Goal: Task Accomplishment & Management: Manage account settings

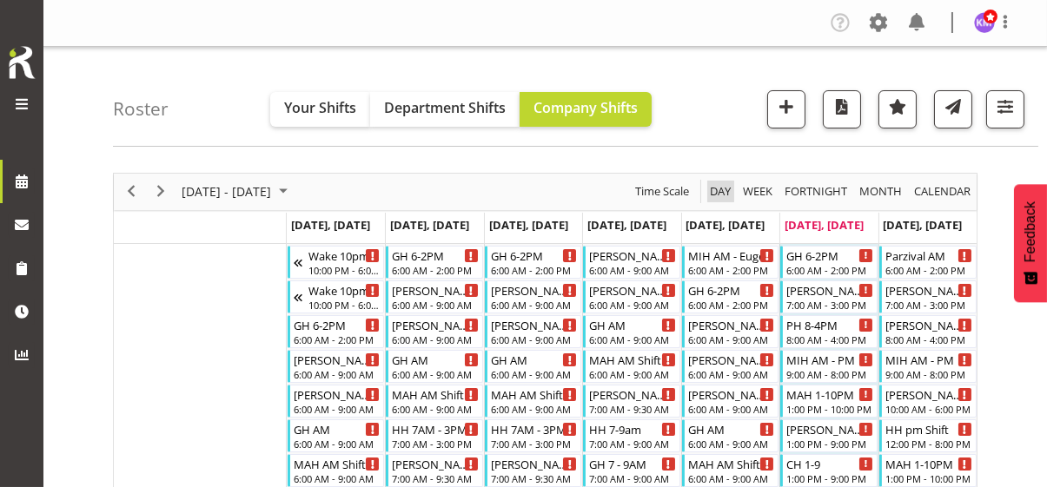
click at [711, 188] on span "Day" at bounding box center [720, 192] width 24 height 22
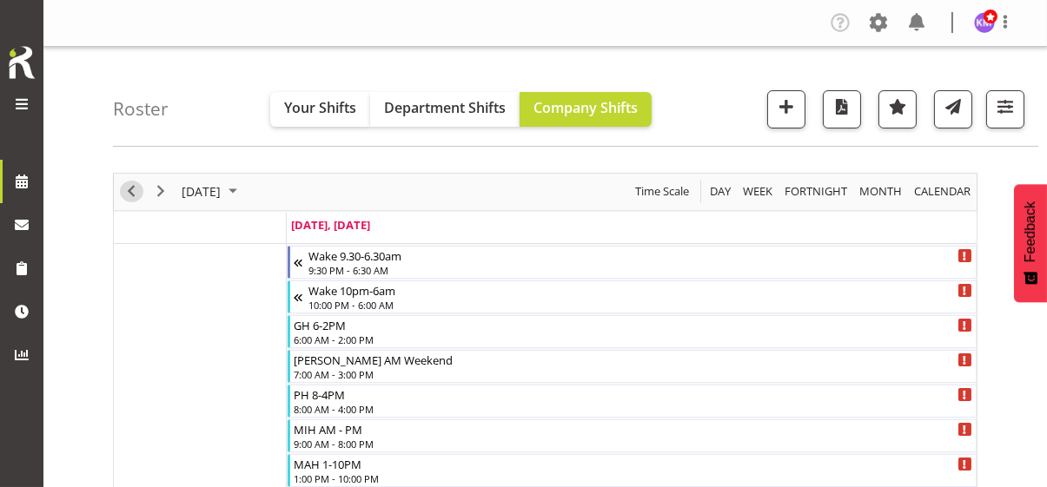
click at [126, 195] on span "Previous" at bounding box center [131, 192] width 21 height 22
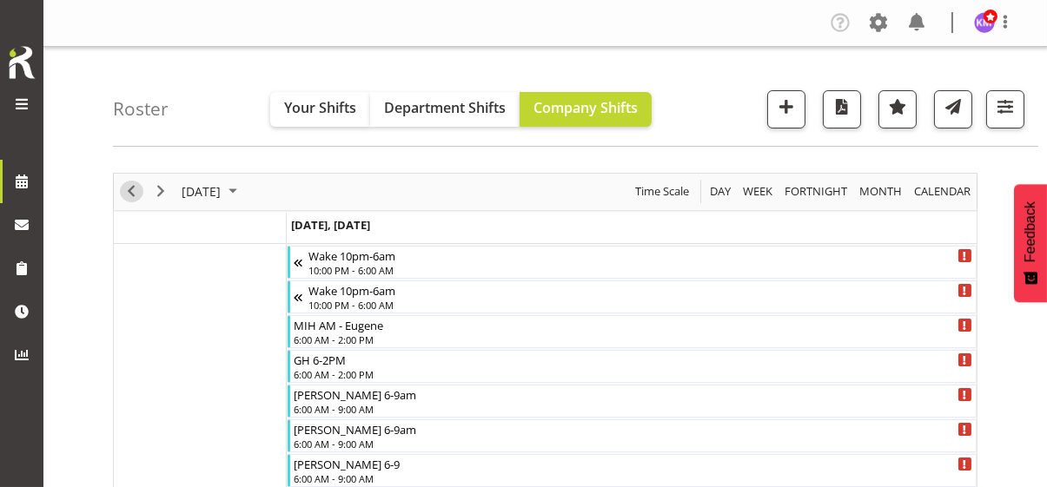
click at [128, 190] on span "Previous" at bounding box center [131, 192] width 21 height 22
click at [131, 187] on span "Previous" at bounding box center [131, 192] width 21 height 22
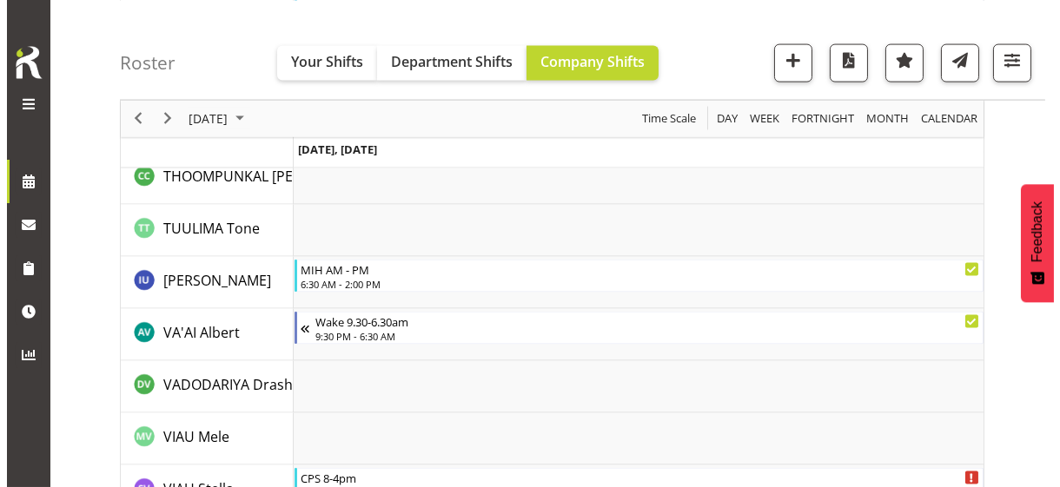
scroll to position [5385, 0]
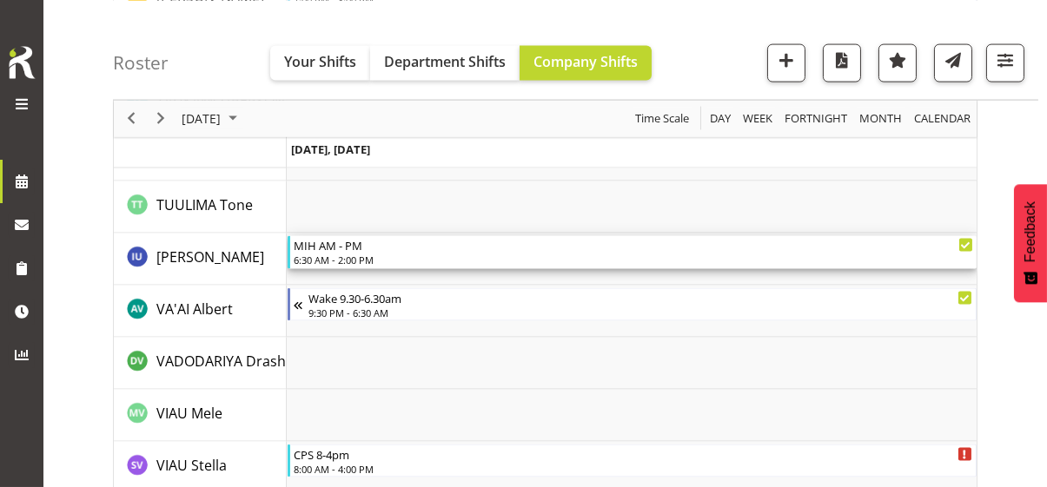
click at [345, 254] on div "6:30 AM - 2:00 PM" at bounding box center [633, 260] width 679 height 14
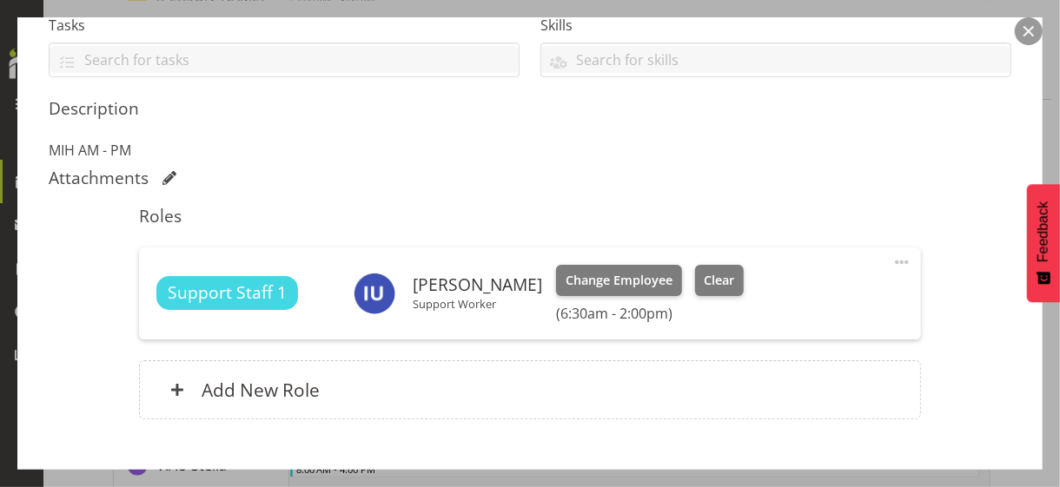
scroll to position [434, 0]
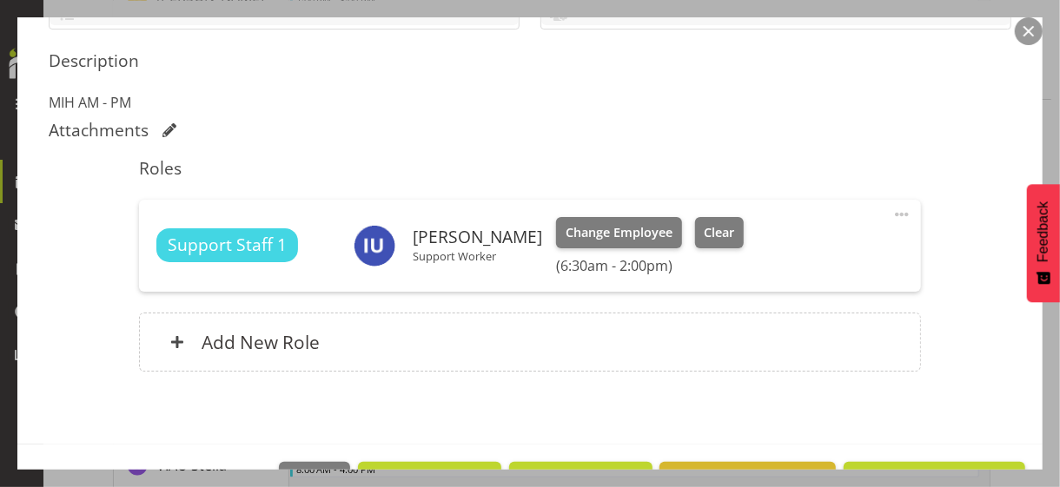
click at [892, 208] on span at bounding box center [901, 214] width 21 height 21
click at [763, 247] on link "Edit" at bounding box center [828, 252] width 167 height 31
select select "7"
select select "2025"
select select "6"
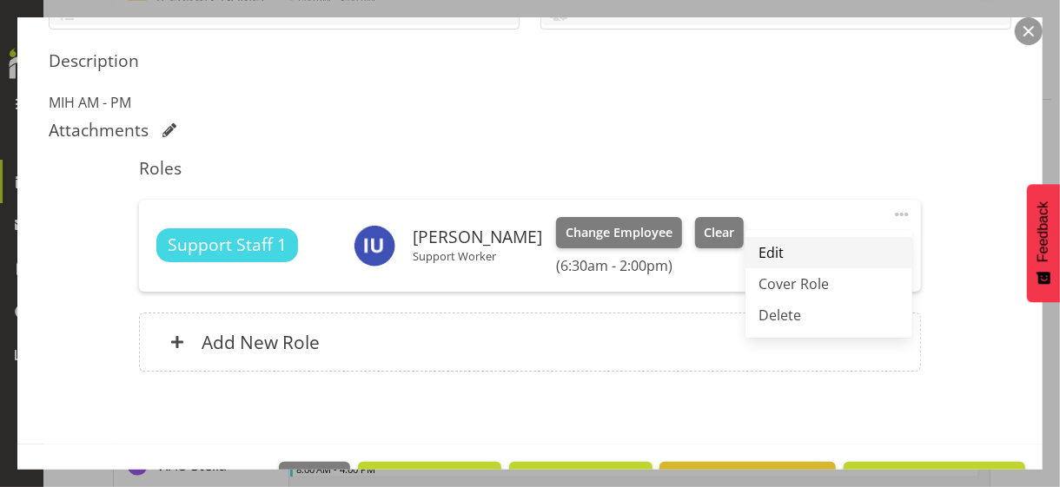
select select "30"
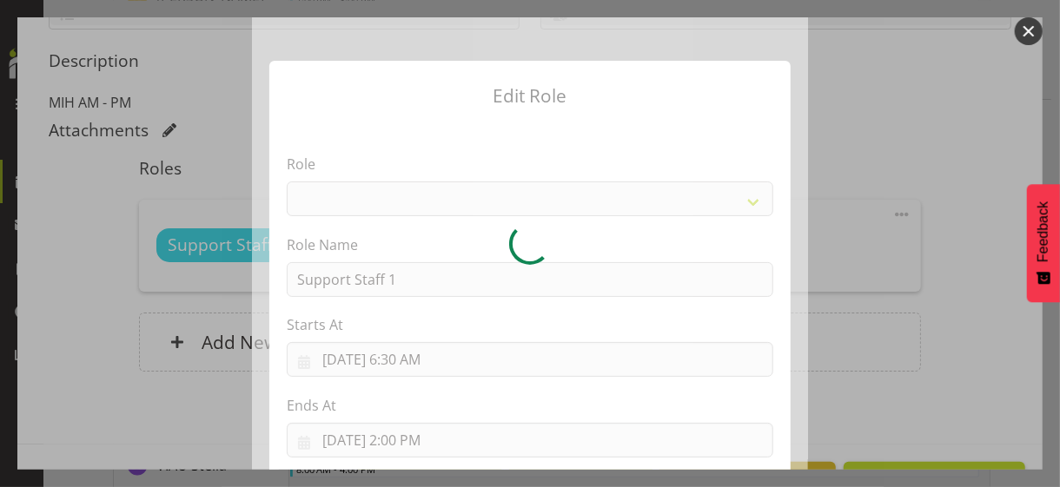
select select "1091"
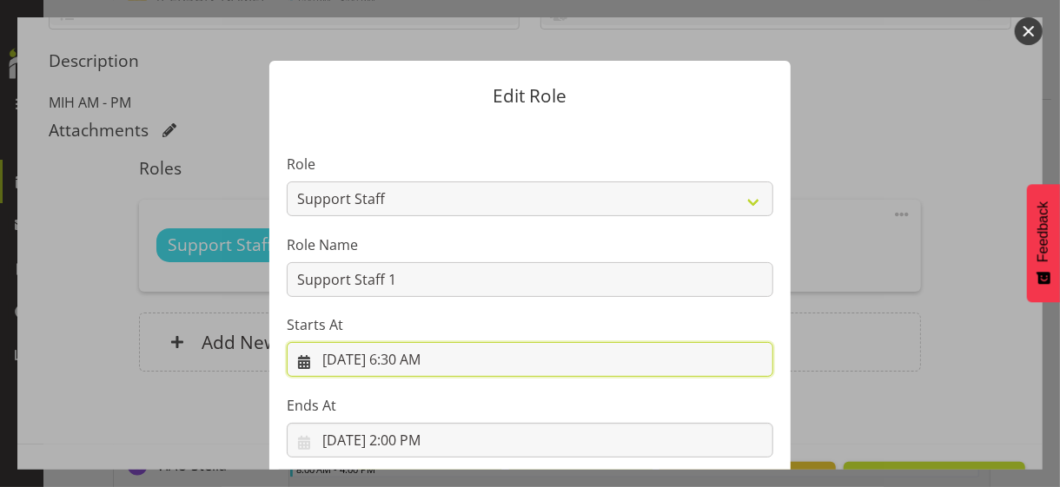
click at [403, 360] on input "8/18/2025, 6:30 AM" at bounding box center [530, 359] width 486 height 35
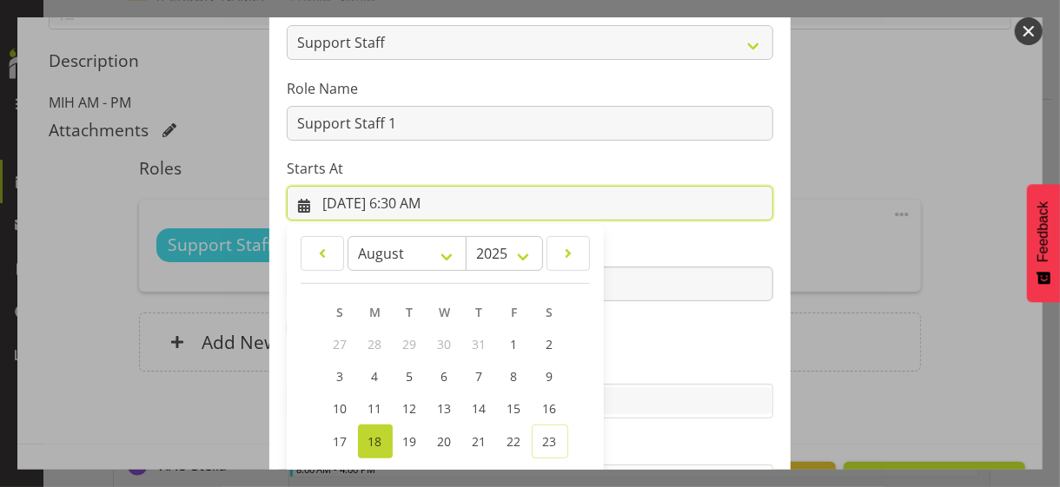
scroll to position [301, 0]
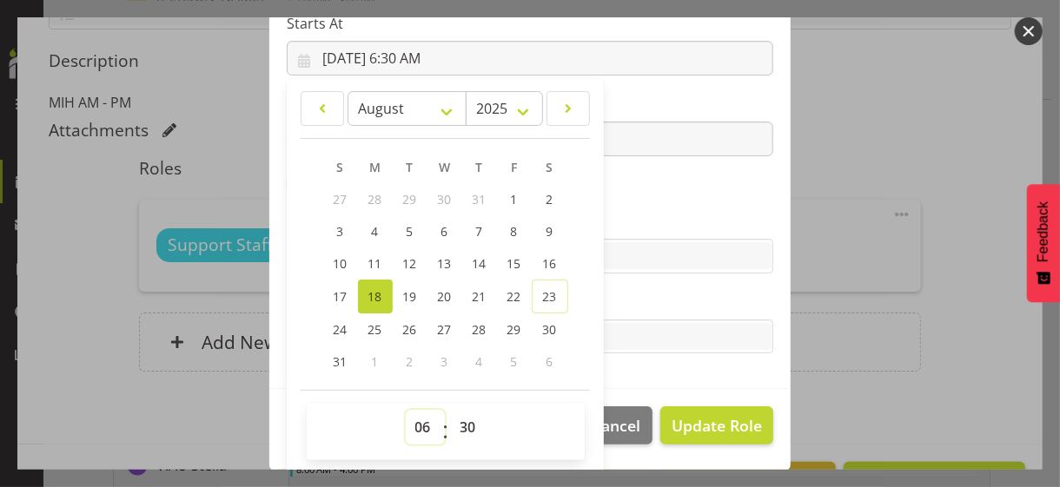
click at [415, 419] on select "00 01 02 03 04 05 06 07 08 09 10 11 12 13 14 15 16 17 18 19 20 21 22 23" at bounding box center [425, 427] width 39 height 35
select select "7"
click at [406, 410] on select "00 01 02 03 04 05 06 07 08 09 10 11 12 13 14 15 16 17 18 19 20 21 22 23" at bounding box center [425, 427] width 39 height 35
type input "8/18/2025, 7:30 AM"
drag, startPoint x: 604, startPoint y: 215, endPoint x: 641, endPoint y: 241, distance: 44.8
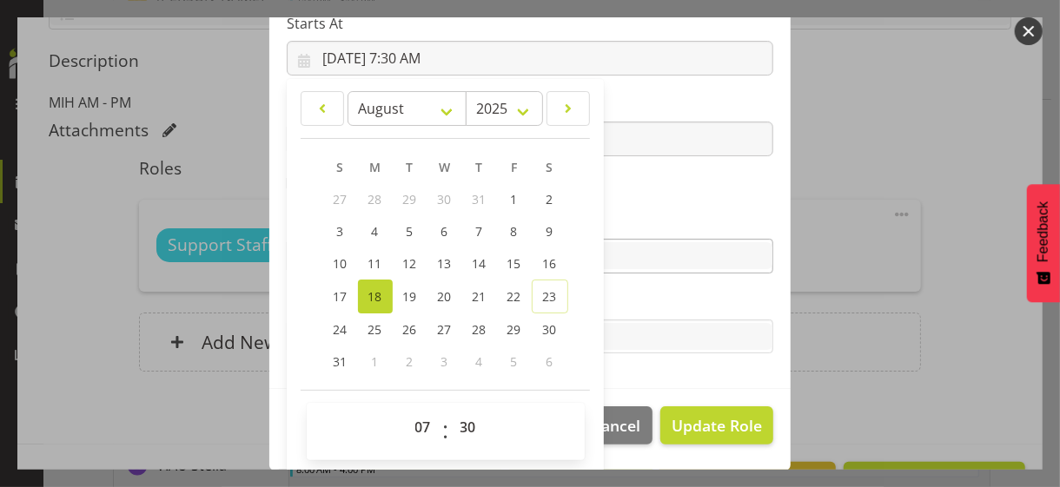
click at [615, 215] on label "Skills" at bounding box center [530, 221] width 486 height 21
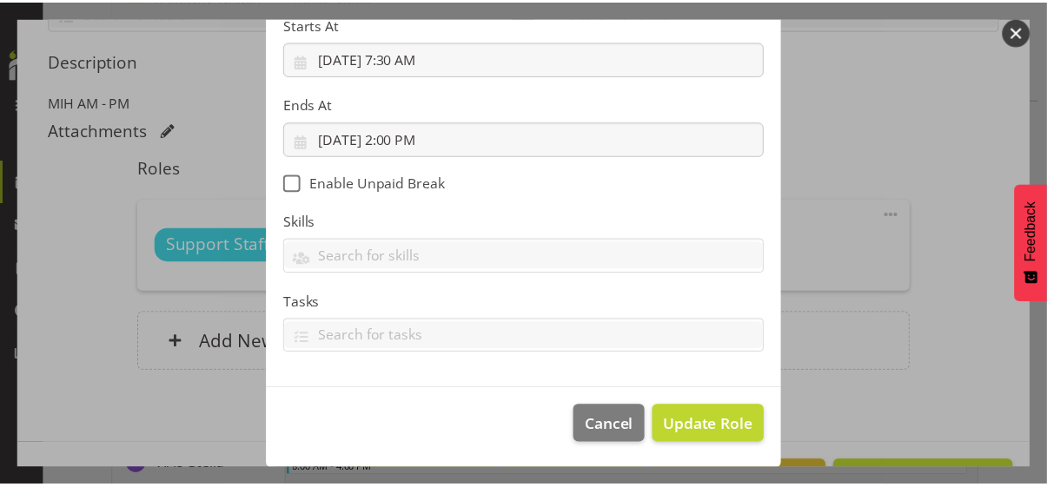
scroll to position [301, 0]
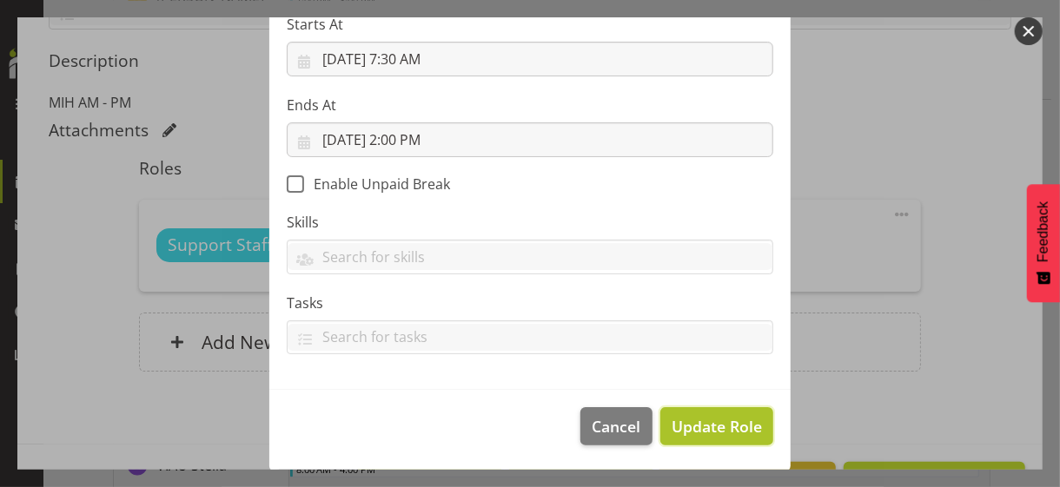
click at [708, 421] on span "Update Role" at bounding box center [716, 426] width 90 height 23
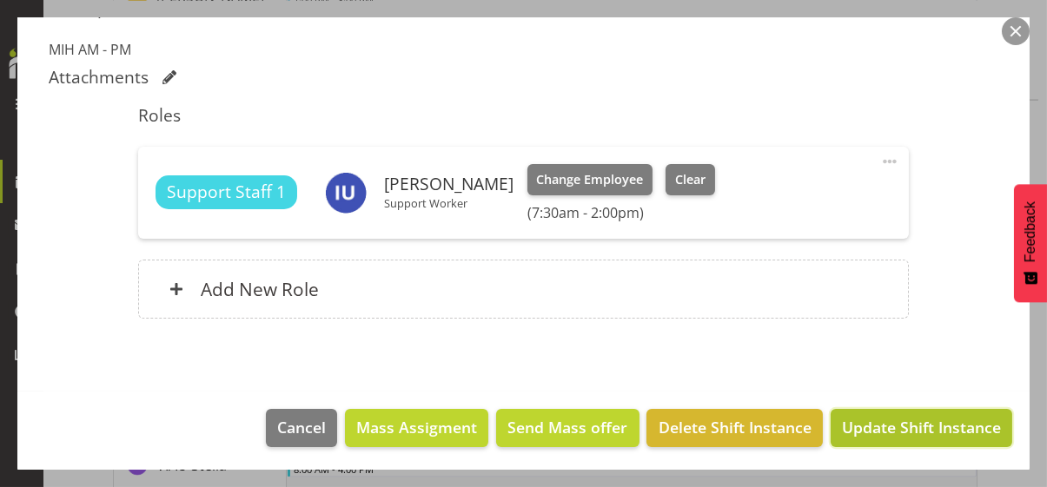
click at [888, 428] on span "Update Shift Instance" at bounding box center [921, 427] width 159 height 23
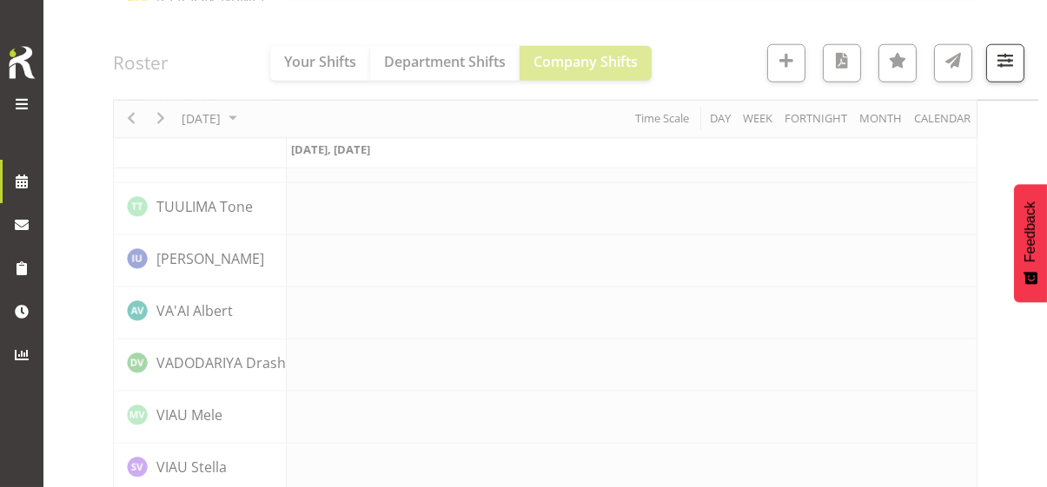
scroll to position [5385, 0]
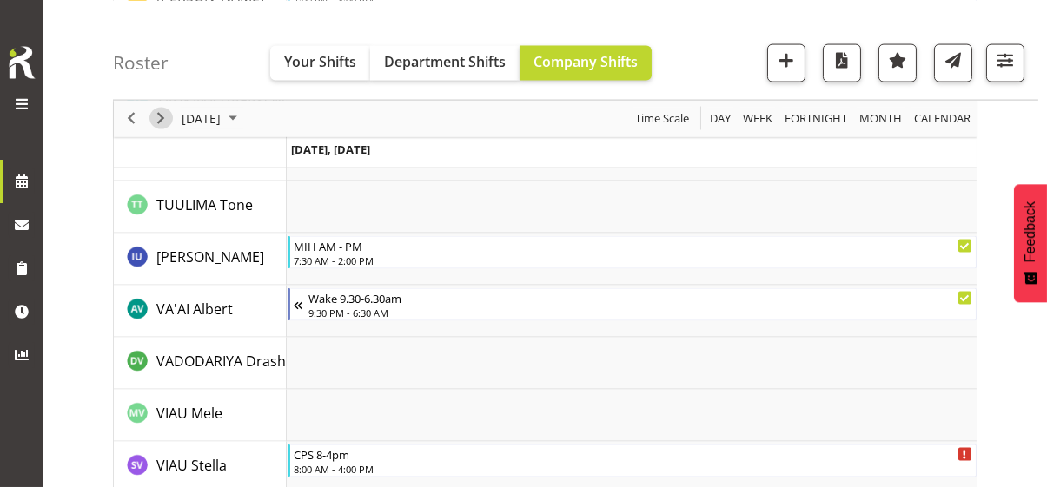
click at [166, 114] on span "Next" at bounding box center [160, 119] width 21 height 22
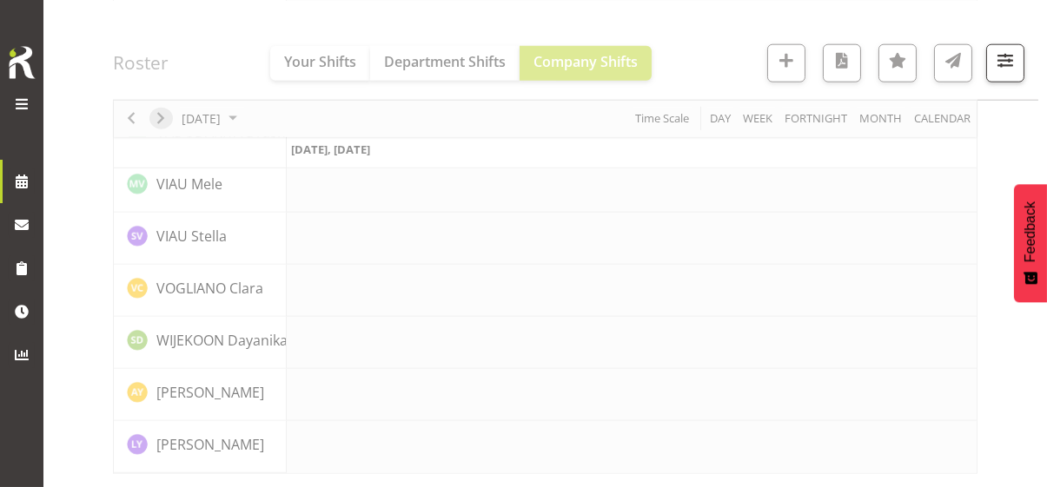
scroll to position [4094, 0]
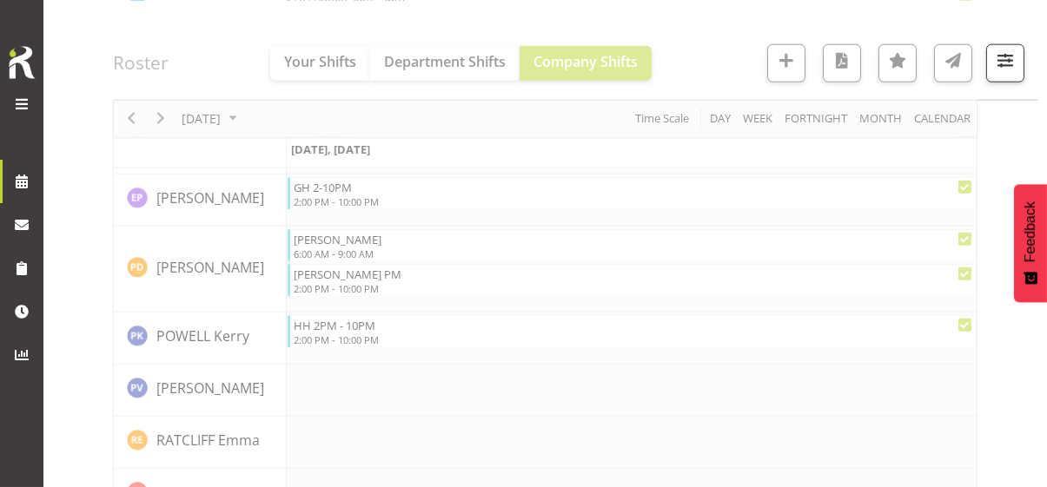
scroll to position [5616, 0]
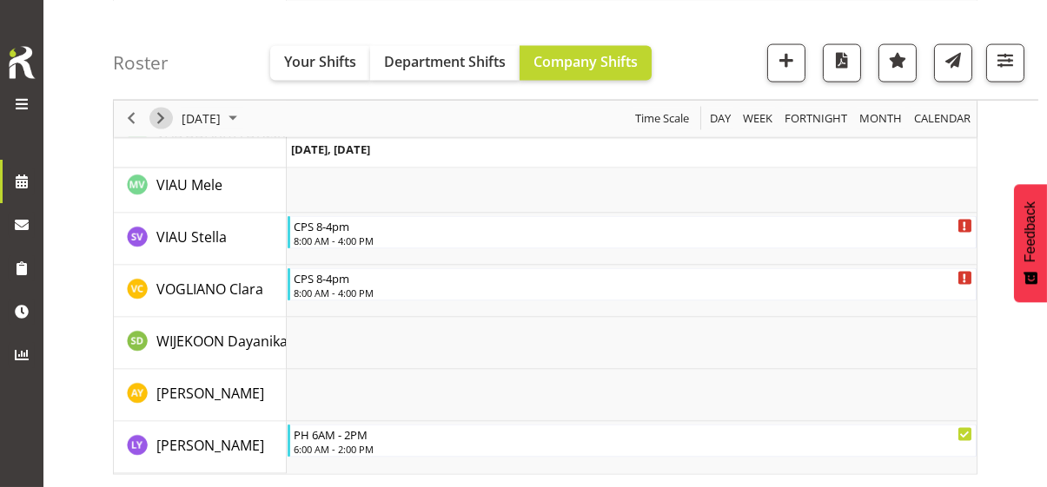
click at [160, 118] on span "Next" at bounding box center [160, 119] width 21 height 22
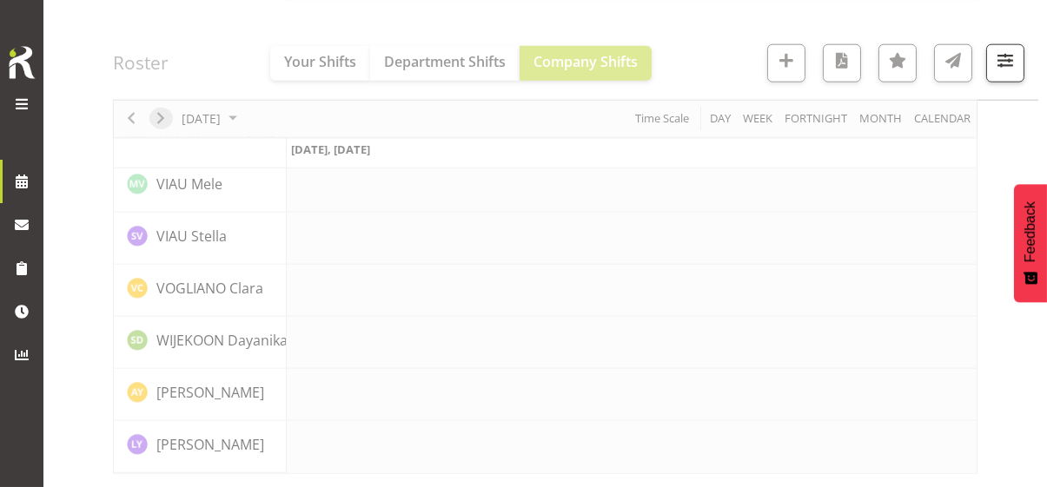
scroll to position [4094, 0]
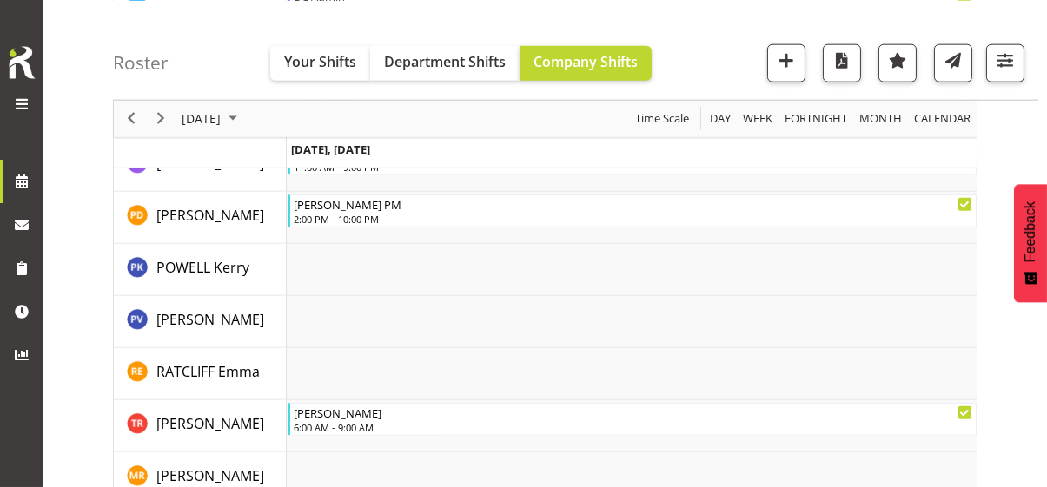
scroll to position [5512, 0]
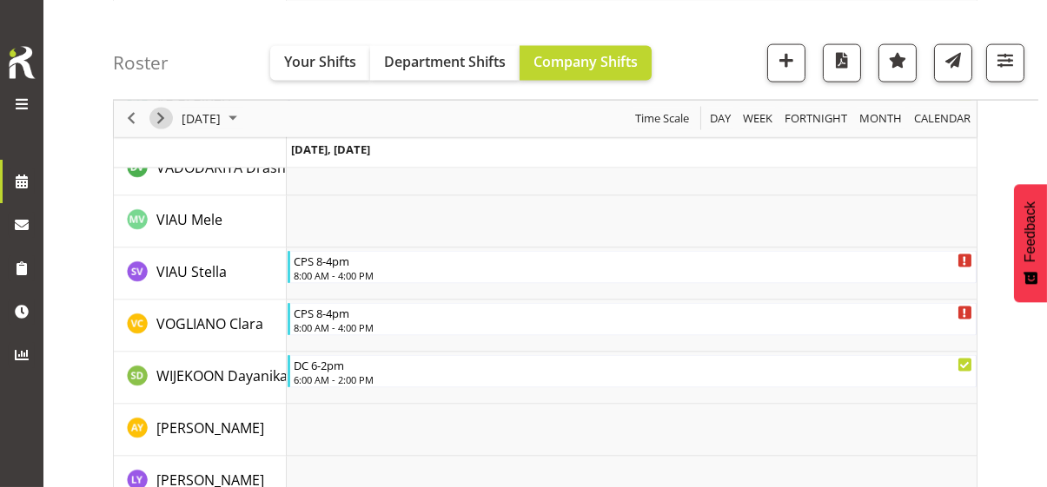
click at [160, 118] on span "Next" at bounding box center [160, 119] width 21 height 22
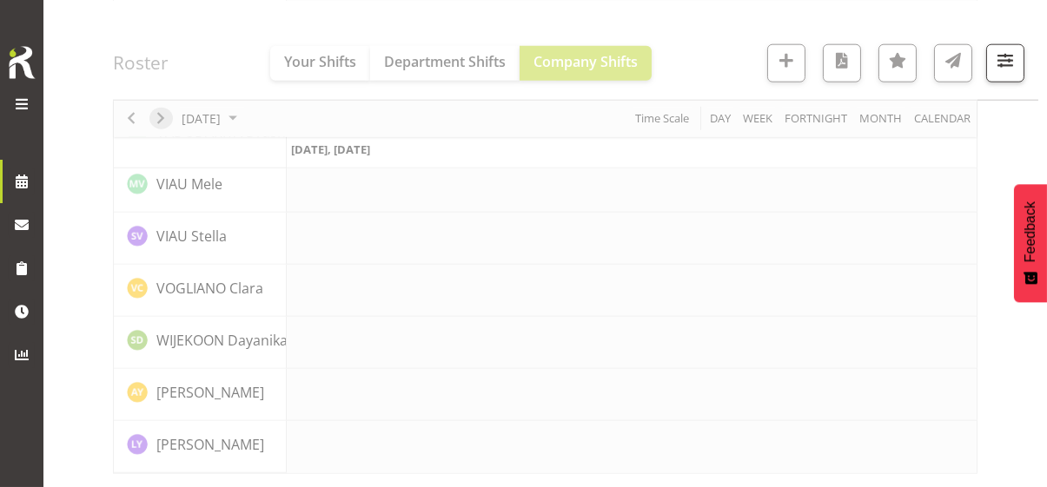
scroll to position [4094, 0]
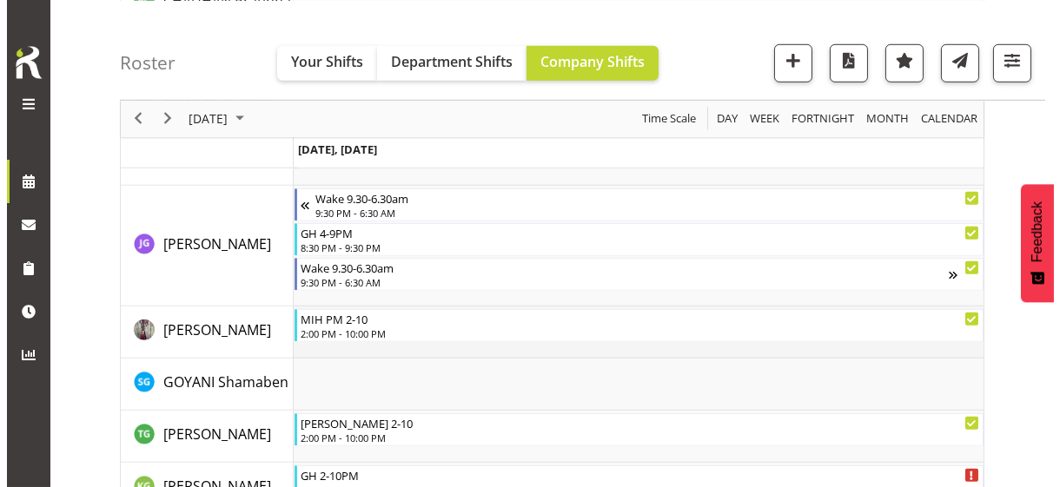
scroll to position [2453, 0]
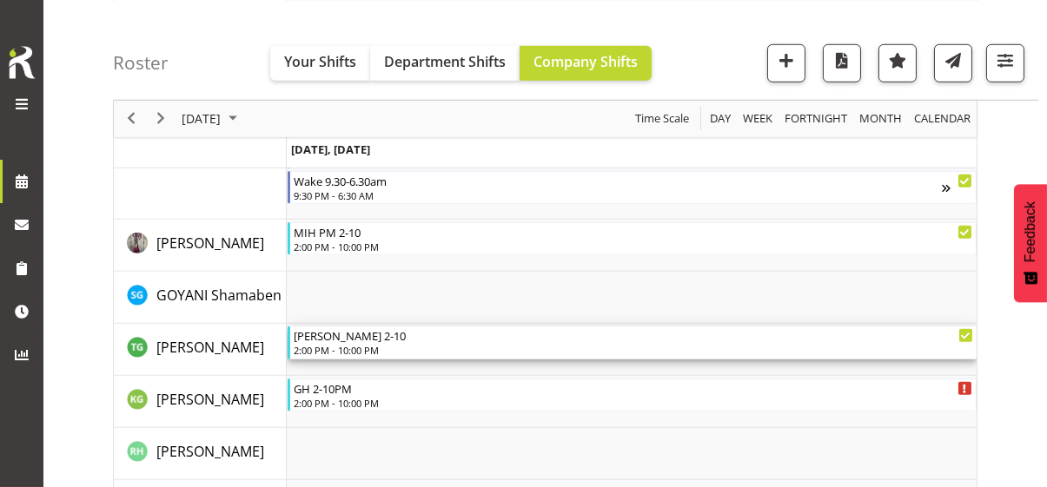
click at [358, 343] on div "2:00 PM - 10:00 PM" at bounding box center [633, 350] width 679 height 14
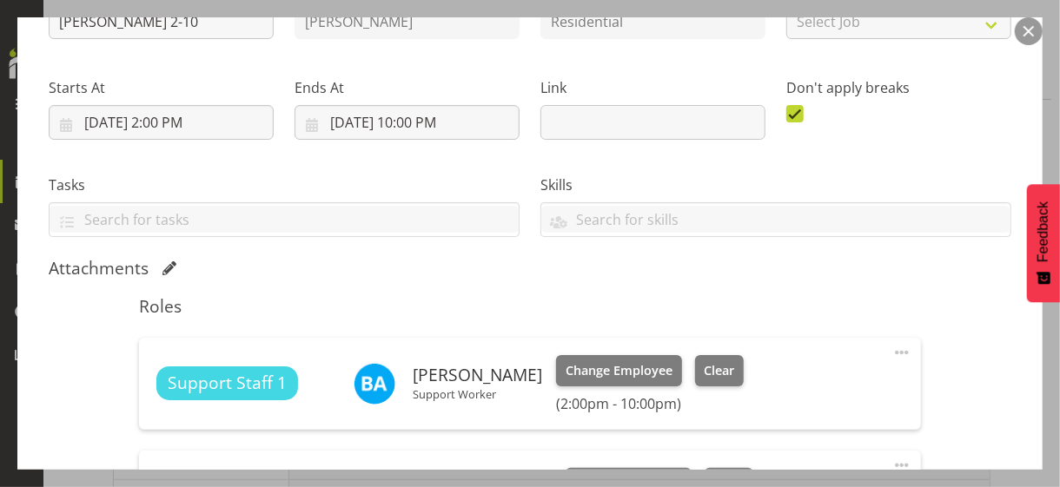
scroll to position [434, 0]
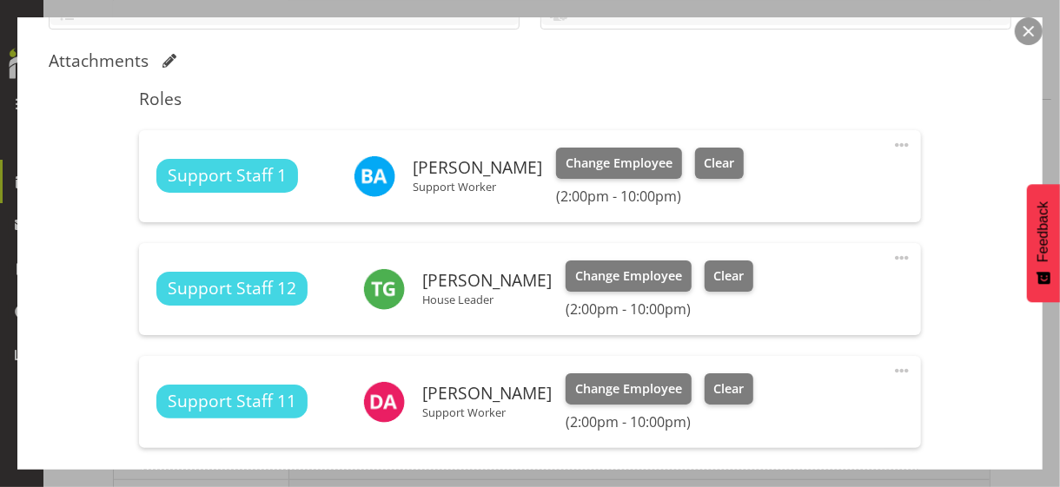
drag, startPoint x: 891, startPoint y: 252, endPoint x: 816, endPoint y: 268, distance: 77.3
click at [891, 252] on span at bounding box center [901, 258] width 21 height 21
click at [766, 291] on link "Edit" at bounding box center [828, 296] width 167 height 31
select select "7"
select select "2025"
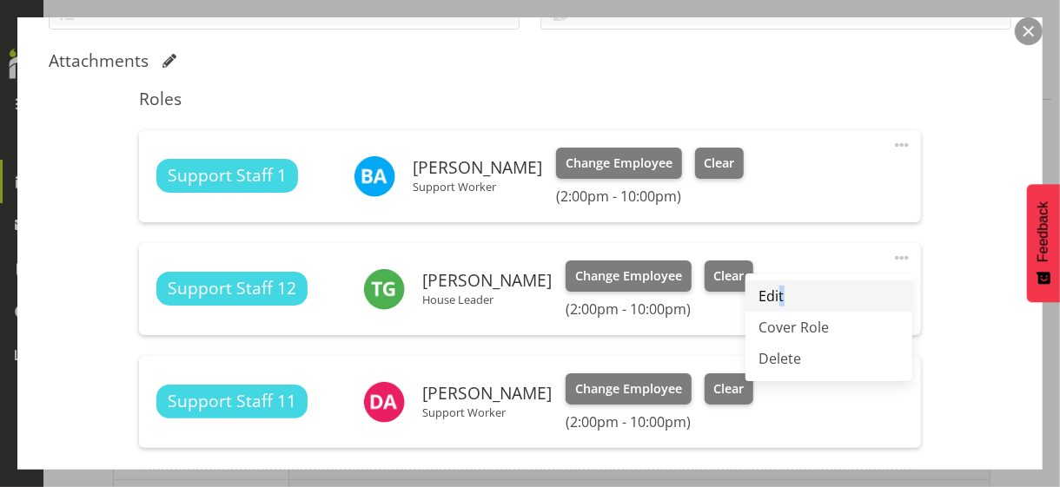
select select "14"
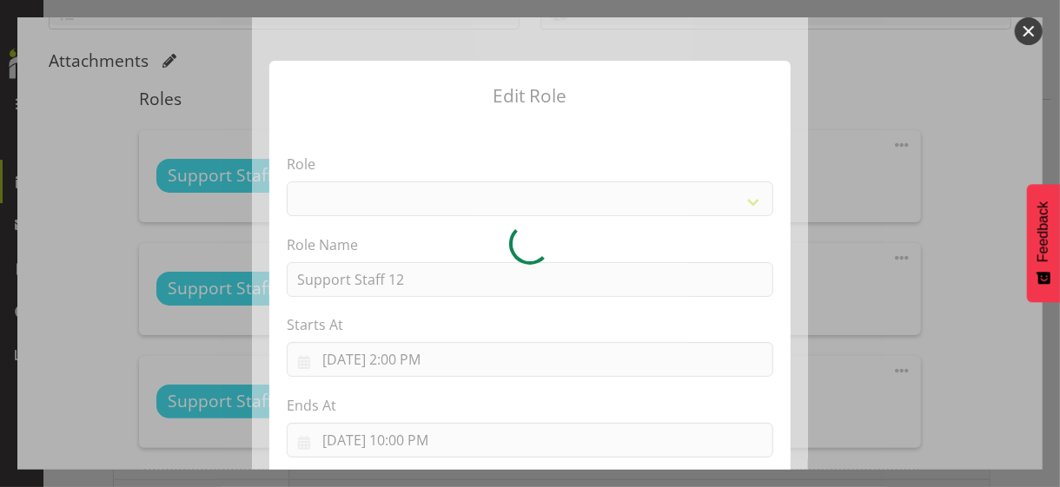
select select "1091"
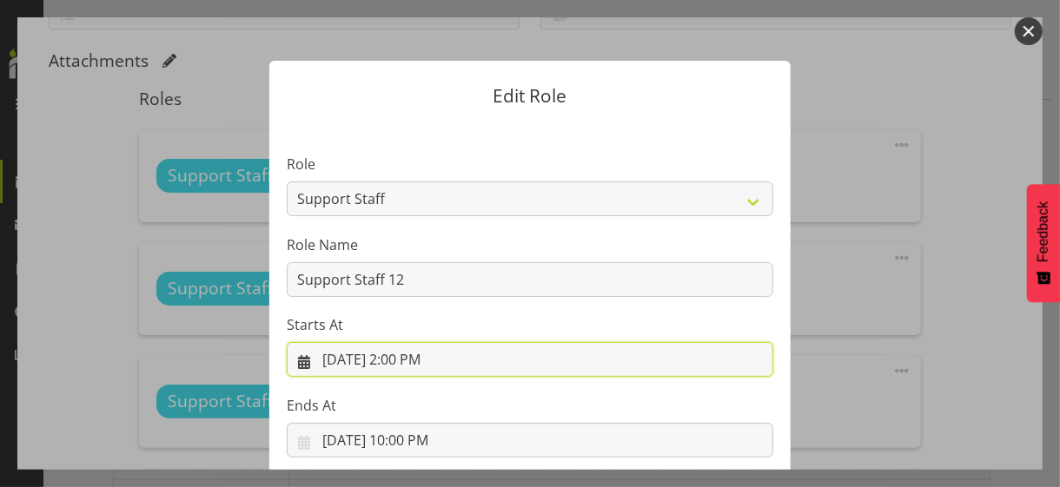
click at [404, 360] on input "8/21/2025, 2:00 PM" at bounding box center [530, 359] width 486 height 35
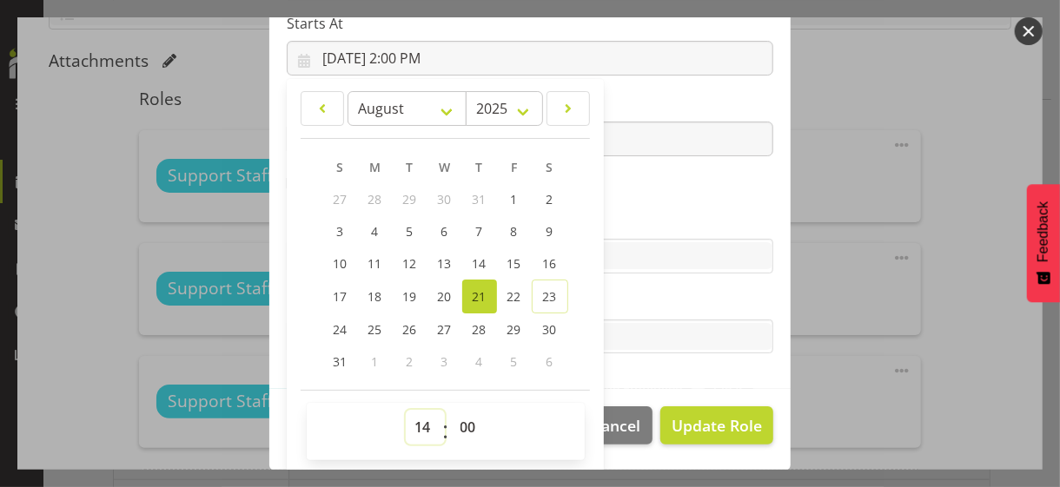
drag, startPoint x: 415, startPoint y: 421, endPoint x: 418, endPoint y: 404, distance: 17.6
click at [418, 404] on div "00 01 02 03 04 05 06 07 08 09 10 11 12 13 14 15 16 17 18 19 20 21 22 23 : 00 01…" at bounding box center [446, 431] width 278 height 57
select select "10"
click at [406, 410] on select "00 01 02 03 04 05 06 07 08 09 10 11 12 13 14 15 16 17 18 19 20 21 22 23" at bounding box center [425, 427] width 39 height 35
type input "8/21/2025, 10:00 AM"
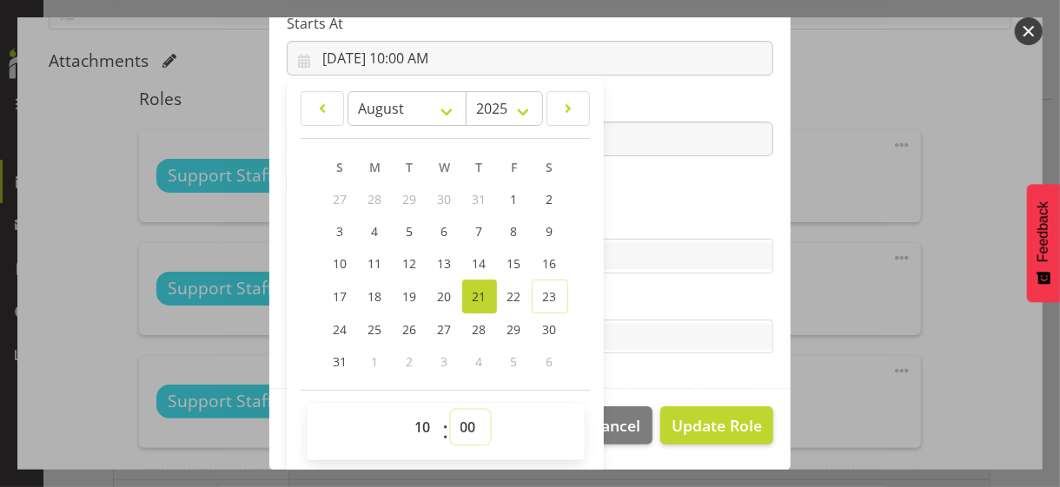
click at [451, 421] on select "00 01 02 03 04 05 06 07 08 09 10 11 12 13 14 15 16 17 18 19 20 21 22 23 24 25 2…" at bounding box center [470, 427] width 39 height 35
select select "45"
click at [451, 410] on select "00 01 02 03 04 05 06 07 08 09 10 11 12 13 14 15 16 17 18 19 20 21 22 23 24 25 2…" at bounding box center [470, 427] width 39 height 35
type input "8/21/2025, 10:45 AM"
click at [618, 208] on section "Role CP House Leader Support Staff Wake Role Name Support Staff 12 Starts At 8/…" at bounding box center [529, 105] width 521 height 568
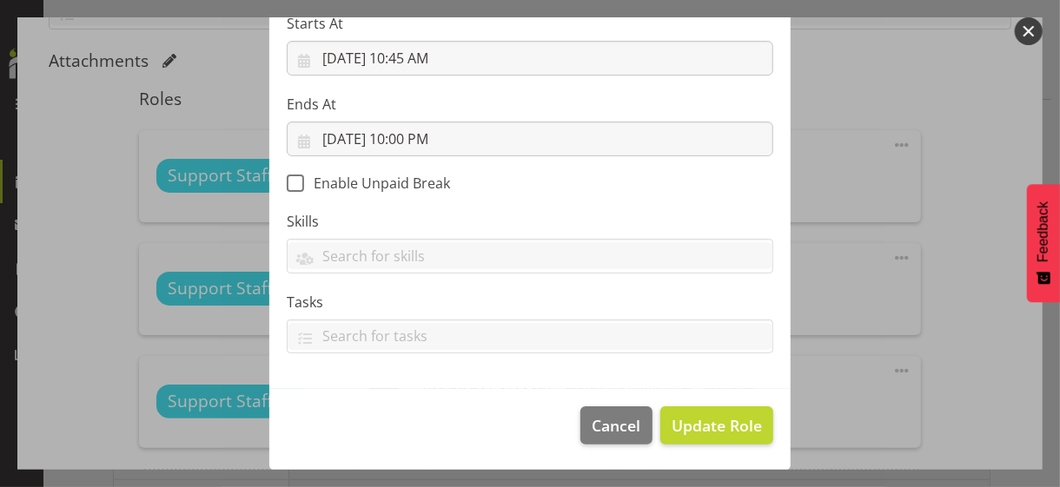
scroll to position [301, 0]
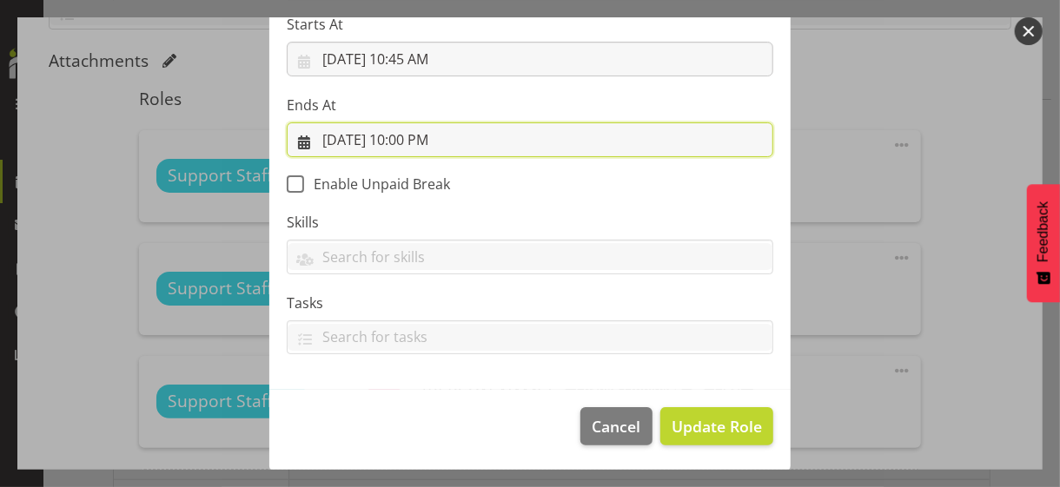
click at [406, 137] on input "8/21/2025, 10:00 PM" at bounding box center [530, 139] width 486 height 35
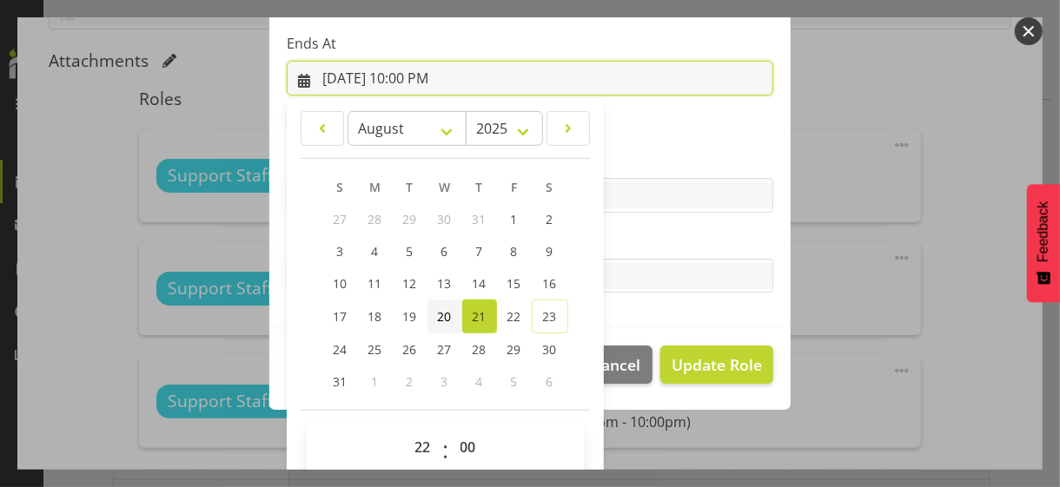
scroll to position [383, 0]
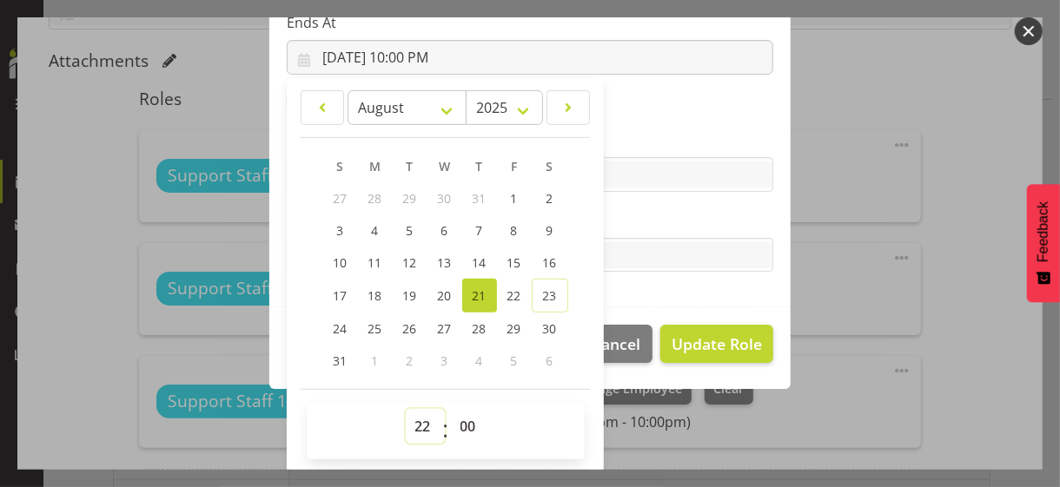
click at [411, 424] on select "00 01 02 03 04 05 06 07 08 09 10 11 12 13 14 15 16 17 18 19 20 21 22 23" at bounding box center [425, 426] width 39 height 35
click at [406, 409] on select "00 01 02 03 04 05 06 07 08 09 10 11 12 13 14 15 16 17 18 19 20 21 22 23" at bounding box center [425, 426] width 39 height 35
click at [413, 418] on select "00 01 02 03 04 05 06 07 08 09 10 11 12 13 14 15 16 17 18 19 20 21 22 23" at bounding box center [425, 426] width 39 height 35
select select "23"
click at [406, 409] on select "00 01 02 03 04 05 06 07 08 09 10 11 12 13 14 15 16 17 18 19 20 21 22 23" at bounding box center [425, 426] width 39 height 35
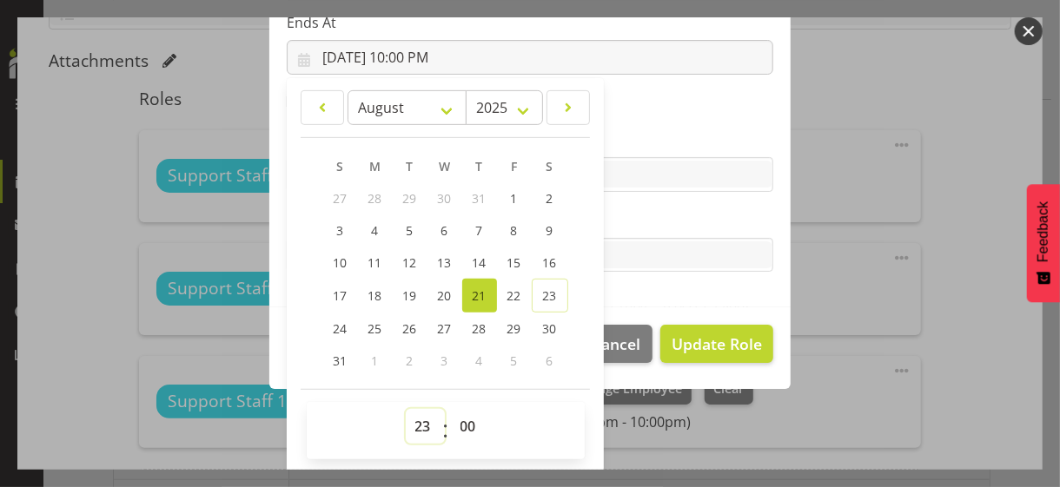
type input "8/21/2025, 11:00 PM"
drag, startPoint x: 466, startPoint y: 420, endPoint x: 461, endPoint y: 411, distance: 10.9
click at [466, 419] on select "00 01 02 03 04 05 06 07 08 09 10 11 12 13 14 15 16 17 18 19 20 21 22 23 24 25 2…" at bounding box center [470, 426] width 39 height 35
select select "45"
click at [451, 409] on select "00 01 02 03 04 05 06 07 08 09 10 11 12 13 14 15 16 17 18 19 20 21 22 23 24 25 2…" at bounding box center [470, 426] width 39 height 35
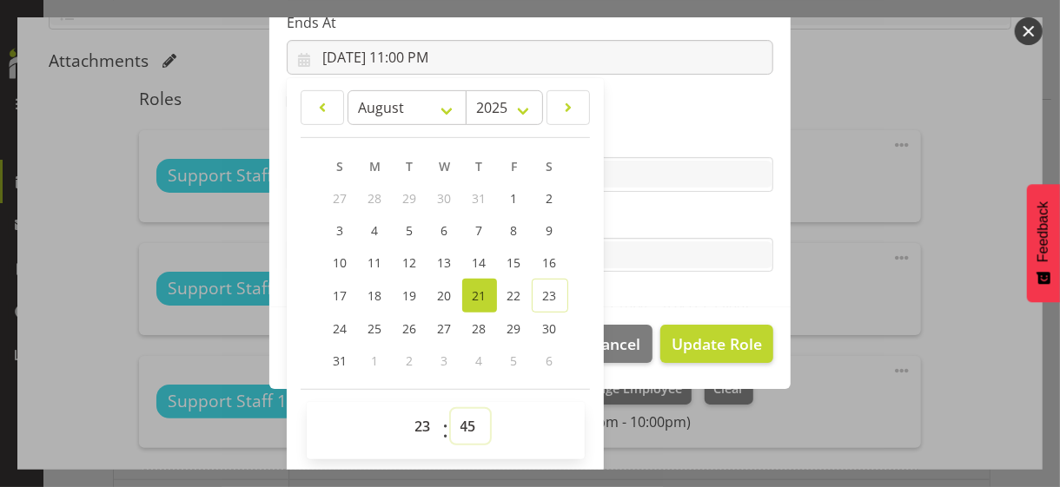
type input "8/21/2025, 11:45 PM"
click at [616, 214] on label "Tasks" at bounding box center [530, 220] width 486 height 21
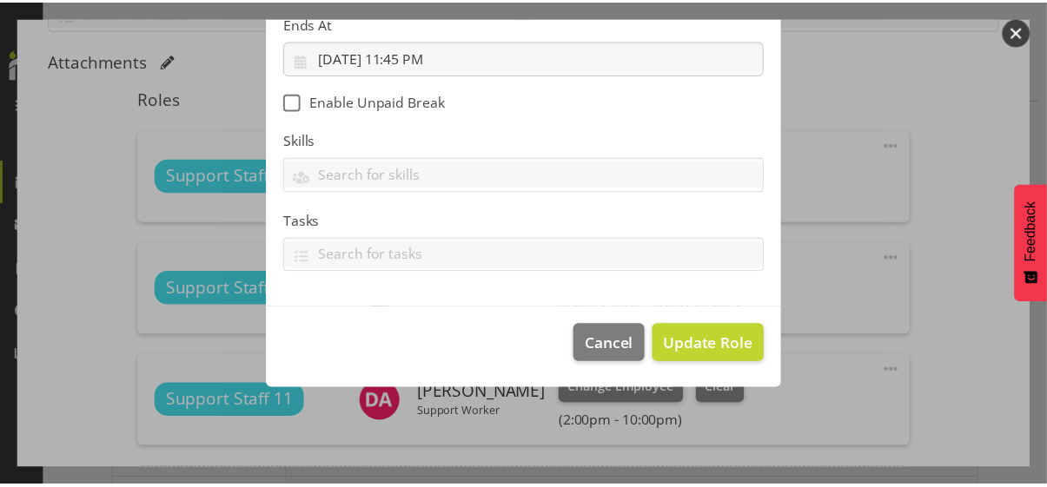
scroll to position [301, 0]
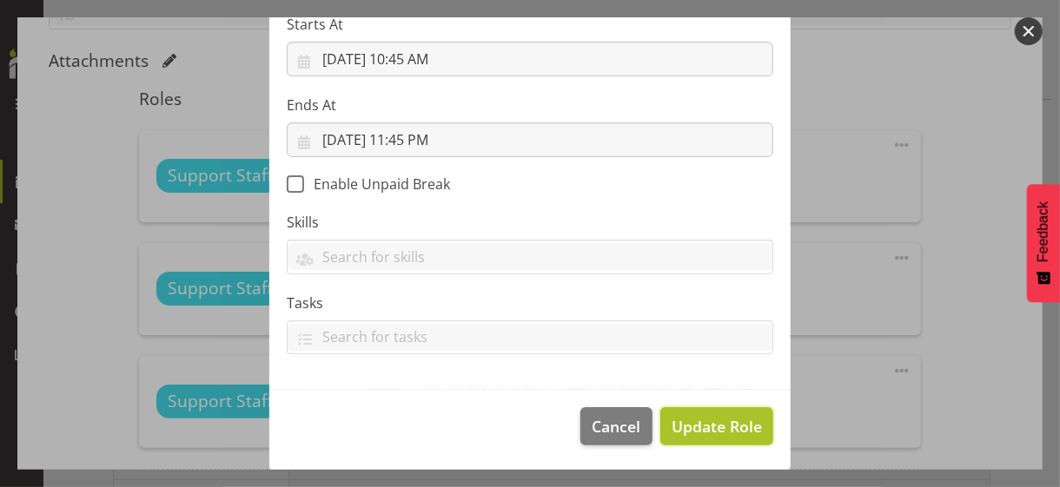
click at [702, 424] on span "Update Role" at bounding box center [716, 426] width 90 height 23
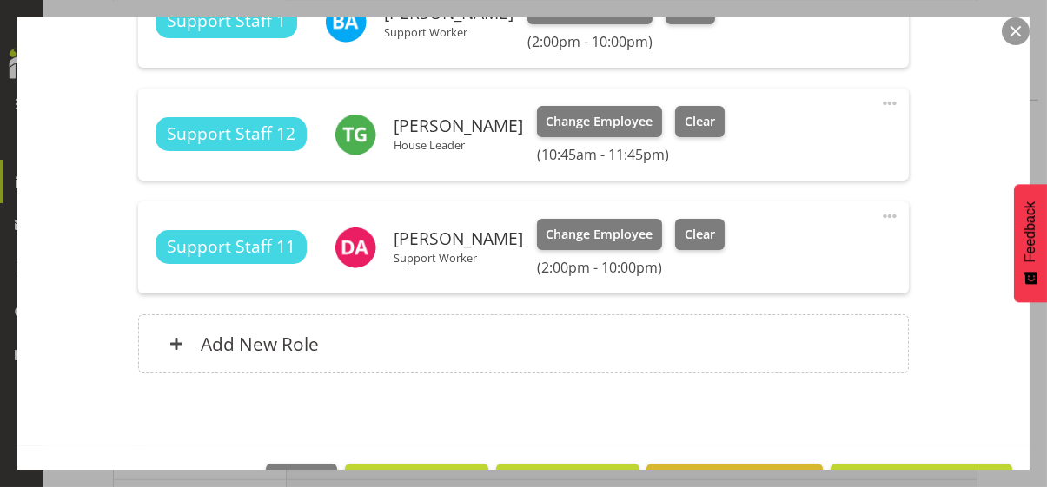
scroll to position [644, 0]
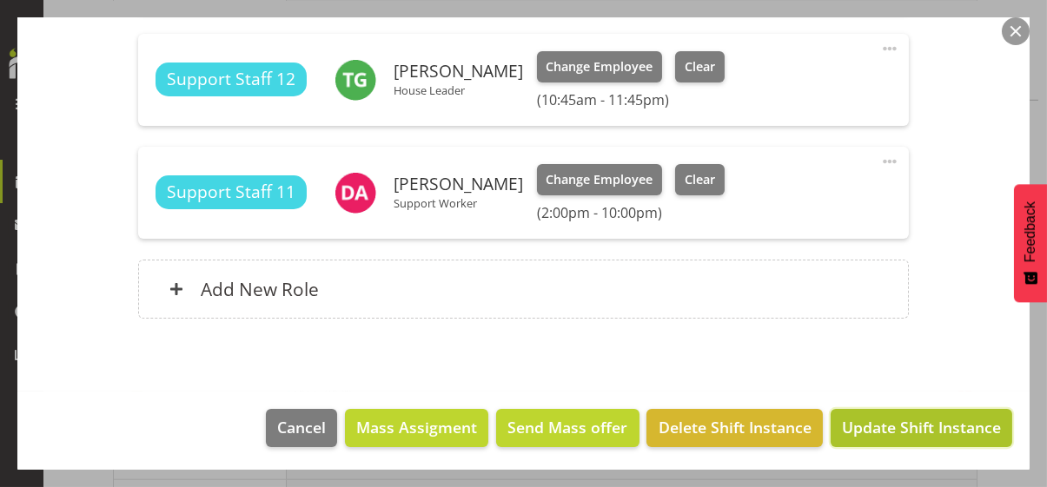
click at [878, 428] on span "Update Shift Instance" at bounding box center [921, 427] width 159 height 23
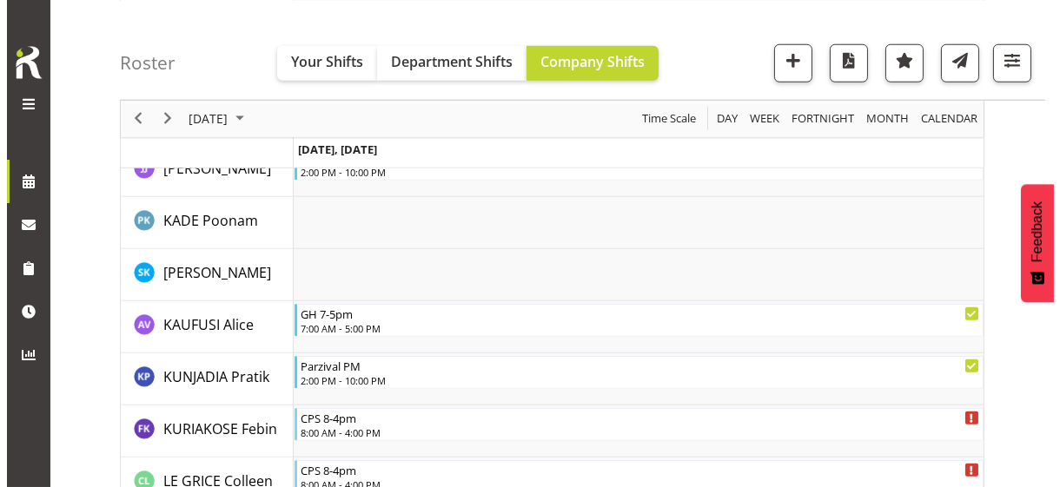
scroll to position [3148, 0]
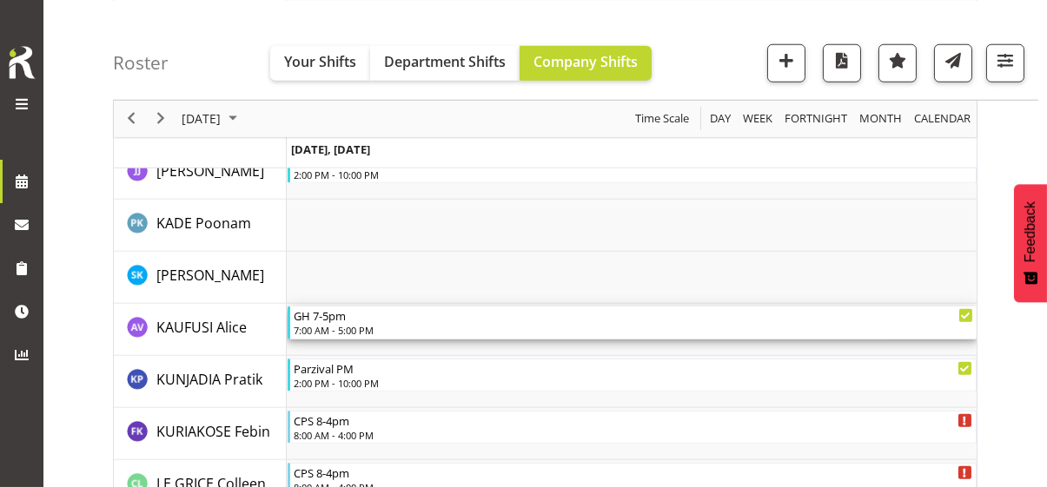
click at [354, 323] on div "7:00 AM - 5:00 PM" at bounding box center [633, 330] width 679 height 14
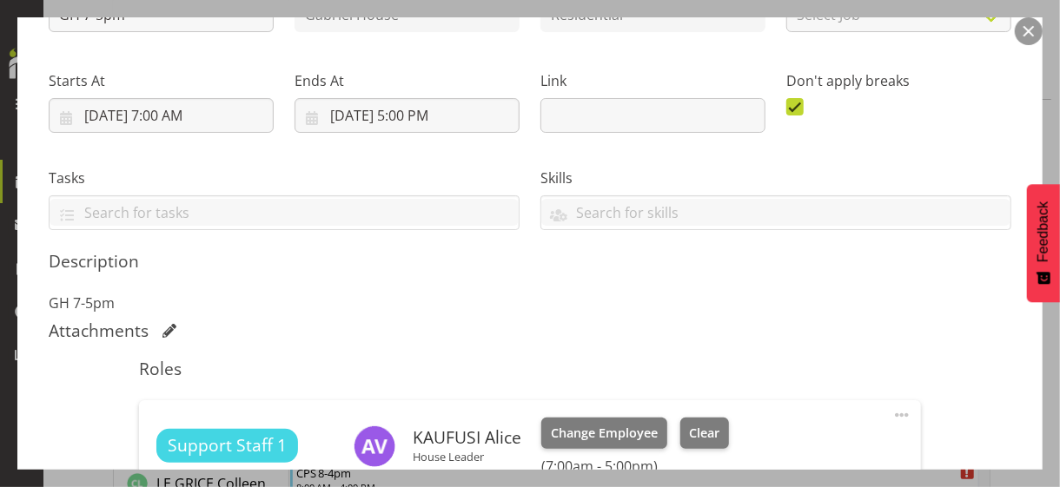
scroll to position [434, 0]
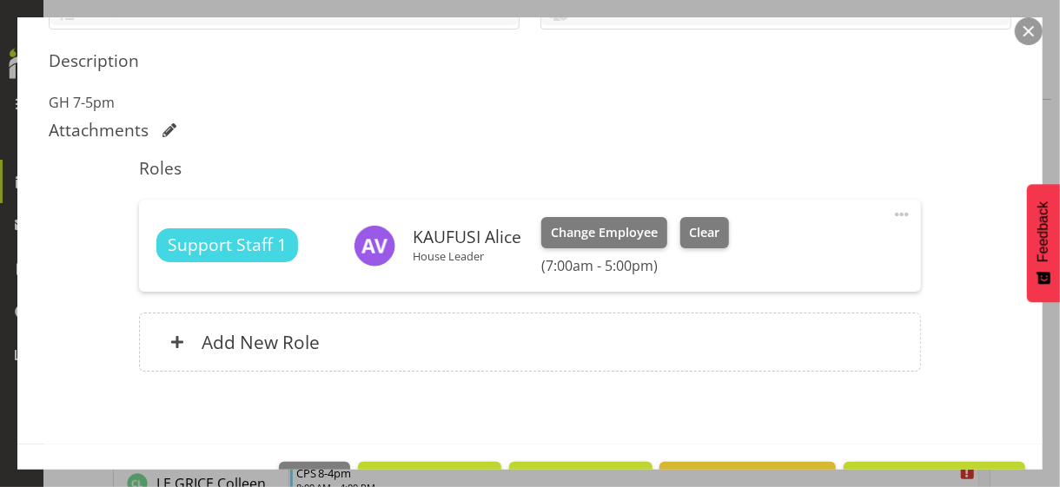
click at [891, 208] on span at bounding box center [901, 214] width 21 height 21
click at [754, 254] on link "Edit" at bounding box center [828, 252] width 167 height 31
select select "7"
select select "2025"
select select "17"
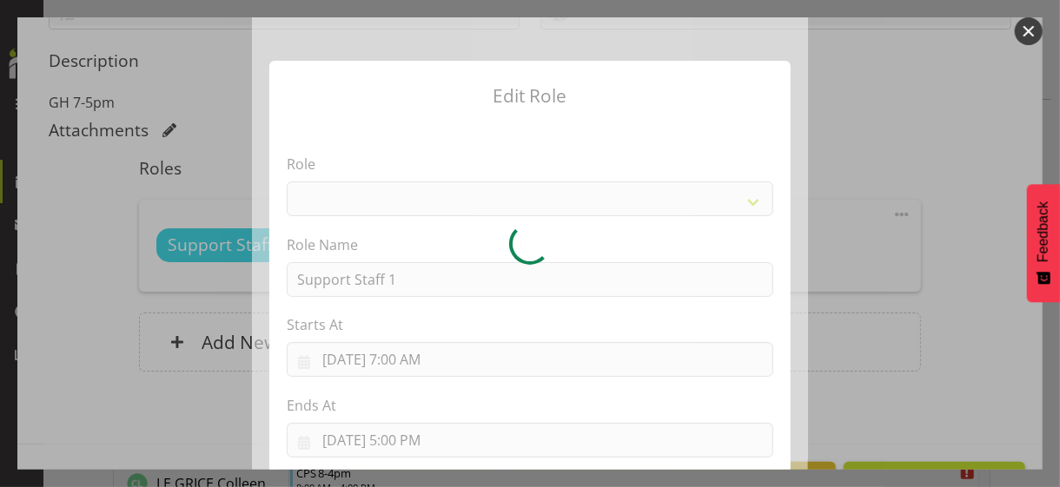
select select "1091"
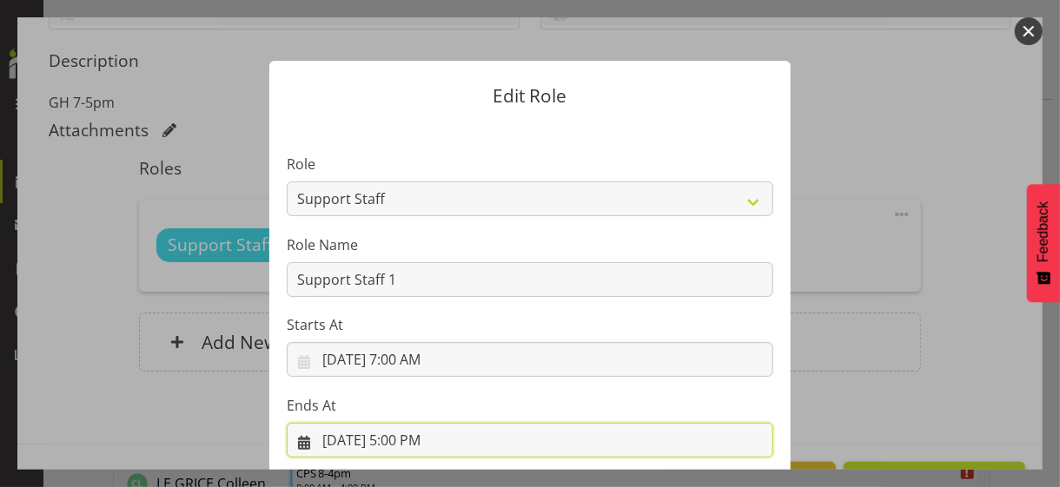
click at [399, 442] on input "8/21/2025, 5:00 PM" at bounding box center [530, 440] width 486 height 35
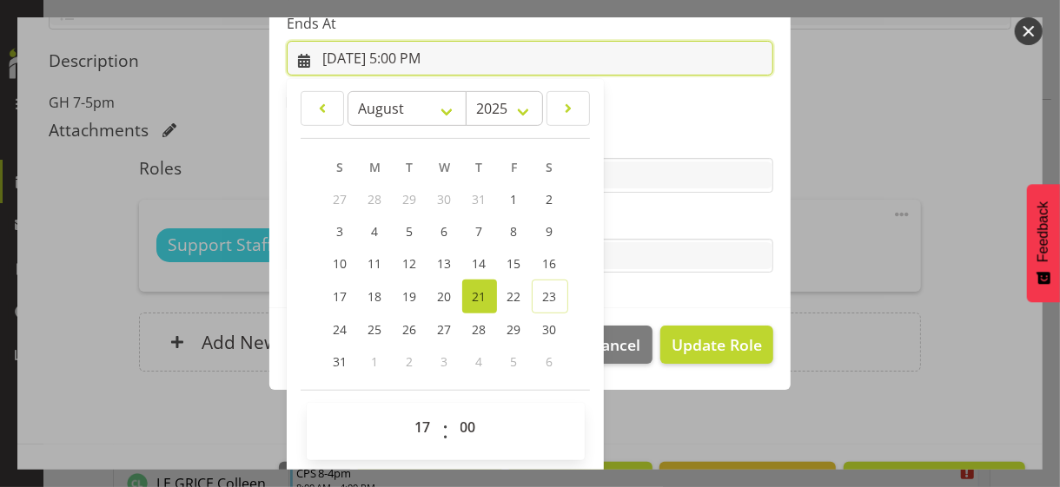
scroll to position [383, 0]
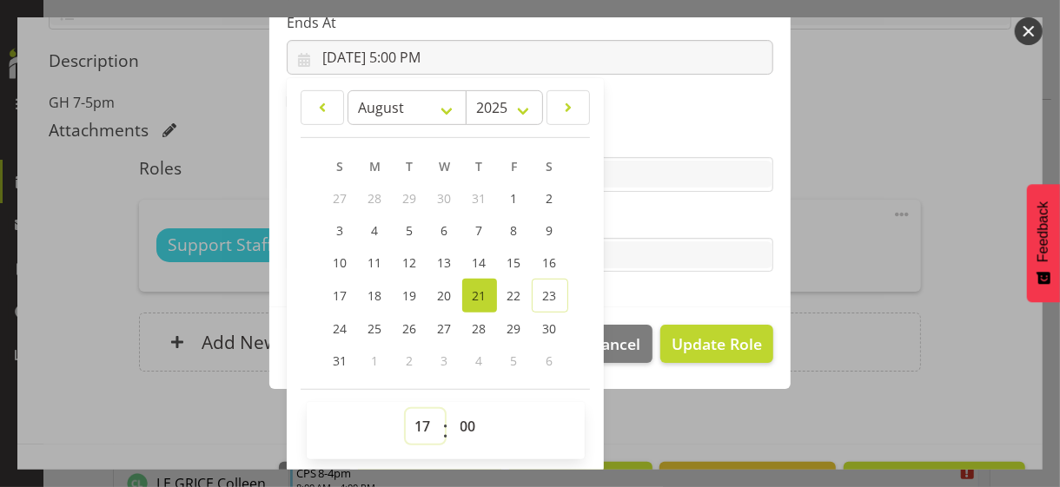
click at [415, 416] on select "00 01 02 03 04 05 06 07 08 09 10 11 12 13 14 15 16 17 18 19 20 21 22 23" at bounding box center [425, 426] width 39 height 35
select select "16"
click at [406, 409] on select "00 01 02 03 04 05 06 07 08 09 10 11 12 13 14 15 16 17 18 19 20 21 22 23" at bounding box center [425, 426] width 39 height 35
type input "8/21/2025, 4:00 PM"
drag, startPoint x: 460, startPoint y: 426, endPoint x: 464, endPoint y: 409, distance: 16.9
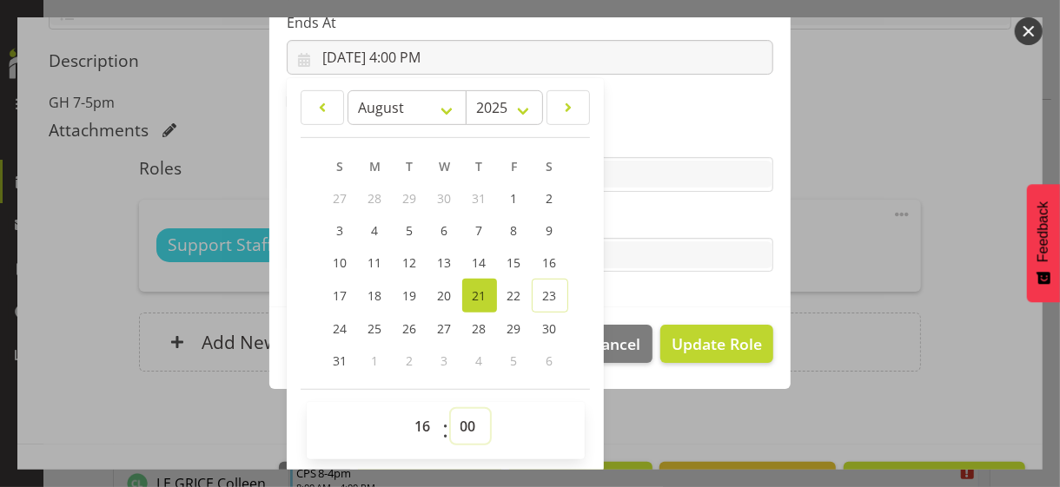
click at [460, 420] on select "00 01 02 03 04 05 06 07 08 09 10 11 12 13 14 15 16 17 18 19 20 21 22 23 24 25 2…" at bounding box center [470, 426] width 39 height 35
select select "30"
click at [451, 409] on select "00 01 02 03 04 05 06 07 08 09 10 11 12 13 14 15 16 17 18 19 20 21 22 23 24 25 2…" at bounding box center [470, 426] width 39 height 35
type input "8/21/2025, 4:30 PM"
click at [637, 218] on label "Tasks" at bounding box center [530, 220] width 486 height 21
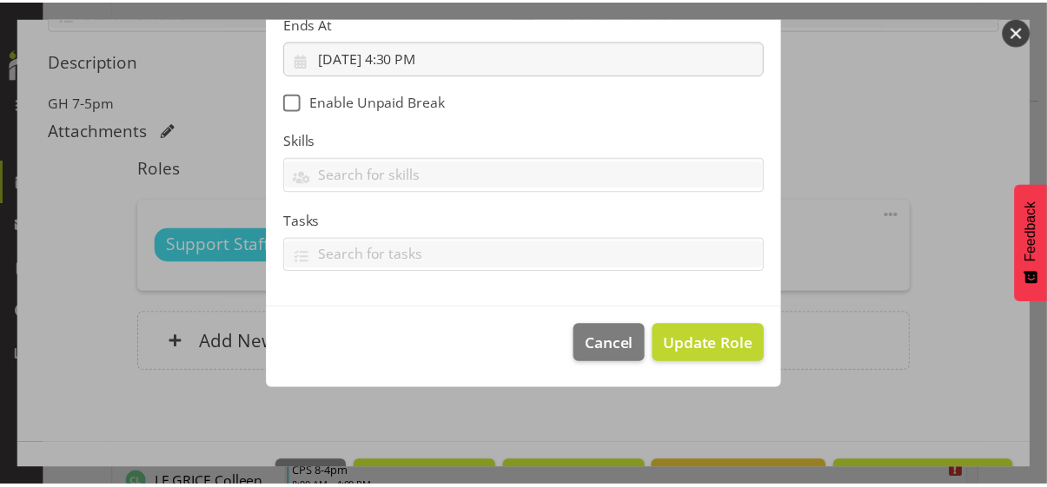
scroll to position [301, 0]
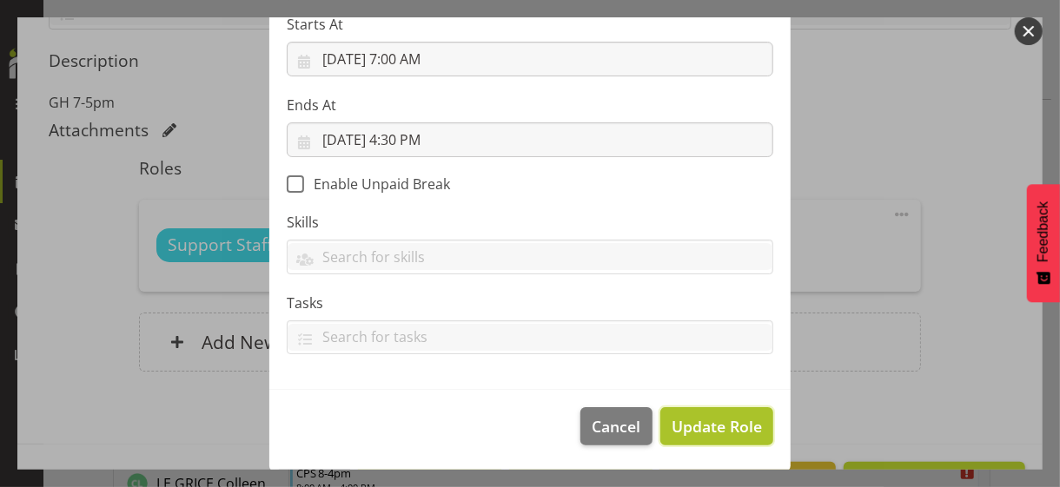
click at [710, 419] on span "Update Role" at bounding box center [716, 426] width 90 height 23
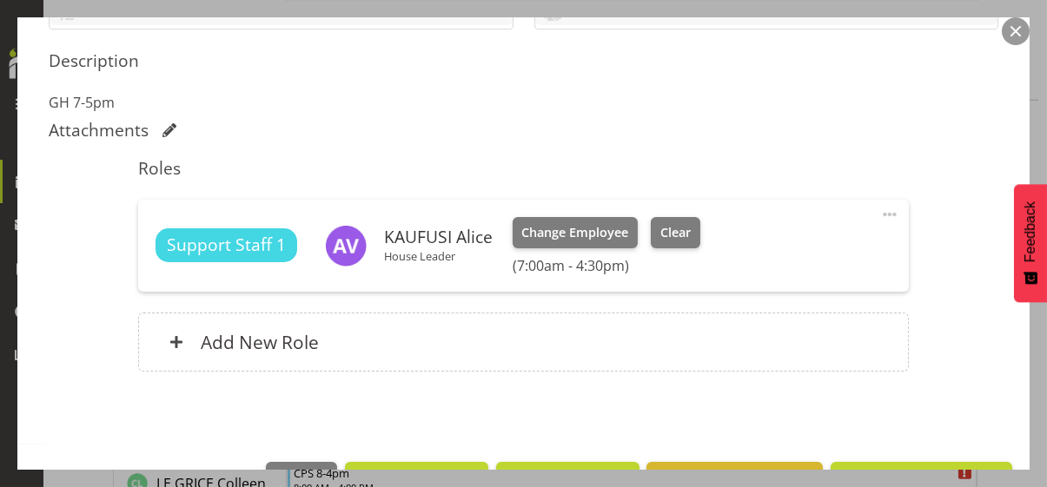
scroll to position [487, 0]
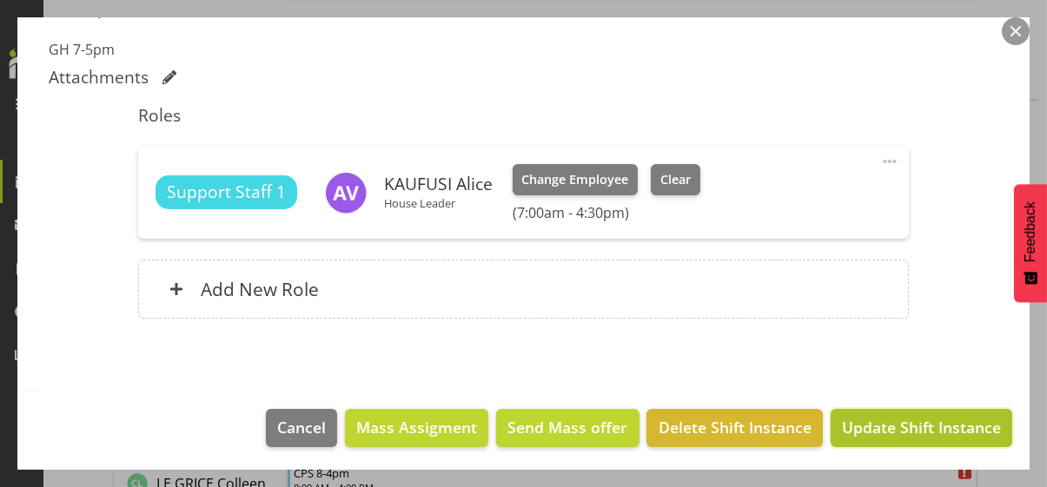
click at [876, 428] on span "Update Shift Instance" at bounding box center [921, 427] width 159 height 23
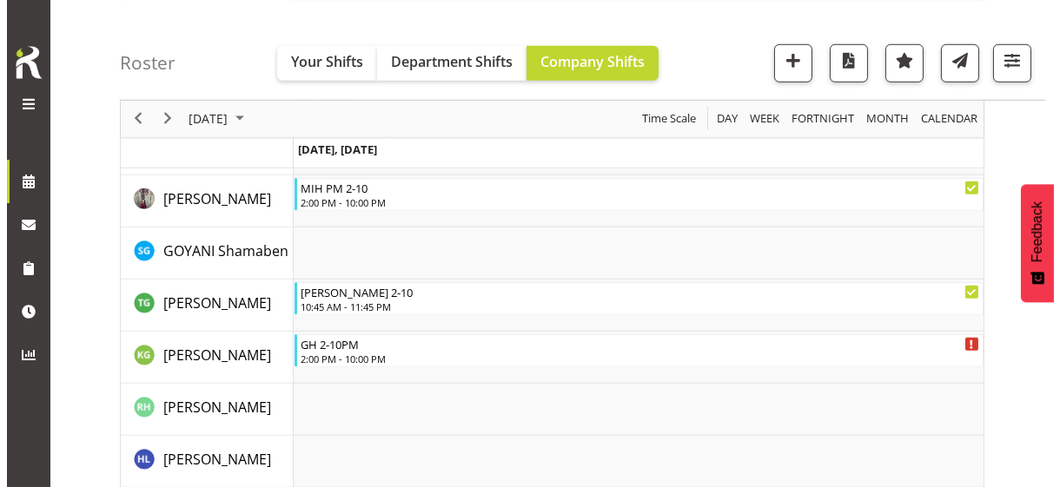
scroll to position [2486, 0]
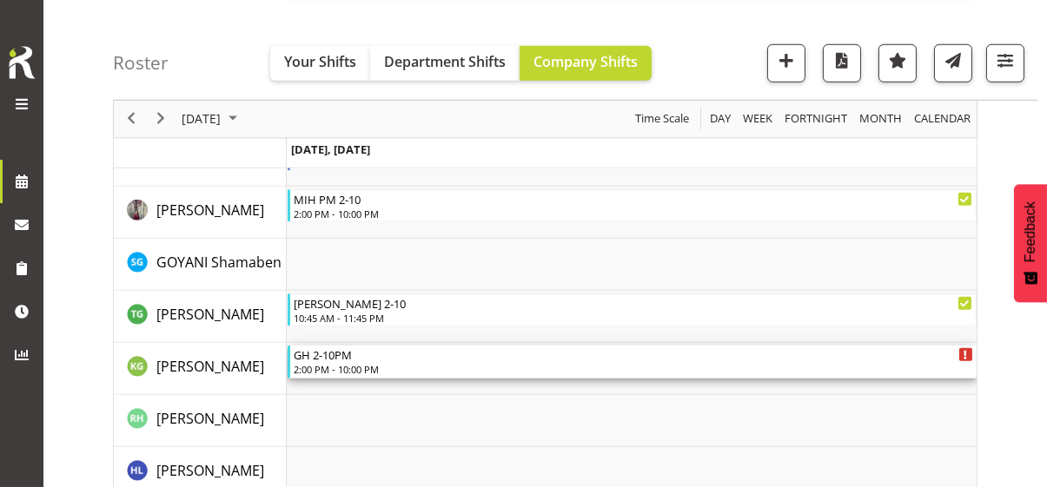
click at [351, 363] on div "2:00 PM - 10:00 PM" at bounding box center [633, 369] width 679 height 14
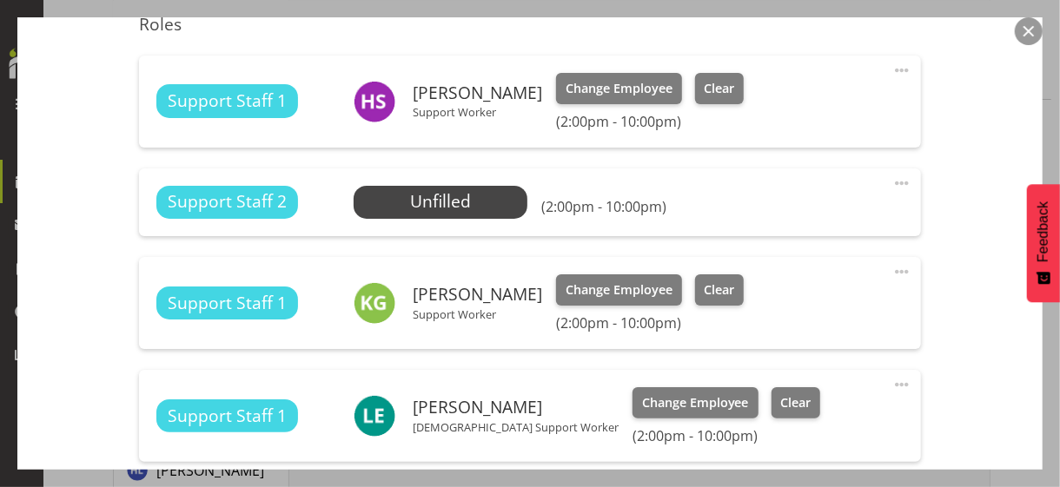
scroll to position [695, 0]
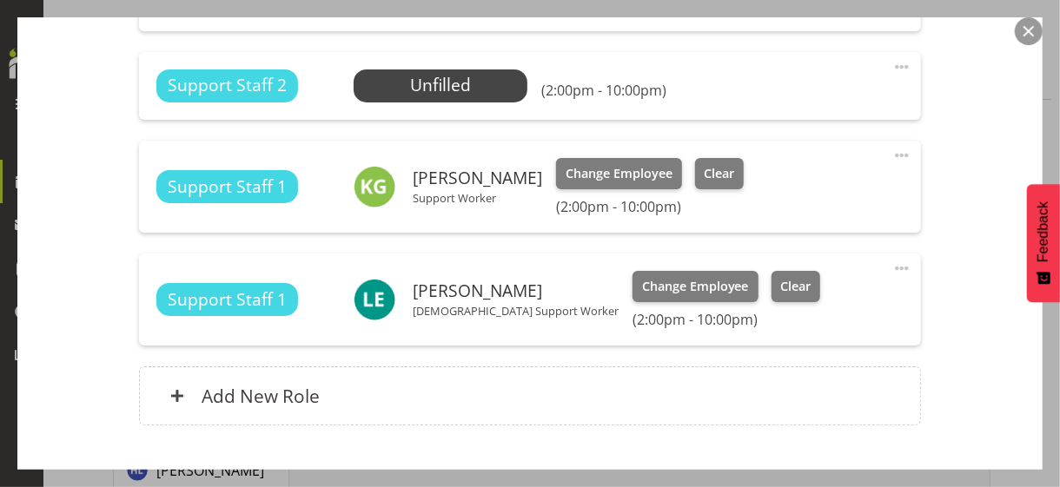
click at [891, 152] on span at bounding box center [901, 155] width 21 height 21
click at [776, 189] on link "Edit" at bounding box center [828, 193] width 167 height 31
select select "7"
select select "2025"
select select "22"
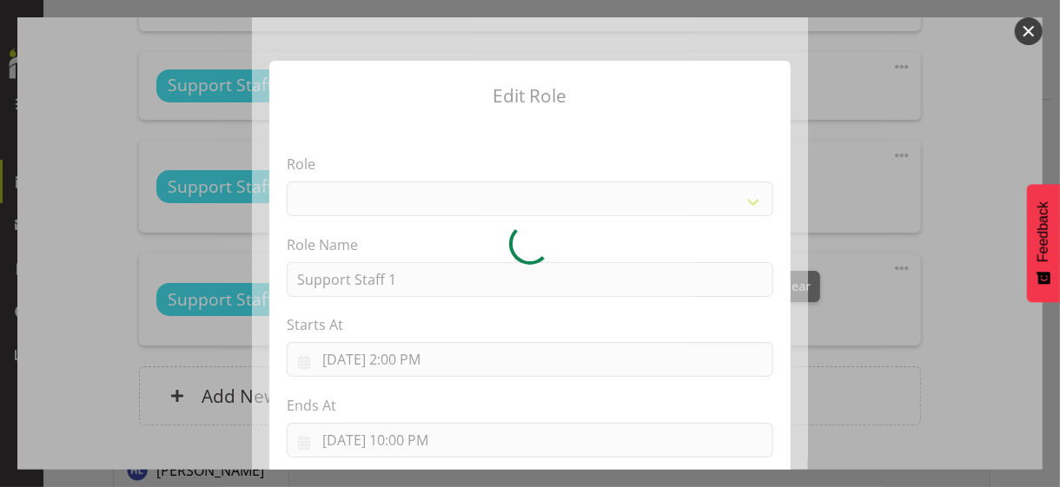
select select "1091"
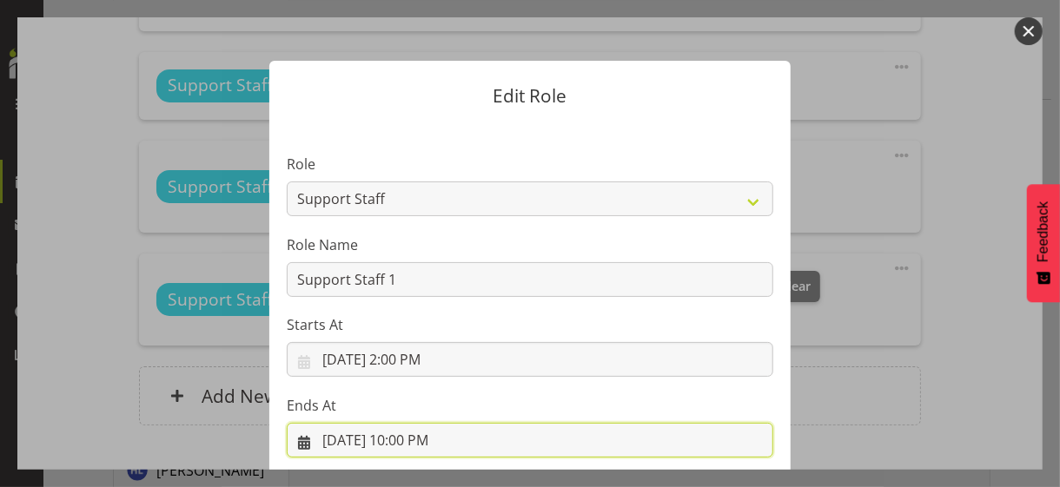
click at [407, 439] on input "8/21/2025, 10:00 PM" at bounding box center [530, 440] width 486 height 35
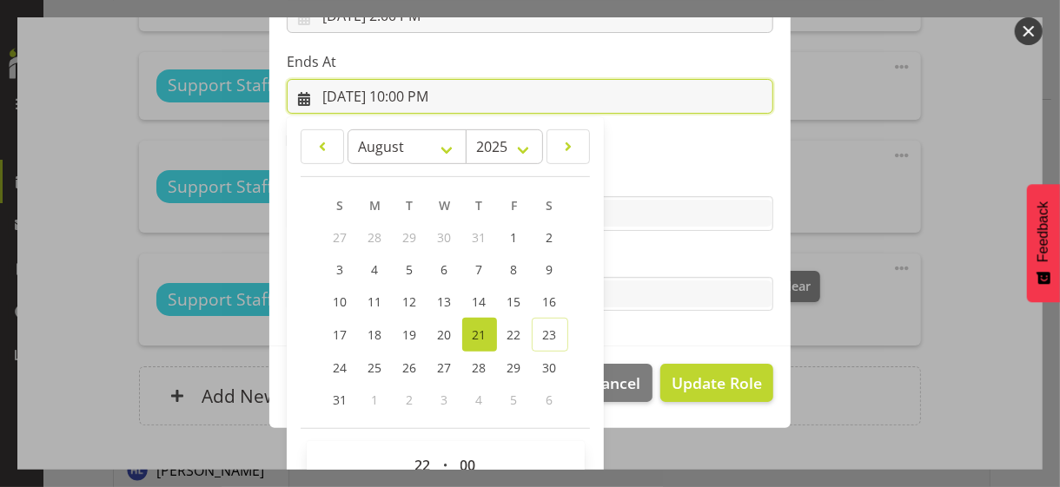
scroll to position [383, 0]
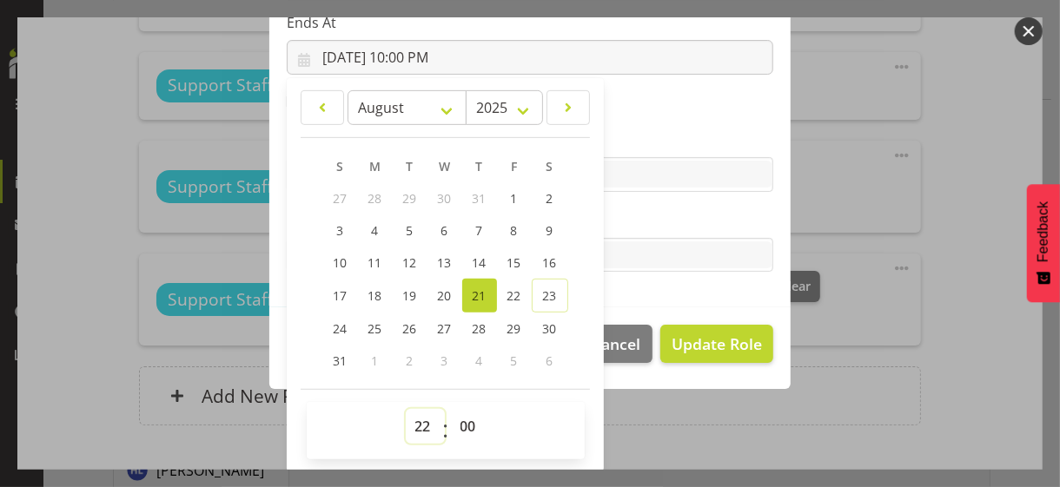
click at [411, 418] on select "00 01 02 03 04 05 06 07 08 09 10 11 12 13 14 15 16 17 18 19 20 21 22 23" at bounding box center [425, 426] width 39 height 35
select select "19"
click at [406, 409] on select "00 01 02 03 04 05 06 07 08 09 10 11 12 13 14 15 16 17 18 19 20 21 22 23" at bounding box center [425, 426] width 39 height 35
type input "8/21/2025, 7:00 PM"
click at [653, 222] on label "Tasks" at bounding box center [530, 220] width 486 height 21
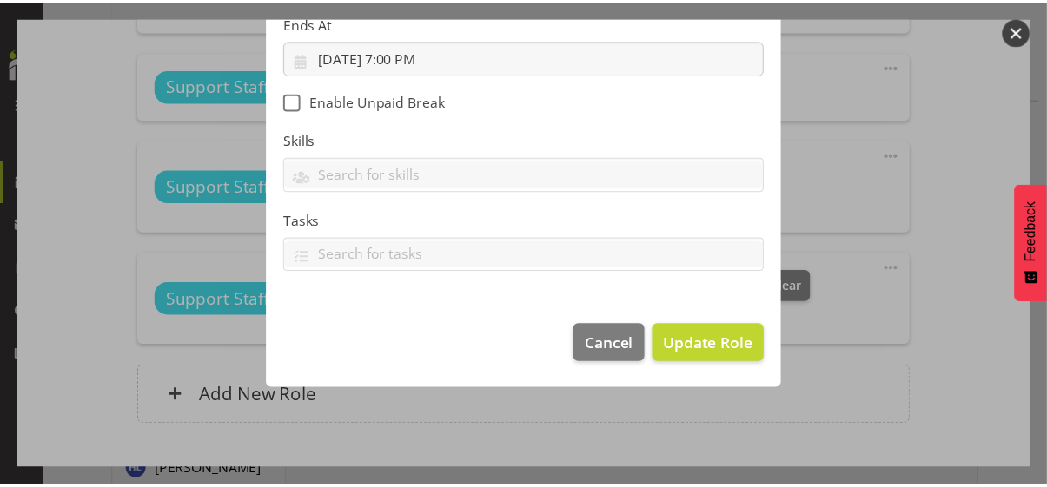
scroll to position [301, 0]
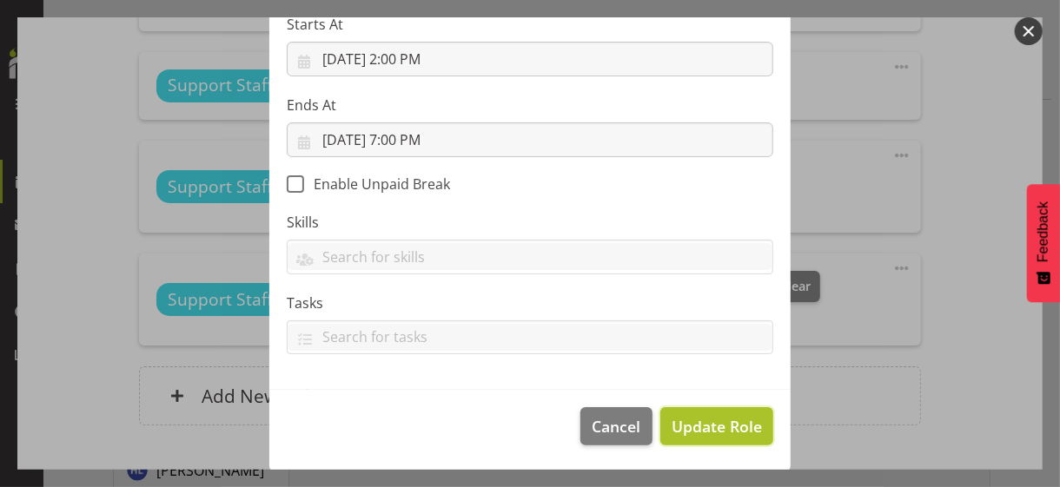
click at [705, 416] on span "Update Role" at bounding box center [716, 426] width 90 height 23
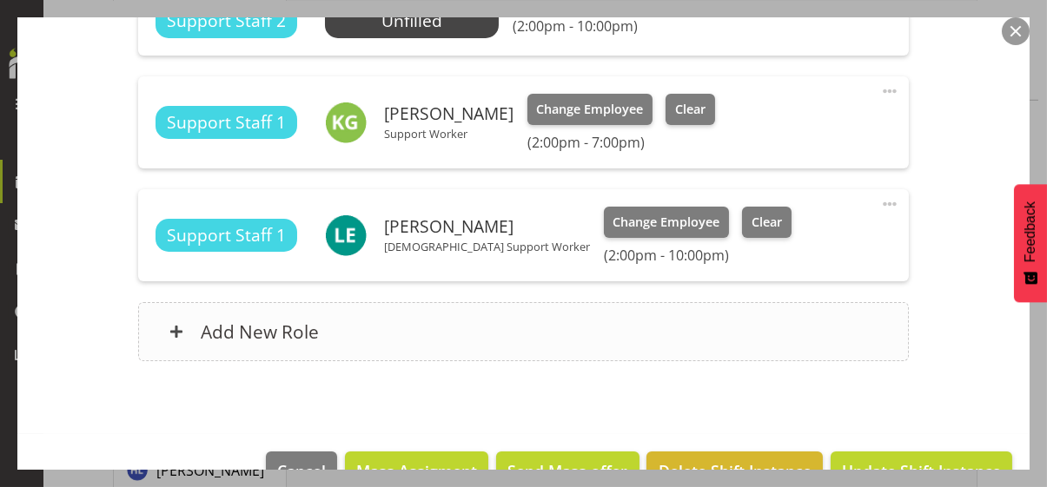
scroll to position [782, 0]
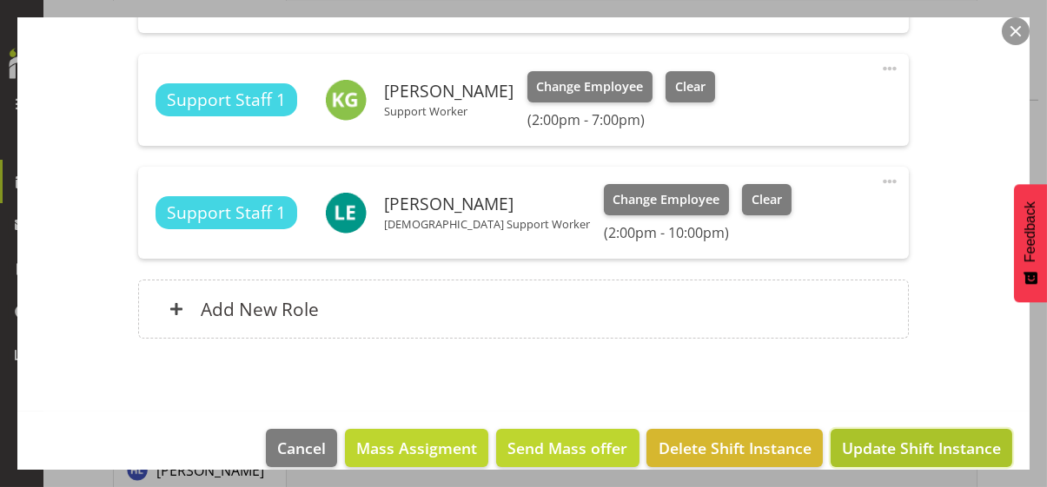
click at [880, 445] on span "Update Shift Instance" at bounding box center [921, 448] width 159 height 23
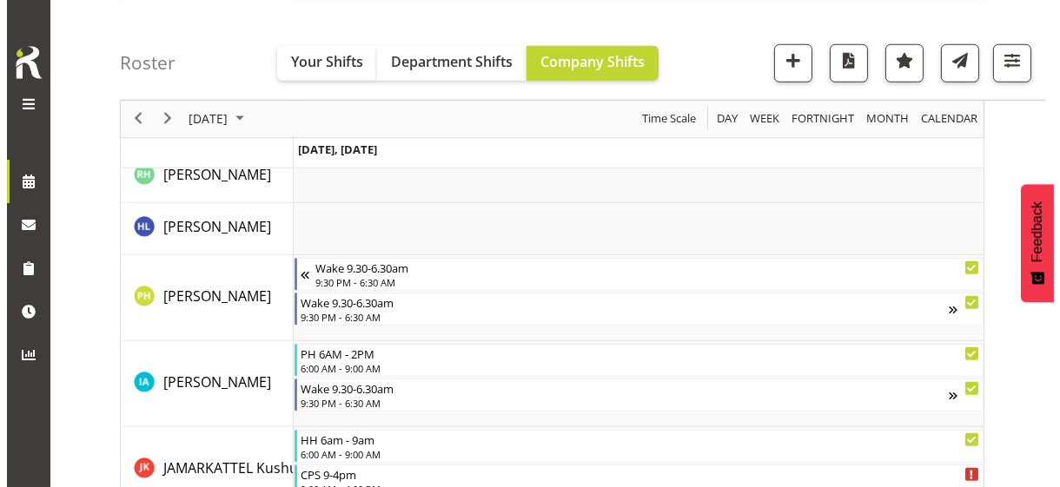
scroll to position [2747, 0]
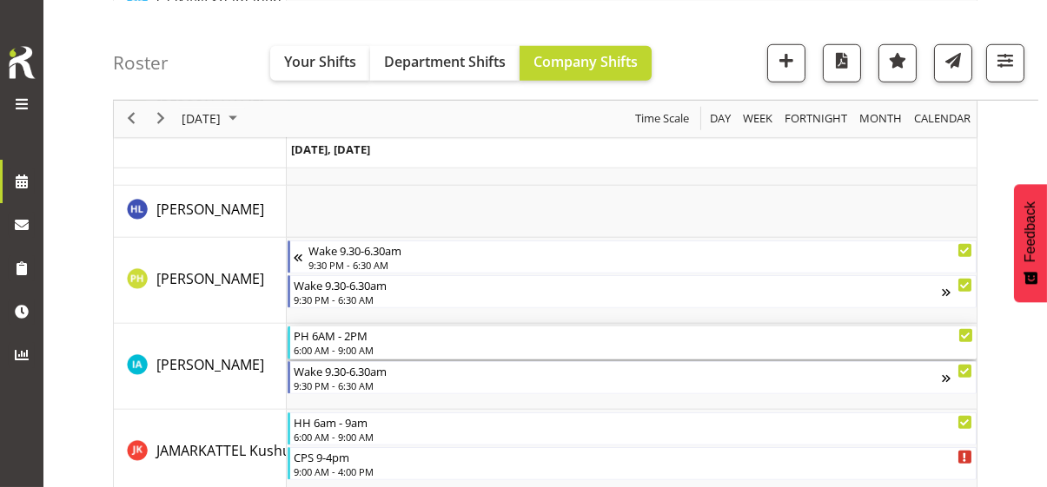
click at [343, 347] on div "6:00 AM - 9:00 AM" at bounding box center [633, 350] width 679 height 14
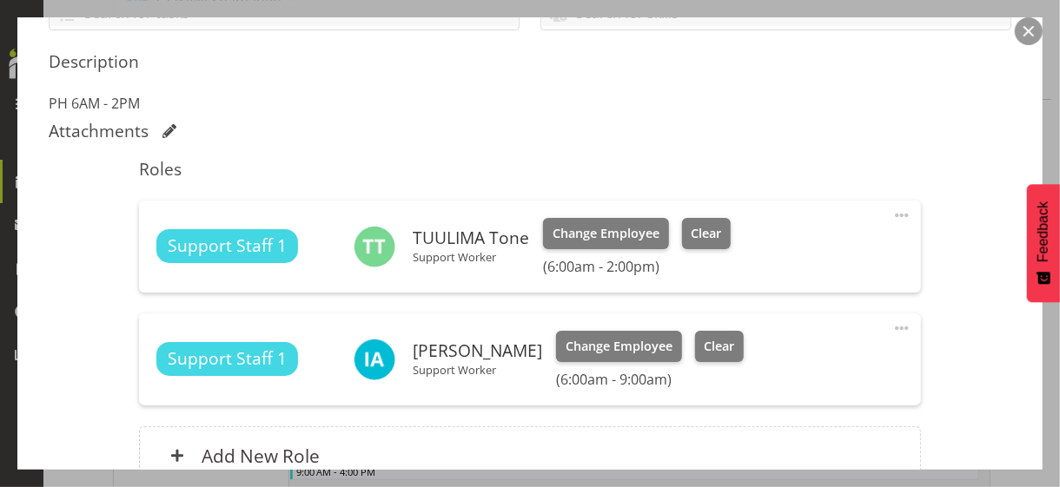
scroll to position [434, 0]
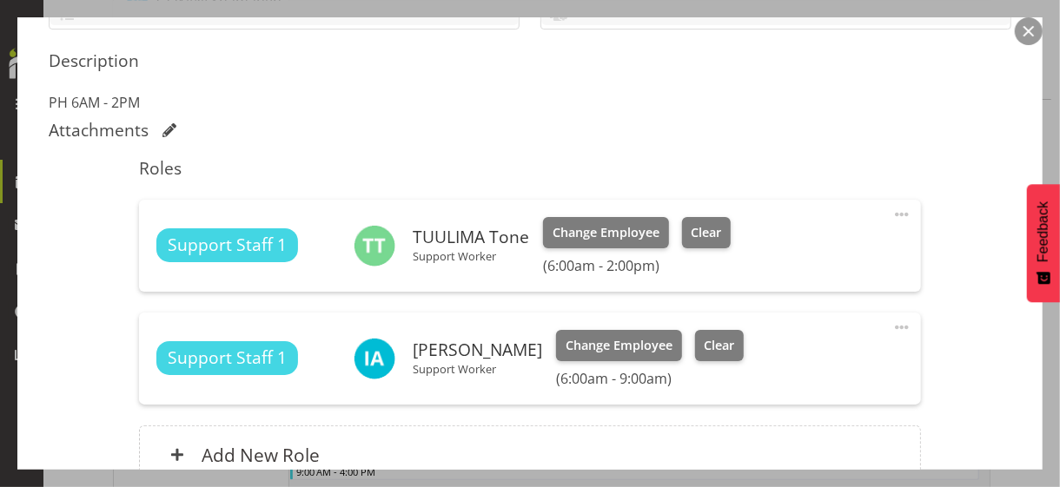
click at [891, 325] on span at bounding box center [901, 327] width 21 height 21
click at [776, 363] on link "Edit" at bounding box center [828, 365] width 167 height 31
select select "7"
select select "2025"
select select "9"
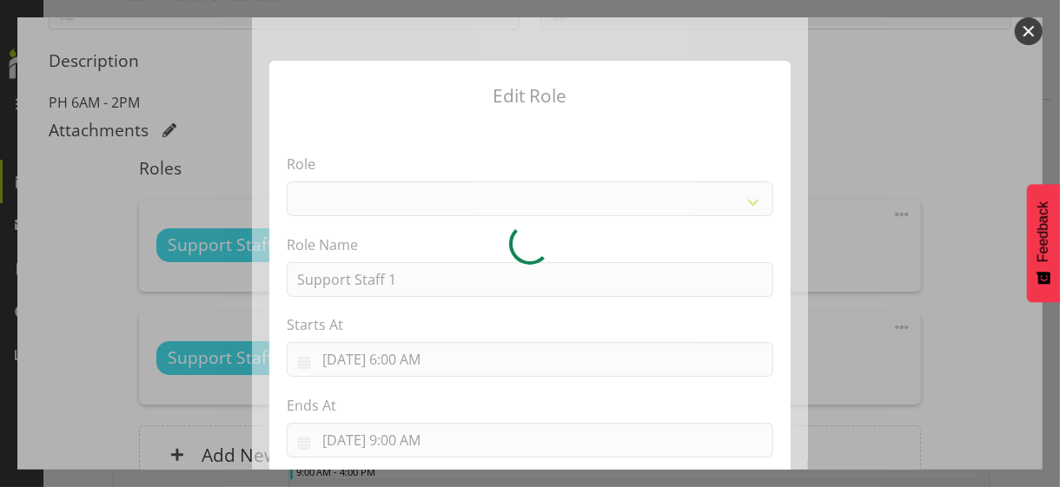
select select "1091"
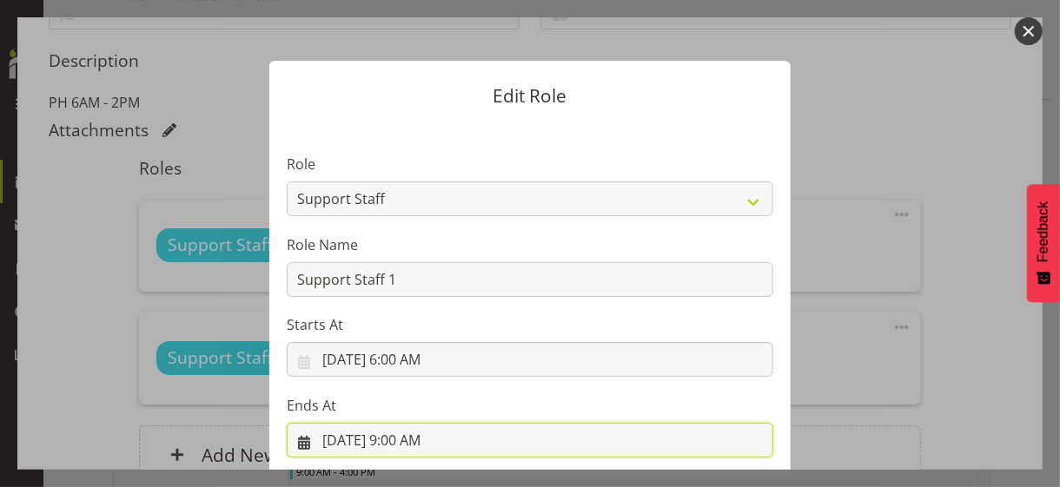
click at [421, 440] on input "8/21/2025, 9:00 AM" at bounding box center [530, 440] width 486 height 35
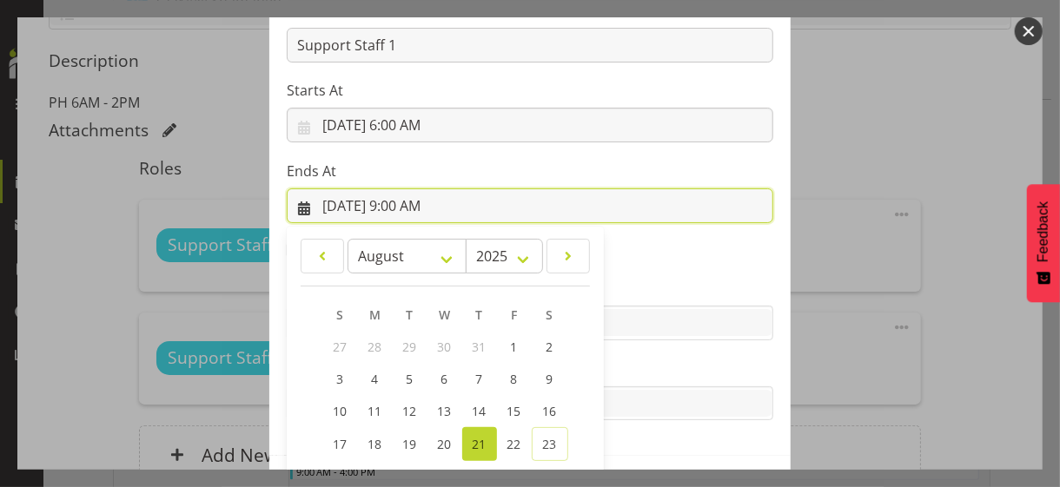
scroll to position [383, 0]
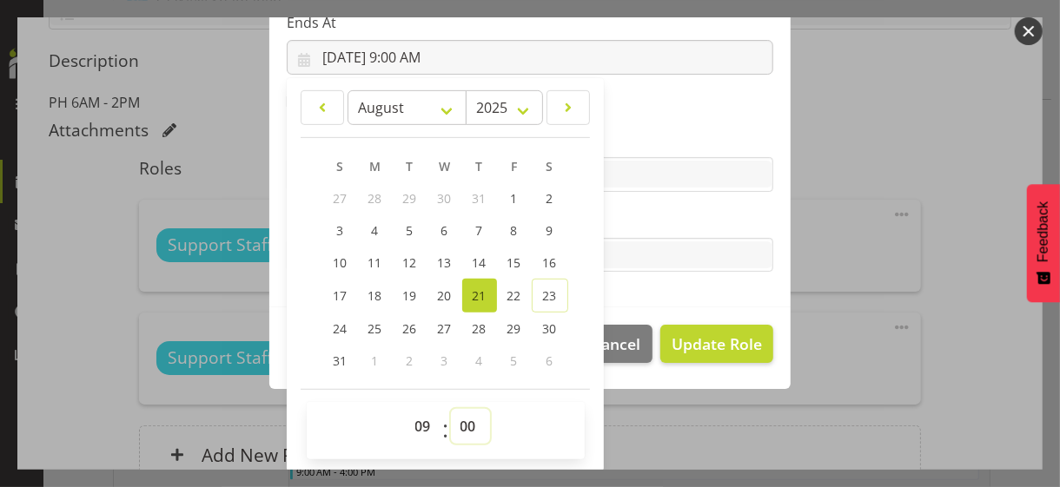
click at [459, 424] on select "00 01 02 03 04 05 06 07 08 09 10 11 12 13 14 15 16 17 18 19 20 21 22 23 24 25 2…" at bounding box center [470, 426] width 39 height 35
click at [464, 423] on select "00 01 02 03 04 05 06 07 08 09 10 11 12 13 14 15 16 17 18 19 20 21 22 23 24 25 2…" at bounding box center [470, 426] width 39 height 35
select select "30"
click at [451, 409] on select "00 01 02 03 04 05 06 07 08 09 10 11 12 13 14 15 16 17 18 19 20 21 22 23 24 25 2…" at bounding box center [470, 426] width 39 height 35
type input "8/21/2025, 9:30 AM"
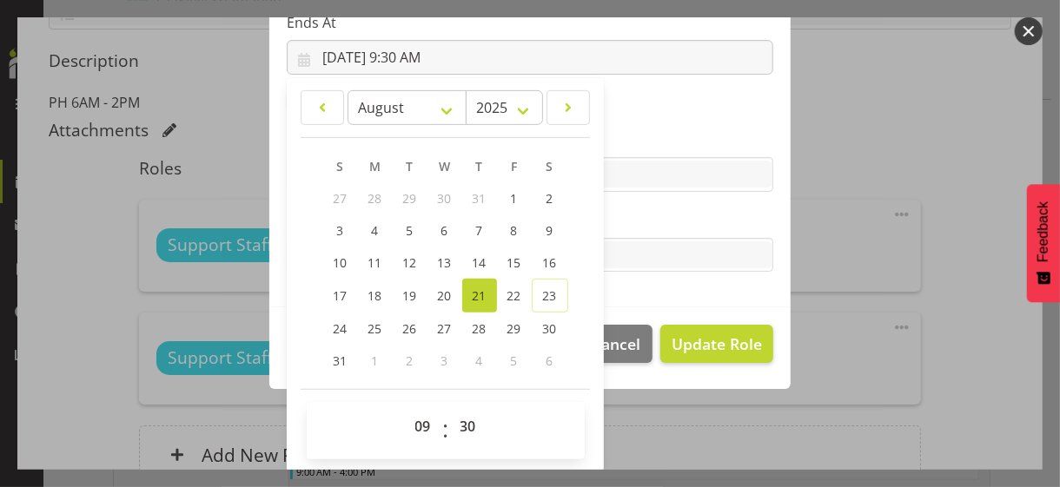
click at [642, 226] on label "Tasks" at bounding box center [530, 220] width 486 height 21
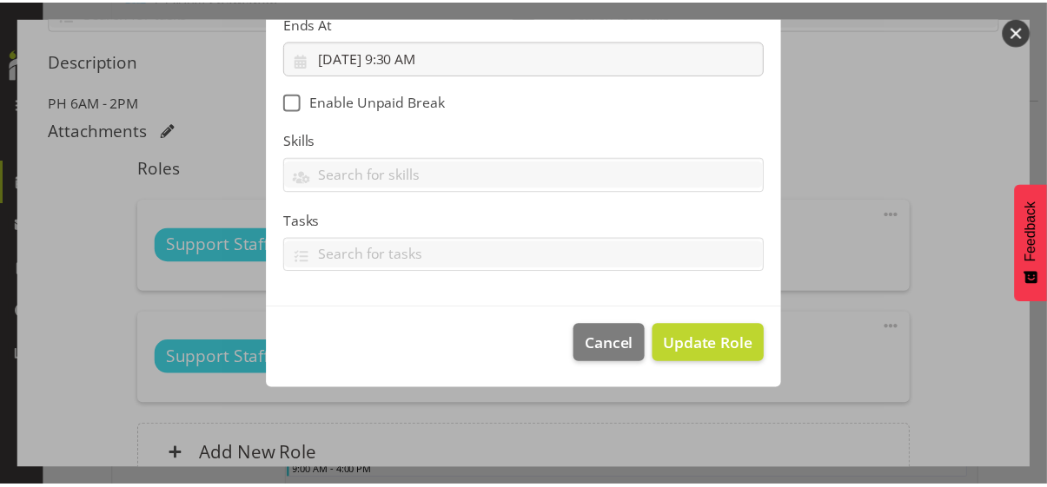
scroll to position [301, 0]
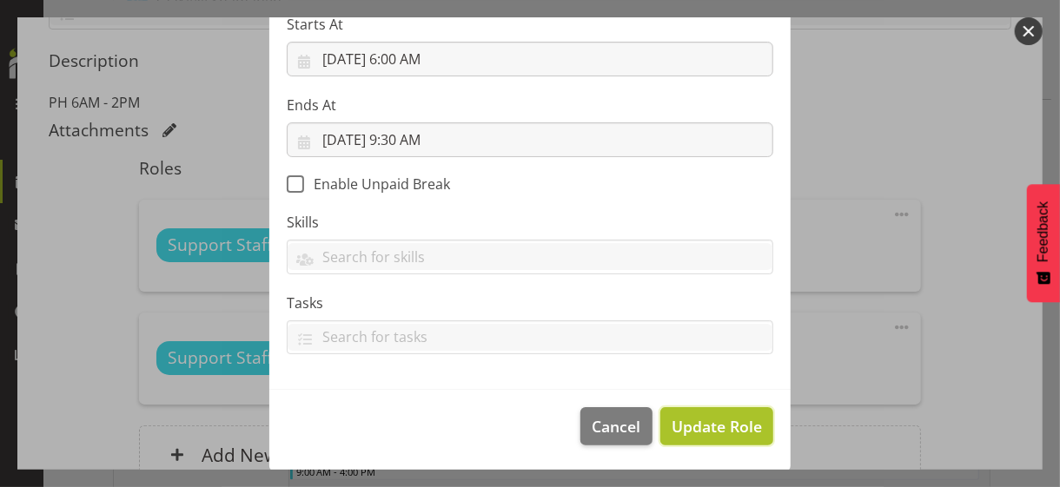
click at [708, 424] on span "Update Role" at bounding box center [716, 426] width 90 height 23
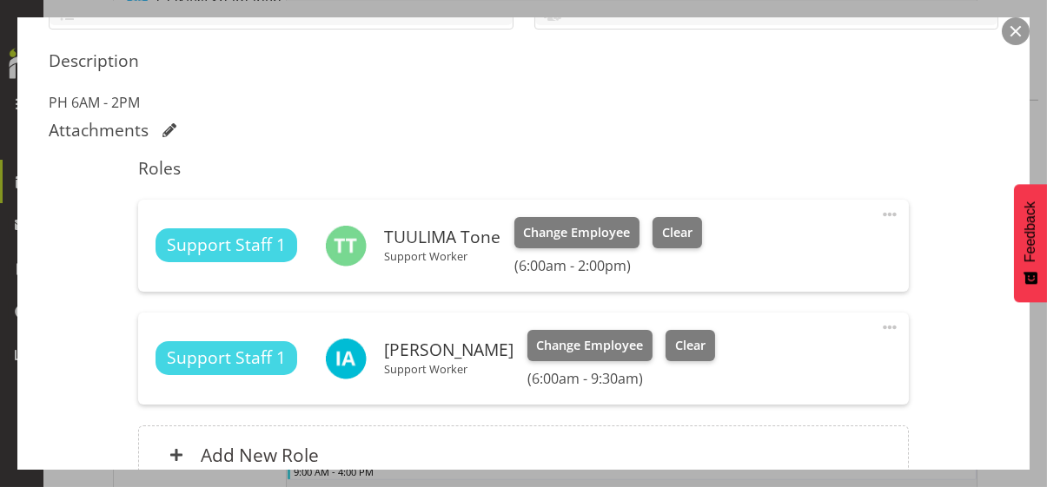
scroll to position [600, 0]
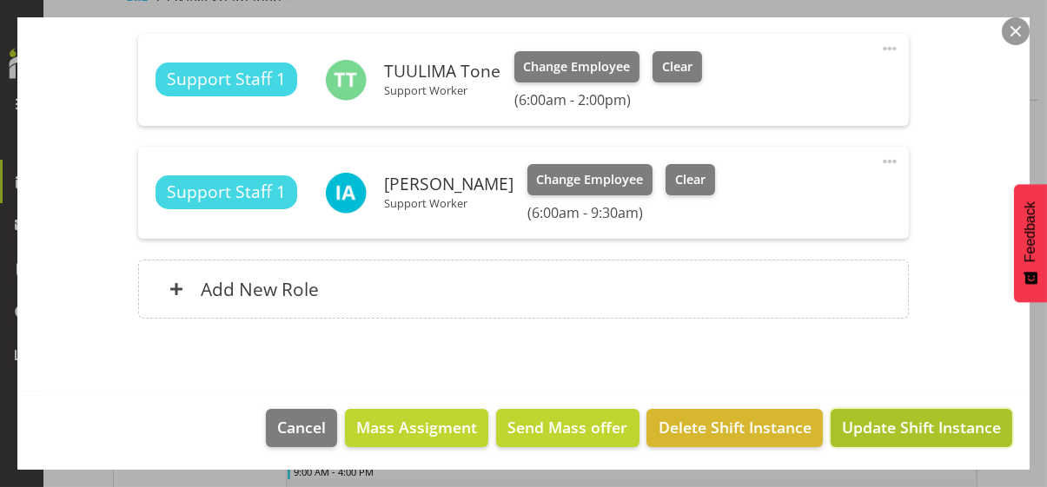
click at [878, 426] on span "Update Shift Instance" at bounding box center [921, 427] width 159 height 23
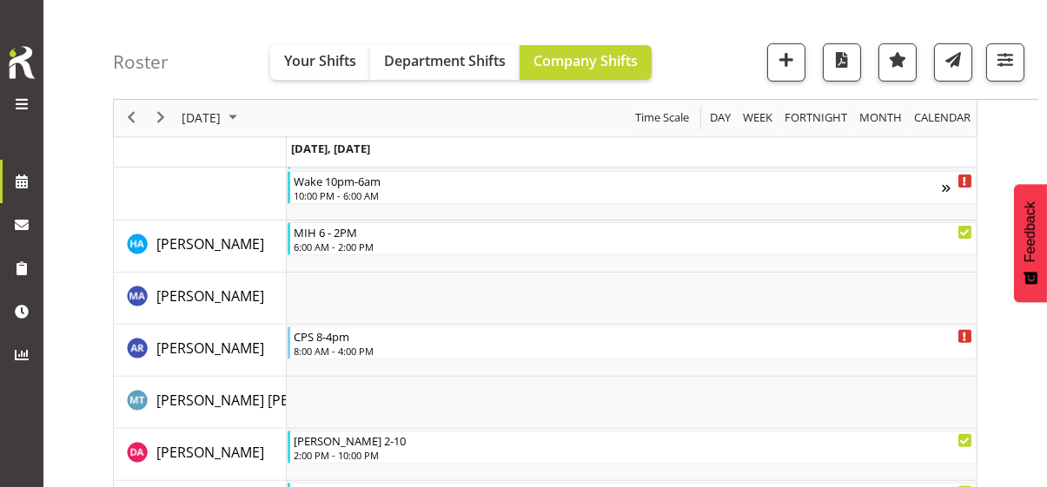
scroll to position [2747, 0]
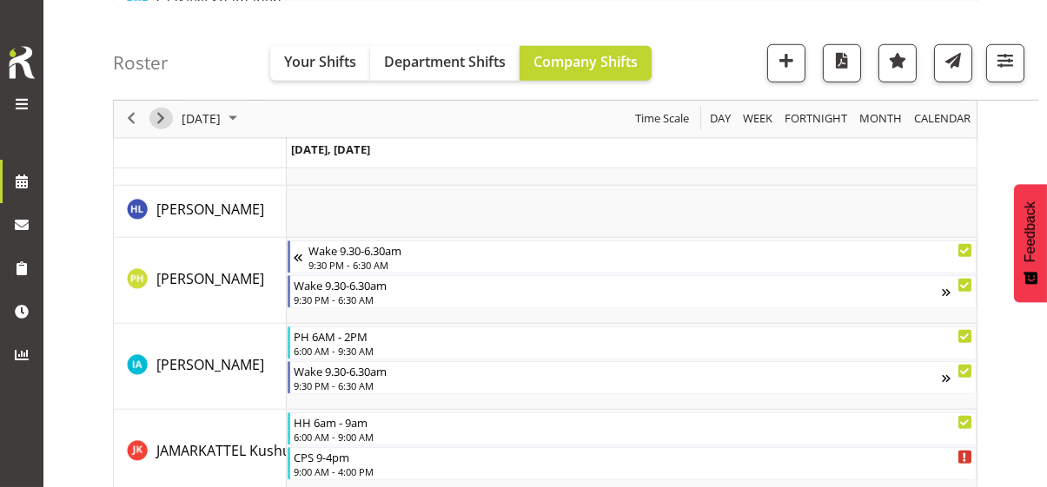
click at [164, 117] on span "Next" at bounding box center [160, 119] width 21 height 22
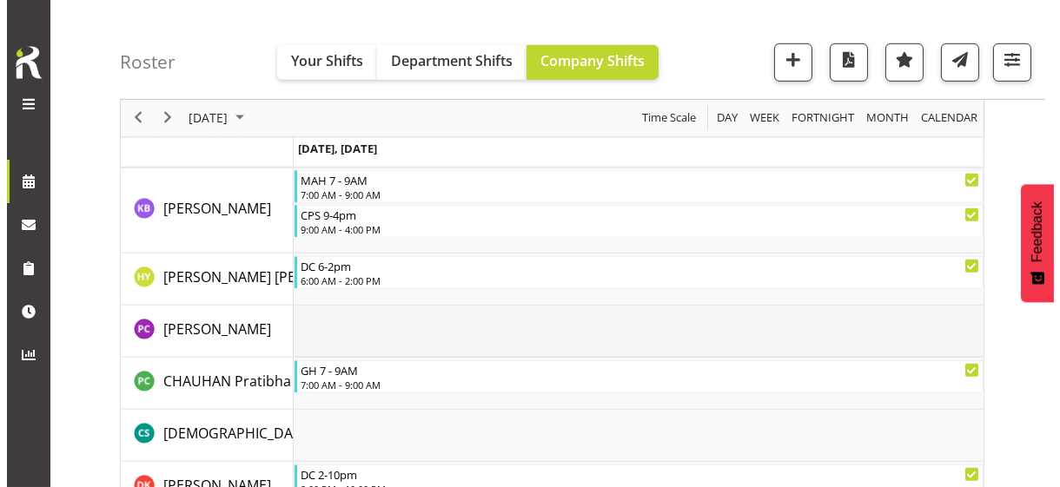
scroll to position [1961, 0]
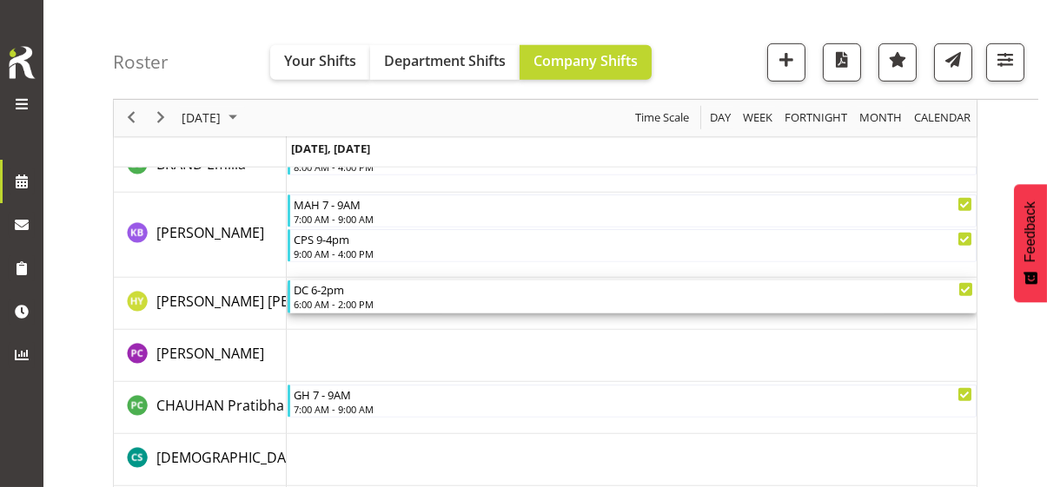
click at [347, 301] on div "6:00 AM - 2:00 PM" at bounding box center [633, 304] width 679 height 14
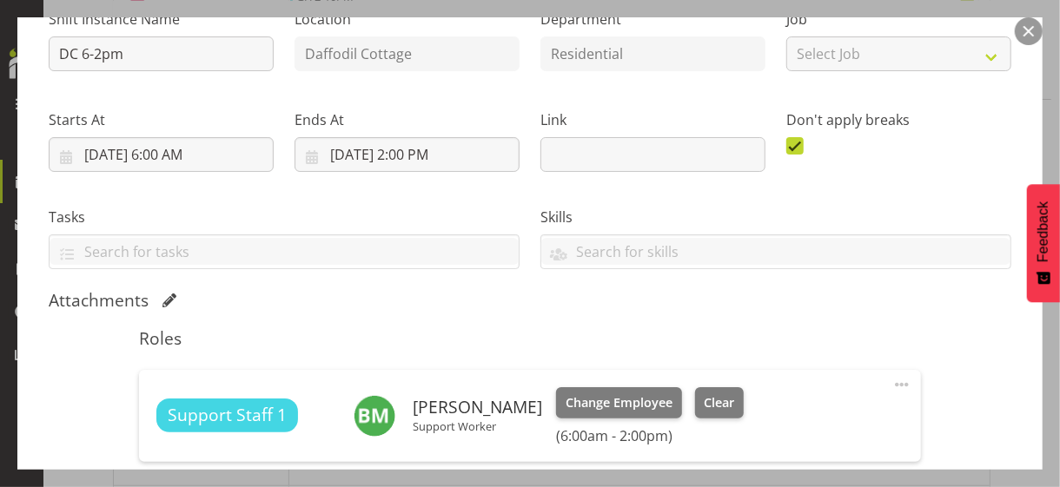
scroll to position [347, 0]
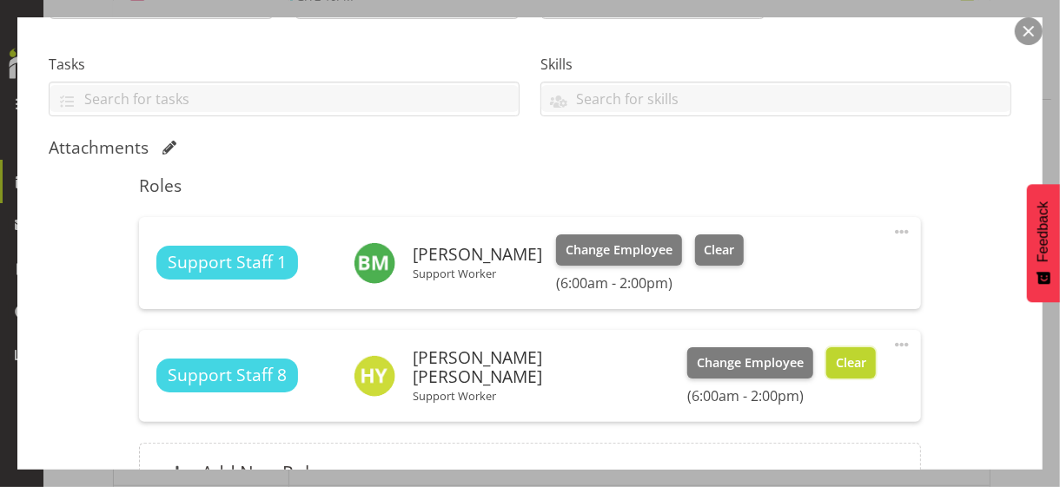
click at [836, 367] on span "Clear" at bounding box center [851, 362] width 30 height 19
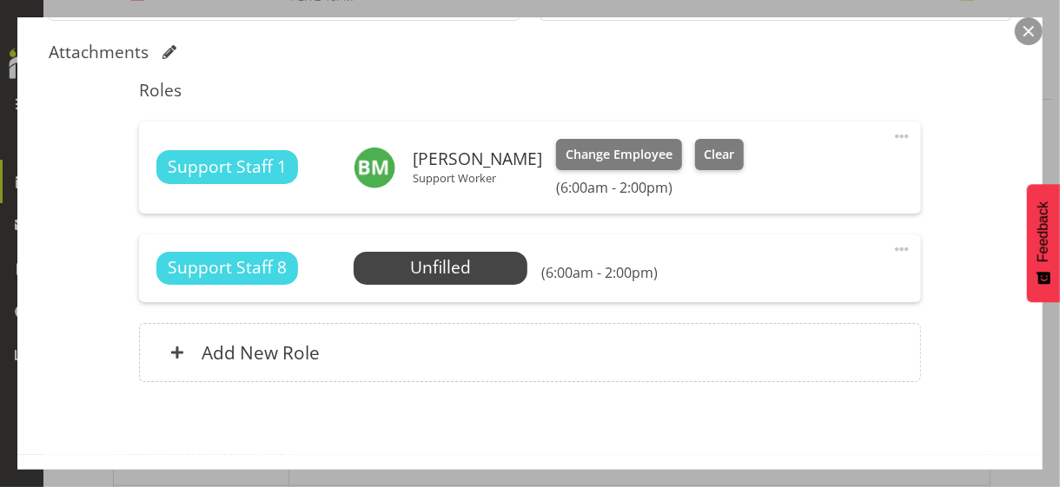
scroll to position [507, 0]
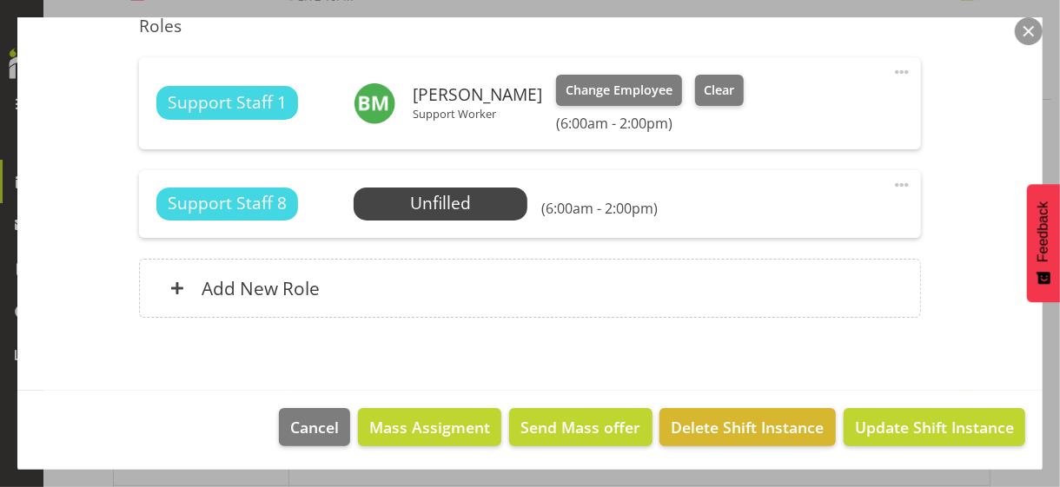
drag, startPoint x: 885, startPoint y: 181, endPoint x: 822, endPoint y: 200, distance: 65.4
click at [891, 181] on span at bounding box center [901, 185] width 21 height 21
click at [767, 221] on link "Edit" at bounding box center [828, 223] width 167 height 31
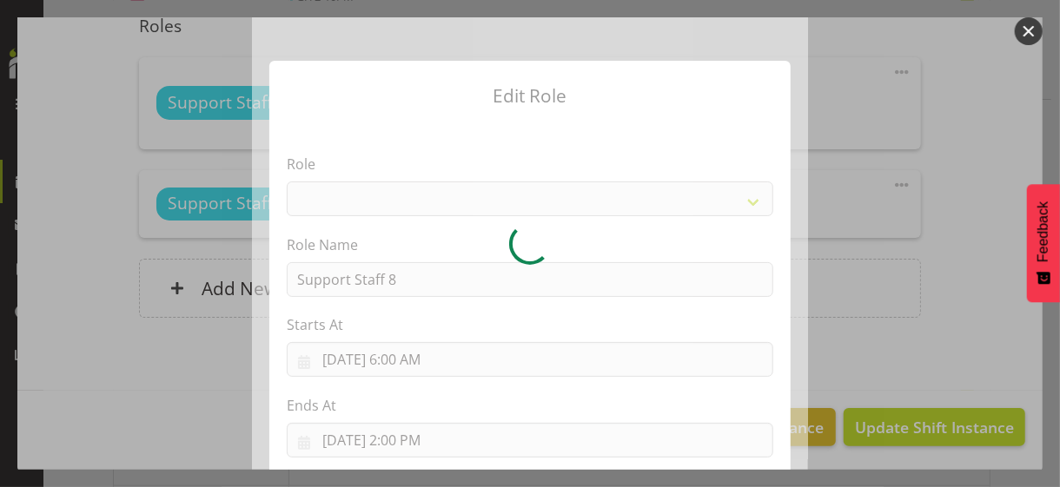
select select "1091"
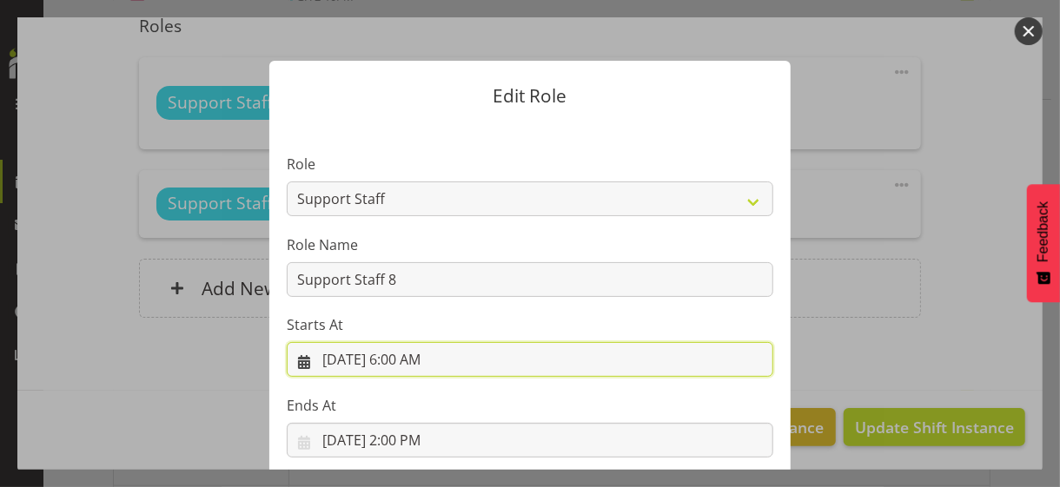
click at [408, 359] on input "[DATE] 6:00 AM" at bounding box center [530, 359] width 486 height 35
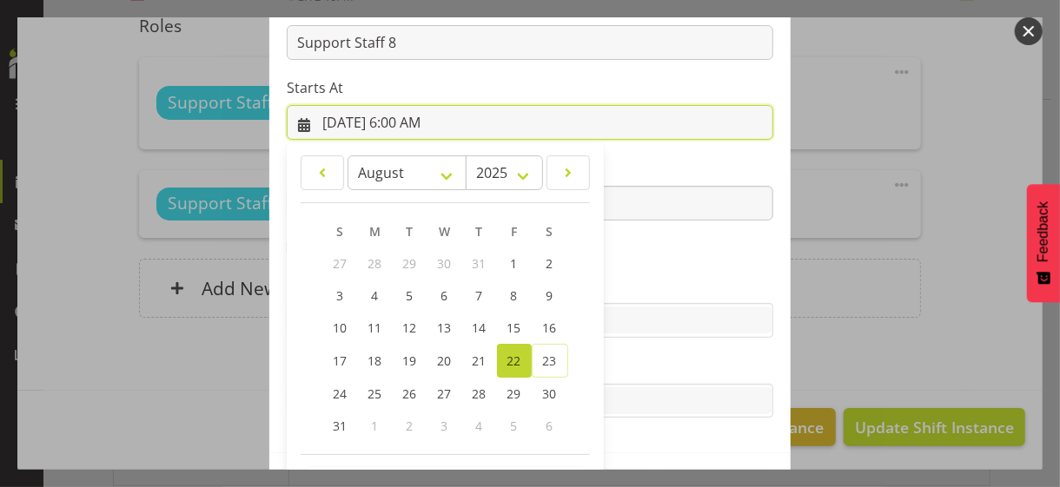
scroll to position [301, 0]
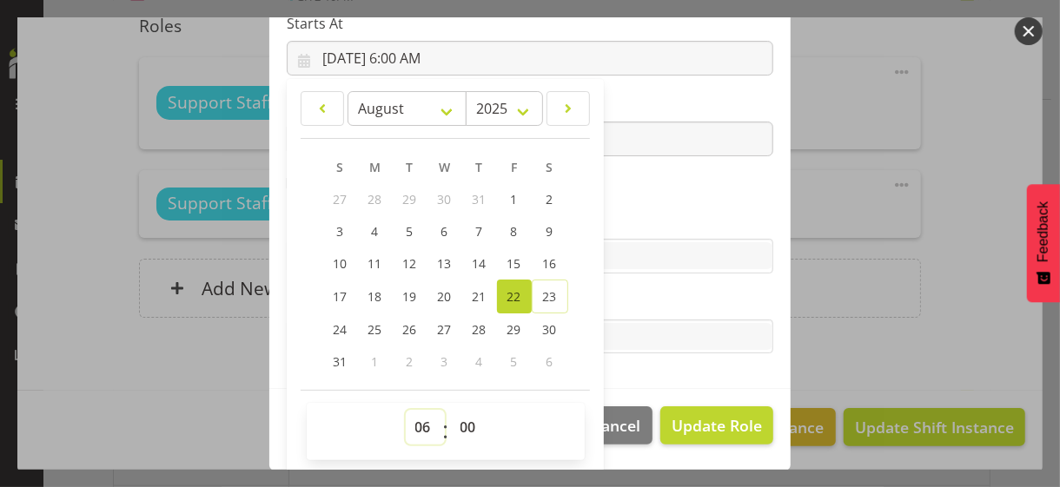
drag, startPoint x: 411, startPoint y: 421, endPoint x: 411, endPoint y: 412, distance: 9.6
click at [411, 416] on select "00 01 02 03 04 05 06 07 08 09 10 11 12 13 14 15 16 17 18 19 20 21 22 23" at bounding box center [425, 427] width 39 height 35
select select "7"
click at [406, 410] on select "00 01 02 03 04 05 06 07 08 09 10 11 12 13 14 15 16 17 18 19 20 21 22 23" at bounding box center [425, 427] width 39 height 35
type input "[DATE] 7:00 AM"
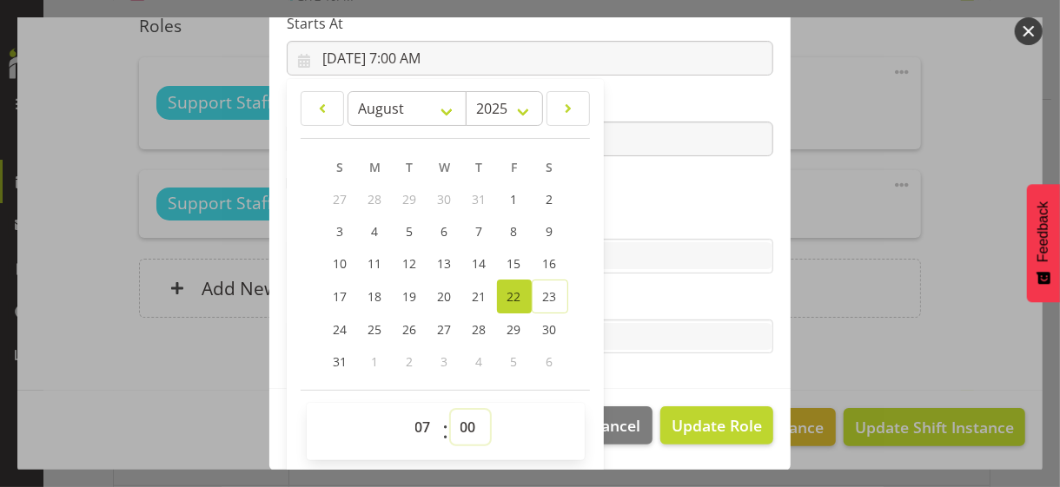
drag, startPoint x: 453, startPoint y: 424, endPoint x: 459, endPoint y: 408, distance: 16.5
click at [456, 419] on select "00 01 02 03 04 05 06 07 08 09 10 11 12 13 14 15 16 17 18 19 20 21 22 23 24 25 2…" at bounding box center [470, 427] width 39 height 35
select select "15"
click at [451, 410] on select "00 01 02 03 04 05 06 07 08 09 10 11 12 13 14 15 16 17 18 19 20 21 22 23 24 25 2…" at bounding box center [470, 427] width 39 height 35
type input "8/22/2025, 7:15 AM"
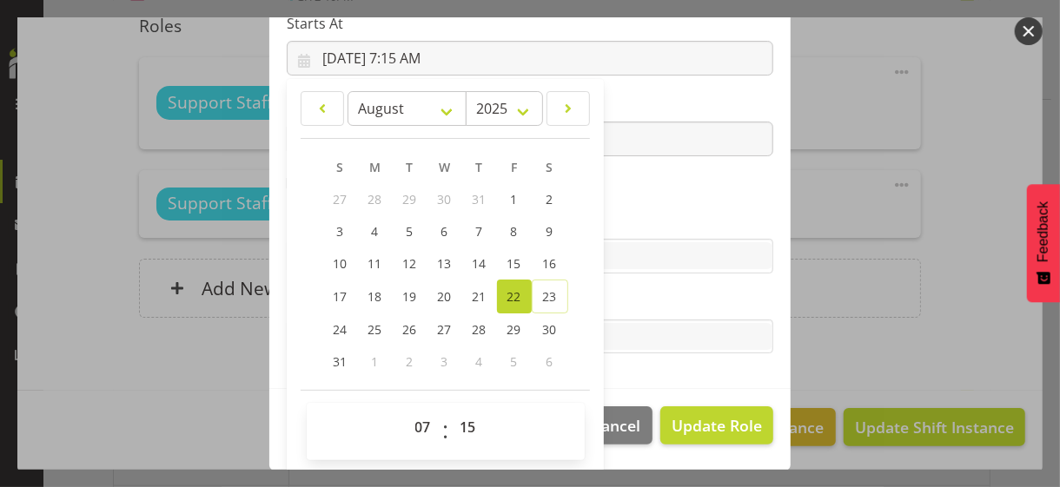
drag, startPoint x: 614, startPoint y: 305, endPoint x: 624, endPoint y: 309, distance: 10.5
click at [616, 305] on label "Tasks" at bounding box center [530, 302] width 486 height 21
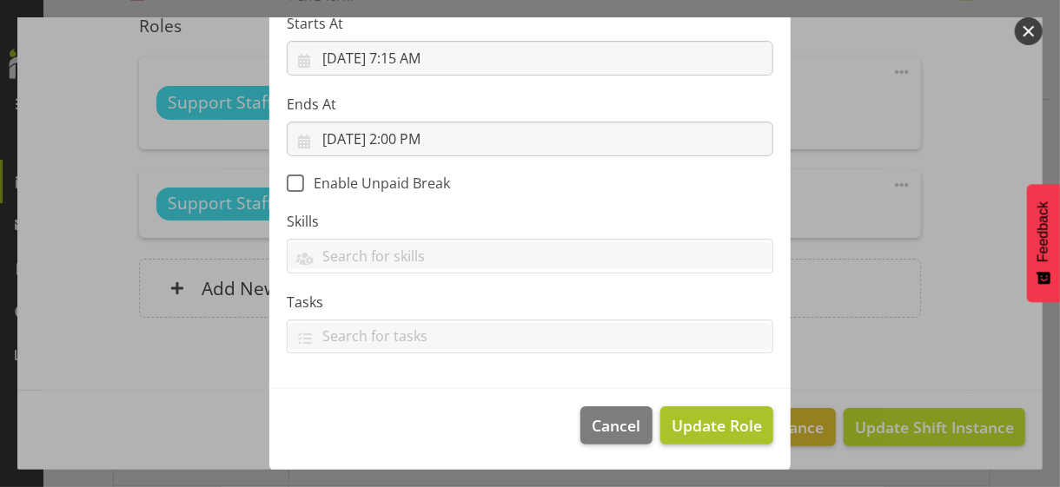
scroll to position [301, 0]
drag, startPoint x: 703, startPoint y: 429, endPoint x: 693, endPoint y: 428, distance: 10.5
click at [702, 428] on span "Update Role" at bounding box center [716, 426] width 90 height 23
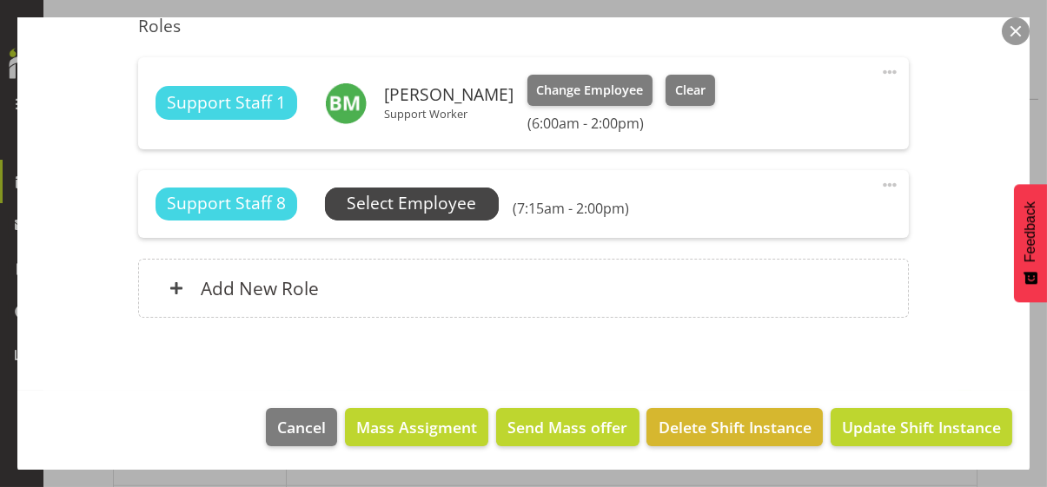
click at [411, 207] on span "Select Employee" at bounding box center [411, 203] width 129 height 25
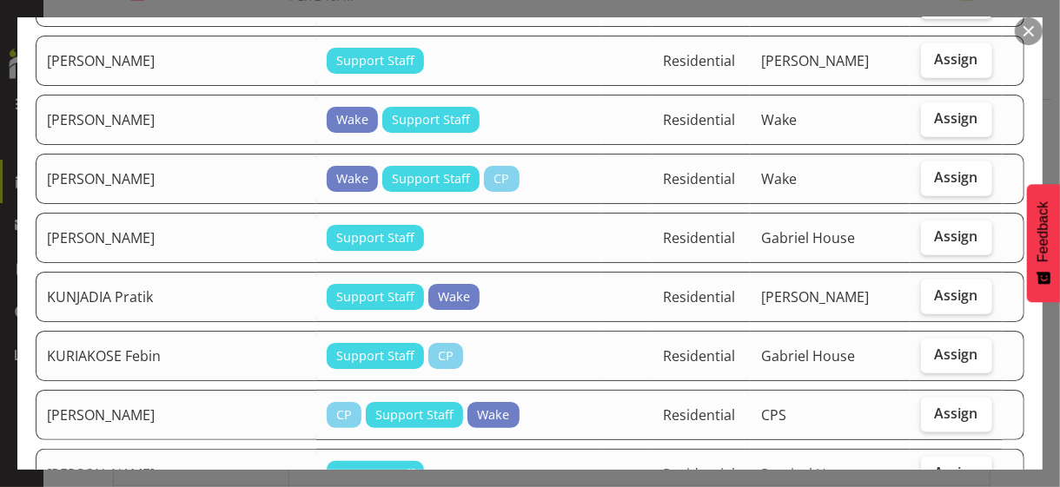
scroll to position [869, 0]
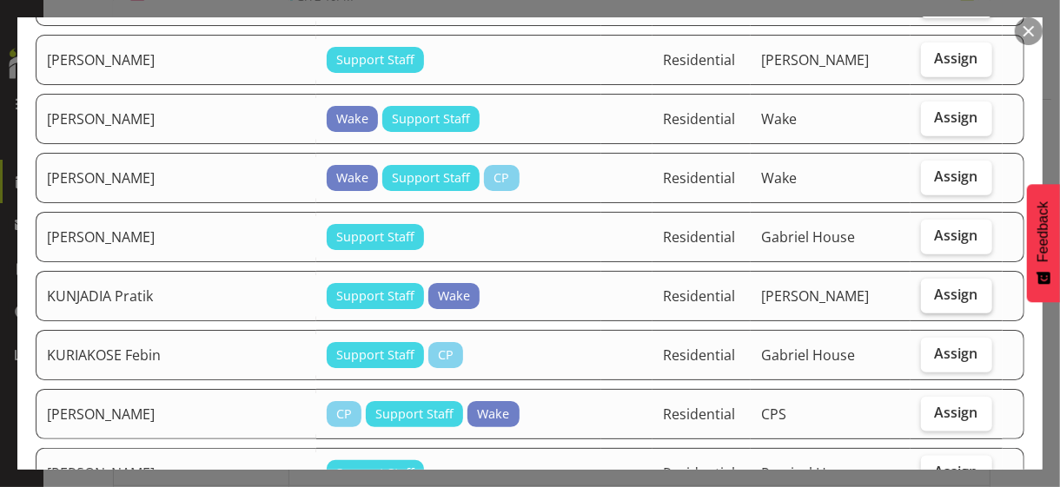
click at [935, 286] on span "Assign" at bounding box center [956, 294] width 43 height 17
click at [932, 289] on input "Assign" at bounding box center [926, 294] width 11 height 11
checkbox input "true"
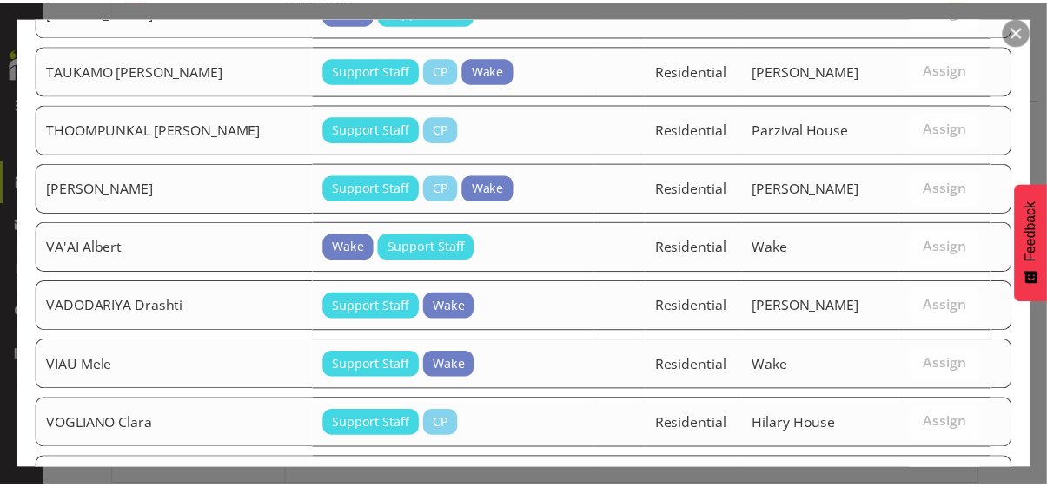
scroll to position [2374, 0]
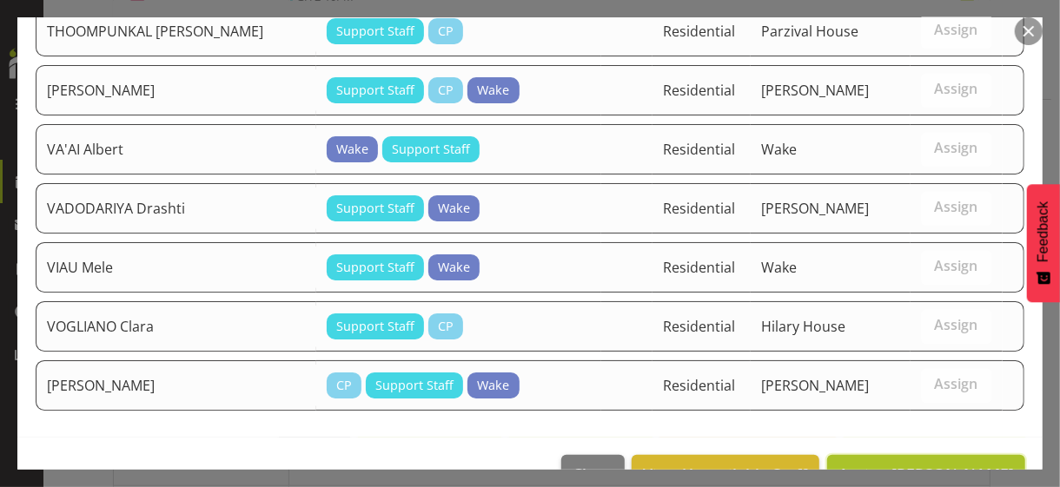
click at [888, 464] on span "Assign KUNJADIA Pratik" at bounding box center [925, 474] width 175 height 21
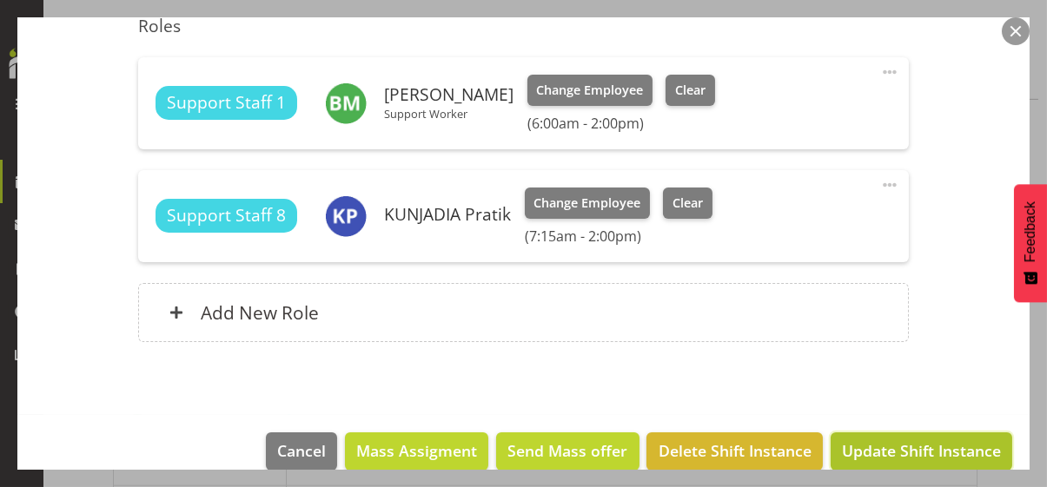
click at [918, 444] on span "Update Shift Instance" at bounding box center [921, 450] width 159 height 23
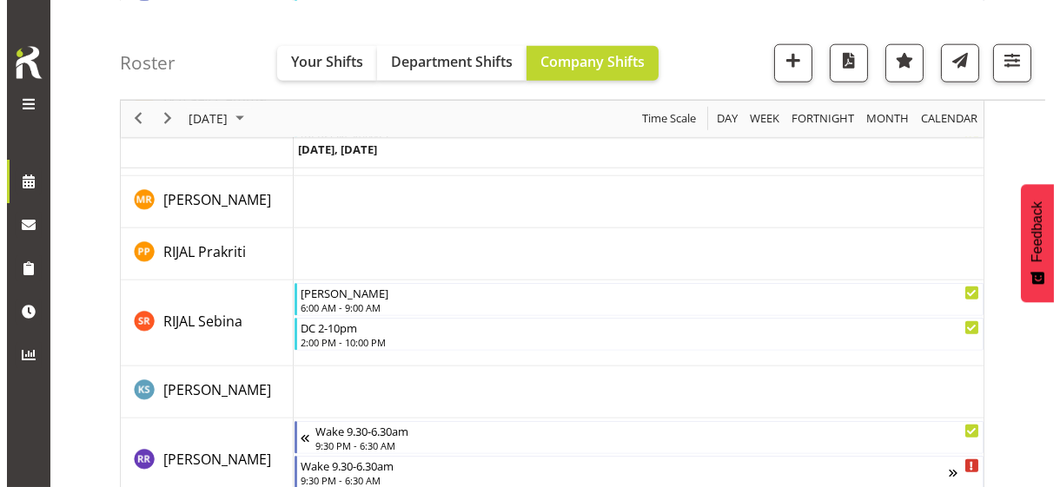
scroll to position [4393, 0]
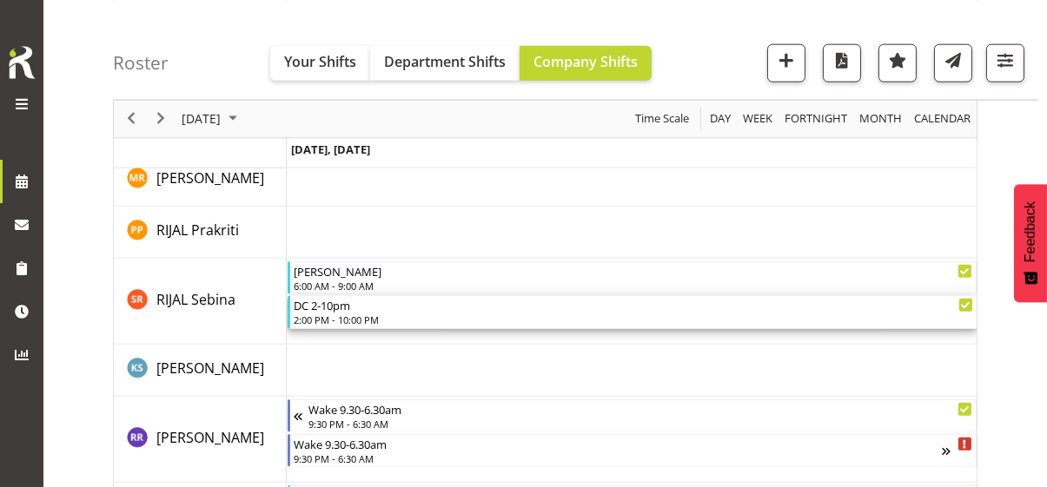
click at [339, 313] on div "2:00 PM - 10:00 PM" at bounding box center [633, 320] width 679 height 14
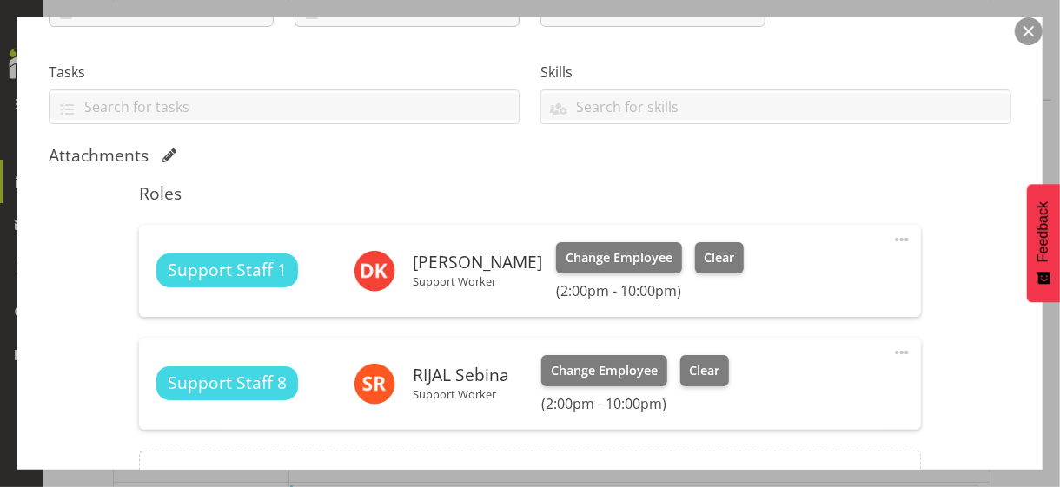
scroll to position [347, 0]
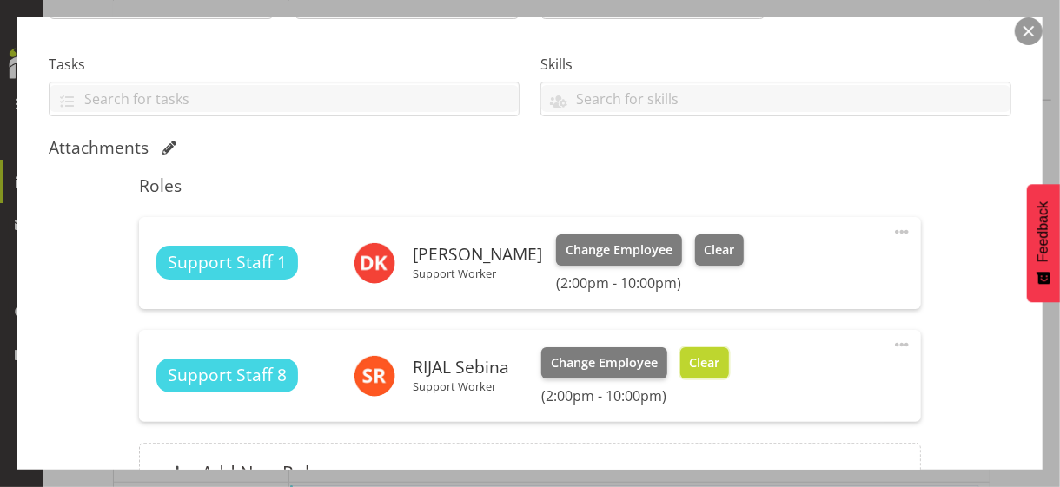
click at [703, 367] on span "Clear" at bounding box center [704, 362] width 30 height 19
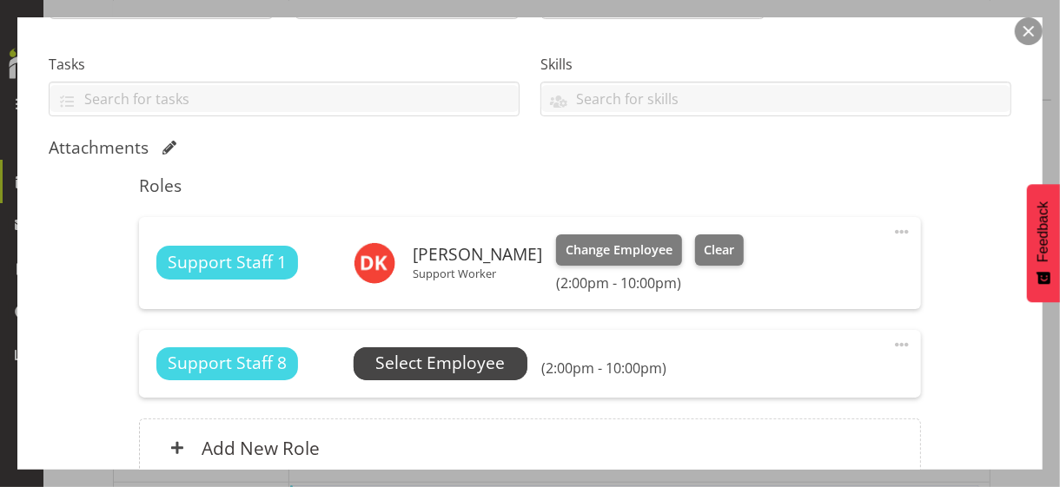
click at [418, 365] on span "Select Employee" at bounding box center [439, 363] width 129 height 25
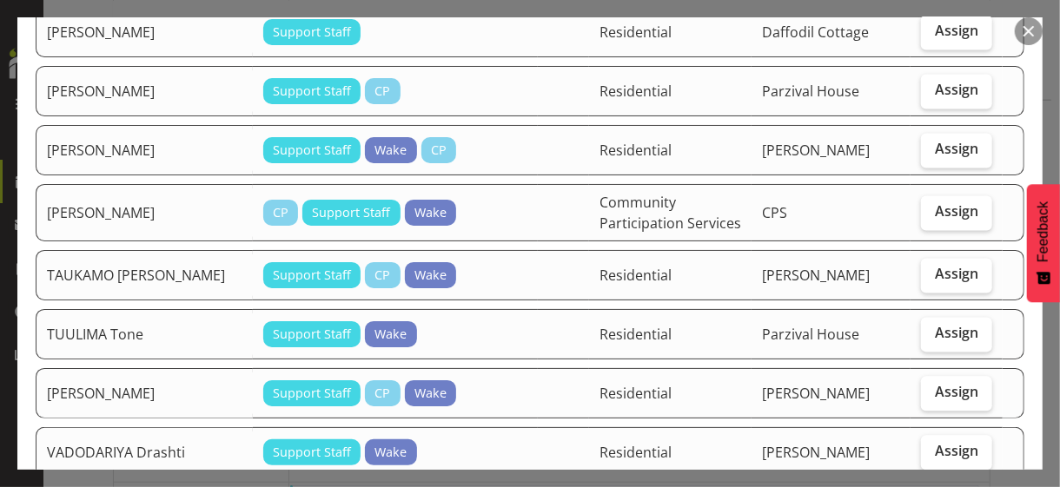
scroll to position [1911, 0]
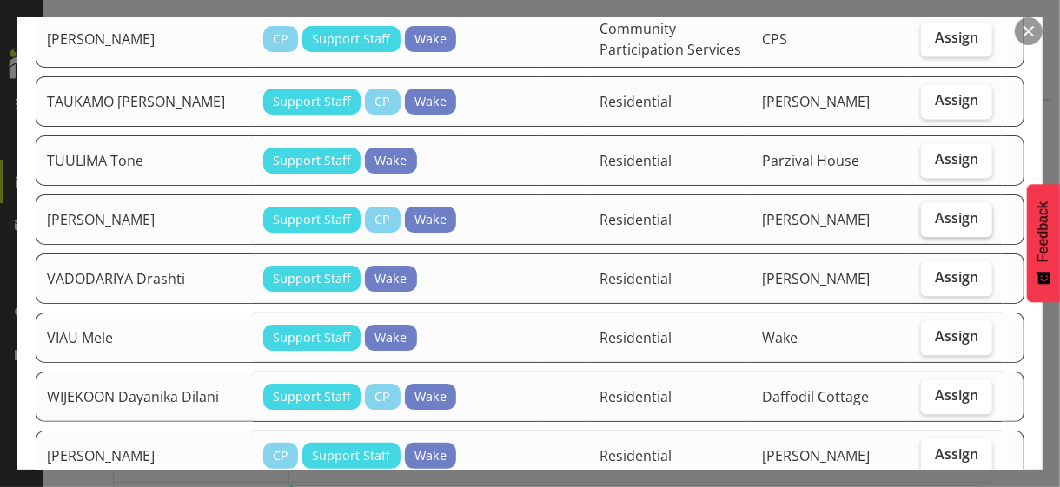
click at [935, 227] on span "Assign" at bounding box center [956, 217] width 43 height 17
click at [921, 224] on input "Assign" at bounding box center [926, 218] width 11 height 11
checkbox input "true"
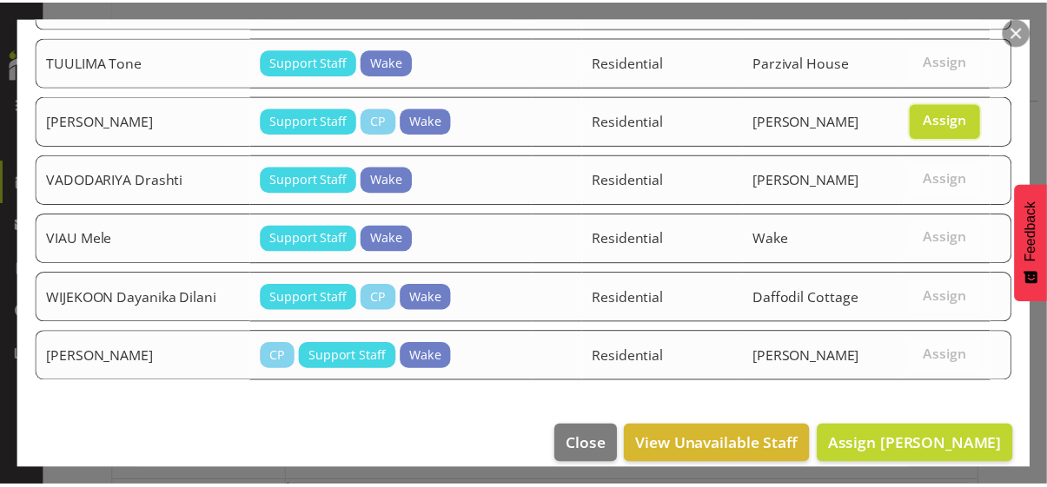
scroll to position [2038, 0]
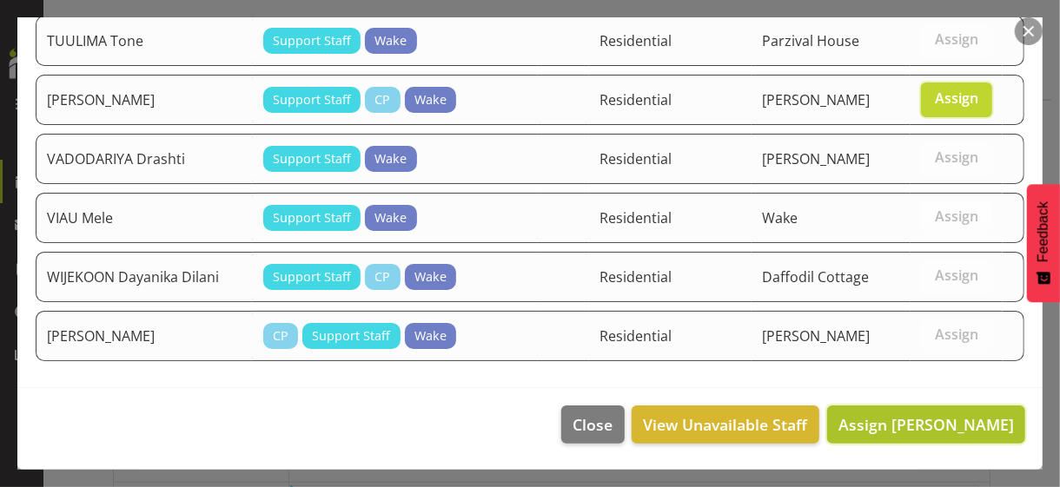
click at [900, 427] on span "Assign UGAPO Ivandra" at bounding box center [925, 424] width 175 height 21
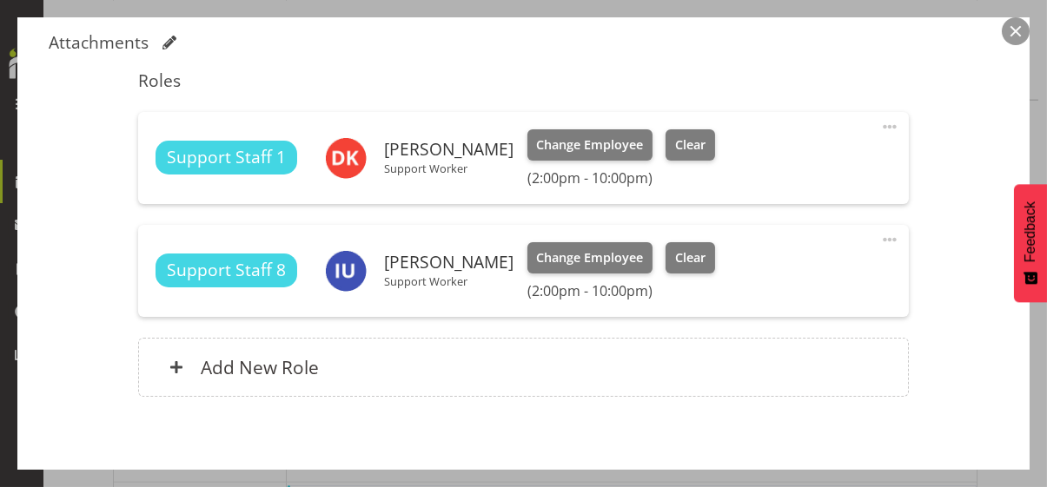
scroll to position [531, 0]
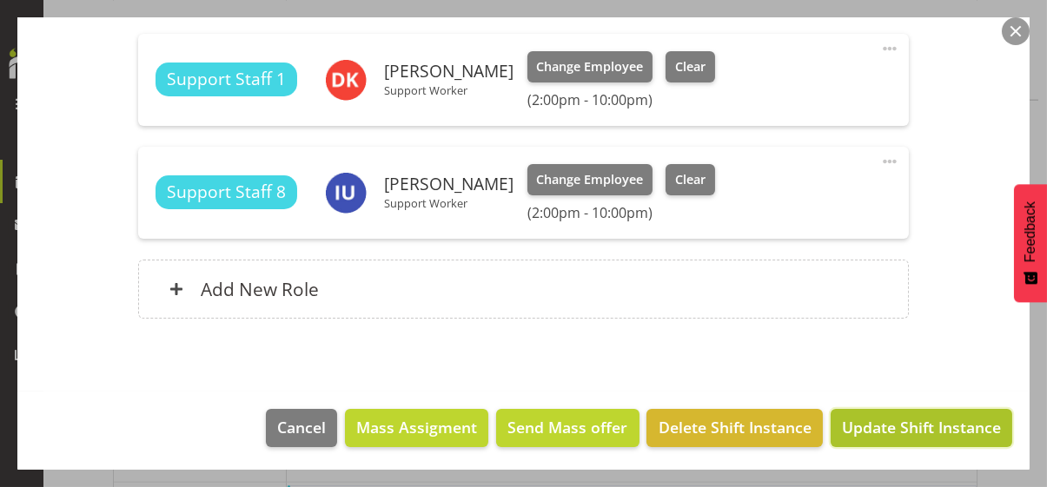
click at [908, 424] on span "Update Shift Instance" at bounding box center [921, 427] width 159 height 23
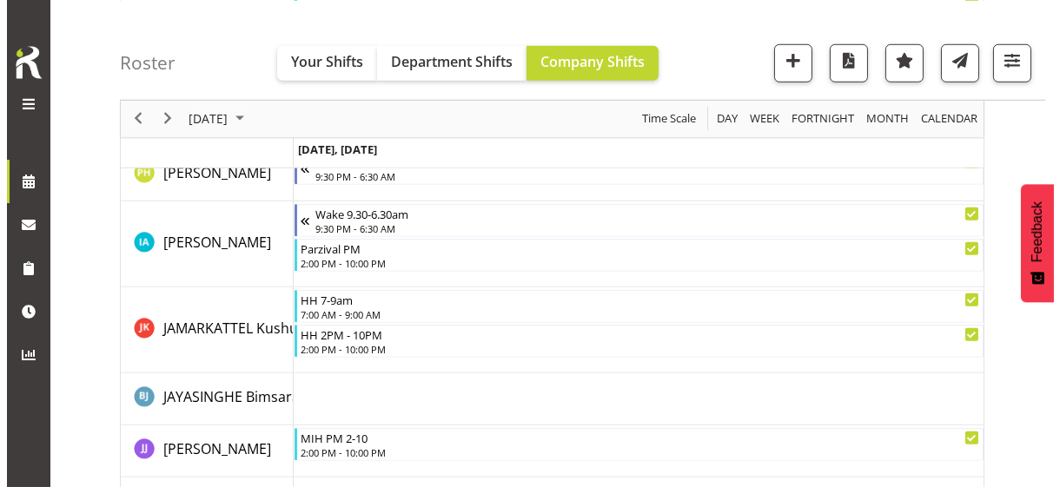
scroll to position [2743, 0]
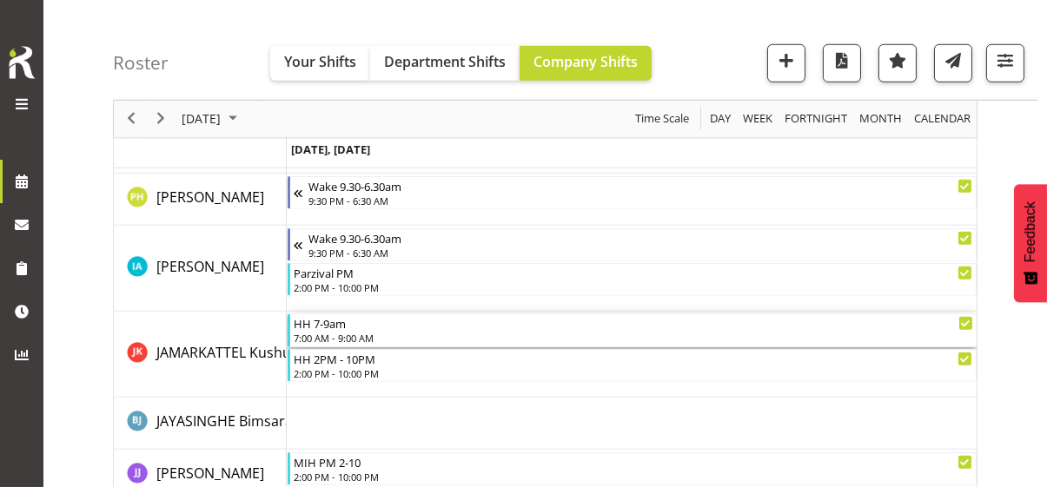
click at [339, 329] on div "HH 7-9am 7:00 AM - 9:00 AM" at bounding box center [633, 330] width 679 height 33
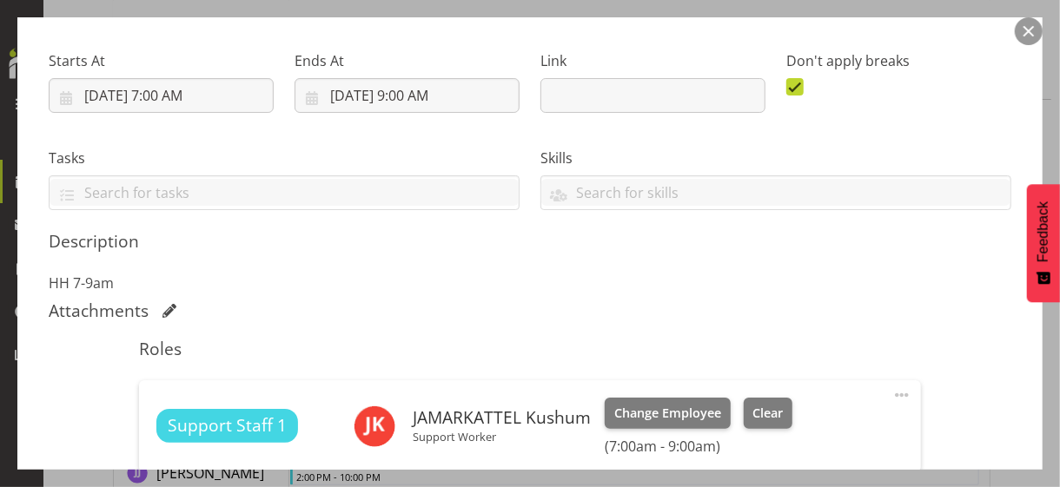
scroll to position [261, 0]
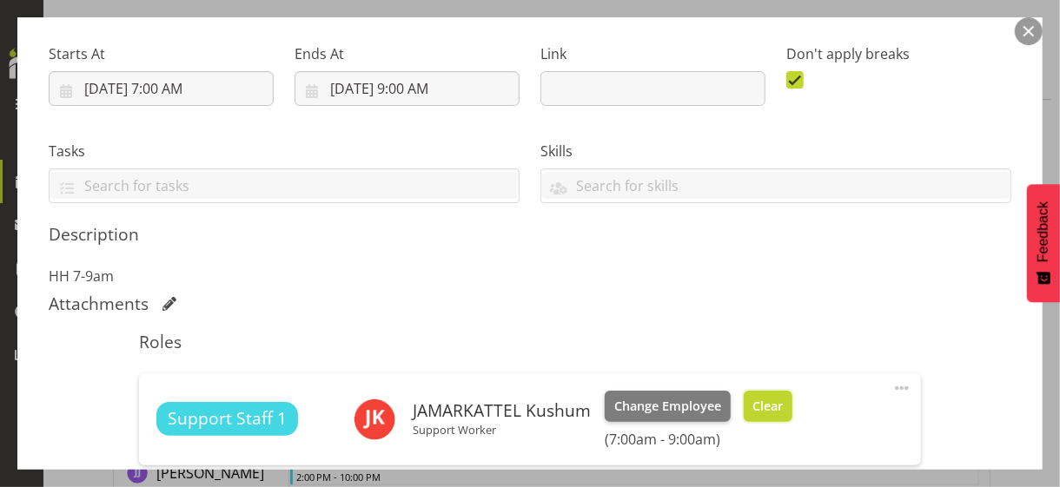
click at [753, 403] on span "Clear" at bounding box center [767, 406] width 30 height 19
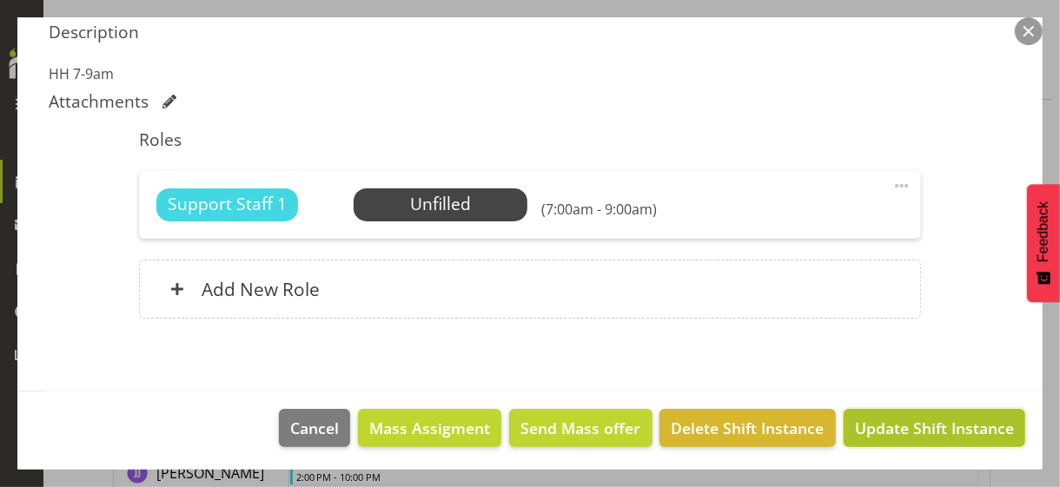
click at [888, 422] on span "Update Shift Instance" at bounding box center [934, 428] width 159 height 23
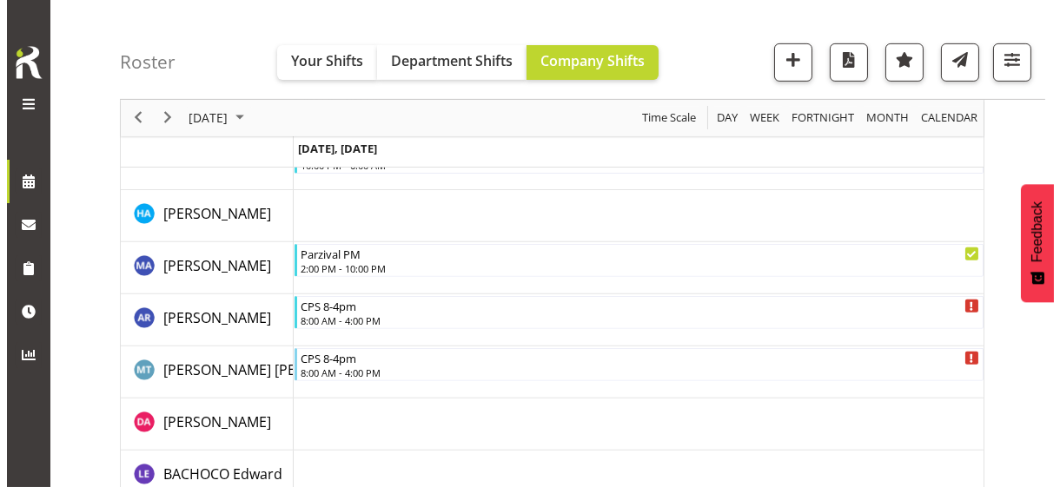
scroll to position [2778, 0]
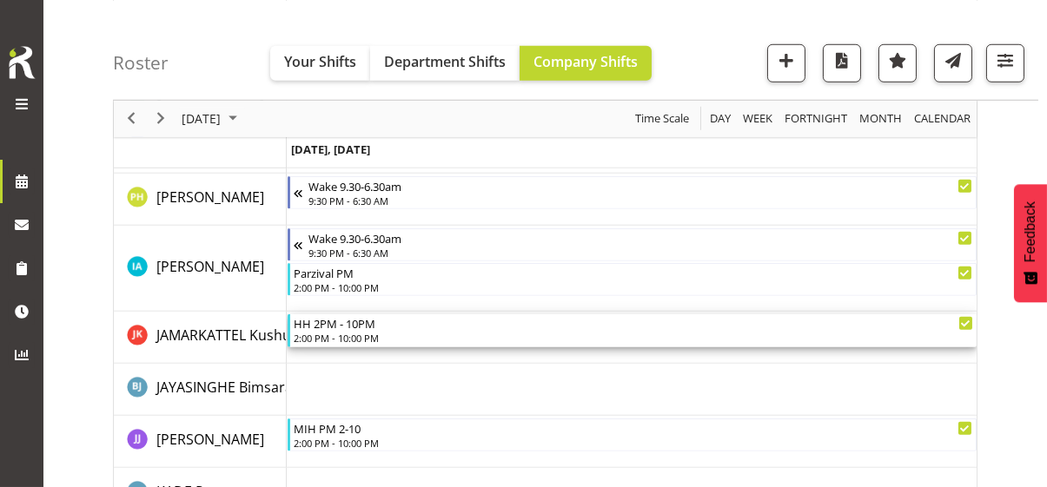
click at [335, 336] on div "2:00 PM - 10:00 PM" at bounding box center [633, 338] width 679 height 14
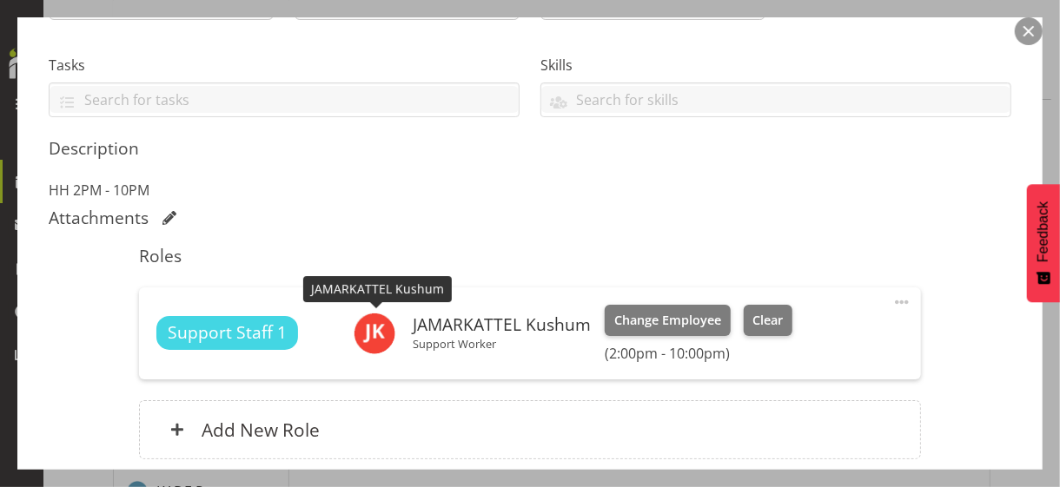
scroll to position [347, 0]
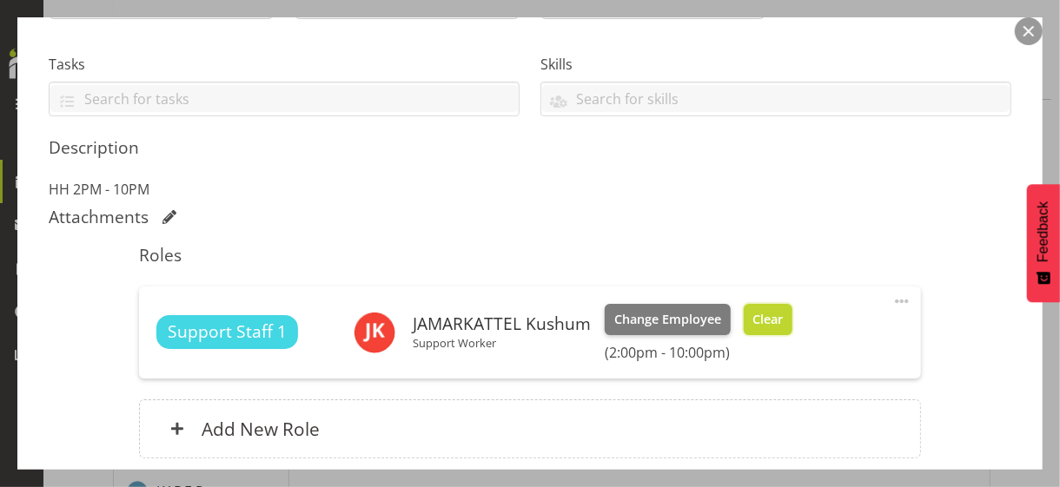
click at [767, 320] on span "Clear" at bounding box center [767, 319] width 30 height 19
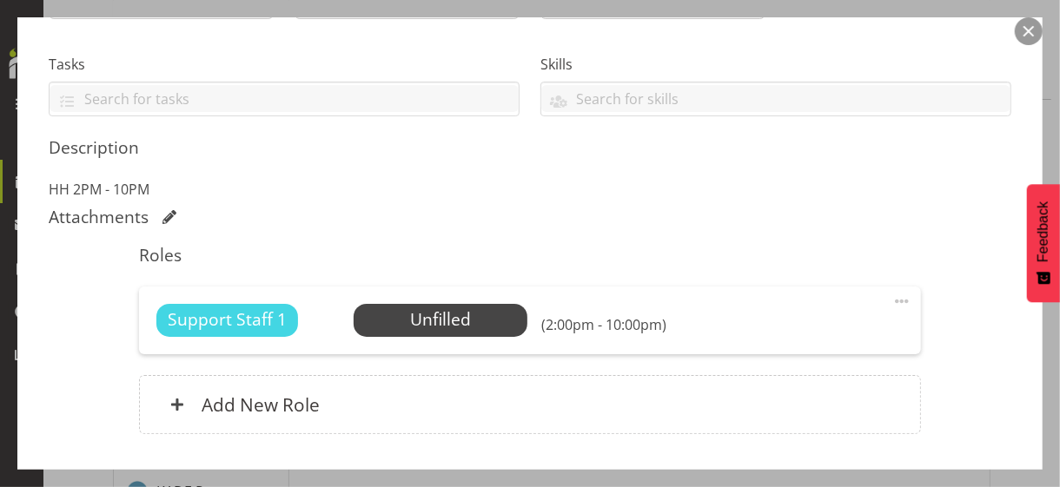
click at [891, 298] on span at bounding box center [901, 301] width 21 height 21
click at [767, 340] on link "Edit" at bounding box center [828, 339] width 167 height 31
select select "7"
select select "2025"
select select "14"
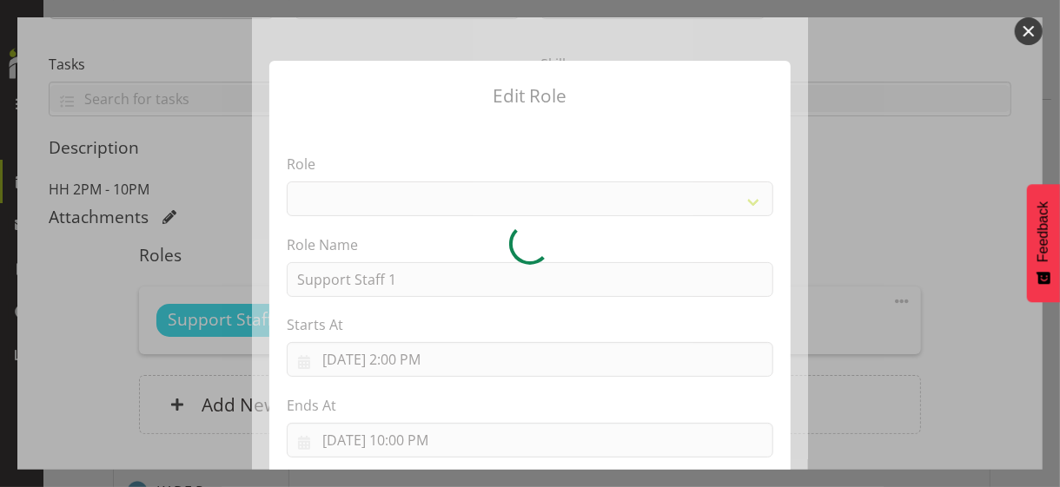
select select "1091"
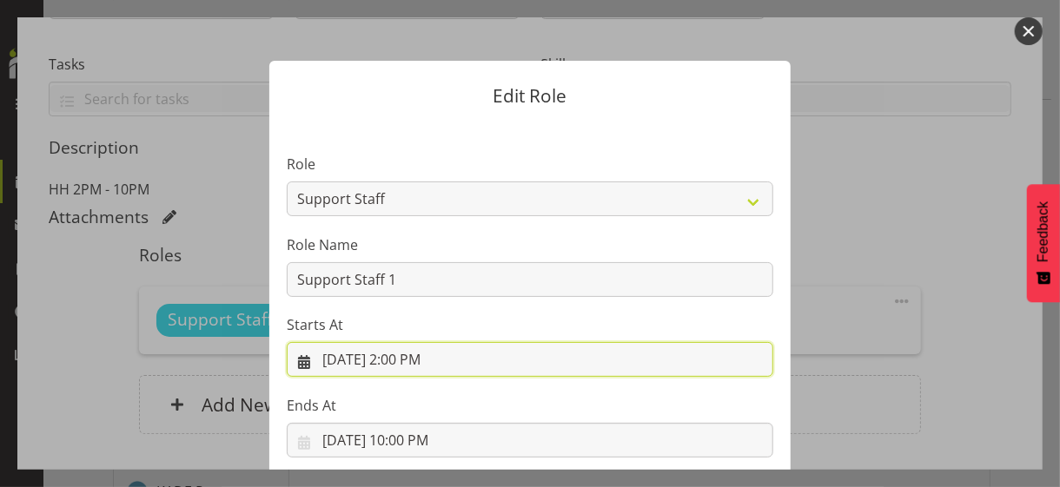
click at [393, 364] on input "[DATE] 2:00 PM" at bounding box center [530, 359] width 486 height 35
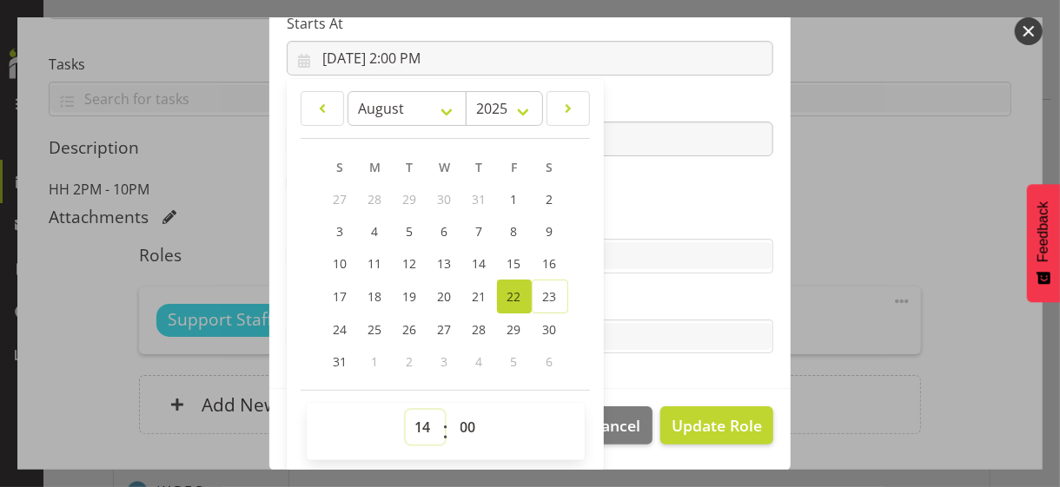
drag, startPoint x: 413, startPoint y: 424, endPoint x: 422, endPoint y: 364, distance: 60.7
click at [415, 418] on select "00 01 02 03 04 05 06 07 08 09 10 11 12 13 14 15 16 17 18 19 20 21 22 23" at bounding box center [425, 427] width 39 height 35
click at [416, 416] on select "00 01 02 03 04 05 06 07 08 09 10 11 12 13 14 15 16 17 18 19 20 21 22 23" at bounding box center [425, 427] width 39 height 35
select select "13"
click at [406, 410] on select "00 01 02 03 04 05 06 07 08 09 10 11 12 13 14 15 16 17 18 19 20 21 22 23" at bounding box center [425, 427] width 39 height 35
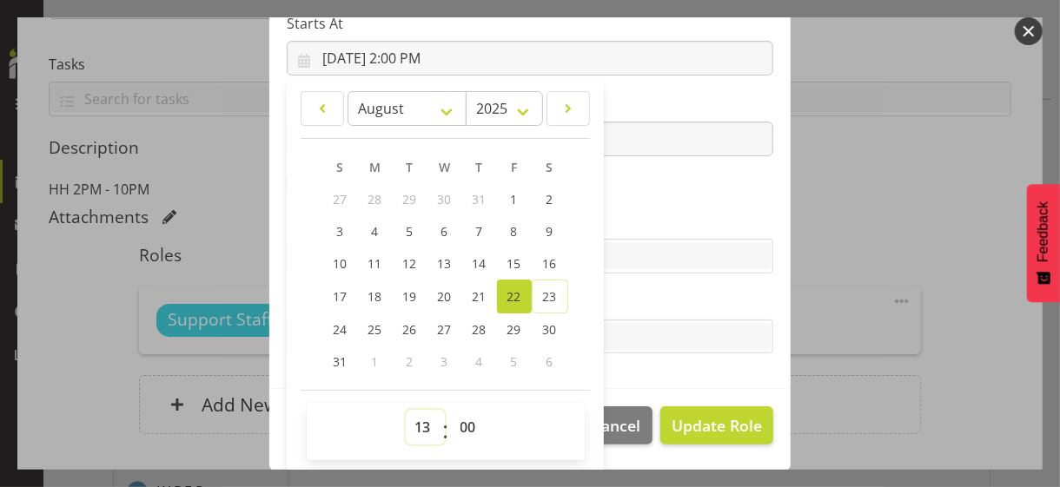
type input "[DATE] 1:00 PM"
click at [606, 192] on section "Role CP House Leader Support Staff Wake Role Name Support Staff 1 Starts At [DA…" at bounding box center [529, 105] width 521 height 568
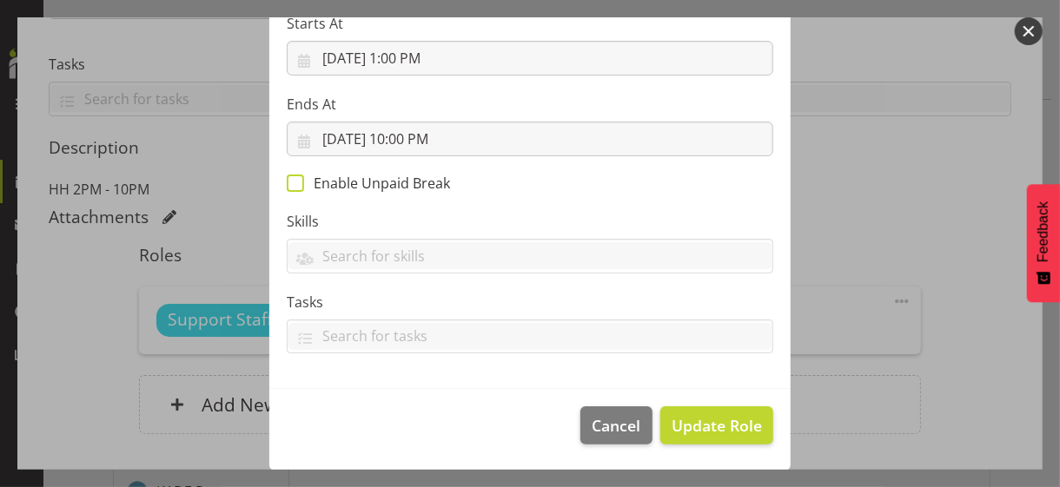
scroll to position [301, 0]
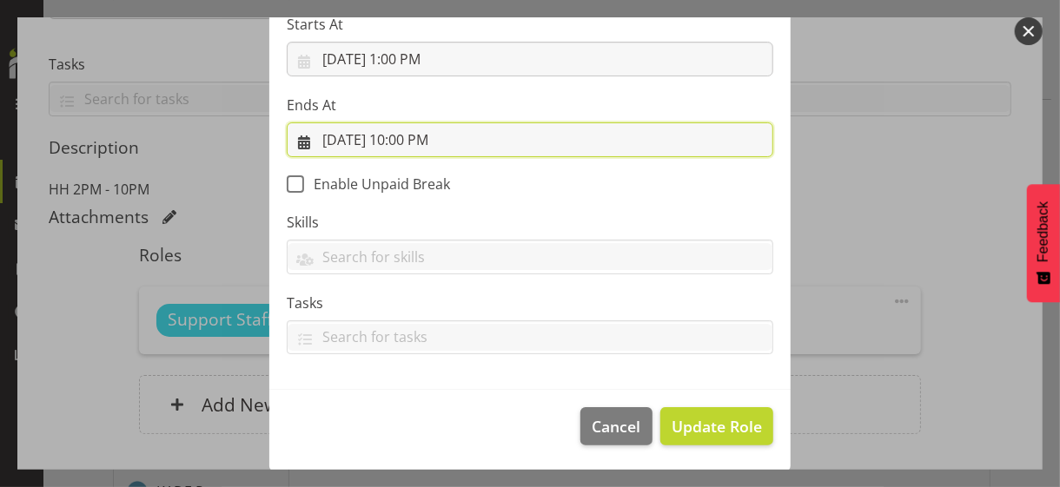
click at [413, 140] on input "[DATE] 10:00 PM" at bounding box center [530, 139] width 486 height 35
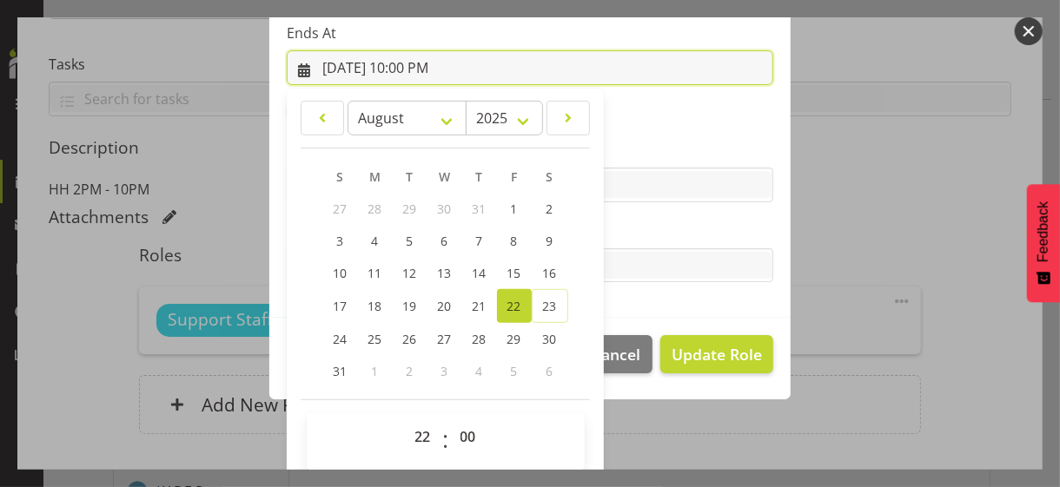
scroll to position [383, 0]
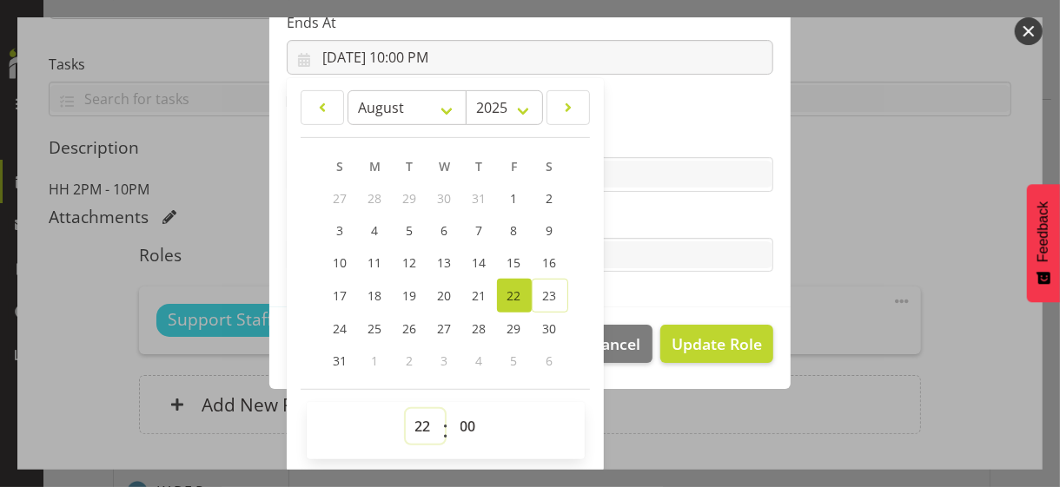
drag, startPoint x: 408, startPoint y: 419, endPoint x: 415, endPoint y: 410, distance: 11.8
click at [408, 419] on select "00 01 02 03 04 05 06 07 08 09 10 11 12 13 14 15 16 17 18 19 20 21 22 23" at bounding box center [425, 426] width 39 height 35
select select "21"
click at [406, 409] on select "00 01 02 03 04 05 06 07 08 09 10 11 12 13 14 15 16 17 18 19 20 21 22 23" at bounding box center [425, 426] width 39 height 35
type input "[DATE] 9:00 PM"
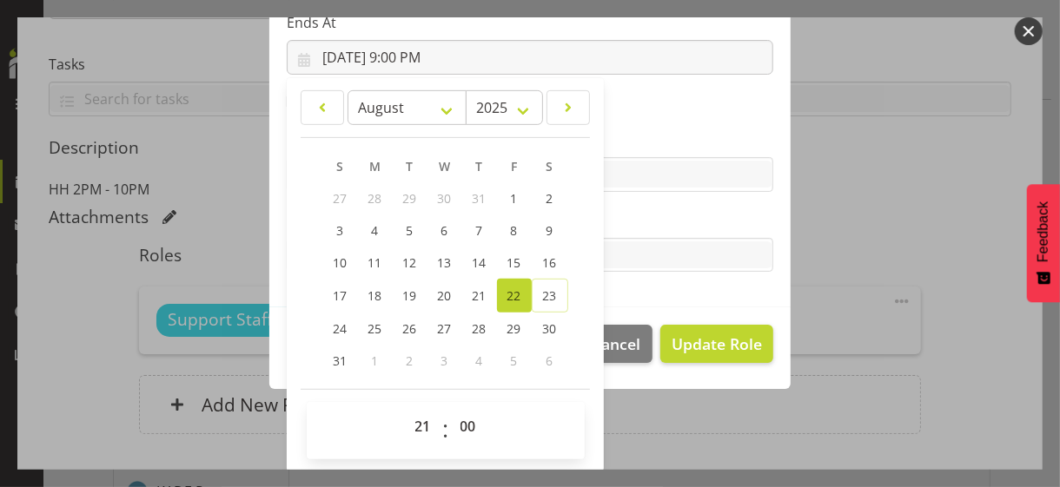
drag, startPoint x: 689, startPoint y: 217, endPoint x: 684, endPoint y: 234, distance: 17.3
click at [687, 219] on label "Tasks" at bounding box center [530, 220] width 486 height 21
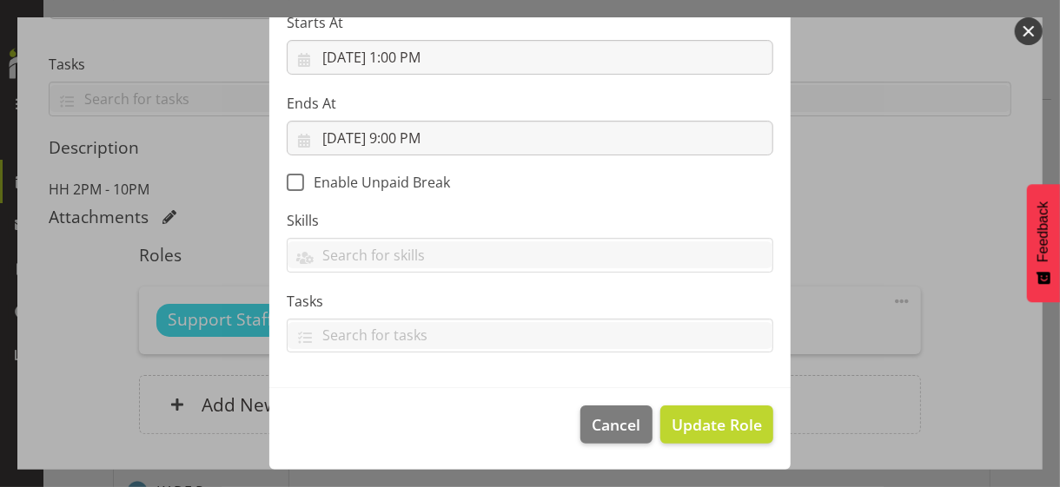
scroll to position [301, 0]
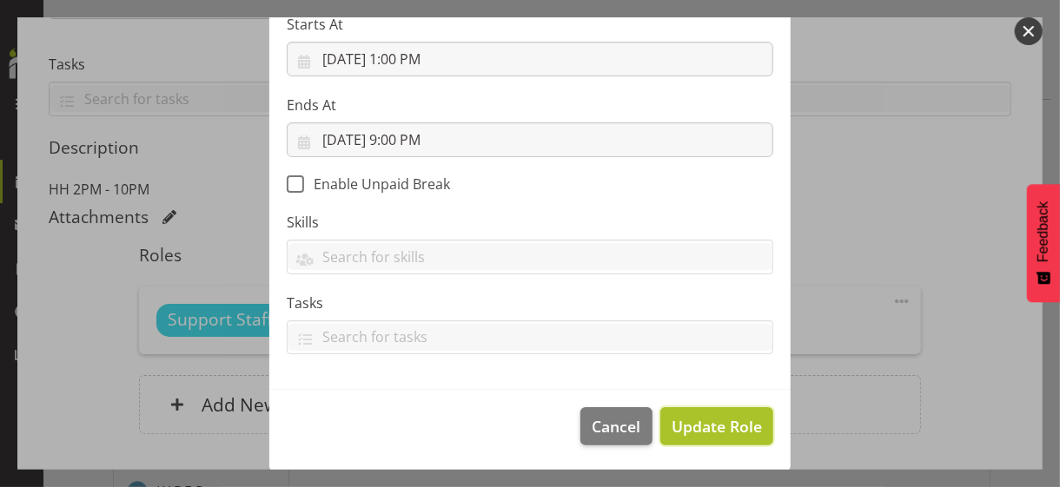
drag, startPoint x: 696, startPoint y: 433, endPoint x: 675, endPoint y: 428, distance: 21.3
click at [692, 433] on span "Update Role" at bounding box center [716, 426] width 90 height 23
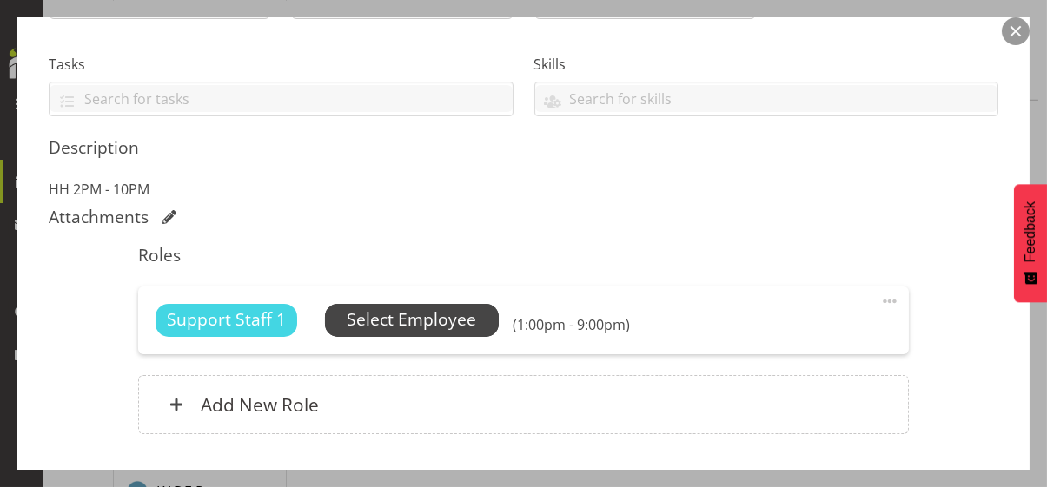
click at [411, 317] on span "Select Employee" at bounding box center [411, 319] width 129 height 25
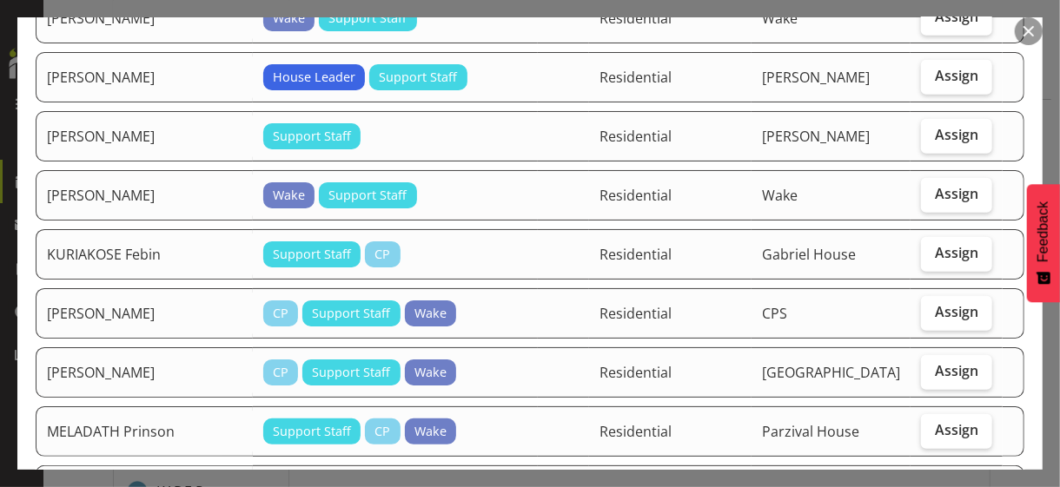
scroll to position [869, 0]
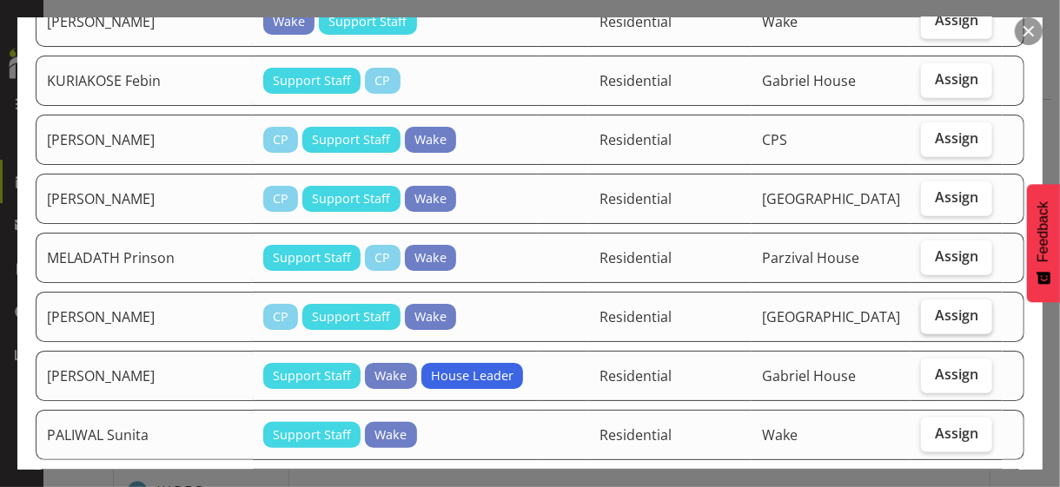
click at [937, 311] on span "Assign" at bounding box center [956, 315] width 43 height 17
click at [932, 311] on input "Assign" at bounding box center [926, 315] width 11 height 11
checkbox input "true"
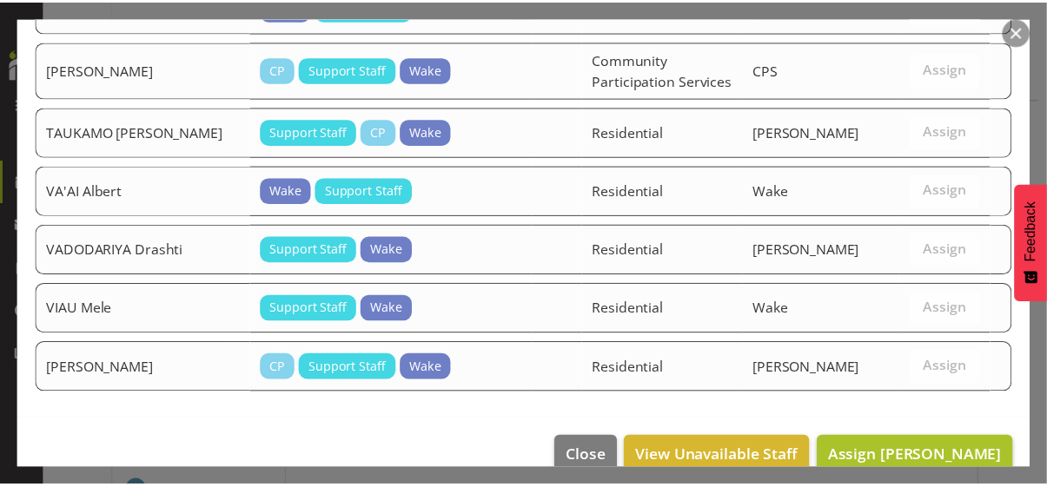
scroll to position [2031, 0]
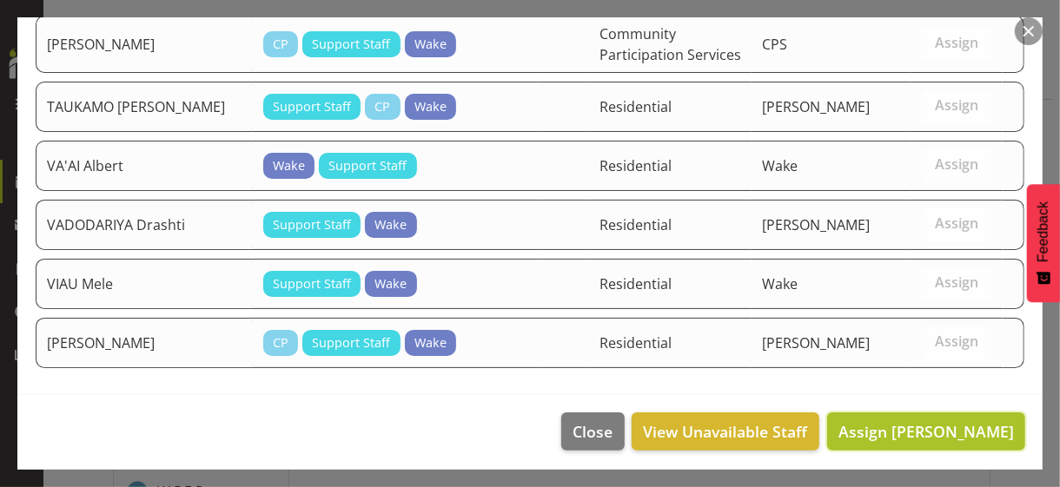
click at [903, 421] on span "Assign MWANDAMILA Karyn Michel" at bounding box center [925, 431] width 175 height 21
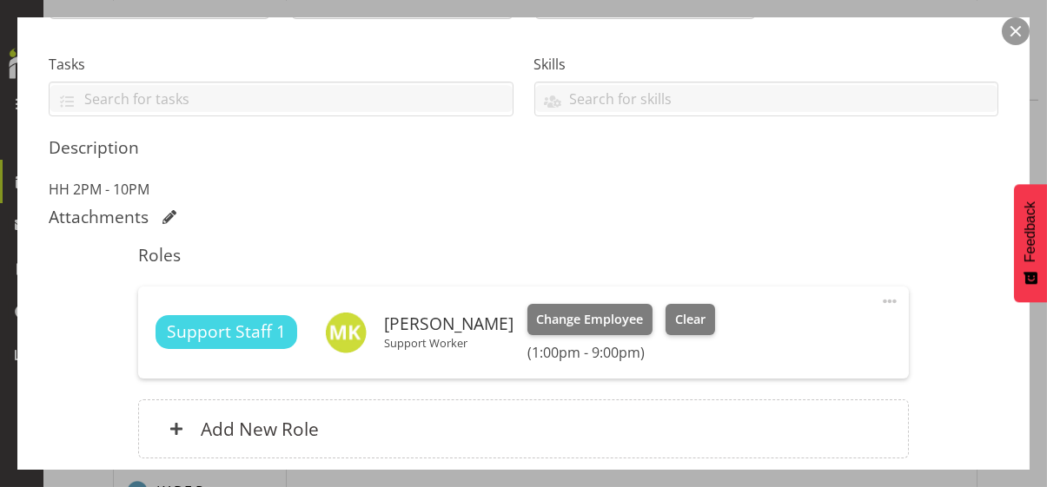
click at [703, 247] on h5 "Roles" at bounding box center [523, 255] width 770 height 21
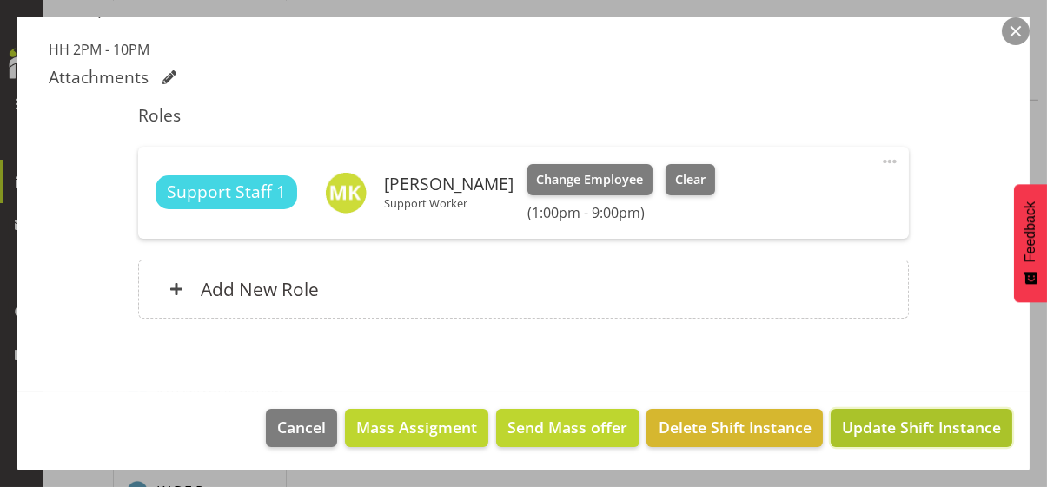
click at [873, 419] on span "Update Shift Instance" at bounding box center [921, 427] width 159 height 23
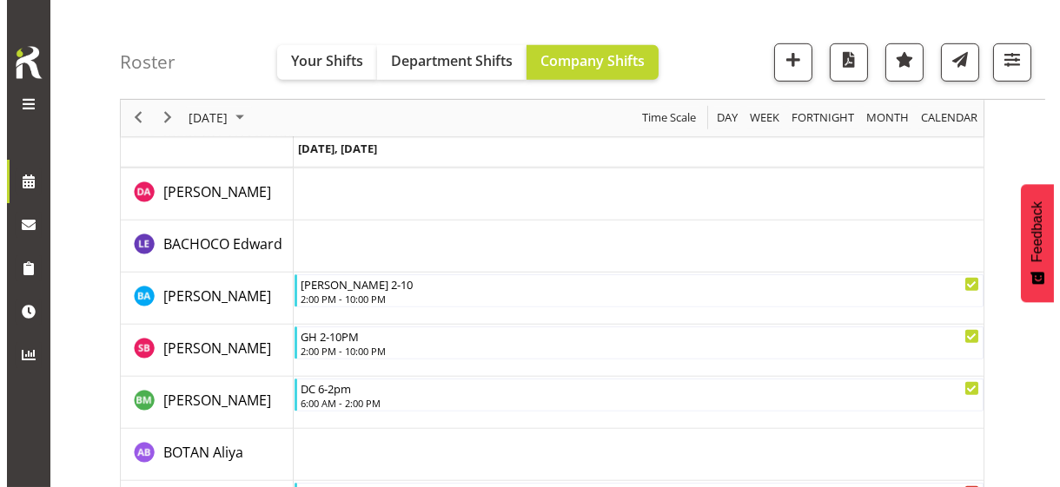
scroll to position [1737, 0]
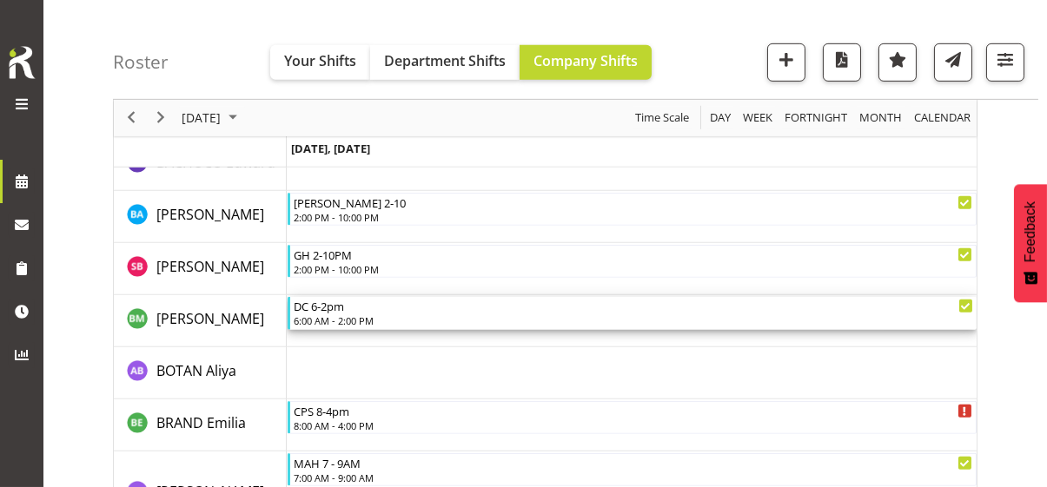
click at [364, 320] on div "6:00 AM - 2:00 PM" at bounding box center [633, 321] width 679 height 14
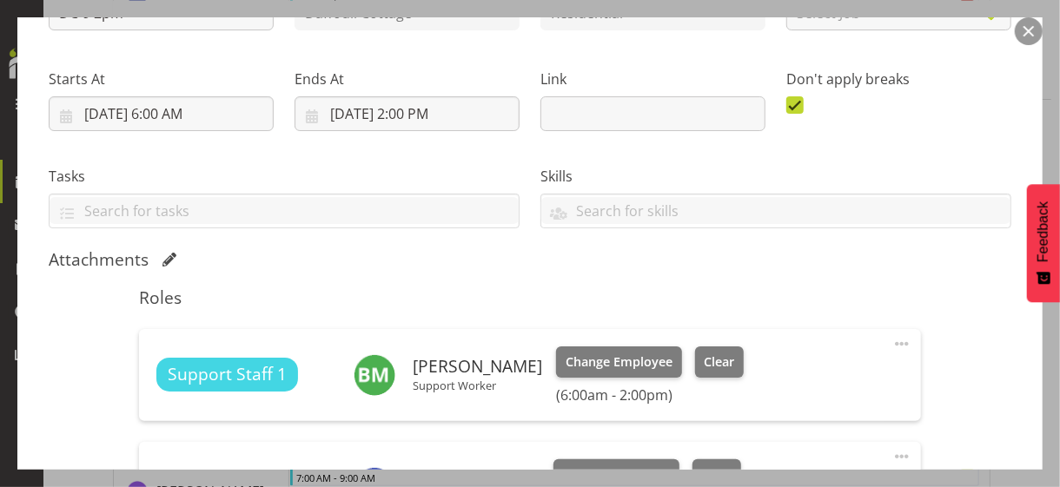
scroll to position [434, 0]
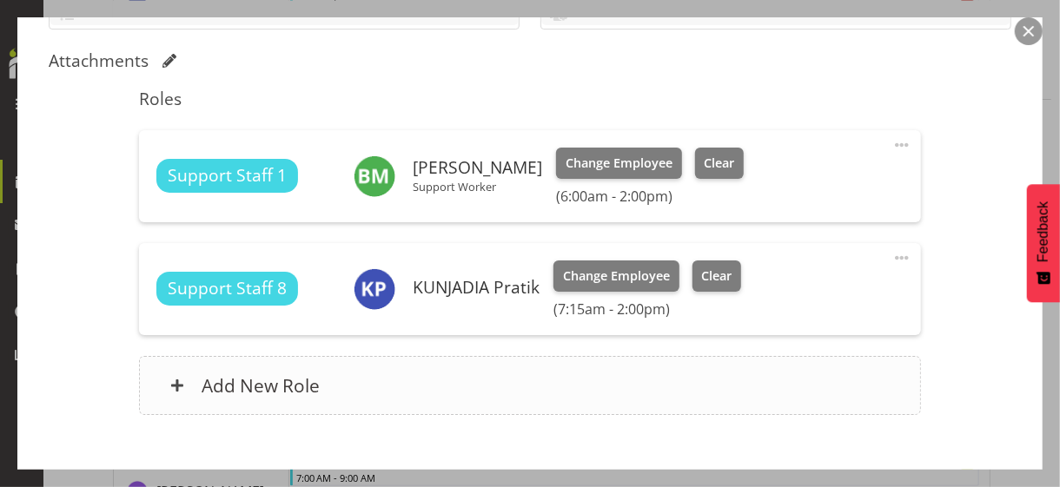
click at [380, 380] on div "Add New Role" at bounding box center [529, 385] width 781 height 59
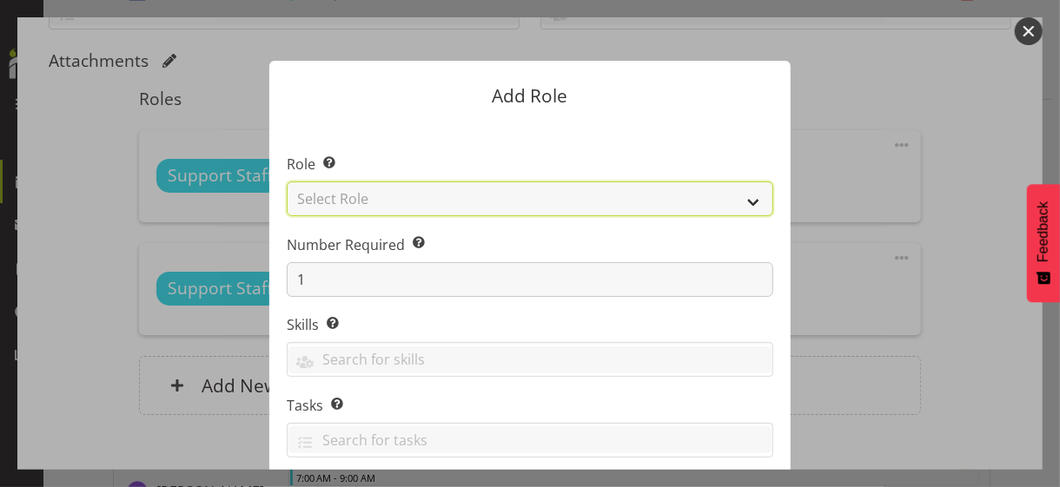
click at [387, 204] on select "Select Role CP House Leader Support Staff Wake" at bounding box center [530, 199] width 486 height 35
select select "1091"
click at [287, 182] on select "Select Role CP House Leader Support Staff Wake" at bounding box center [530, 199] width 486 height 35
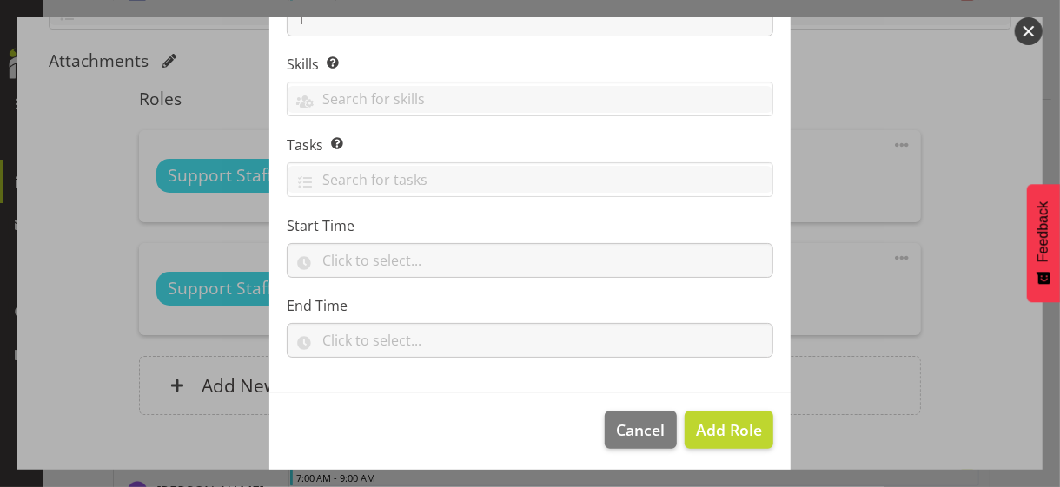
scroll to position [264, 0]
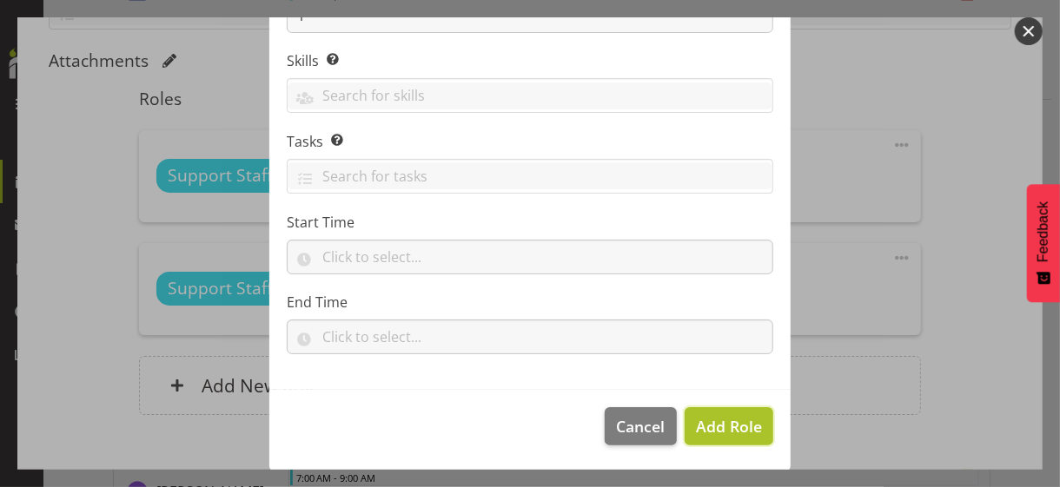
click at [706, 421] on span "Add Role" at bounding box center [729, 426] width 66 height 21
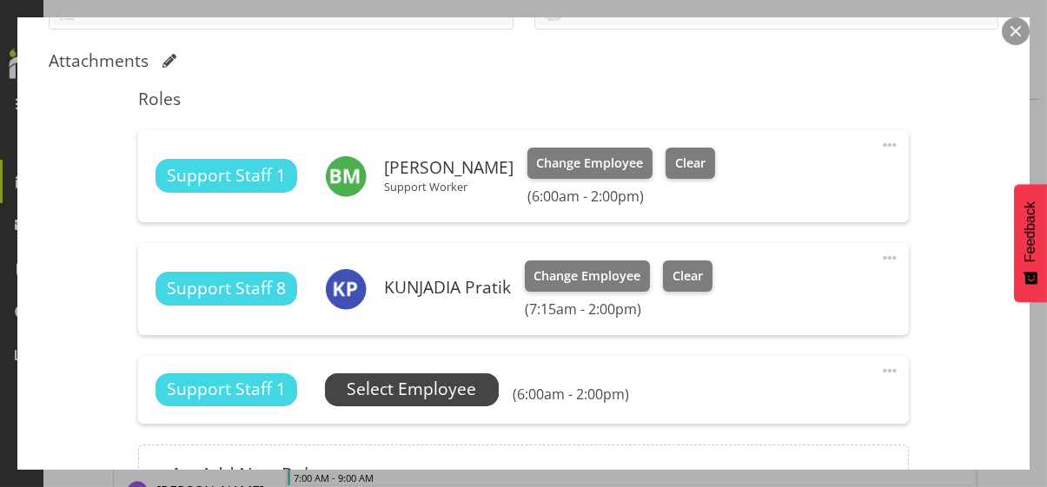
click at [433, 391] on span "Select Employee" at bounding box center [411, 389] width 129 height 25
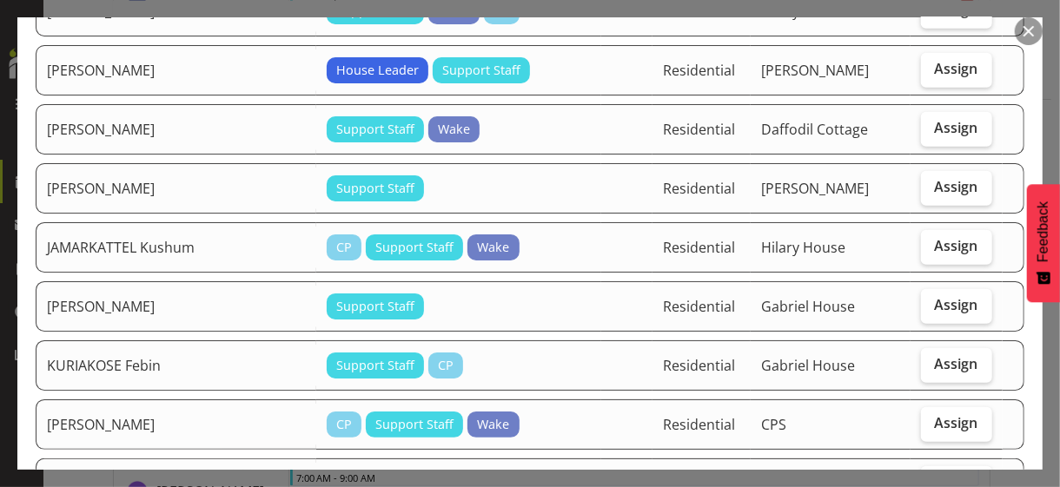
scroll to position [782, 0]
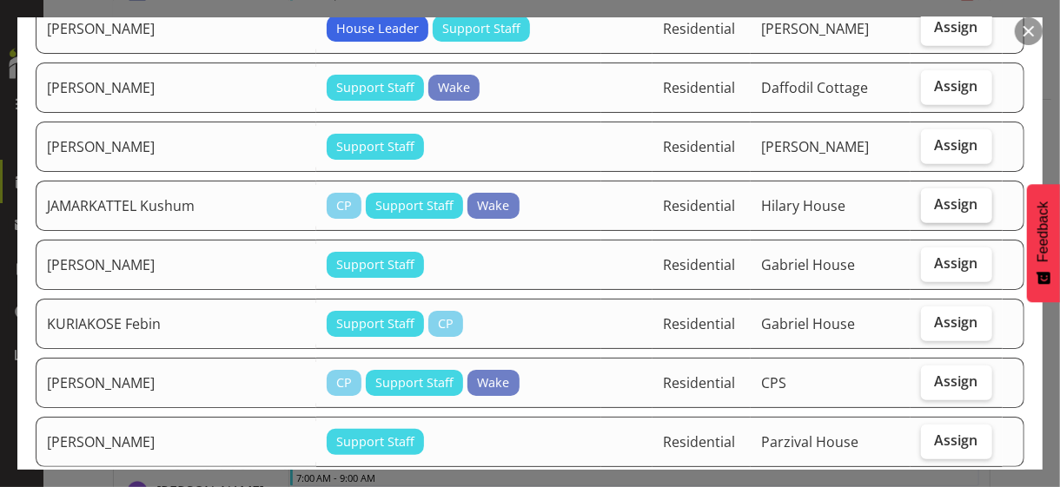
click at [935, 195] on span "Assign" at bounding box center [956, 203] width 43 height 17
click at [928, 199] on input "Assign" at bounding box center [926, 204] width 11 height 11
checkbox input "true"
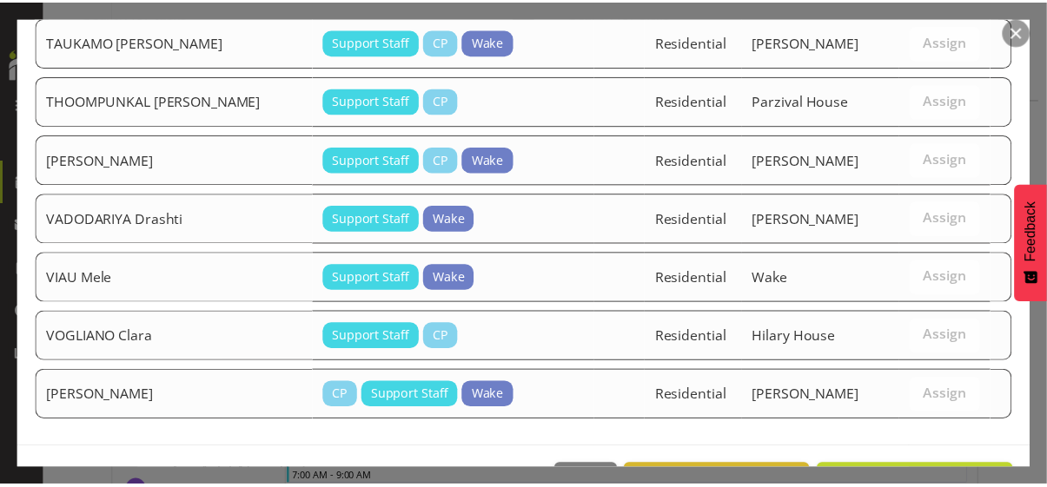
scroll to position [2084, 0]
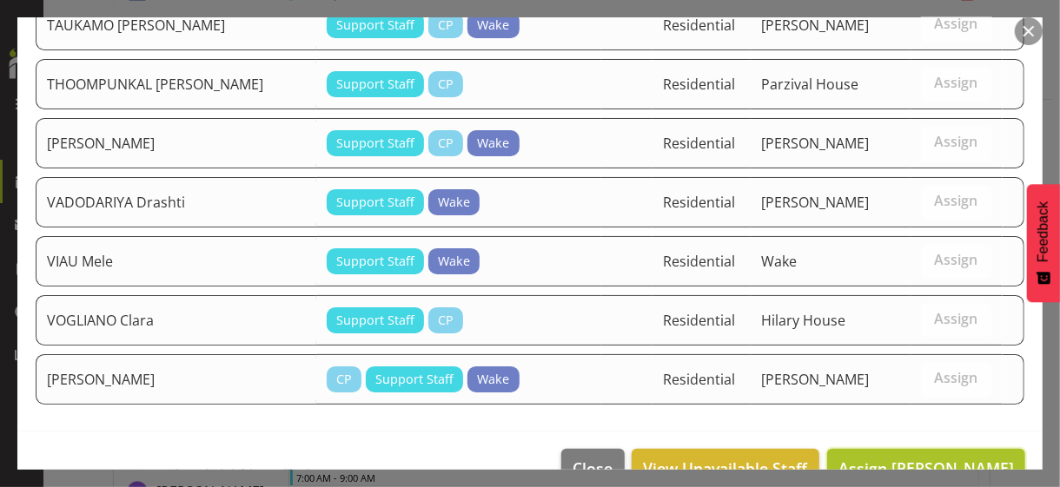
click at [869, 458] on span "Assign [PERSON_NAME]" at bounding box center [925, 468] width 175 height 21
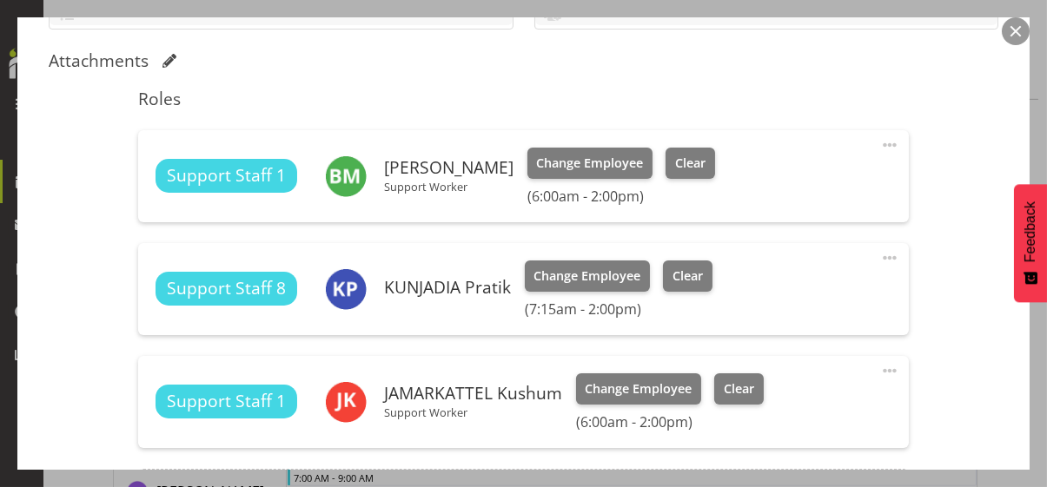
scroll to position [644, 0]
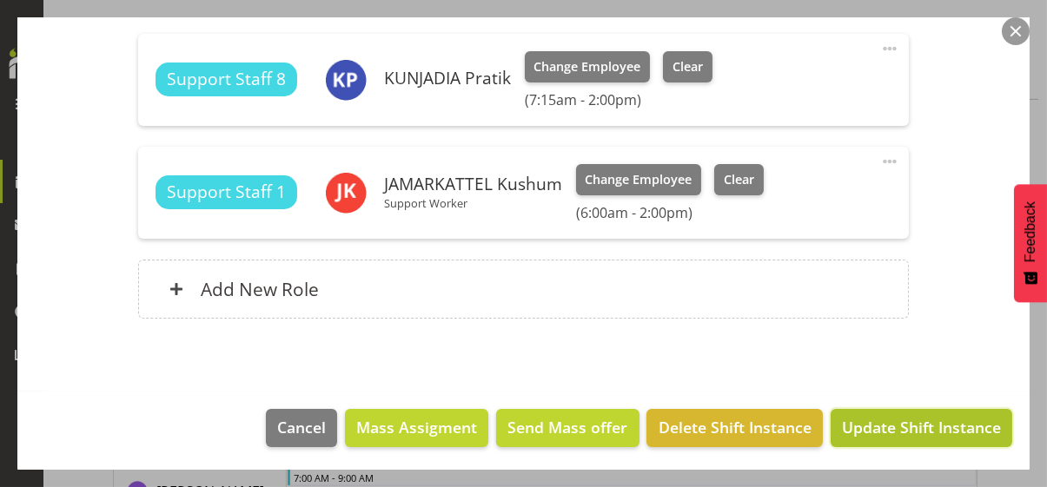
click at [875, 421] on span "Update Shift Instance" at bounding box center [921, 427] width 159 height 23
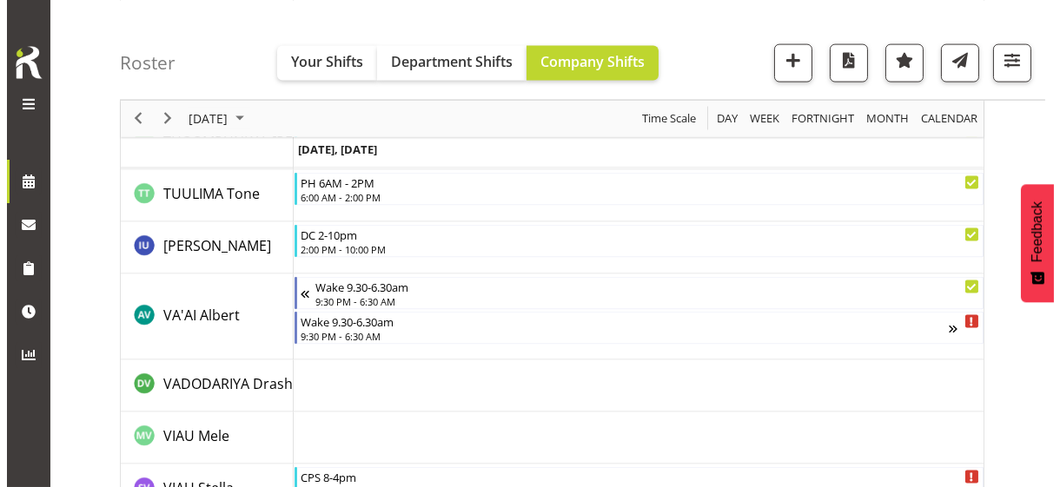
scroll to position [5124, 0]
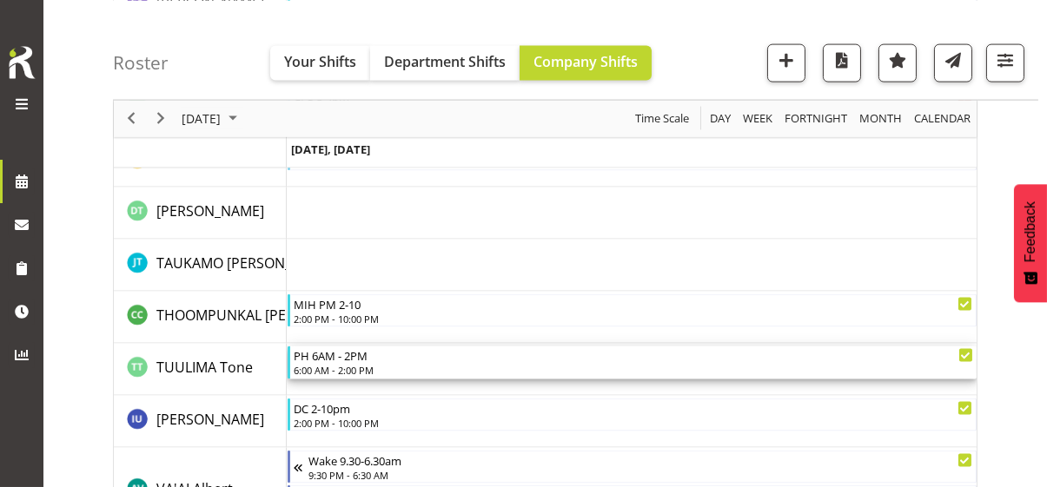
click at [335, 365] on div "6:00 AM - 2:00 PM" at bounding box center [633, 370] width 679 height 14
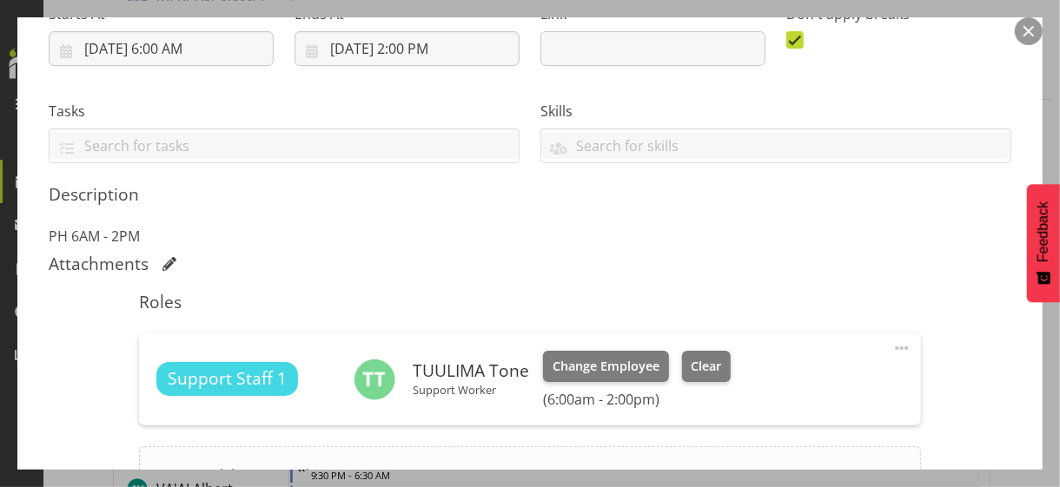
scroll to position [434, 0]
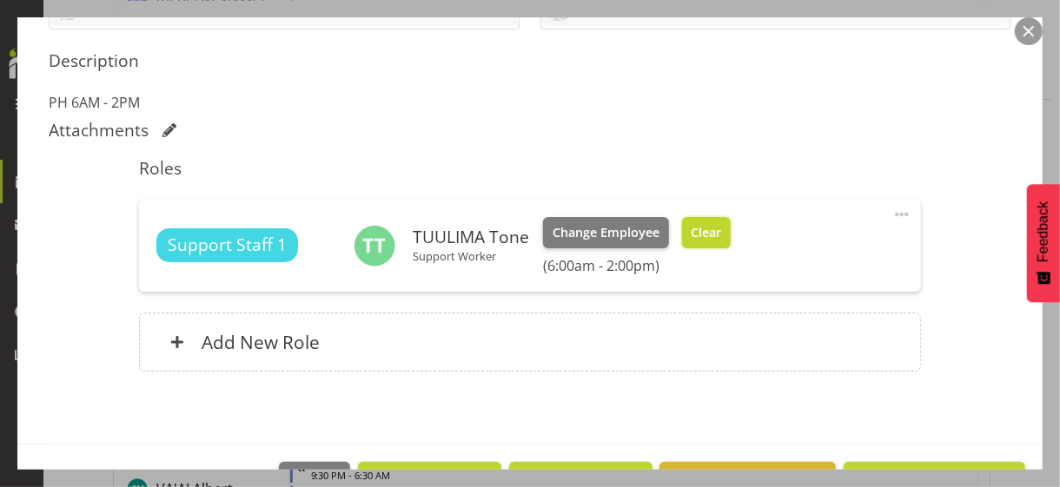
click at [694, 234] on span "Clear" at bounding box center [705, 232] width 30 height 19
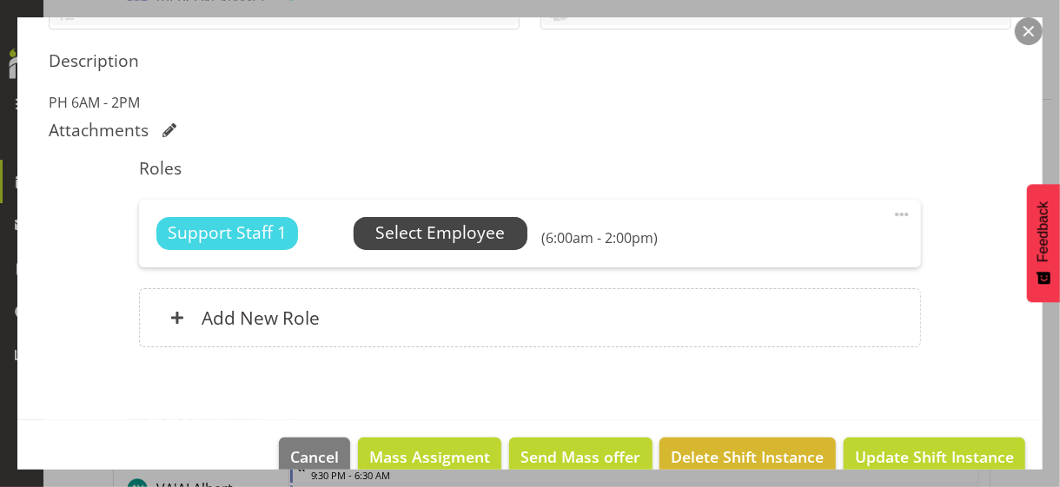
click at [463, 237] on span "Select Employee" at bounding box center [439, 233] width 129 height 25
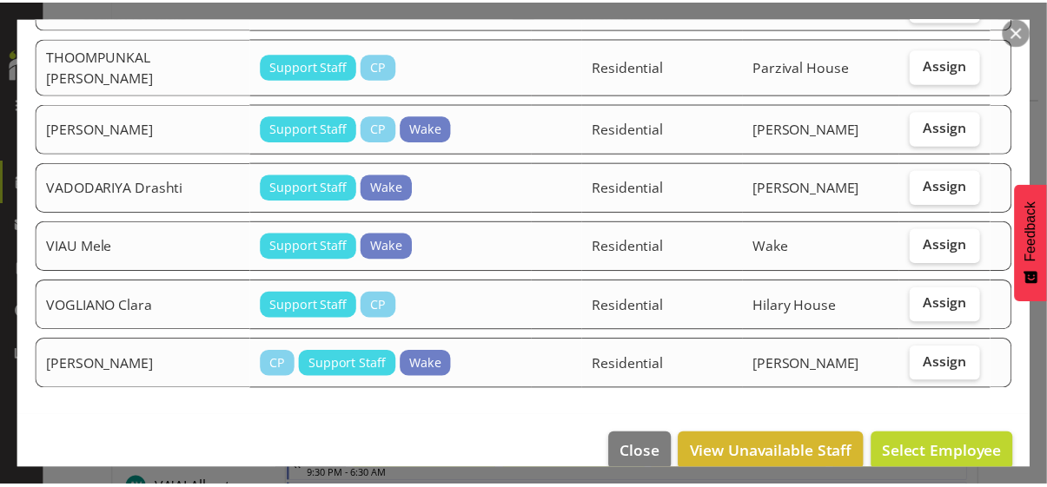
scroll to position [2393, 0]
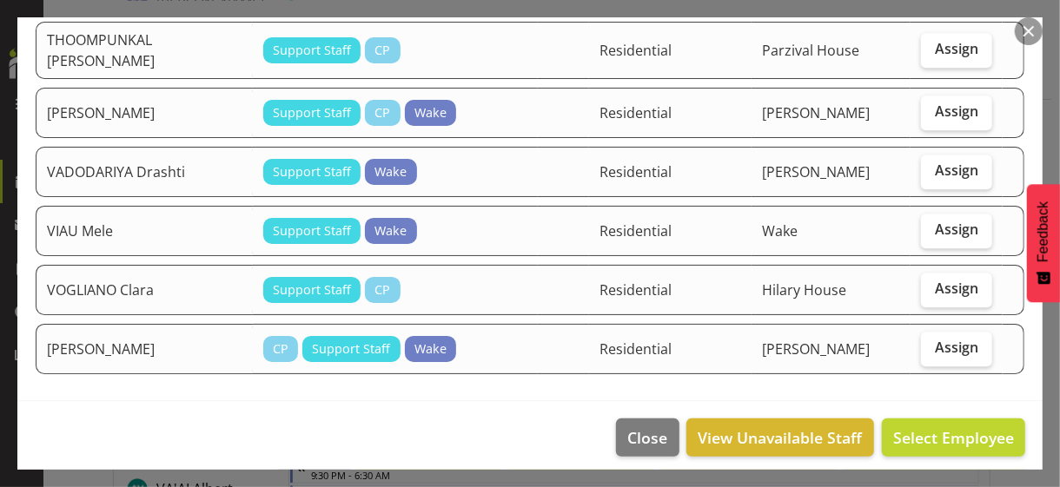
drag, startPoint x: 1023, startPoint y: 36, endPoint x: 998, endPoint y: 75, distance: 46.5
click at [1024, 36] on button "button" at bounding box center [1028, 31] width 28 height 28
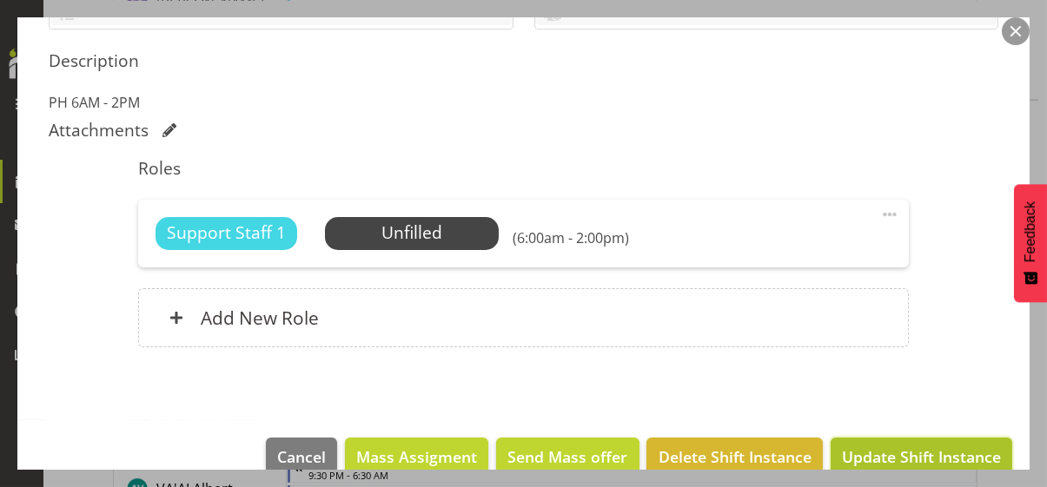
click at [882, 453] on span "Update Shift Instance" at bounding box center [921, 457] width 159 height 23
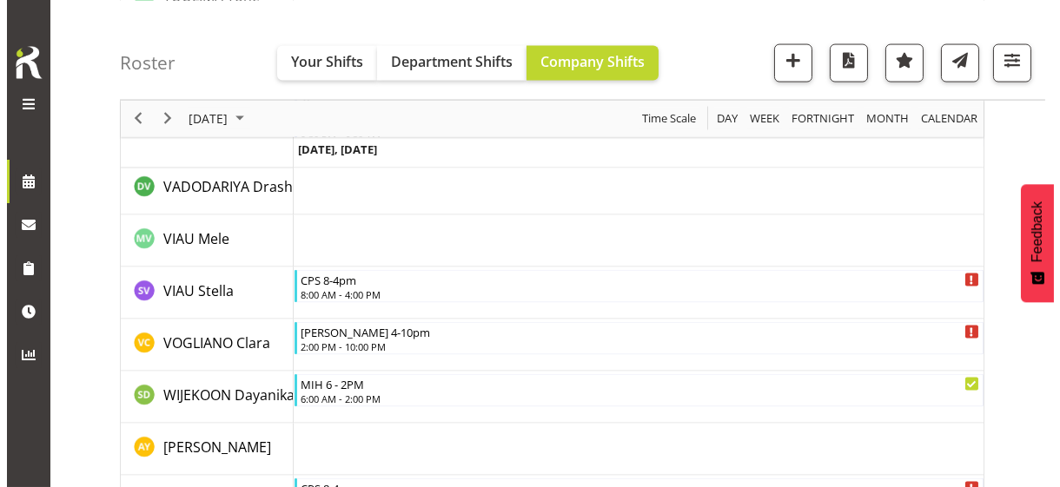
scroll to position [5584, 0]
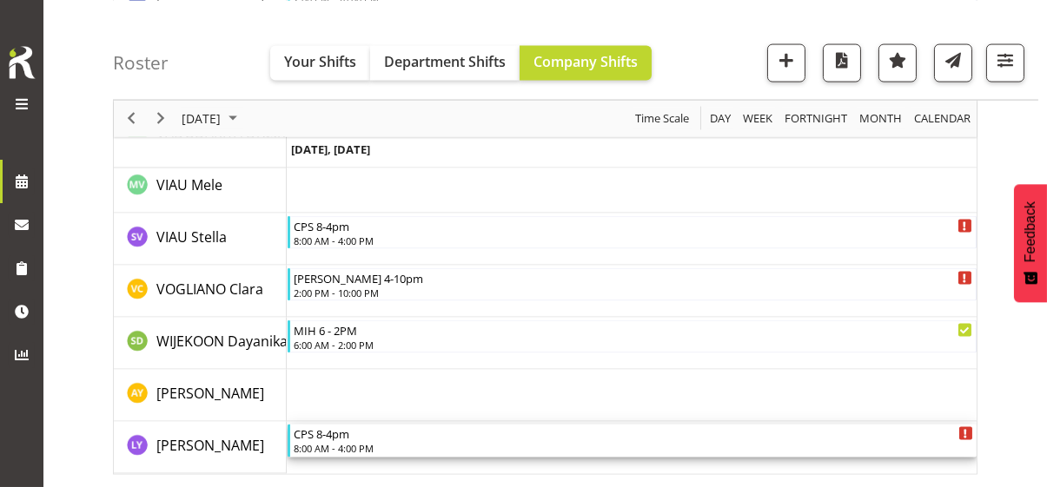
click at [342, 442] on div "8:00 AM - 4:00 PM" at bounding box center [633, 448] width 679 height 14
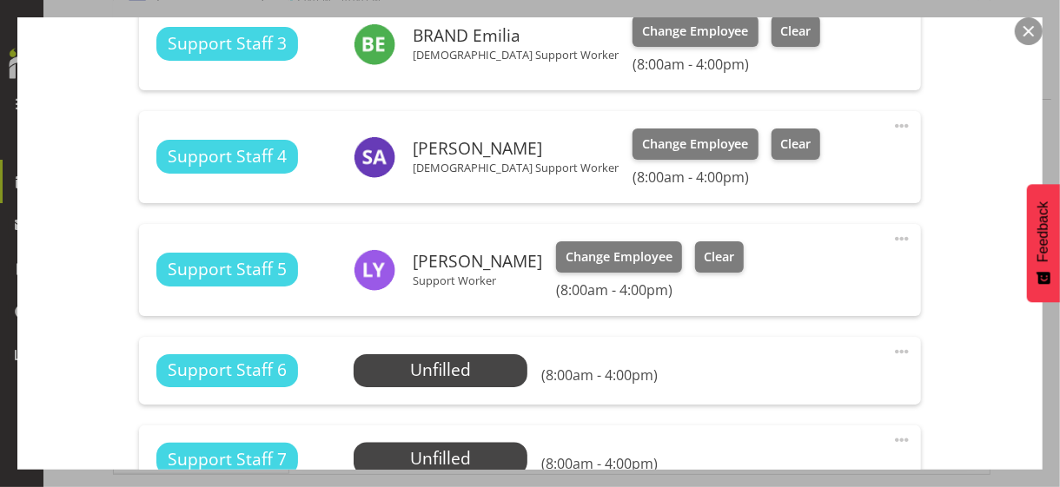
scroll to position [1650, 0]
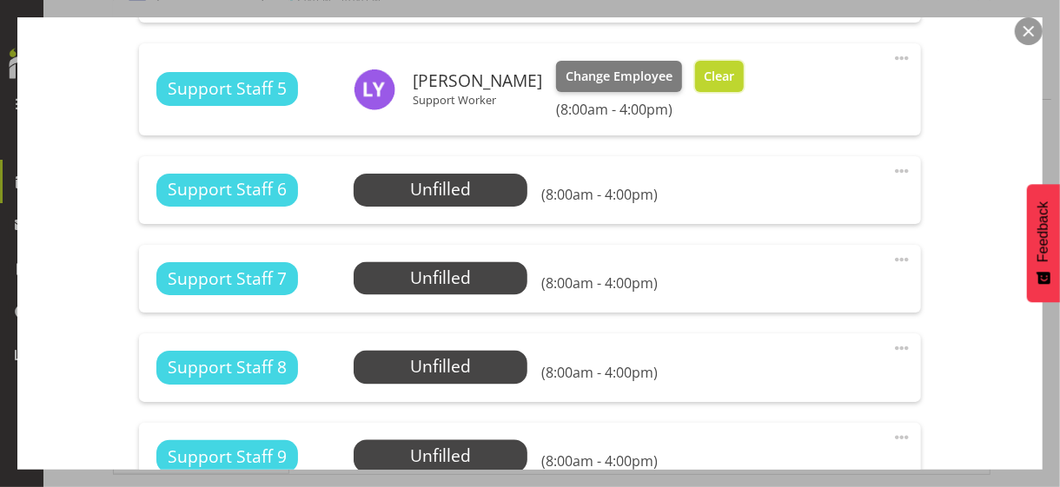
click at [703, 83] on button "Clear" at bounding box center [720, 76] width 50 height 31
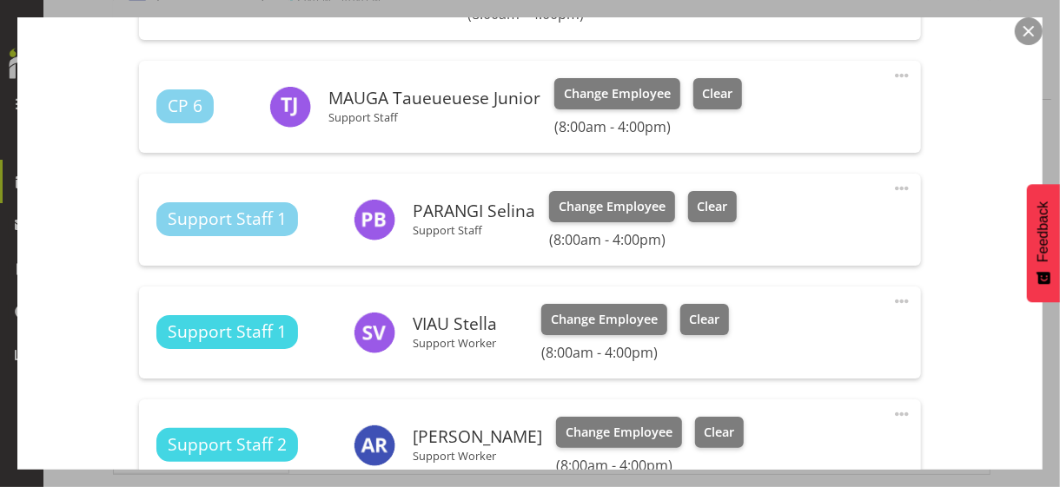
scroll to position [955, 0]
click at [704, 208] on span "Clear" at bounding box center [712, 206] width 30 height 19
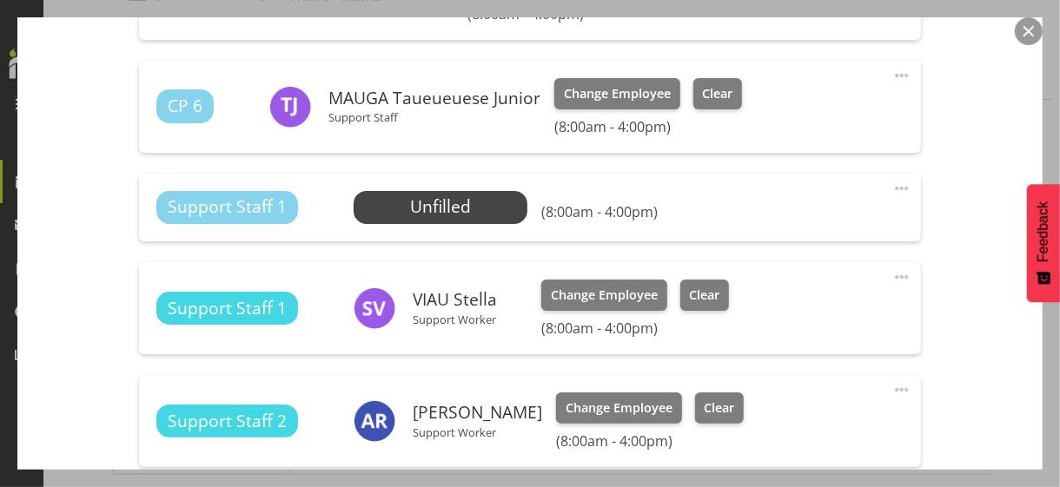
drag, startPoint x: 885, startPoint y: 272, endPoint x: 877, endPoint y: 281, distance: 11.7
click at [891, 272] on span at bounding box center [901, 277] width 21 height 21
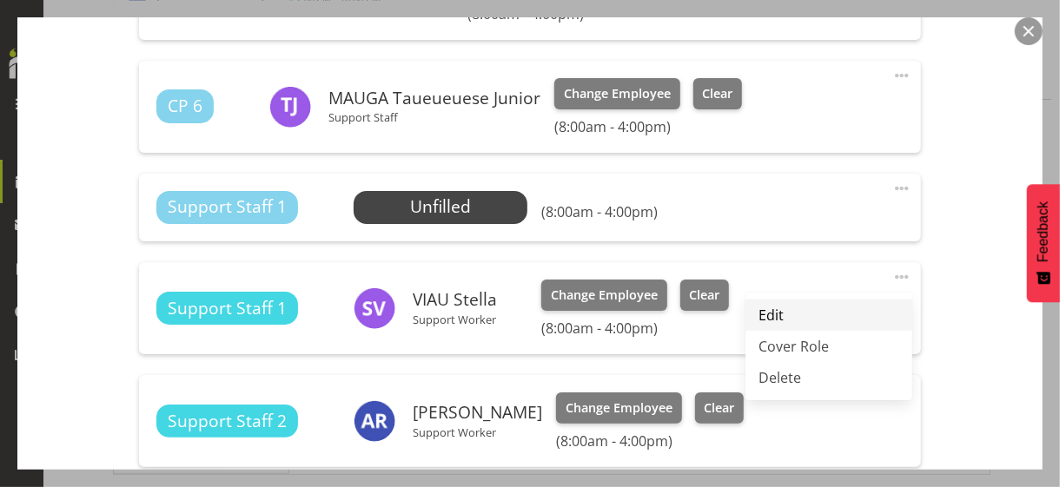
click at [782, 312] on link "Edit" at bounding box center [828, 315] width 167 height 31
select select "7"
select select "2025"
select select "16"
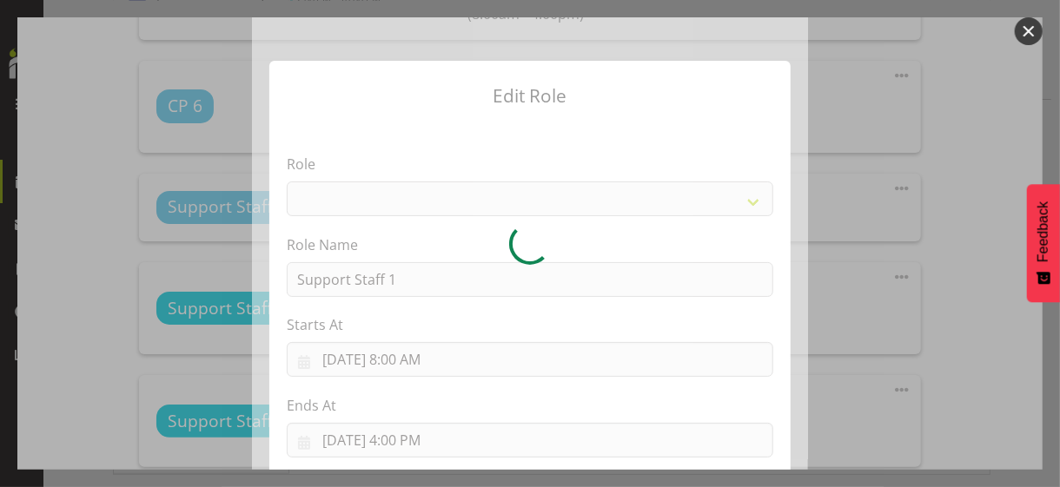
select select "1091"
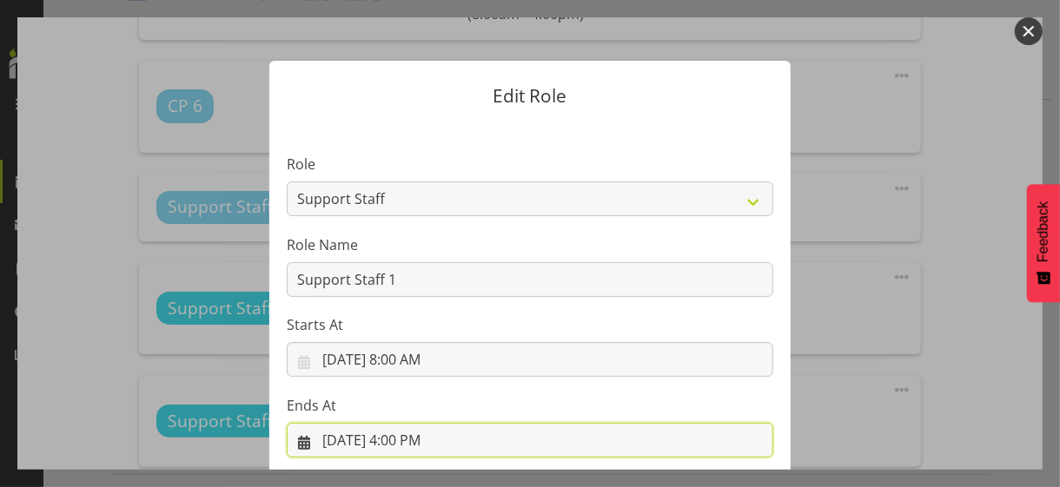
click at [409, 436] on input "[DATE] 4:00 PM" at bounding box center [530, 440] width 486 height 35
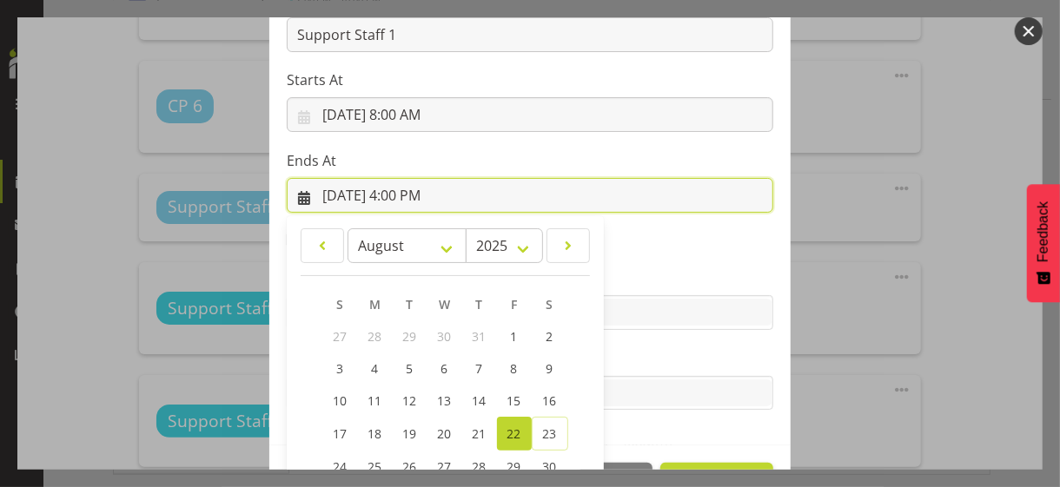
scroll to position [383, 0]
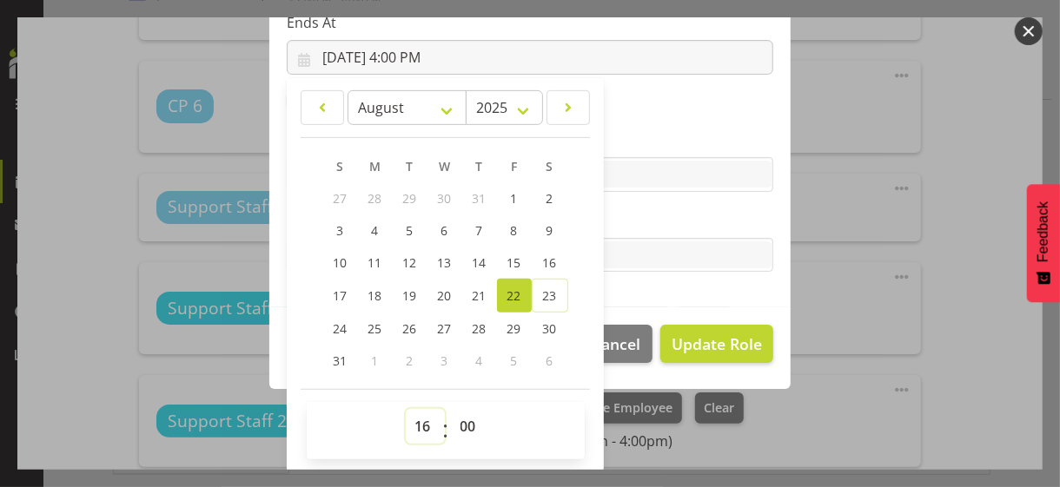
click at [415, 418] on select "00 01 02 03 04 05 06 07 08 09 10 11 12 13 14 15 16 17 18 19 20 21 22 23" at bounding box center [425, 426] width 39 height 35
select select "17"
click at [406, 409] on select "00 01 02 03 04 05 06 07 08 09 10 11 12 13 14 15 16 17 18 19 20 21 22 23" at bounding box center [425, 426] width 39 height 35
type input "[DATE] 5:00 PM"
click at [636, 221] on label "Tasks" at bounding box center [530, 220] width 486 height 21
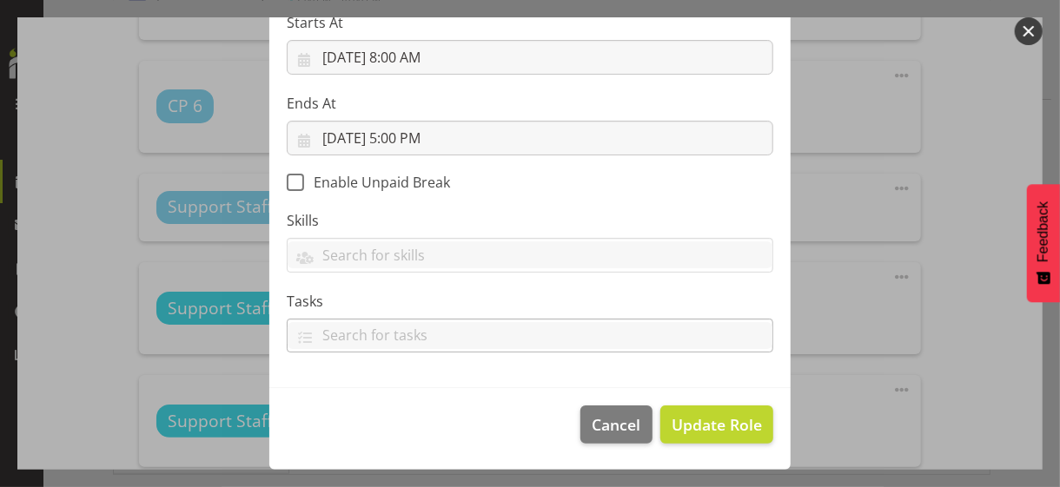
scroll to position [301, 0]
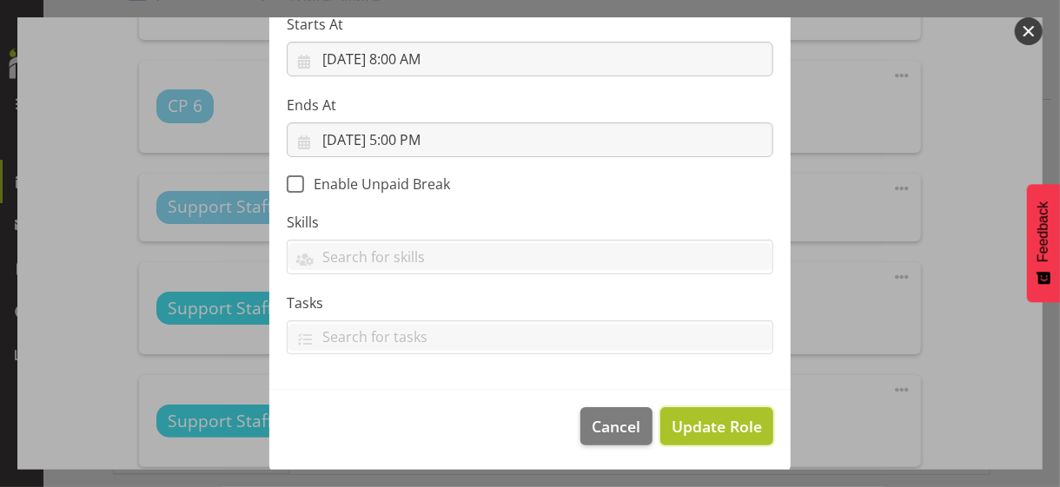
click at [697, 421] on span "Update Role" at bounding box center [716, 426] width 90 height 23
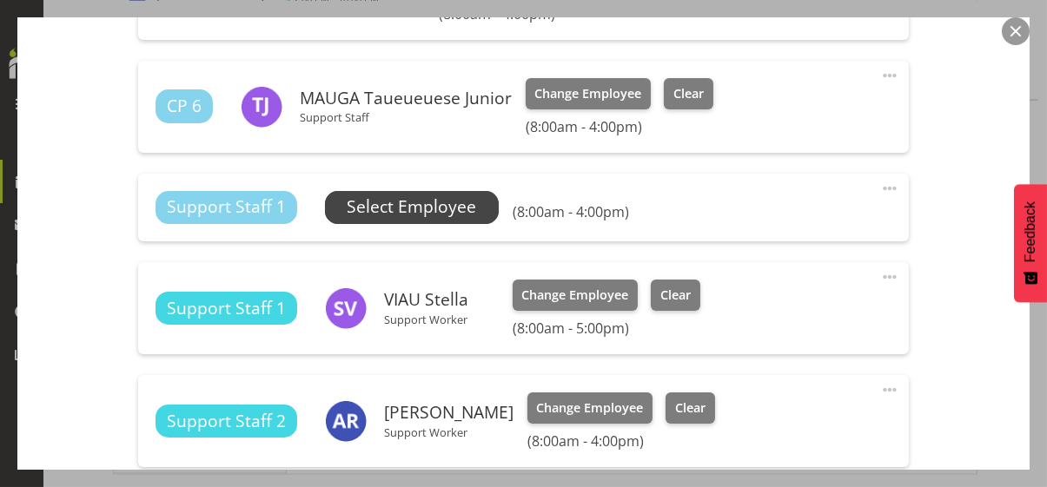
click at [434, 208] on span "Select Employee" at bounding box center [411, 207] width 129 height 25
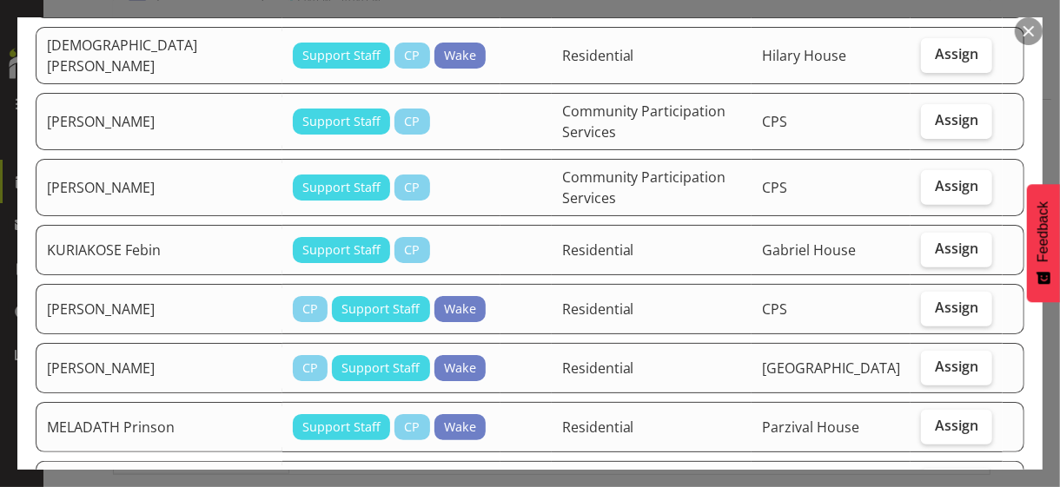
scroll to position [347, 0]
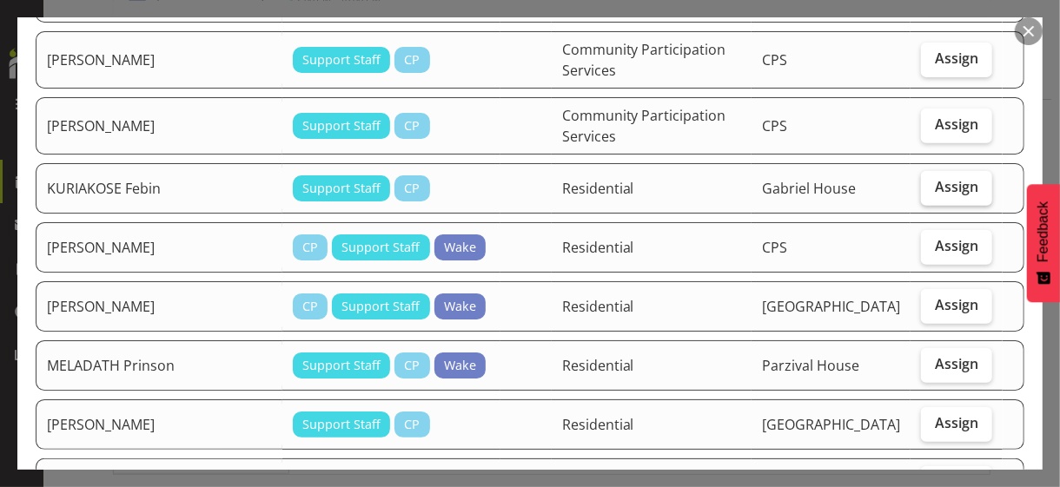
click at [935, 181] on span "Assign" at bounding box center [956, 186] width 43 height 17
click at [930, 182] on input "Assign" at bounding box center [926, 187] width 11 height 11
checkbox input "true"
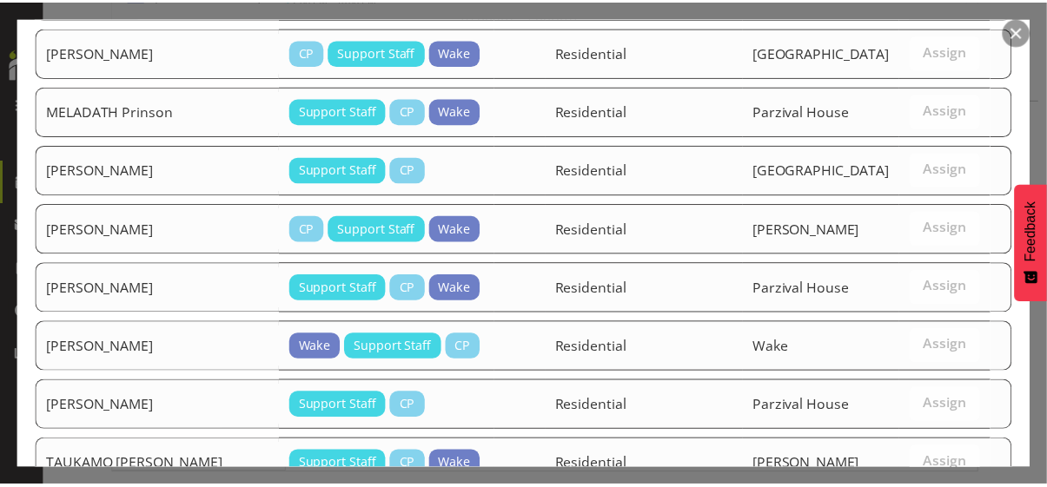
scroll to position [785, 0]
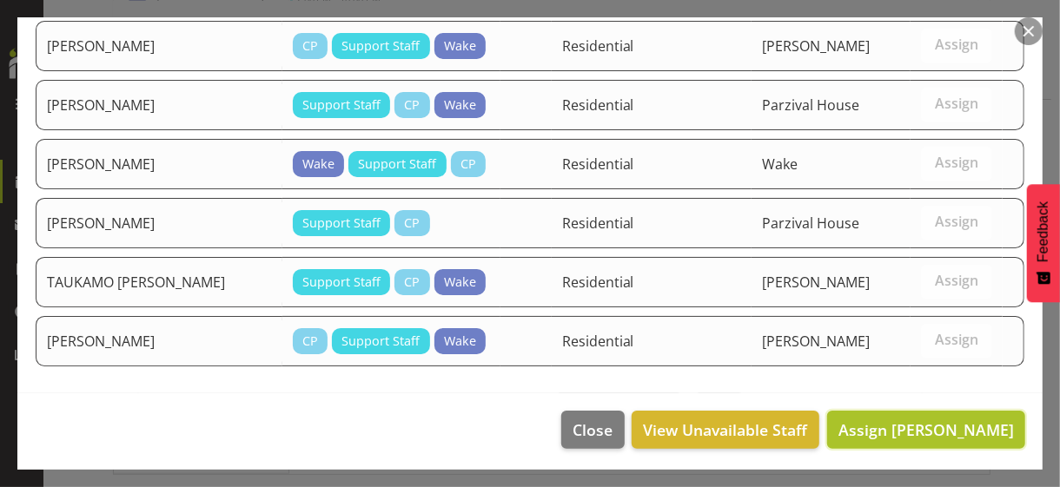
click at [873, 426] on span "Assign KURIAKOSE Febin" at bounding box center [925, 429] width 175 height 21
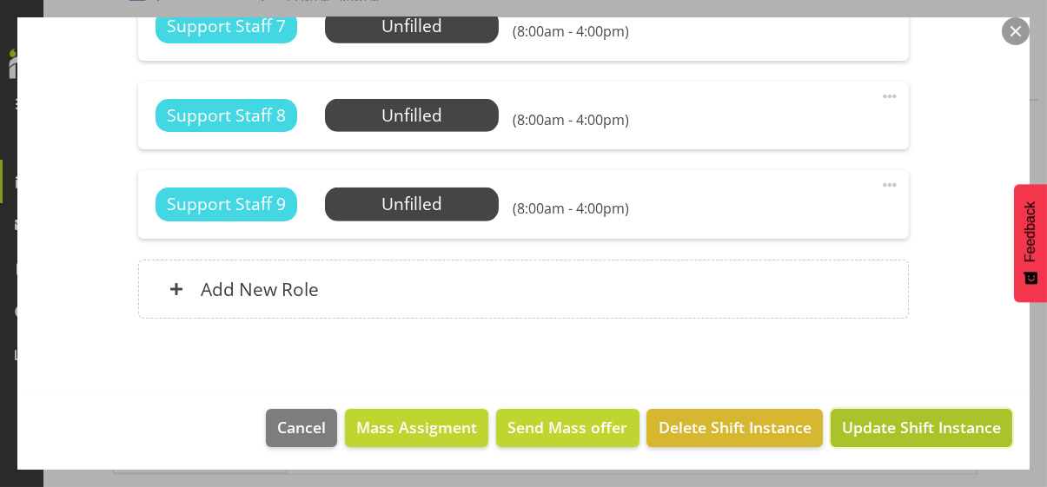
click at [895, 427] on span "Update Shift Instance" at bounding box center [921, 427] width 159 height 23
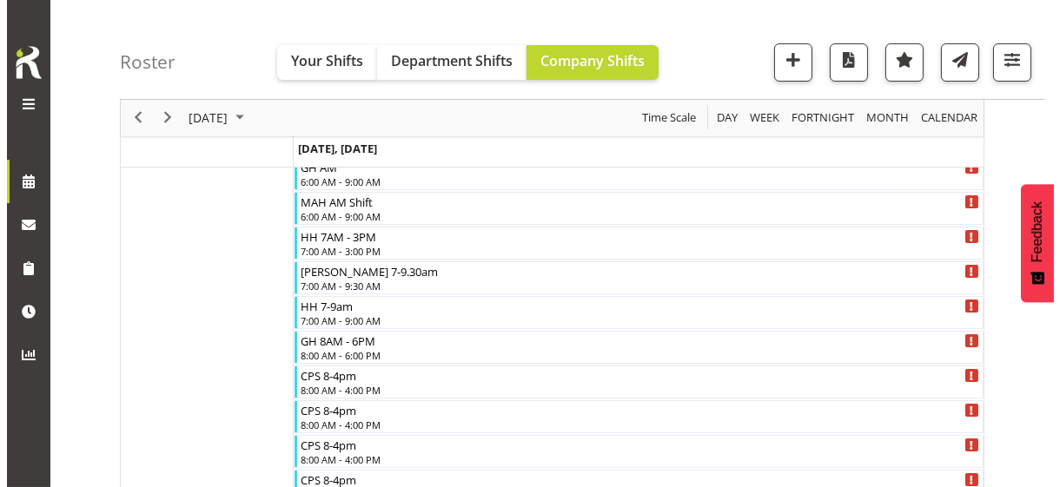
scroll to position [147, 0]
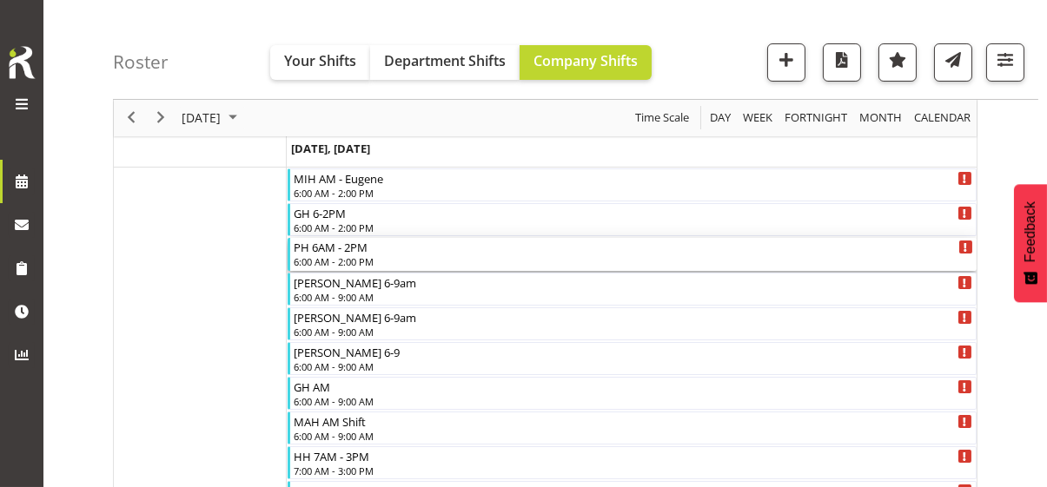
click at [333, 257] on div "6:00 AM - 2:00 PM" at bounding box center [633, 261] width 679 height 14
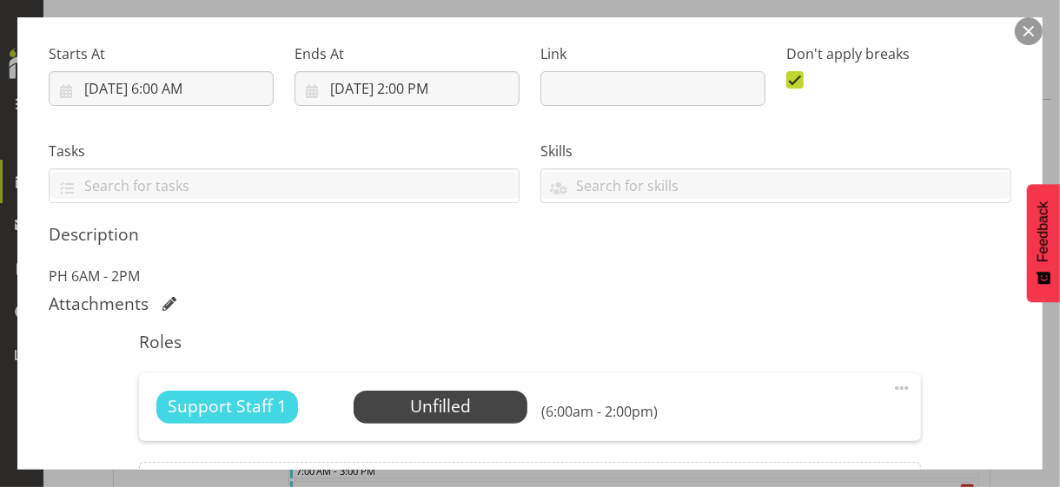
scroll to position [463, 0]
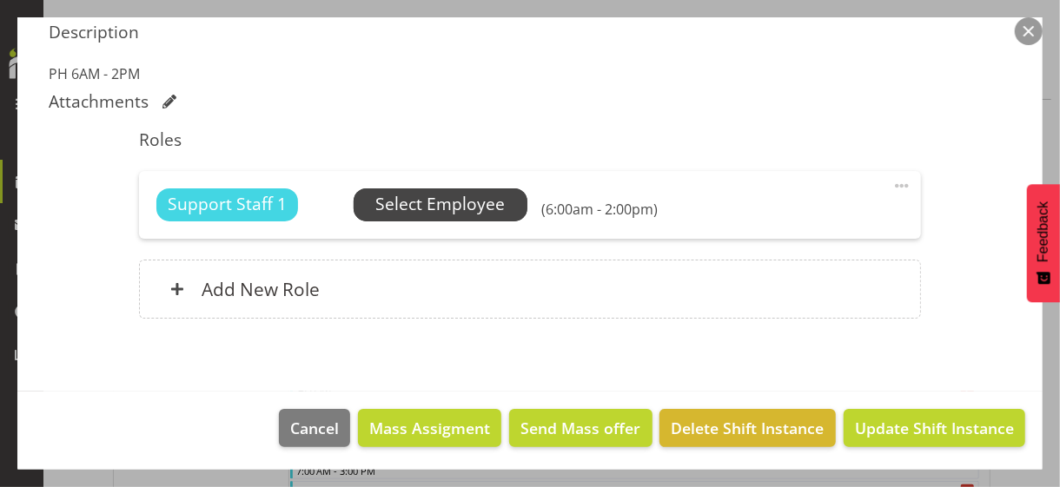
click at [403, 209] on span "Select Employee" at bounding box center [439, 204] width 129 height 25
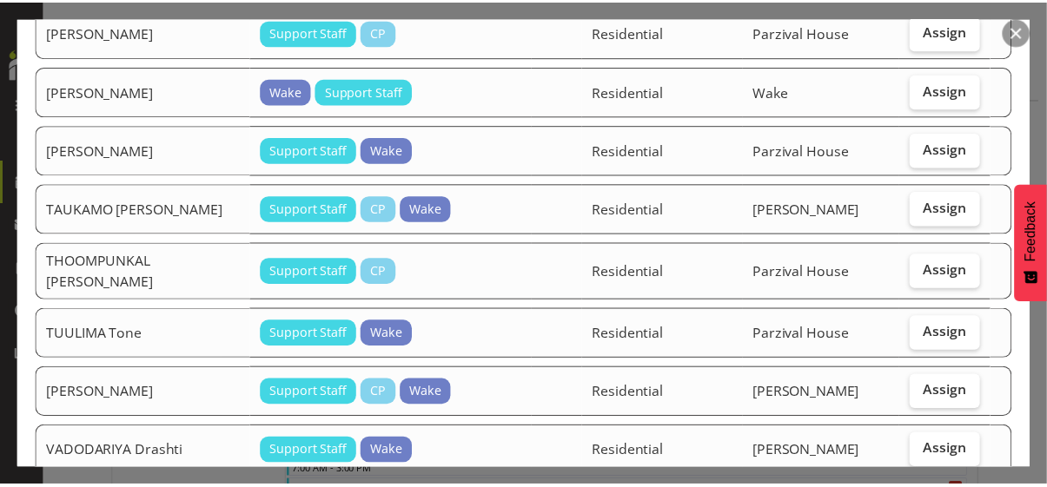
scroll to position [2516, 0]
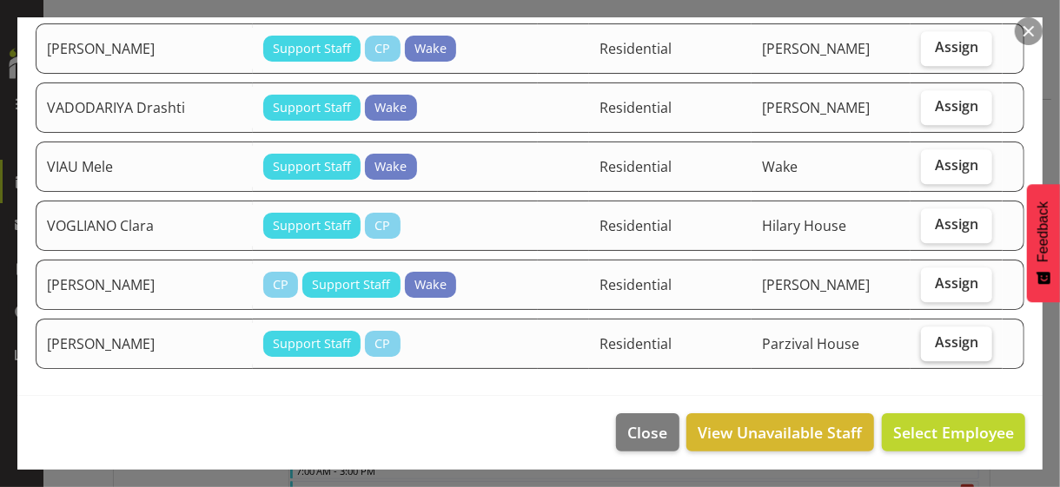
drag, startPoint x: 920, startPoint y: 339, endPoint x: 929, endPoint y: 354, distance: 18.3
click at [921, 339] on label "Assign" at bounding box center [956, 344] width 71 height 35
click at [921, 339] on input "Assign" at bounding box center [926, 342] width 11 height 11
checkbox input "true"
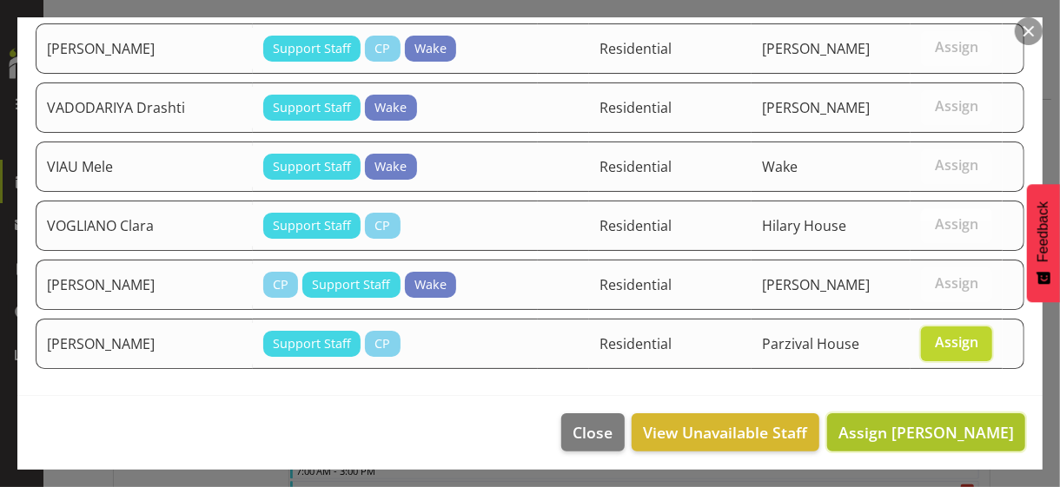
click at [902, 423] on span "Assign YUAN Lily" at bounding box center [925, 432] width 175 height 21
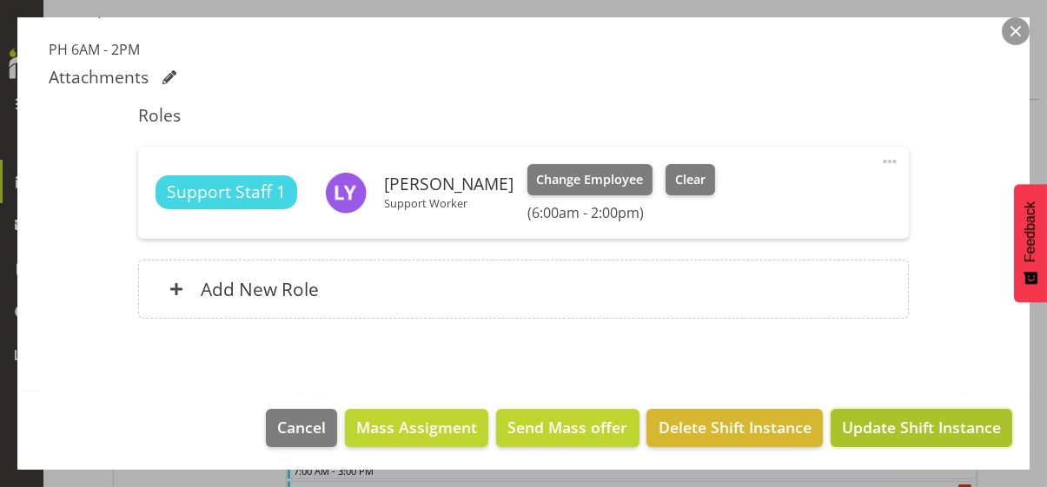
click at [891, 425] on span "Update Shift Instance" at bounding box center [921, 427] width 159 height 23
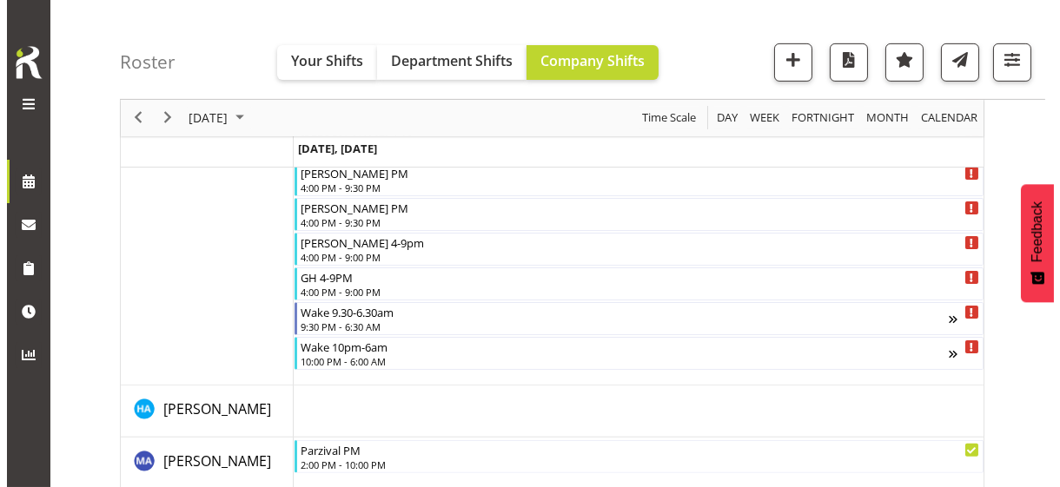
scroll to position [1536, 0]
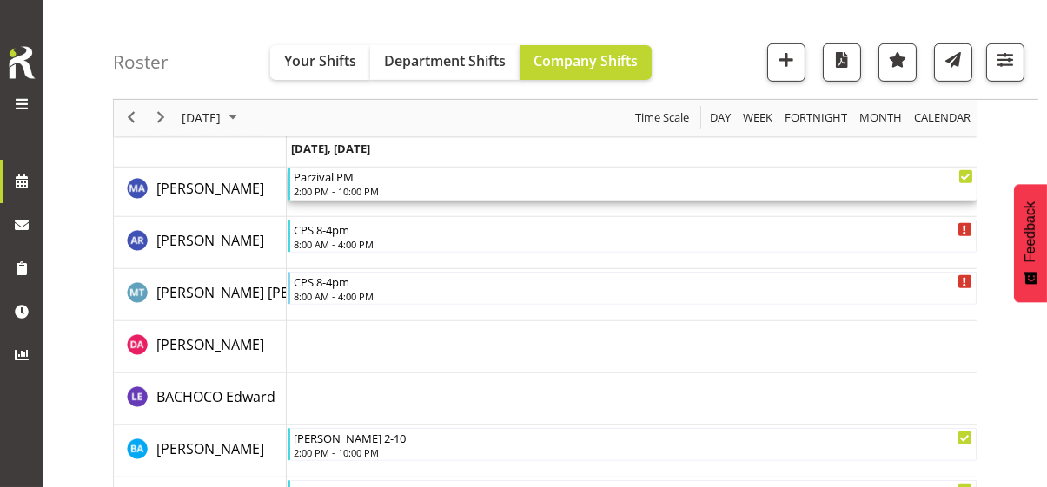
click at [327, 191] on div "2:00 PM - 10:00 PM" at bounding box center [633, 191] width 679 height 14
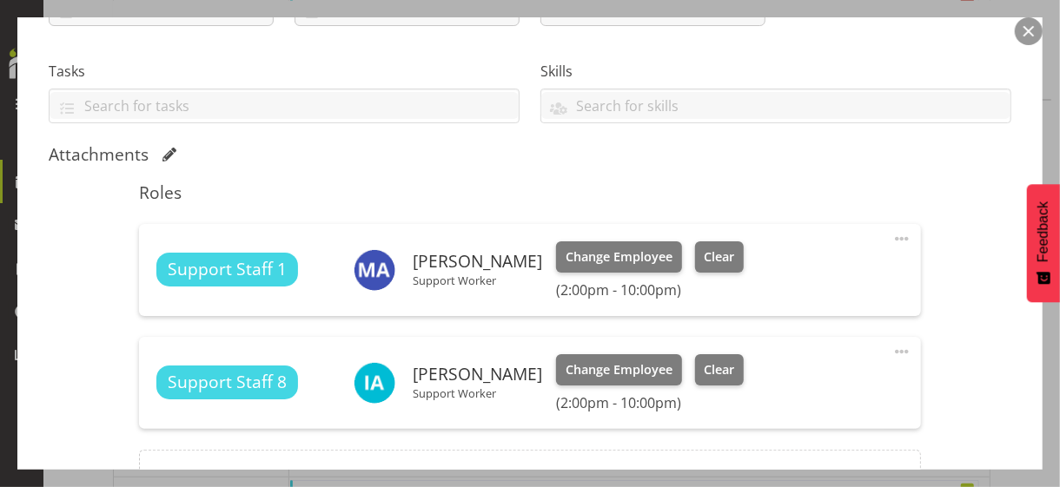
scroll to position [521, 0]
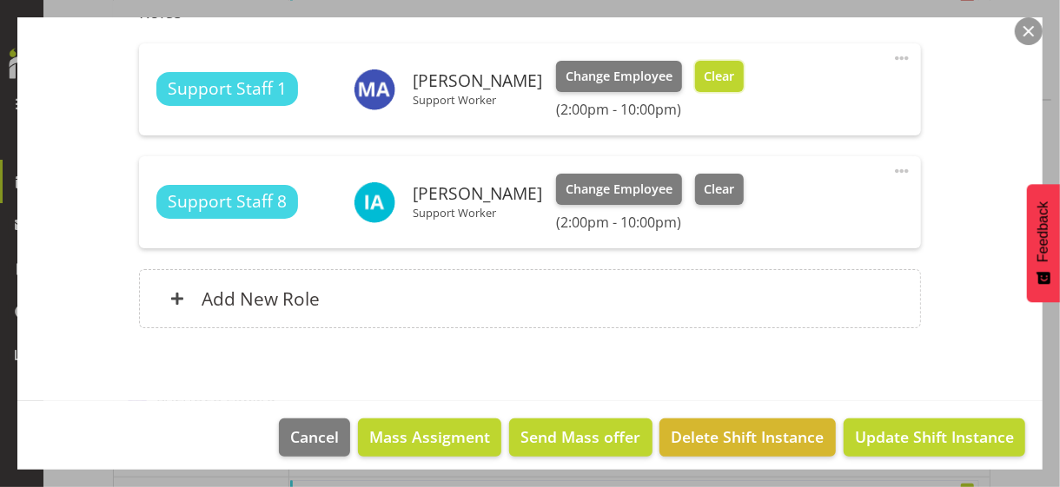
click at [703, 75] on span "Clear" at bounding box center [718, 76] width 30 height 19
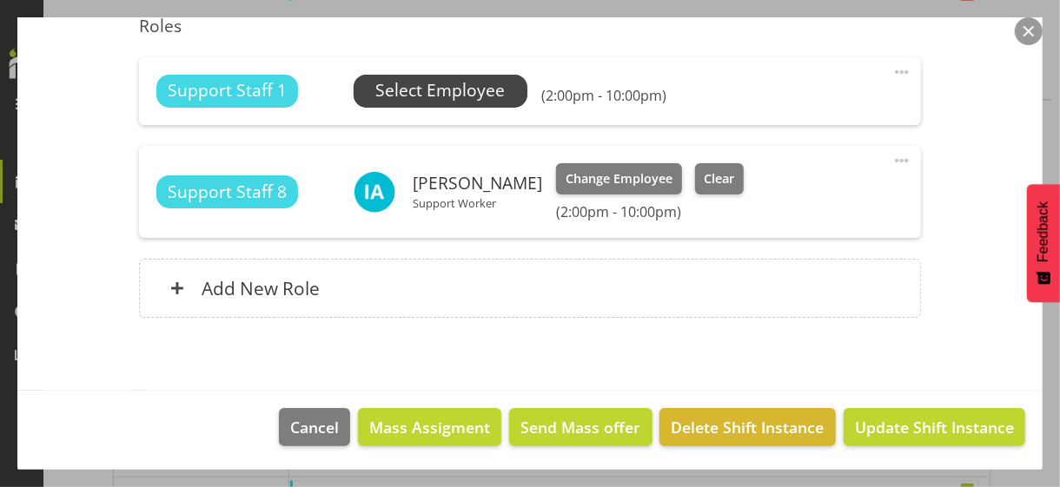
click at [433, 93] on span "Select Employee" at bounding box center [439, 90] width 129 height 25
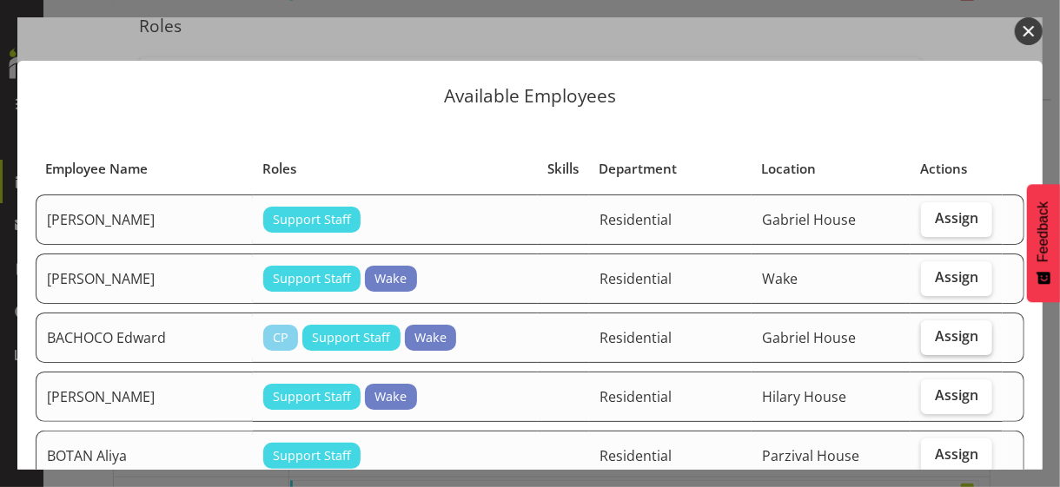
click at [935, 340] on span "Assign" at bounding box center [956, 335] width 43 height 17
click at [932, 340] on input "Assign" at bounding box center [926, 336] width 11 height 11
checkbox input "true"
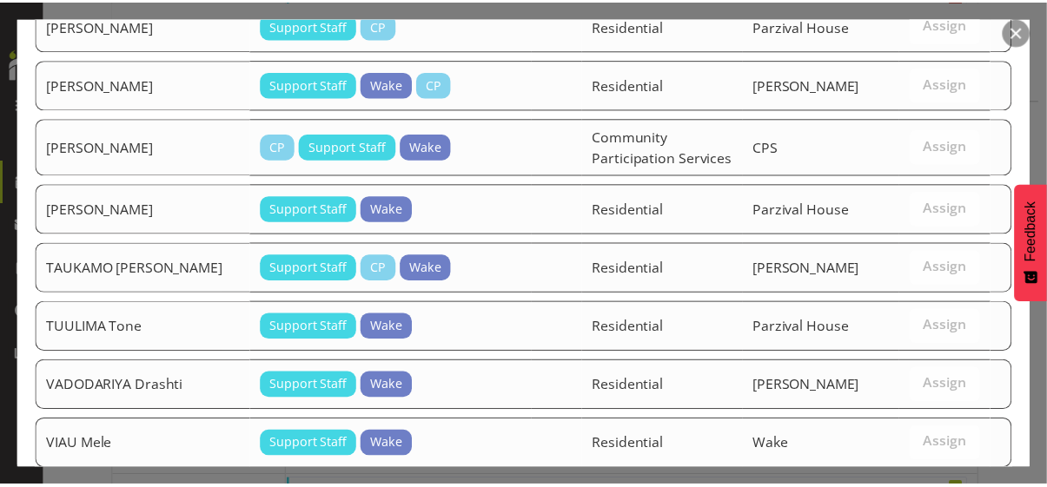
scroll to position [2465, 0]
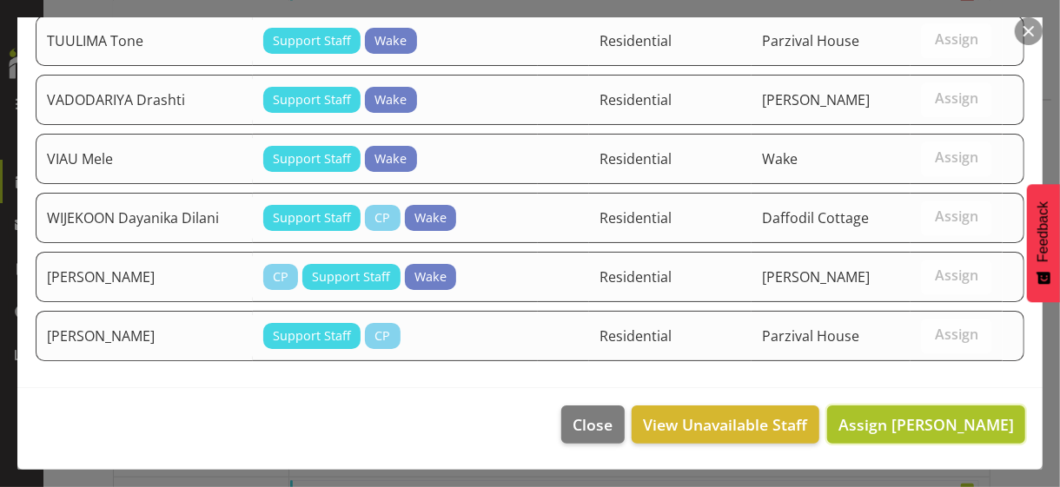
click at [906, 422] on span "Assign BACHOCO Edward" at bounding box center [925, 424] width 175 height 21
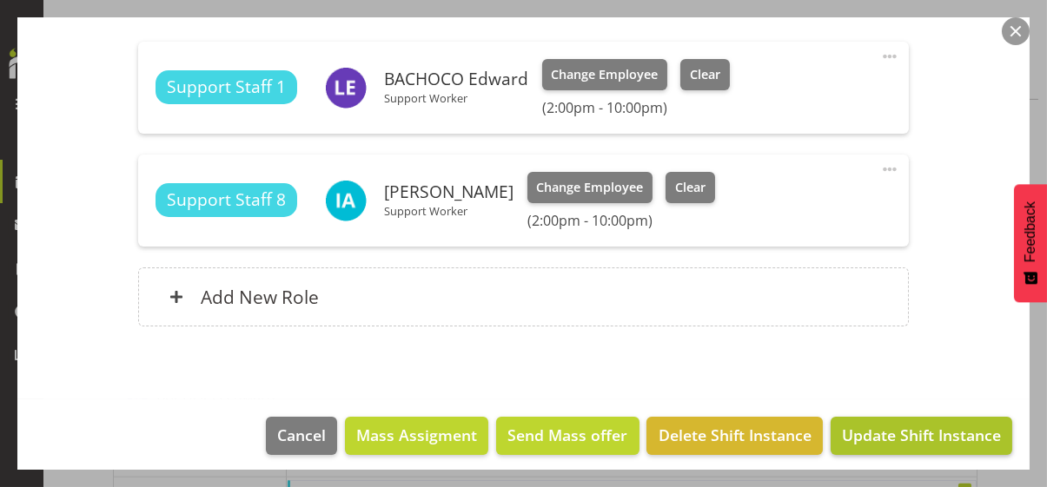
scroll to position [531, 0]
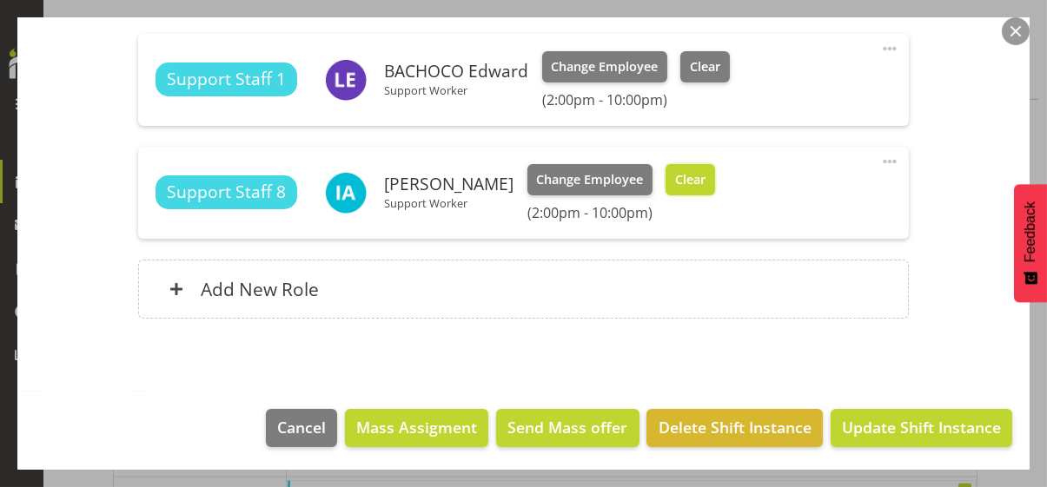
click at [696, 184] on span "Clear" at bounding box center [690, 179] width 30 height 19
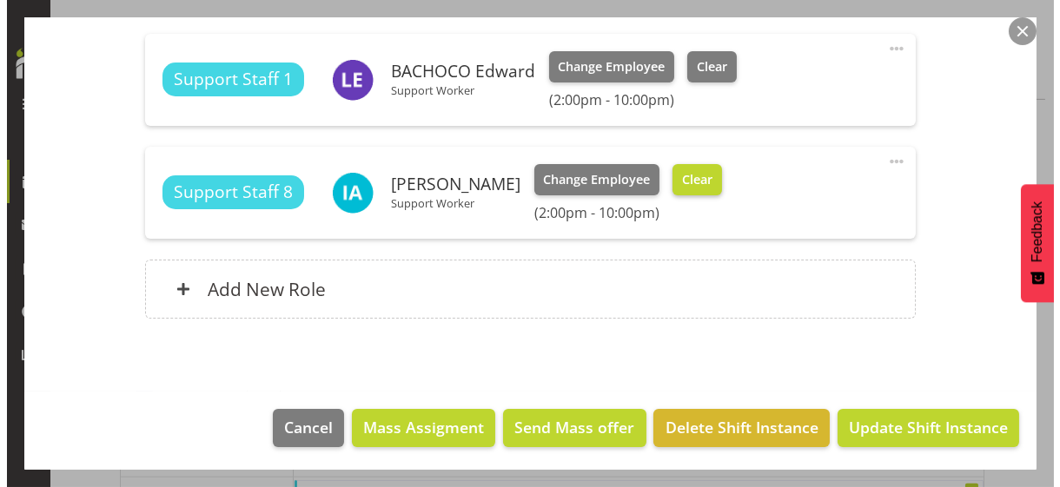
scroll to position [507, 0]
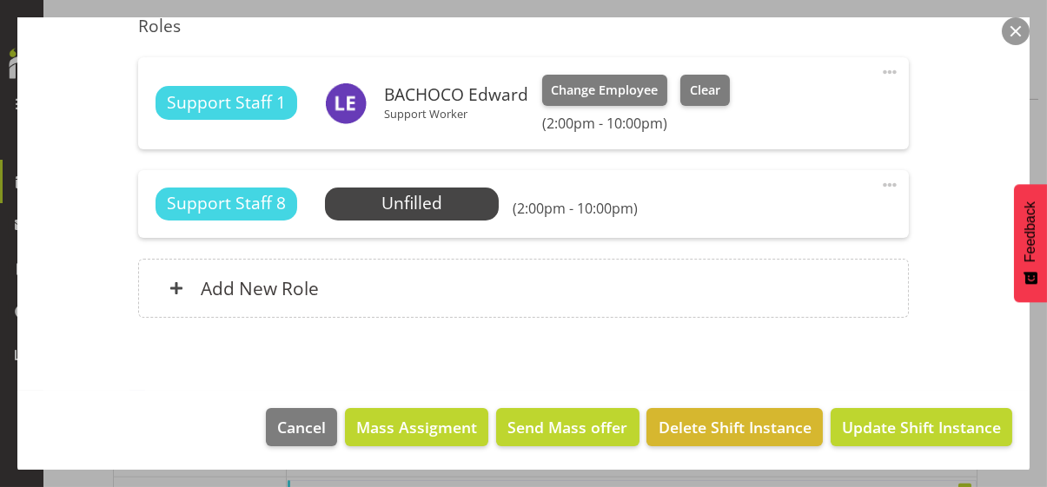
drag, startPoint x: 875, startPoint y: 182, endPoint x: 774, endPoint y: 209, distance: 105.3
click at [879, 182] on span at bounding box center [889, 185] width 21 height 21
click at [750, 221] on link "Edit" at bounding box center [816, 223] width 167 height 31
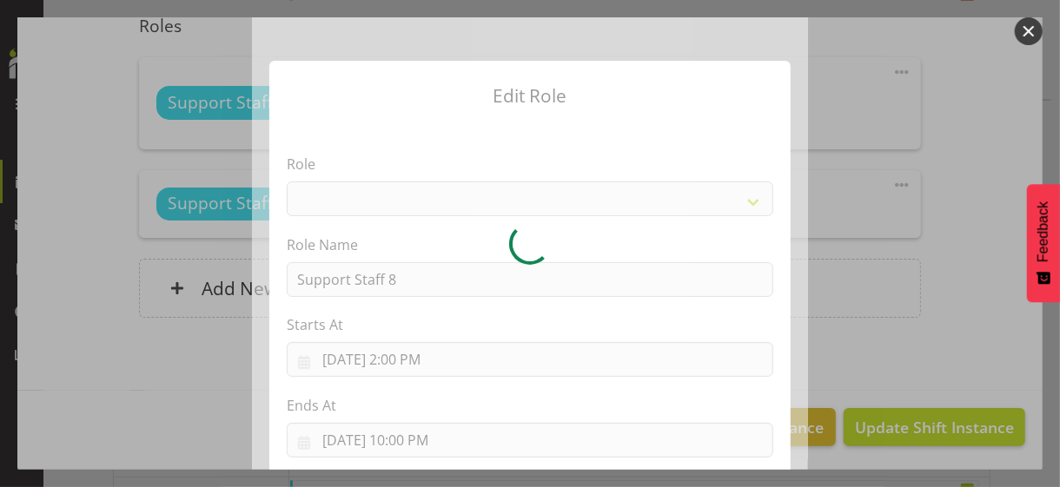
select select "1091"
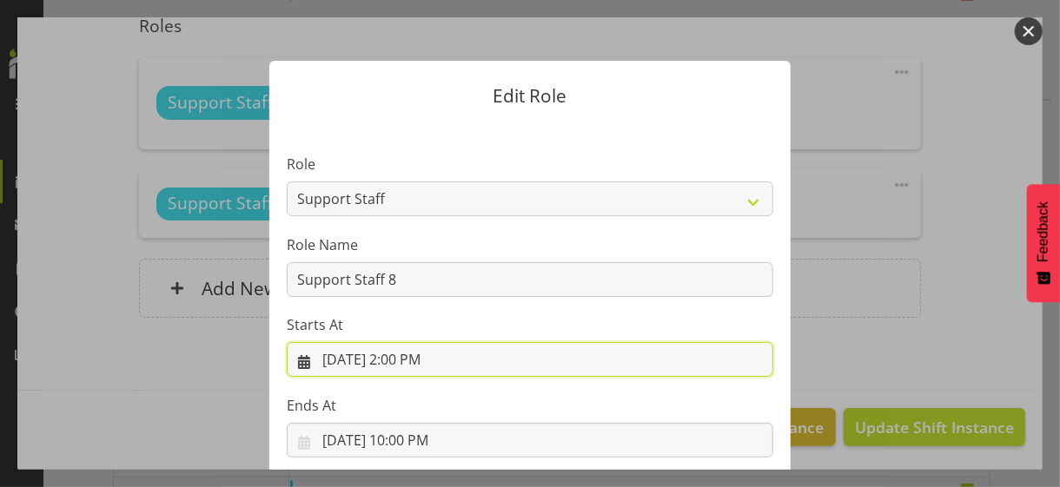
click at [405, 358] on input "[DATE] 2:00 PM" at bounding box center [530, 359] width 486 height 35
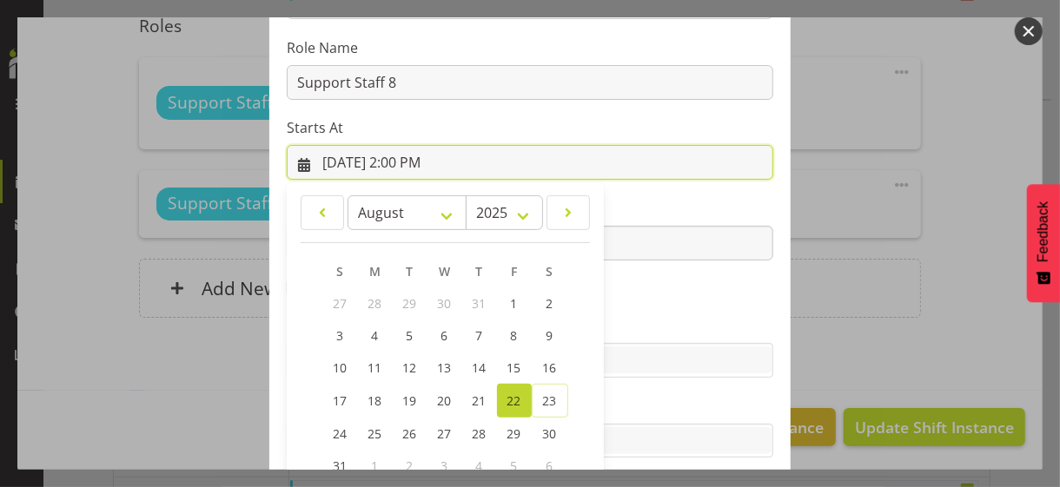
scroll to position [301, 0]
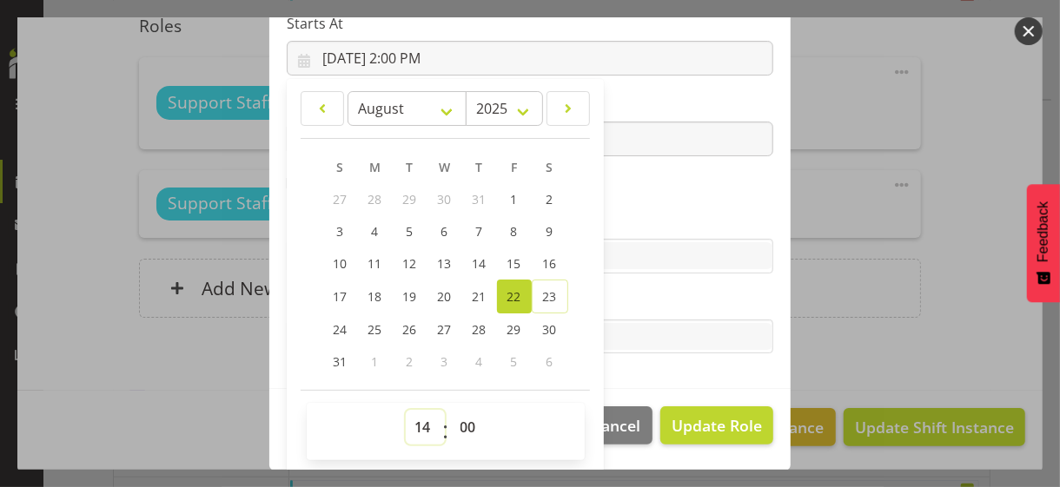
drag, startPoint x: 411, startPoint y: 421, endPoint x: 416, endPoint y: 408, distance: 14.0
click at [412, 419] on select "00 01 02 03 04 05 06 07 08 09 10 11 12 13 14 15 16 17 18 19 20 21 22 23" at bounding box center [425, 427] width 39 height 35
select select "16"
click at [406, 410] on select "00 01 02 03 04 05 06 07 08 09 10 11 12 13 14 15 16 17 18 19 20 21 22 23" at bounding box center [425, 427] width 39 height 35
type input "[DATE] 4:00 PM"
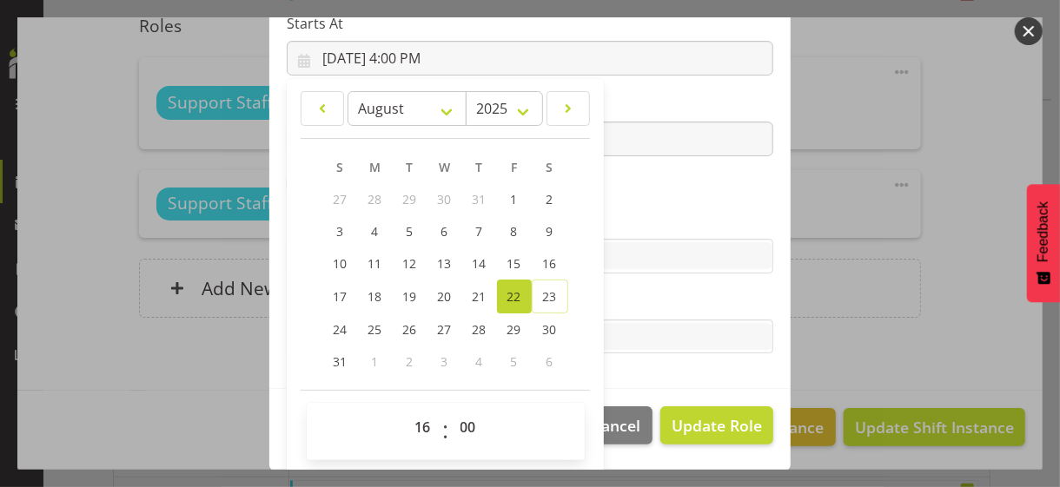
click at [644, 188] on section "Role CP House Leader Support Staff Wake Role Name Support Staff 8 Starts At 8/2…" at bounding box center [529, 105] width 521 height 568
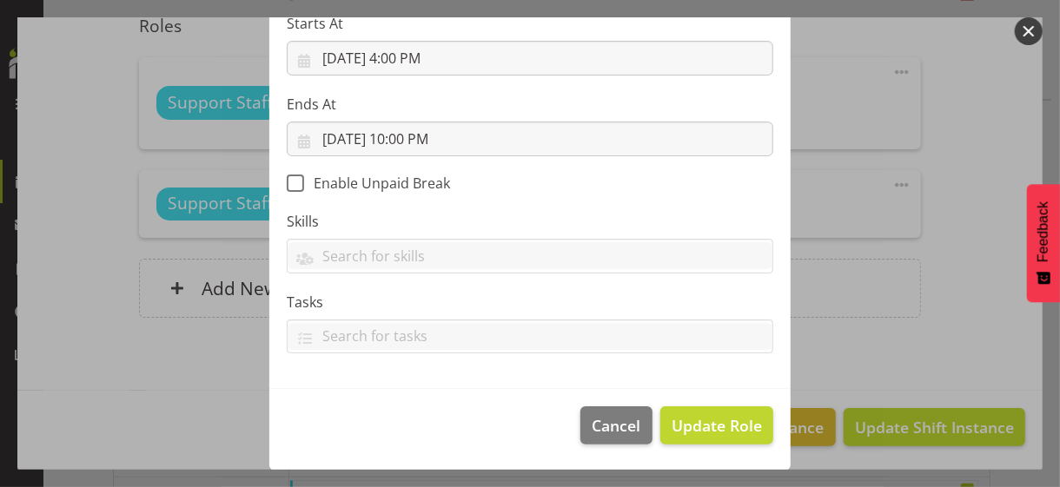
scroll to position [301, 0]
click at [696, 419] on span "Update Role" at bounding box center [716, 426] width 90 height 23
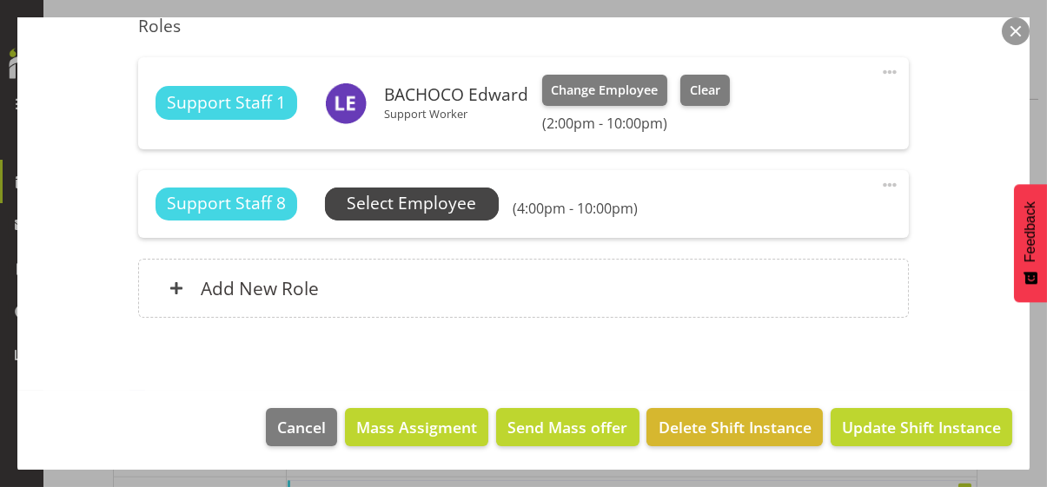
click at [441, 207] on span "Select Employee" at bounding box center [411, 203] width 129 height 25
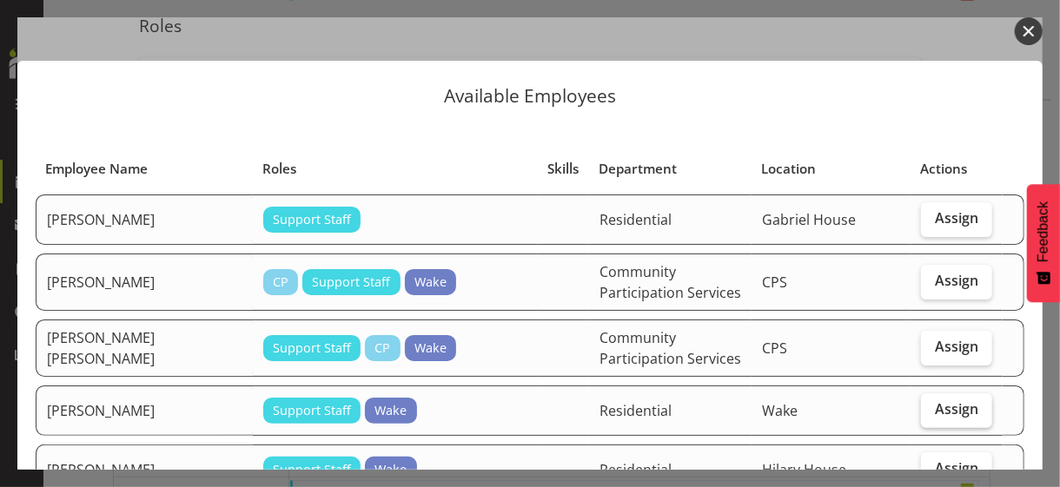
click at [937, 407] on span "Assign" at bounding box center [956, 408] width 43 height 17
click at [932, 407] on input "Assign" at bounding box center [926, 409] width 11 height 11
checkbox input "true"
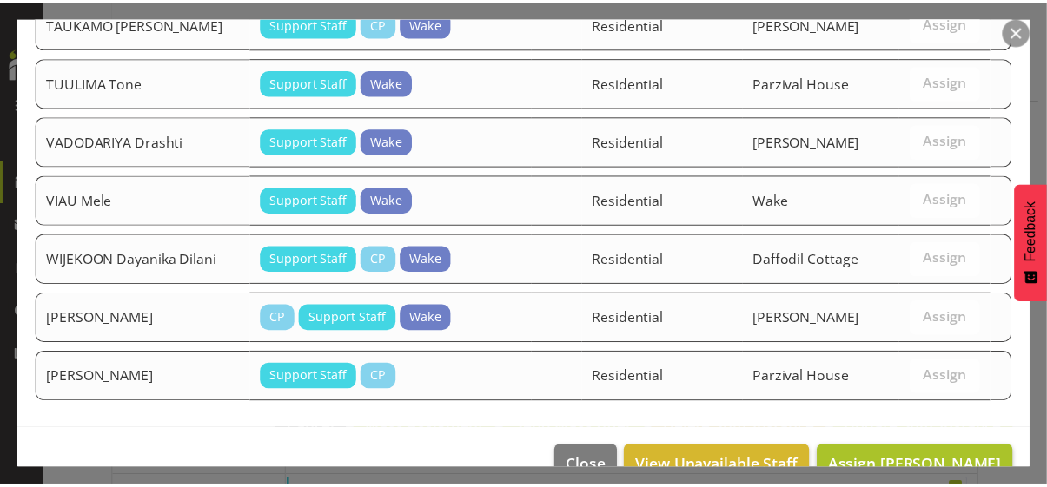
scroll to position [3015, 0]
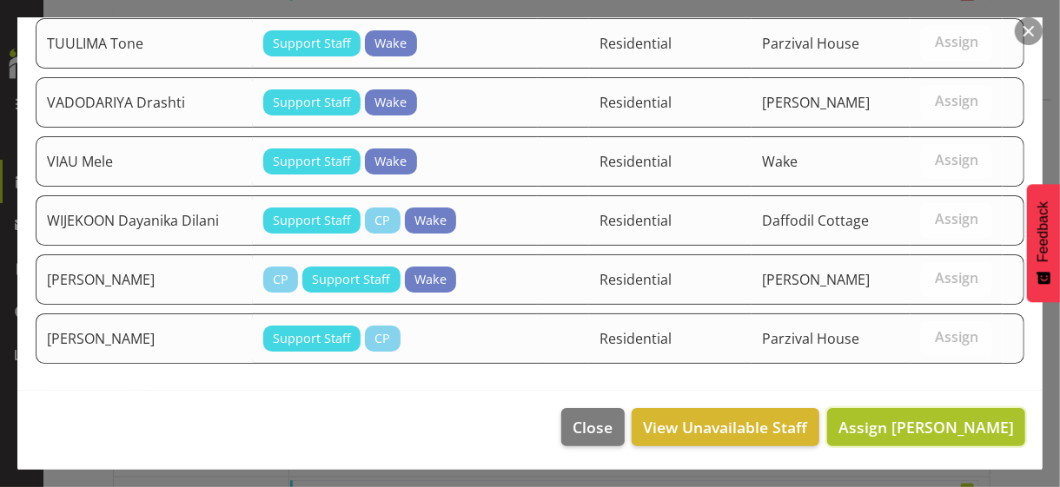
click at [896, 432] on span "Assign AVAIYA Dharati" at bounding box center [925, 427] width 175 height 21
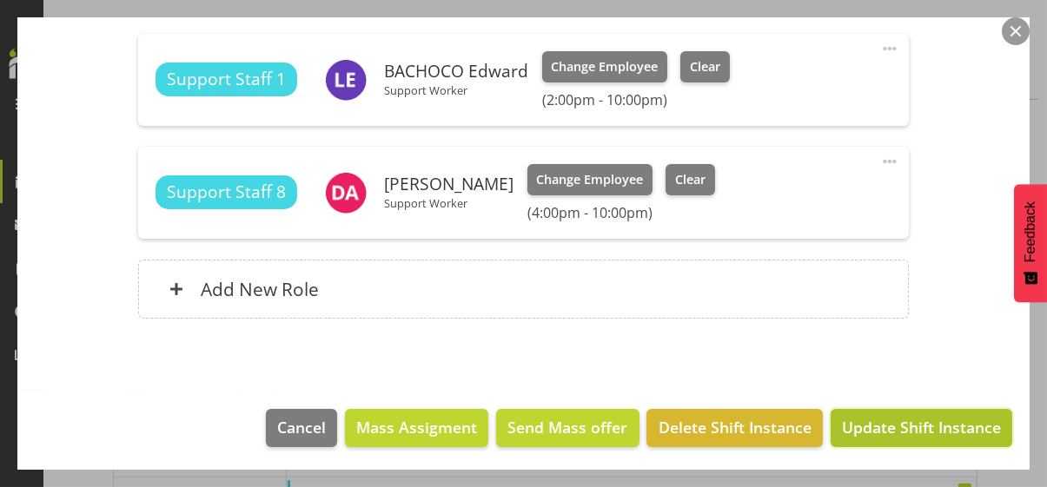
click at [908, 422] on span "Update Shift Instance" at bounding box center [921, 427] width 159 height 23
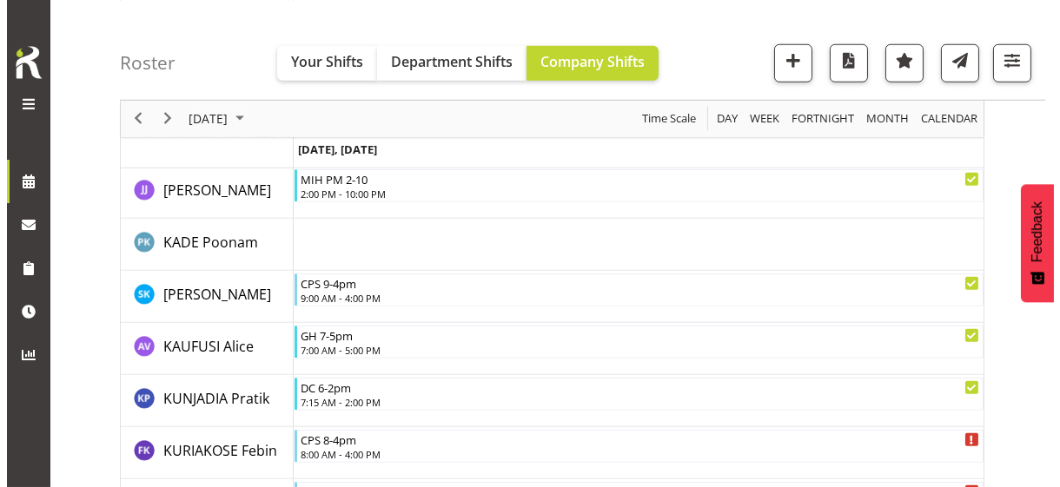
scroll to position [3097, 0]
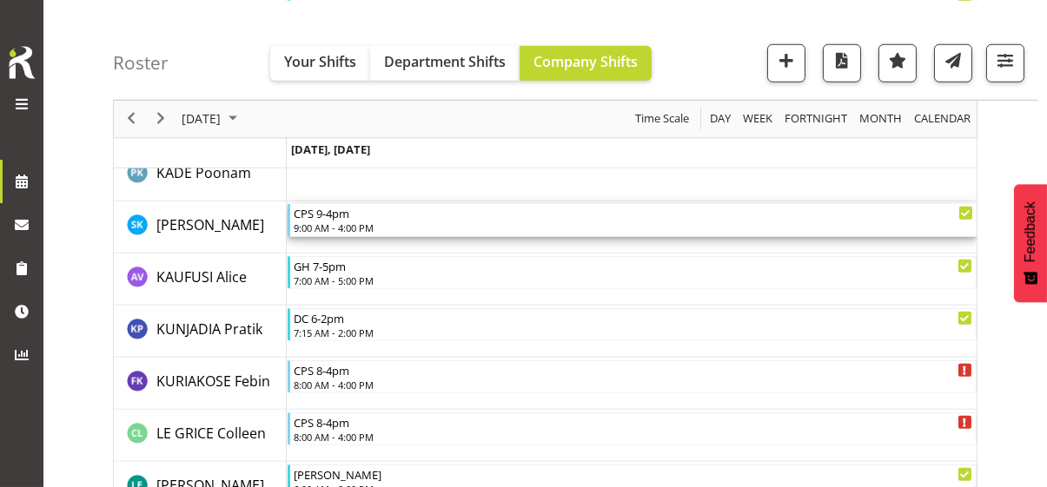
click at [356, 221] on div "9:00 AM - 4:00 PM" at bounding box center [633, 228] width 679 height 14
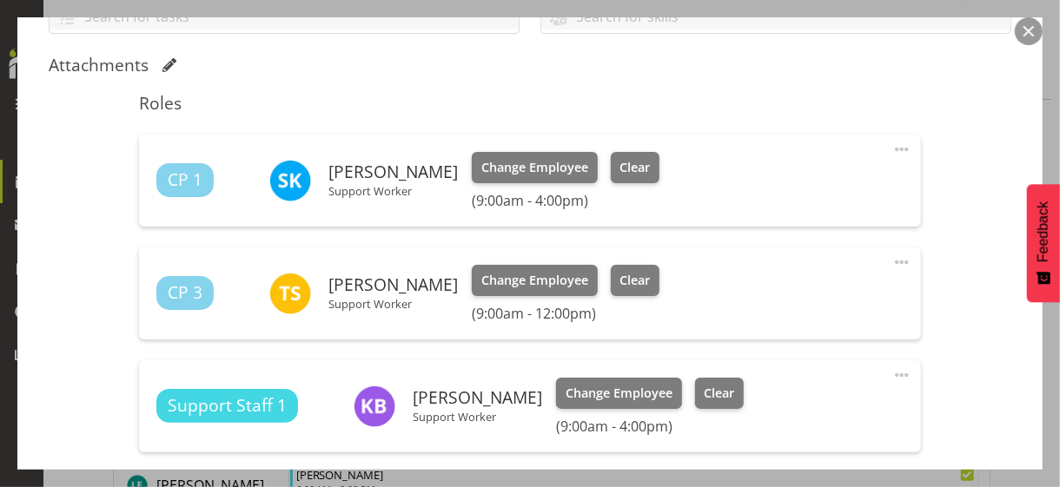
scroll to position [434, 0]
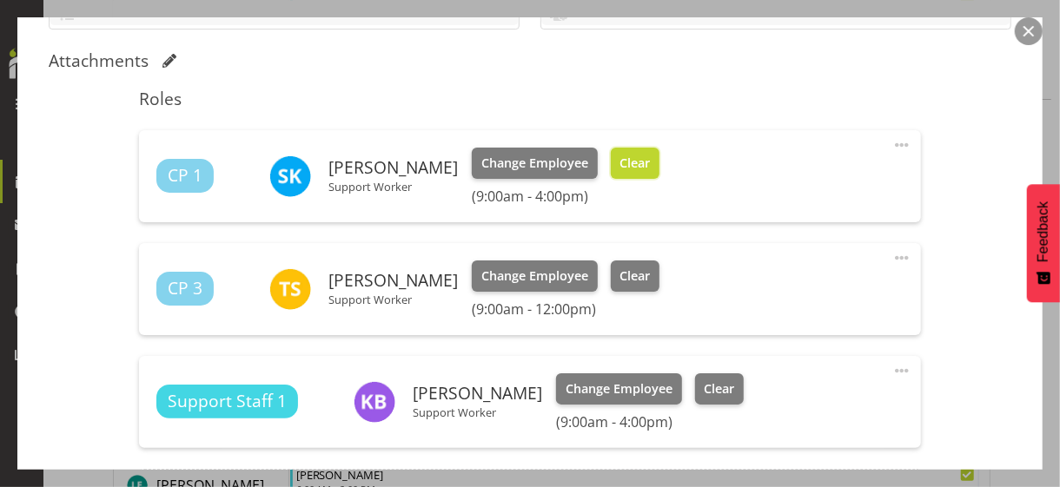
click at [646, 158] on span "Clear" at bounding box center [634, 163] width 30 height 19
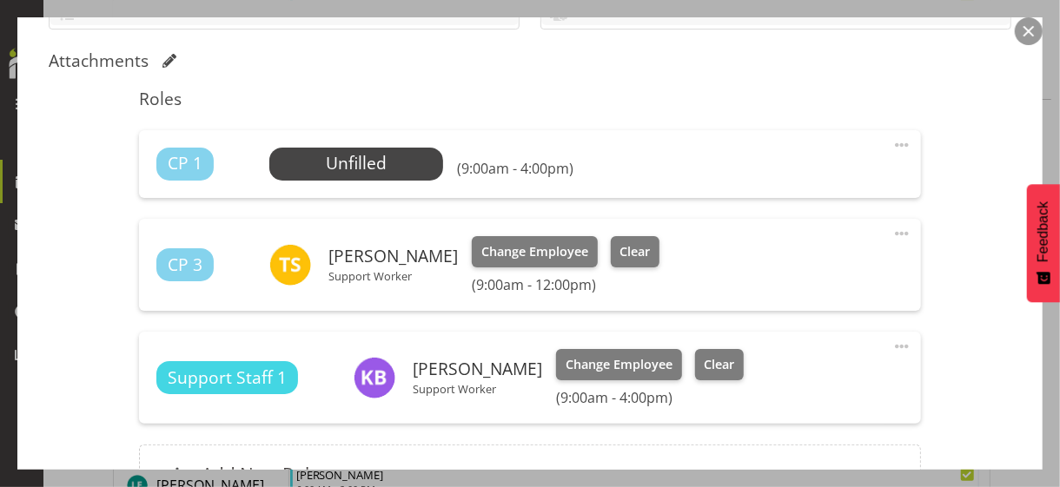
scroll to position [620, 0]
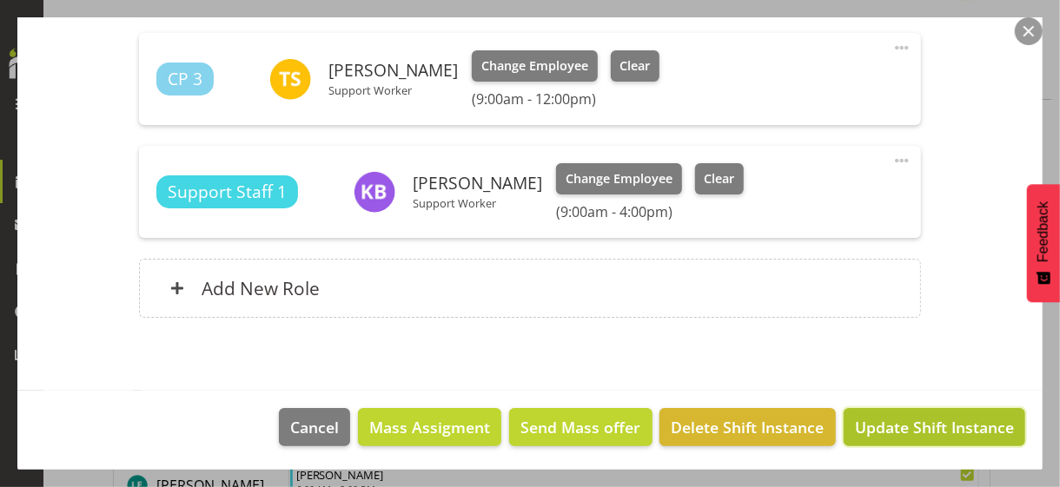
drag, startPoint x: 885, startPoint y: 422, endPoint x: 932, endPoint y: 353, distance: 83.8
click at [885, 423] on span "Update Shift Instance" at bounding box center [934, 427] width 159 height 23
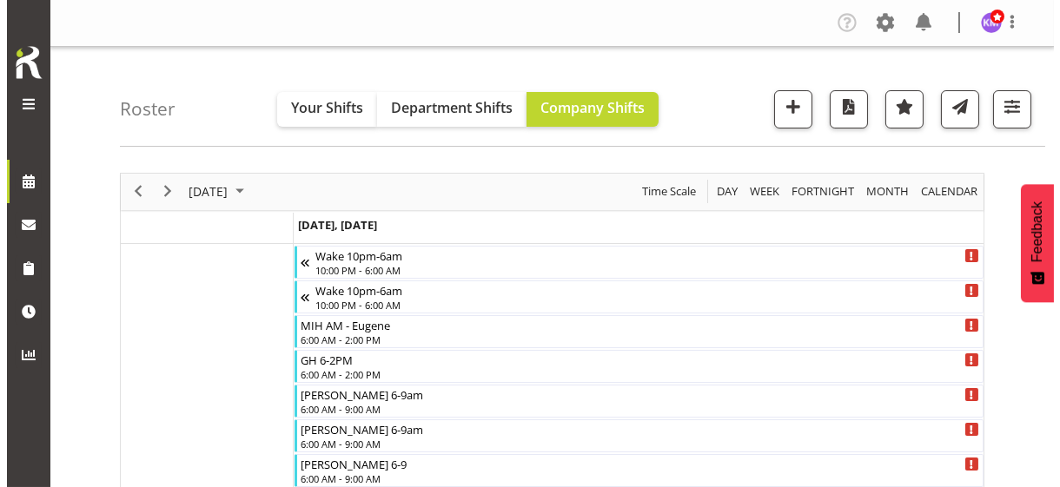
scroll to position [174, 0]
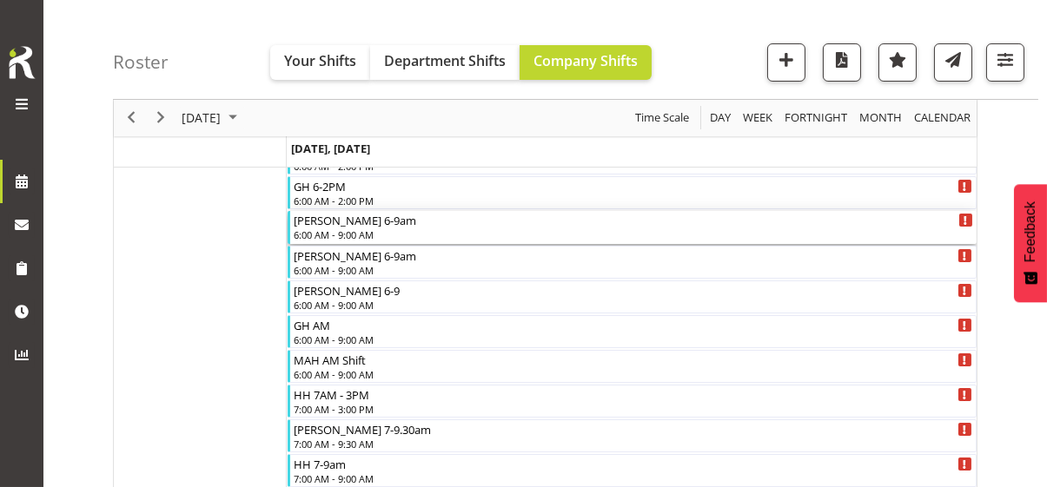
click at [353, 234] on div "6:00 AM - 9:00 AM" at bounding box center [633, 235] width 679 height 14
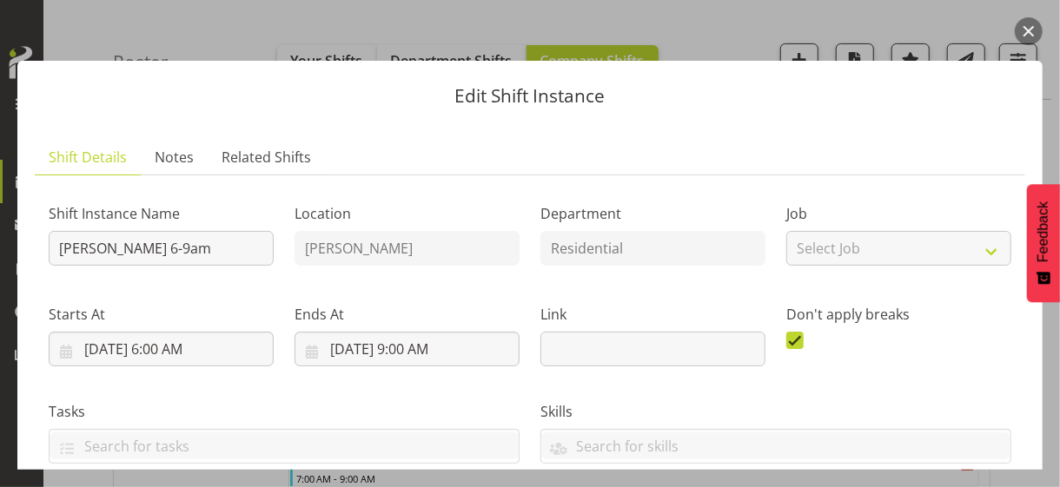
scroll to position [434, 0]
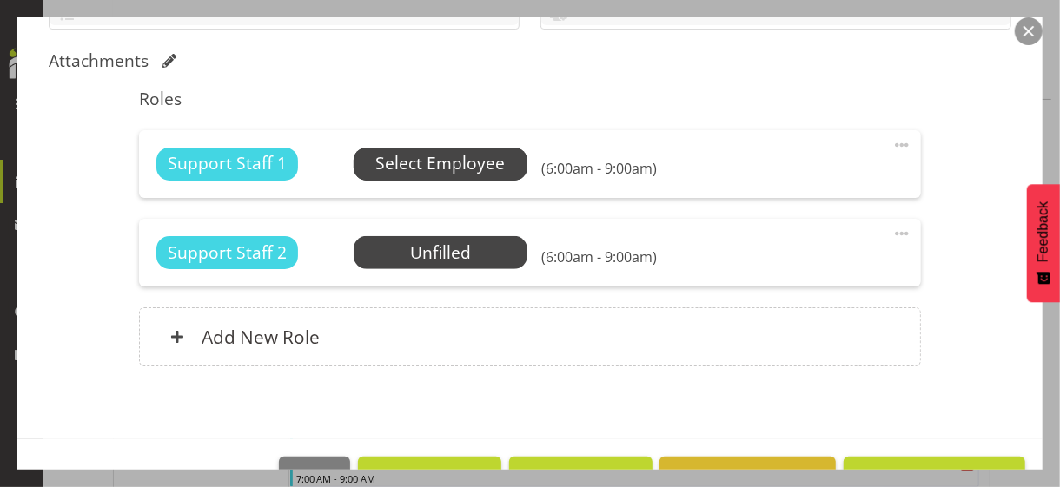
click at [404, 162] on span "Select Employee" at bounding box center [439, 163] width 129 height 25
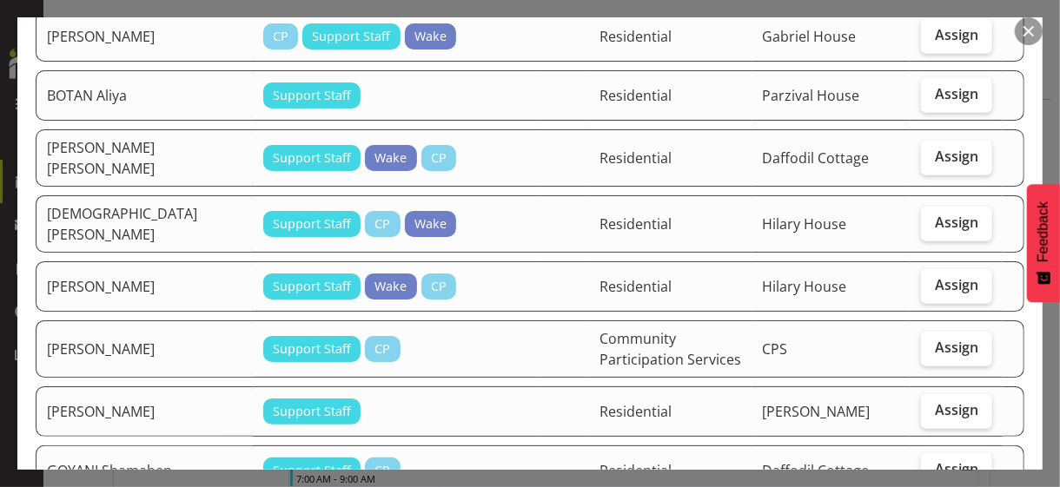
scroll to position [521, 0]
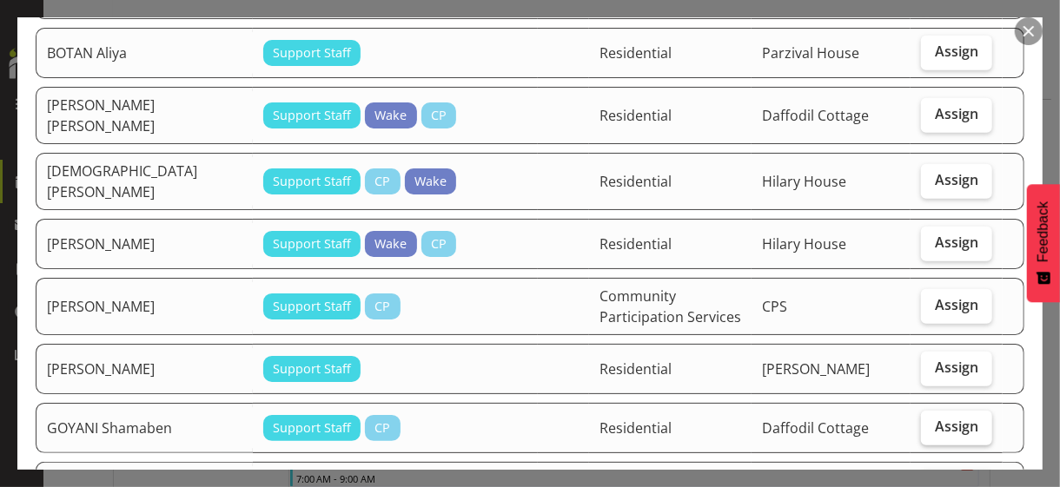
click at [935, 418] on span "Assign" at bounding box center [956, 426] width 43 height 17
click at [932, 421] on input "Assign" at bounding box center [926, 426] width 11 height 11
checkbox input "true"
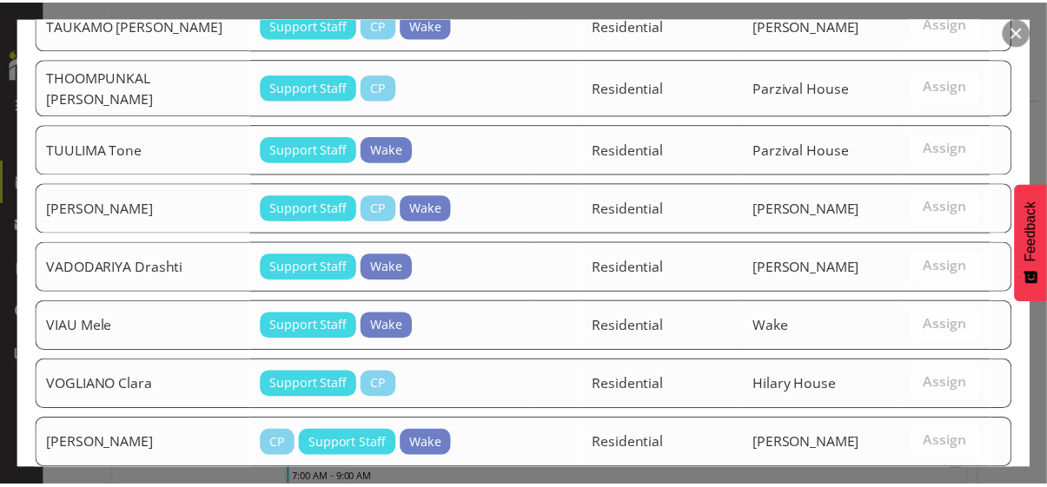
scroll to position [2639, 0]
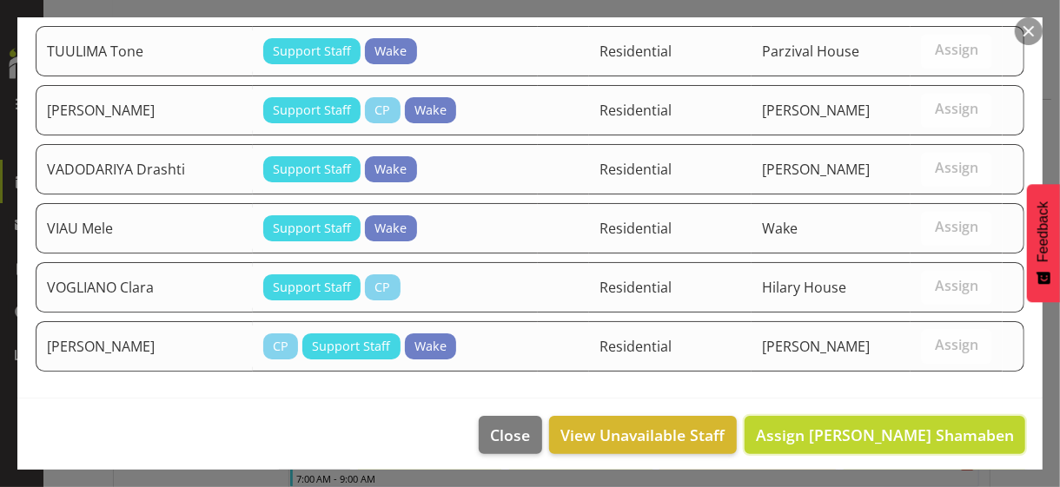
click at [911, 425] on span "Assign [PERSON_NAME] Shamaben" at bounding box center [885, 435] width 258 height 21
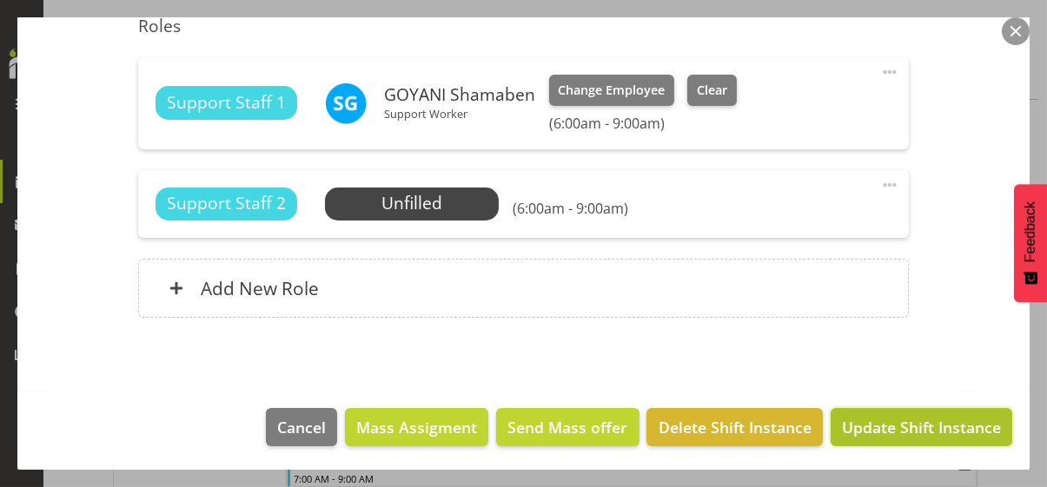
click at [902, 422] on span "Update Shift Instance" at bounding box center [921, 427] width 159 height 23
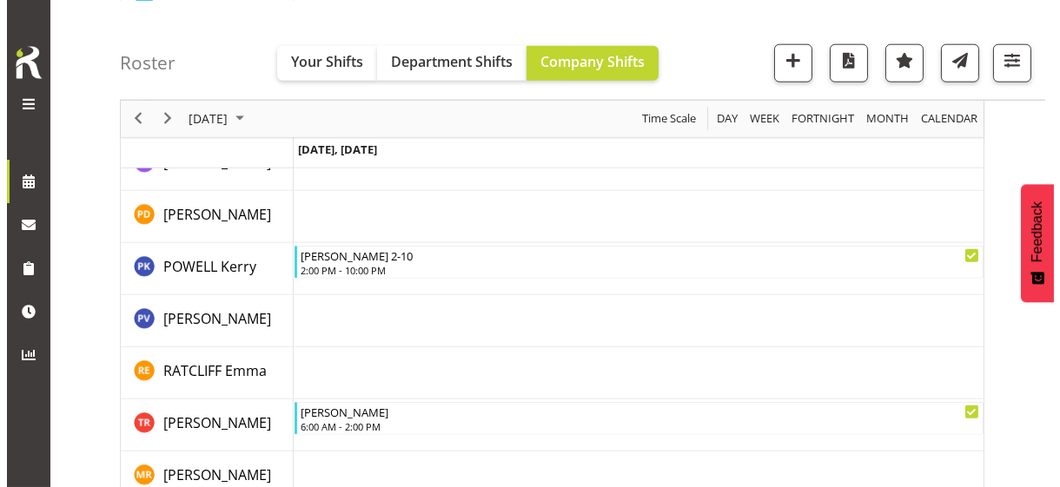
scroll to position [4107, 0]
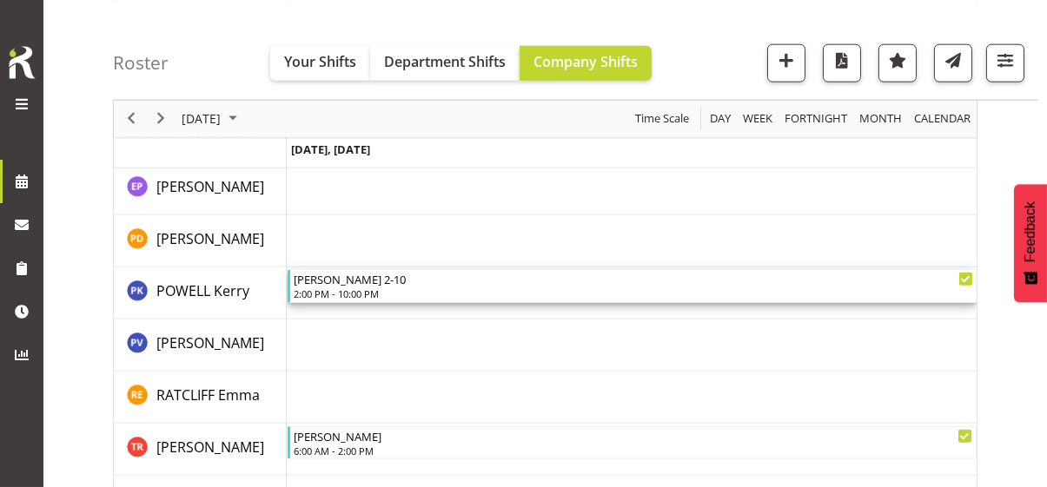
click at [349, 291] on div "2:00 PM - 10:00 PM" at bounding box center [633, 294] width 679 height 14
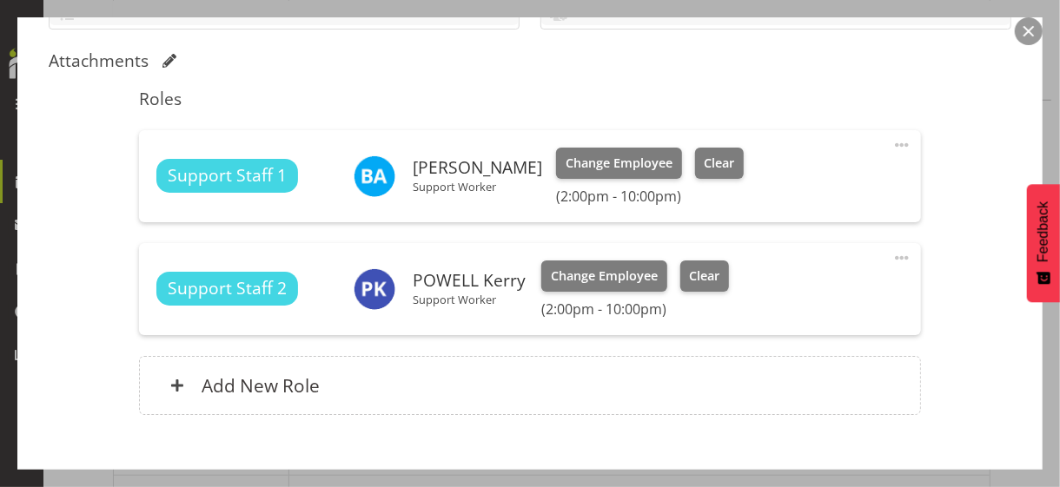
scroll to position [531, 0]
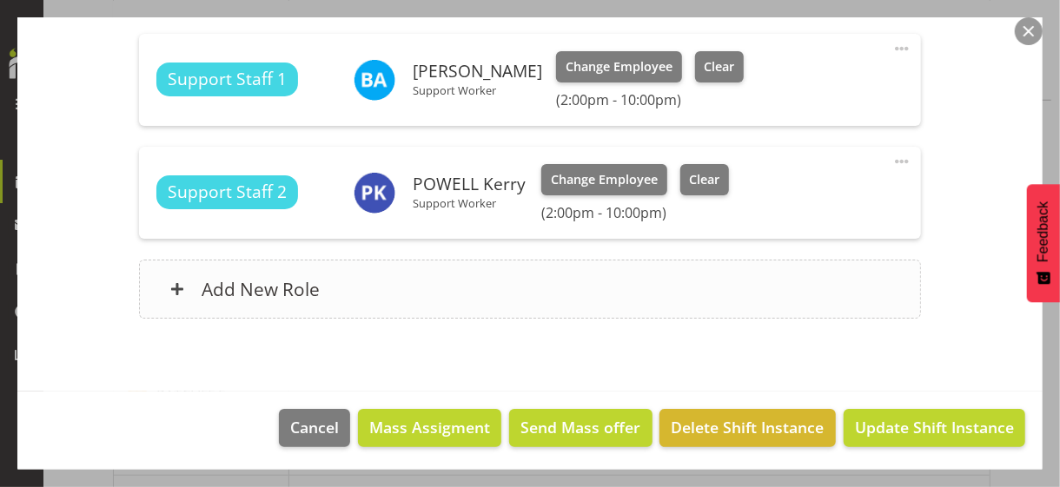
click at [370, 295] on div "Add New Role" at bounding box center [529, 289] width 781 height 59
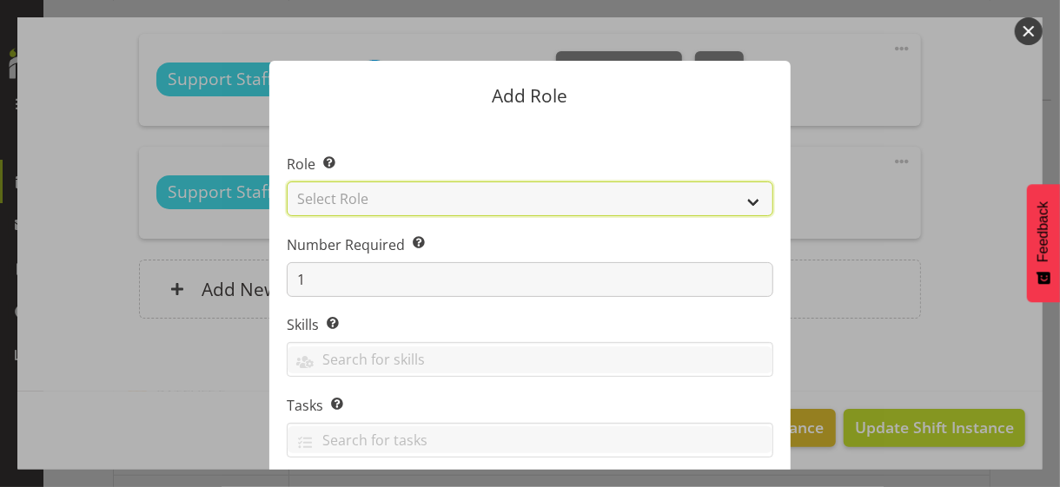
click at [359, 200] on select "Select Role CP House Leader Support Staff Wake" at bounding box center [530, 199] width 486 height 35
select select "1091"
click at [287, 182] on select "Select Role CP House Leader Support Staff Wake" at bounding box center [530, 199] width 486 height 35
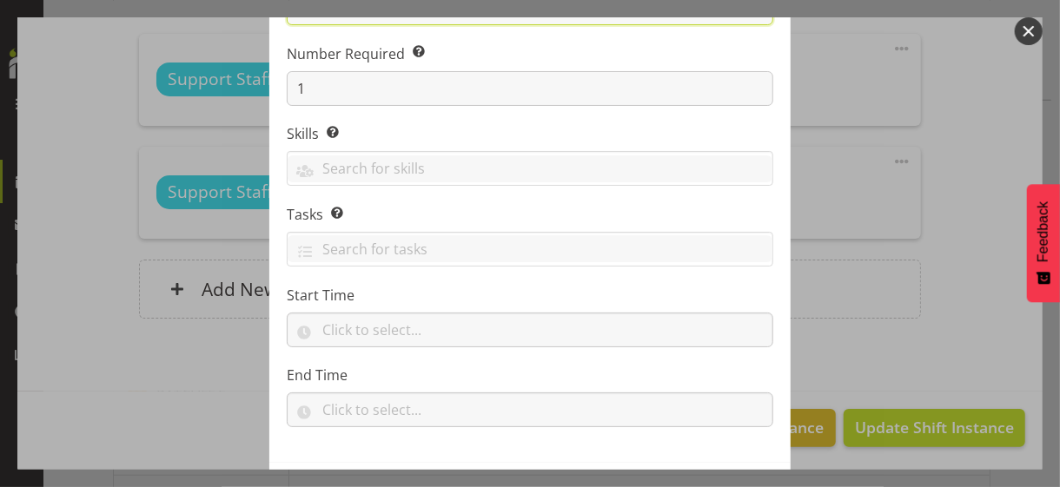
scroll to position [264, 0]
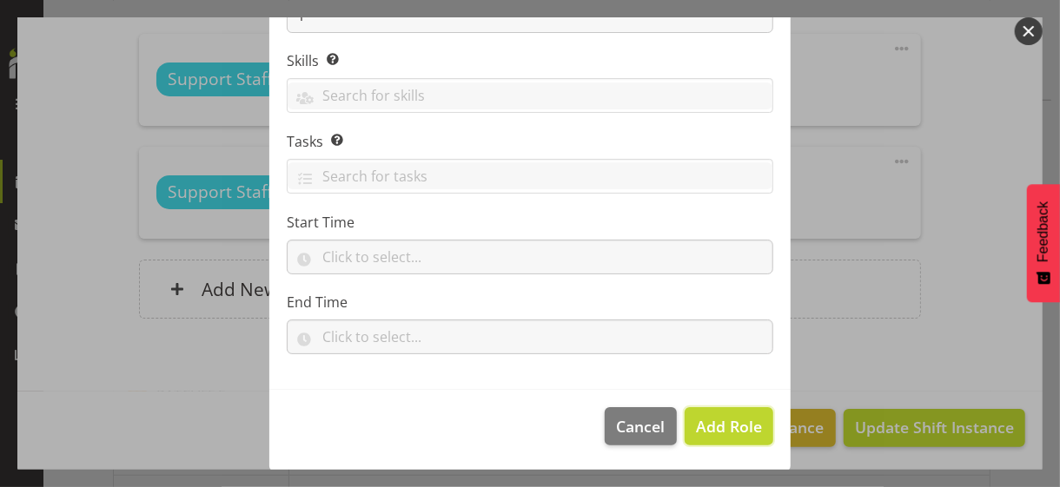
drag, startPoint x: 699, startPoint y: 422, endPoint x: 616, endPoint y: 400, distance: 86.4
click at [697, 424] on span "Add Role" at bounding box center [729, 426] width 66 height 21
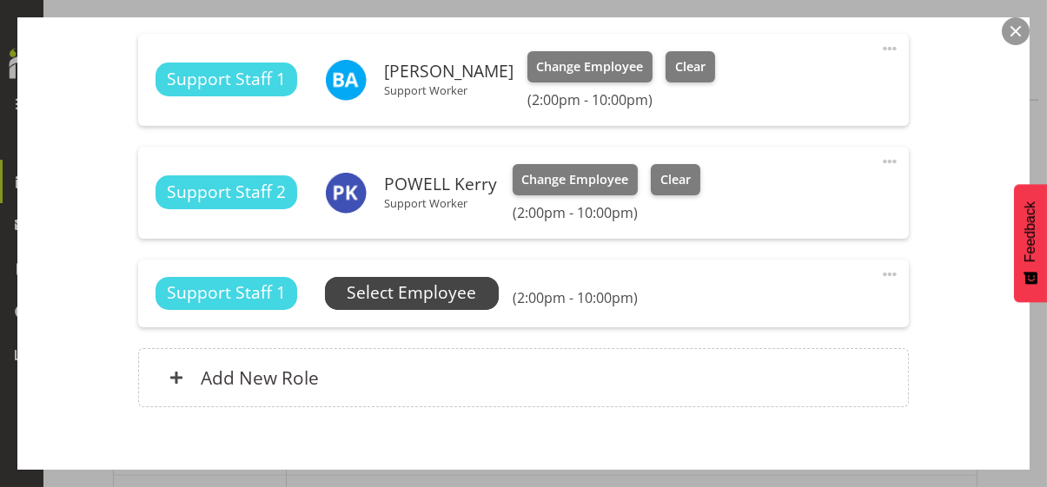
click at [413, 294] on span "Select Employee" at bounding box center [411, 293] width 129 height 25
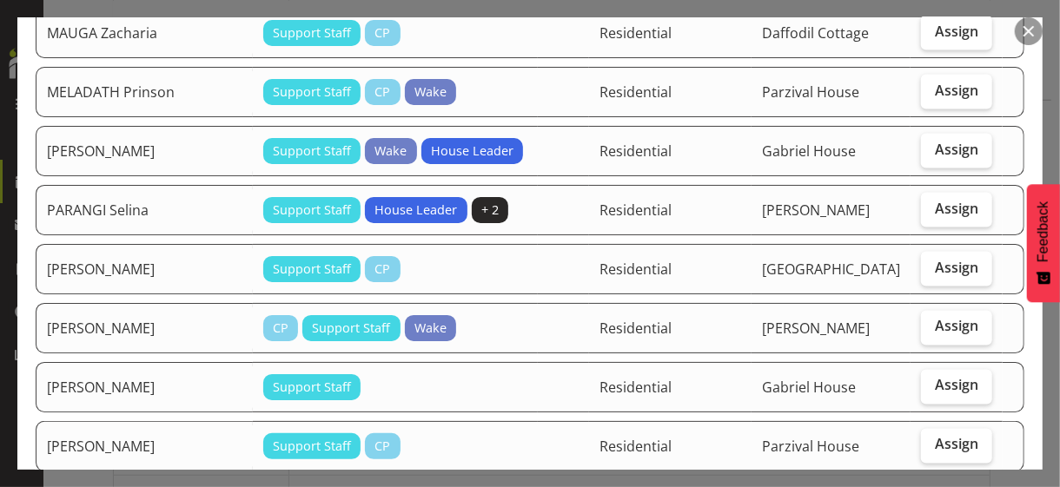
scroll to position [1390, 0]
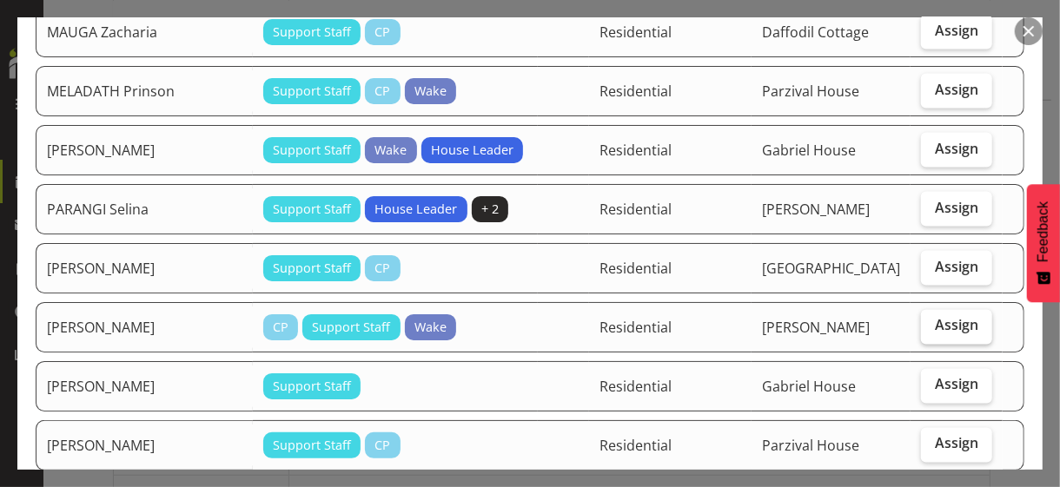
click at [935, 334] on span "Assign" at bounding box center [956, 325] width 43 height 17
click at [932, 332] on input "Assign" at bounding box center [926, 325] width 11 height 11
checkbox input "true"
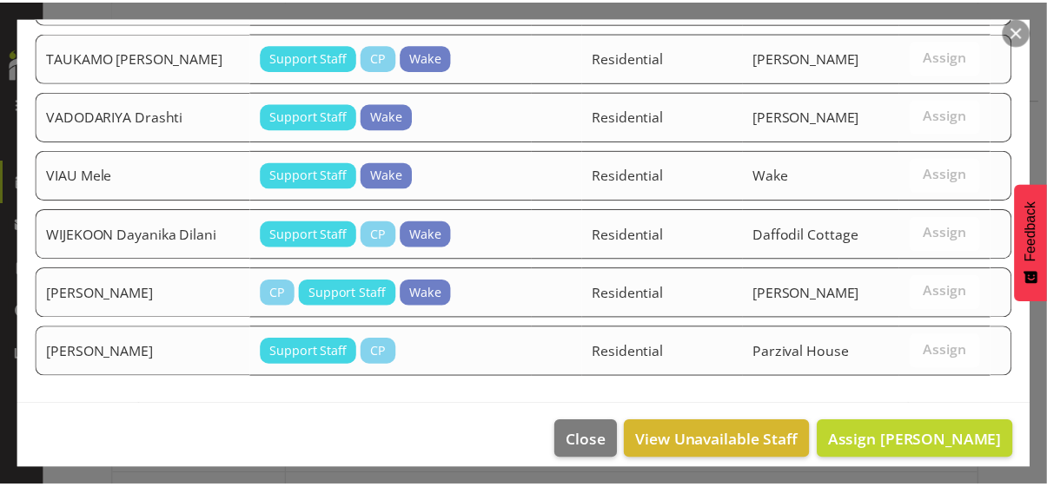
scroll to position [2342, 0]
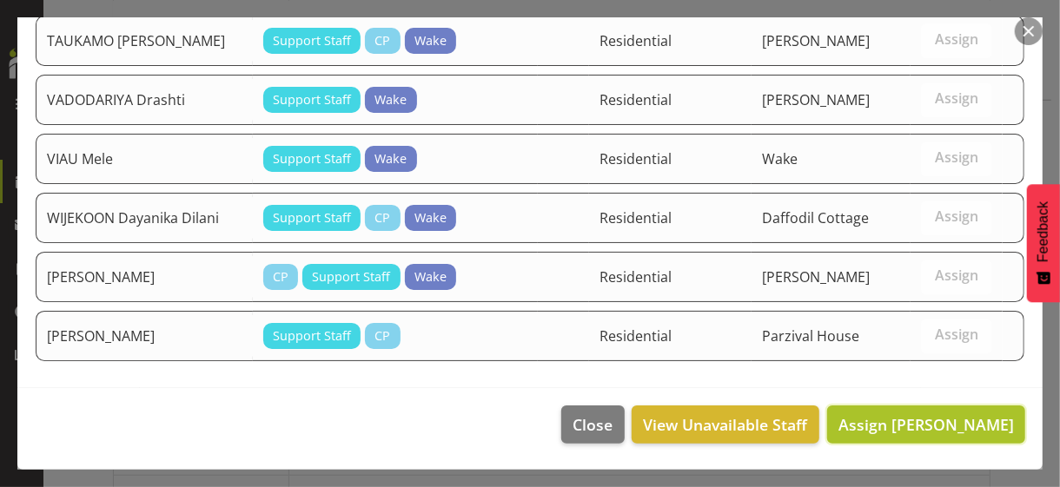
click at [924, 427] on span "Assign PATEL Dhaval" at bounding box center [925, 424] width 175 height 21
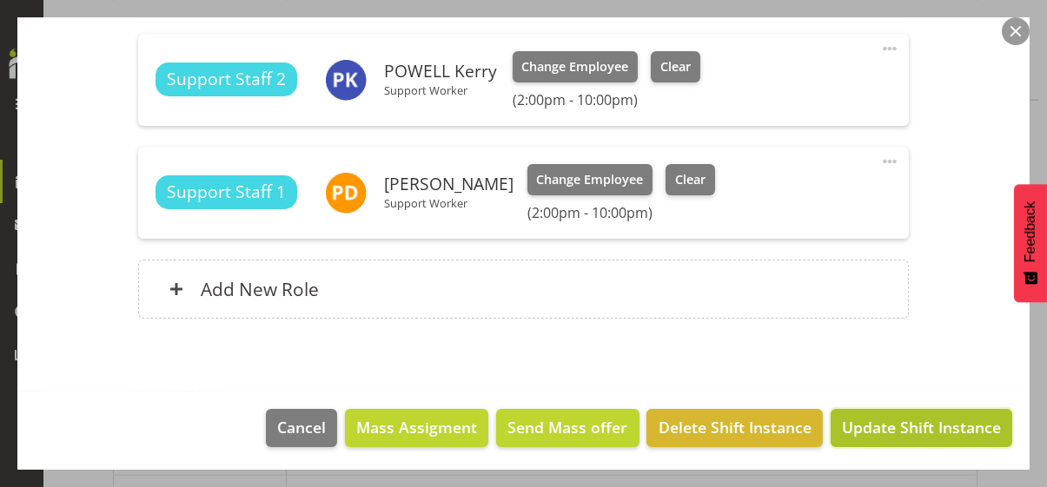
click at [914, 424] on span "Update Shift Instance" at bounding box center [921, 427] width 159 height 23
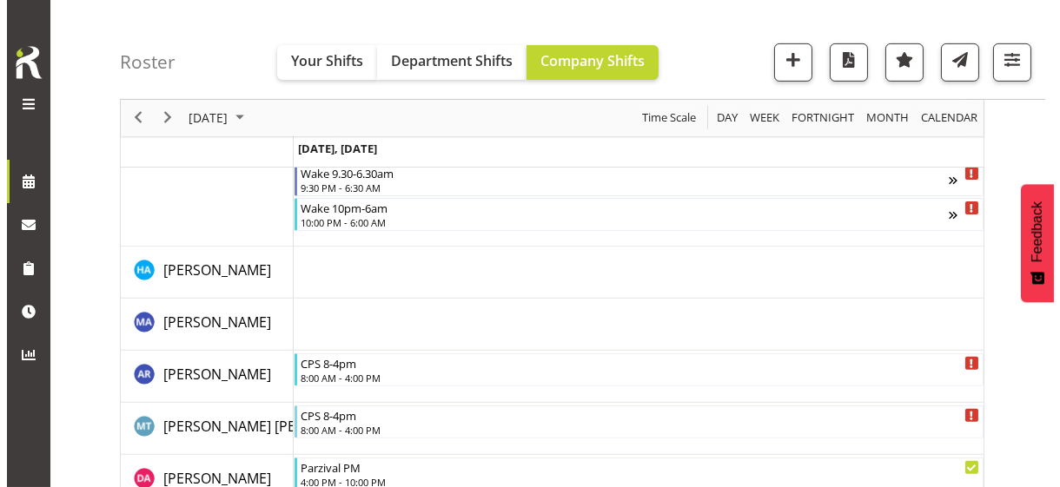
scroll to position [1328, 0]
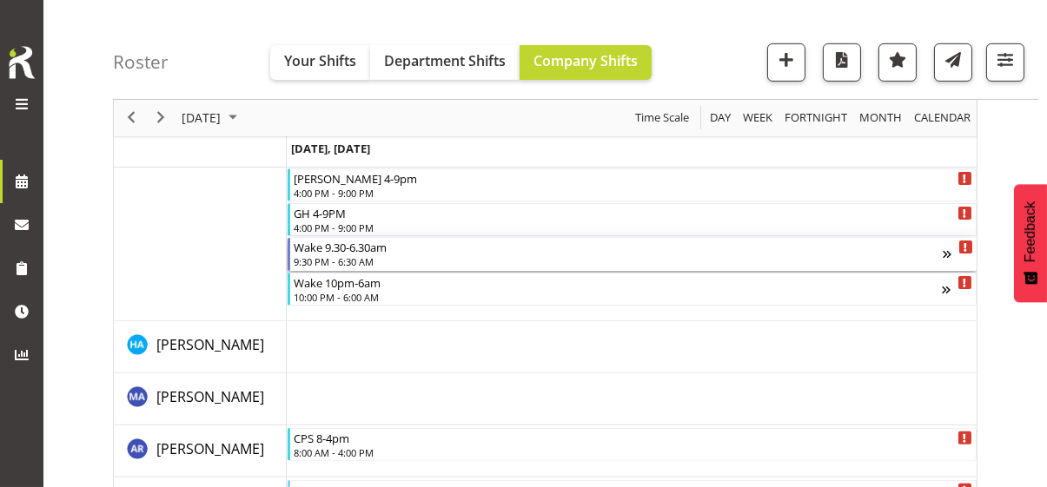
click at [344, 254] on div "Wake 9.30-6.30am 9:30 PM - 6:30 AM" at bounding box center [618, 254] width 649 height 33
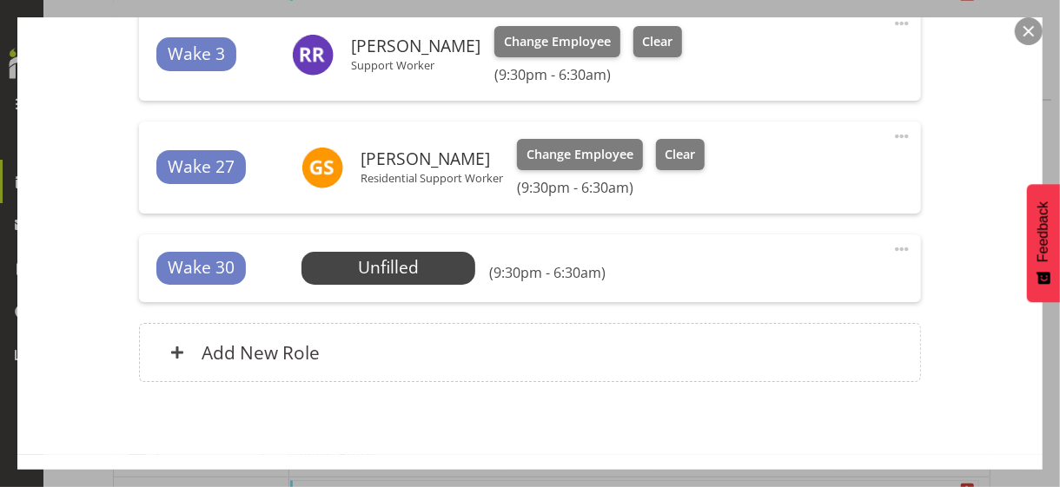
scroll to position [845, 0]
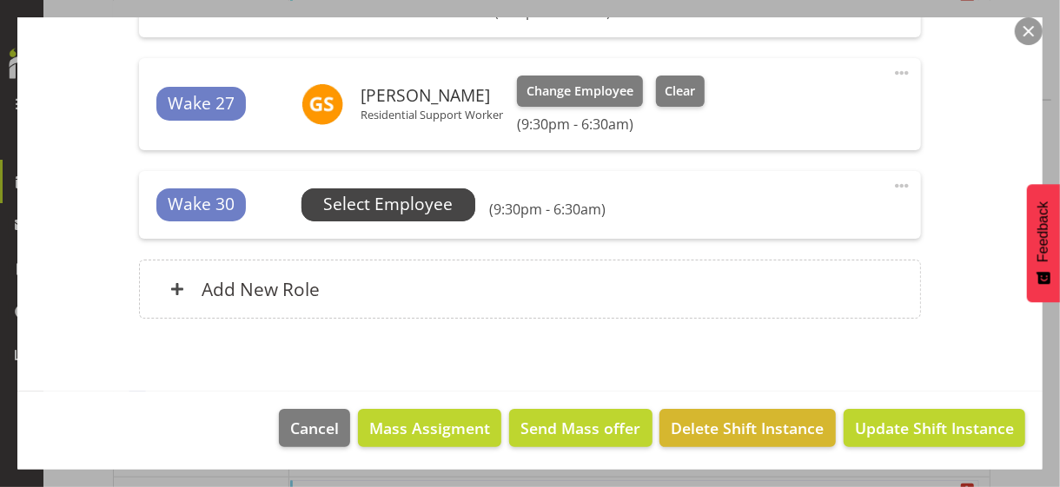
click at [386, 210] on span "Select Employee" at bounding box center [387, 204] width 129 height 25
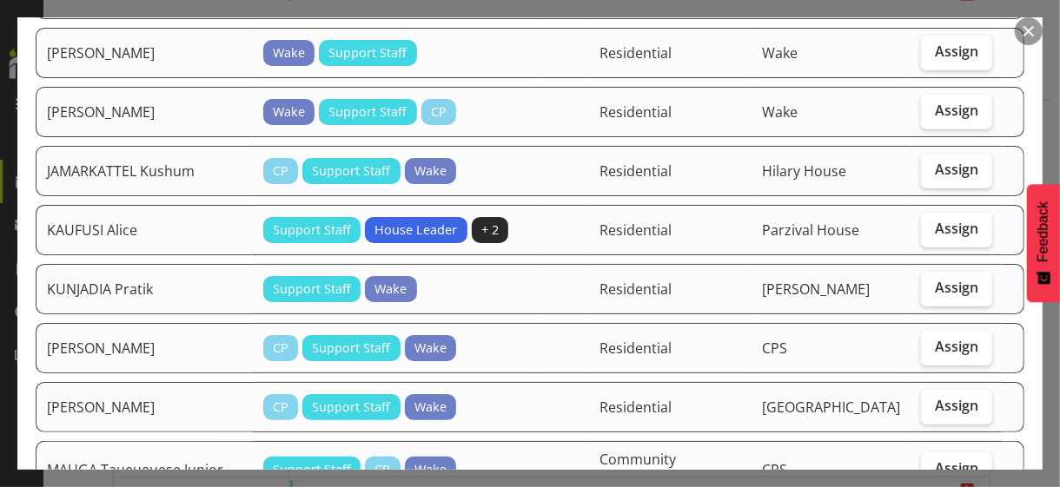
scroll to position [521, 0]
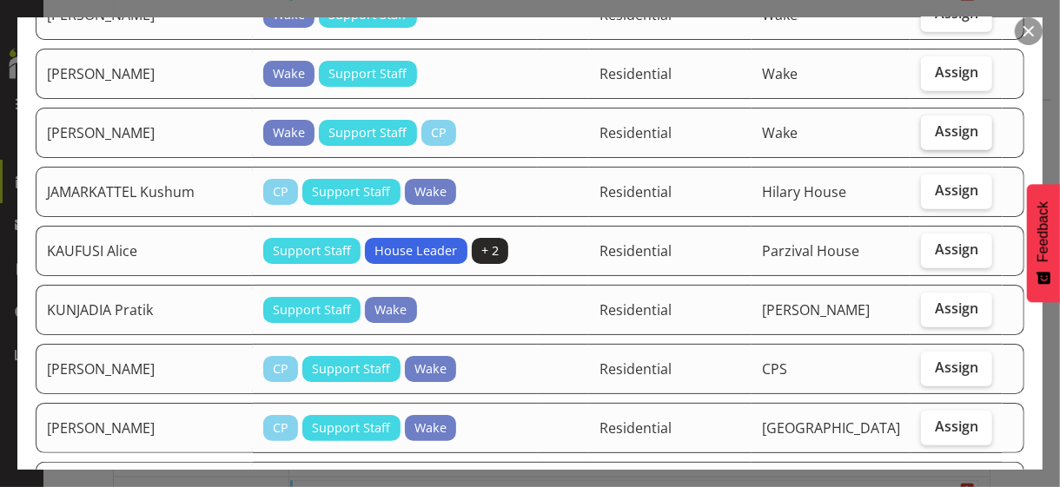
click at [935, 122] on span "Assign" at bounding box center [956, 130] width 43 height 17
click at [928, 126] on input "Assign" at bounding box center [926, 131] width 11 height 11
checkbox input "true"
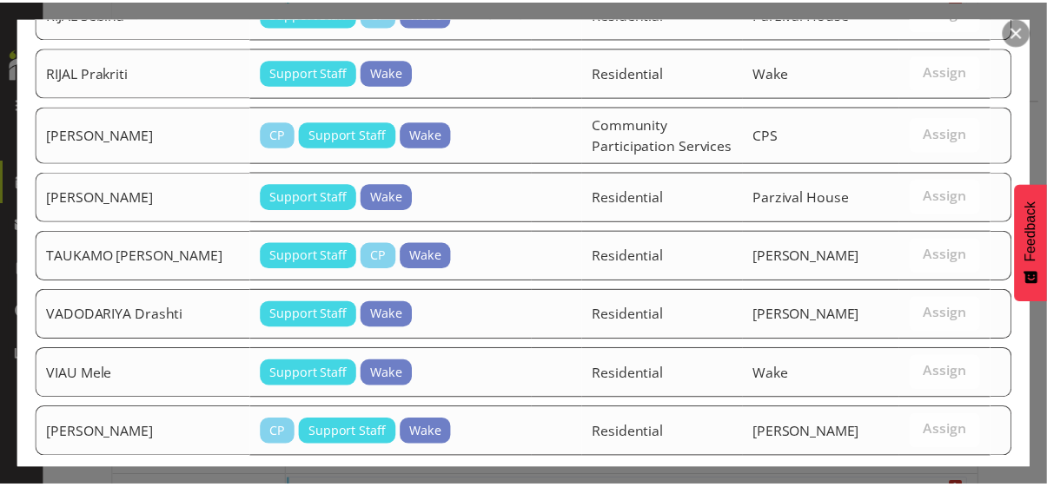
scroll to position [1443, 0]
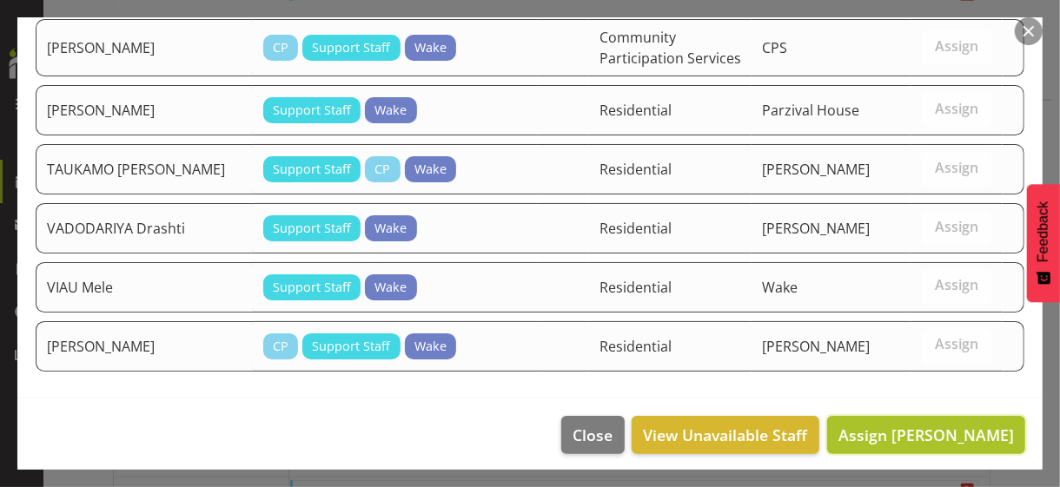
click at [898, 430] on span "Assign IWAN Anthony" at bounding box center [925, 435] width 175 height 21
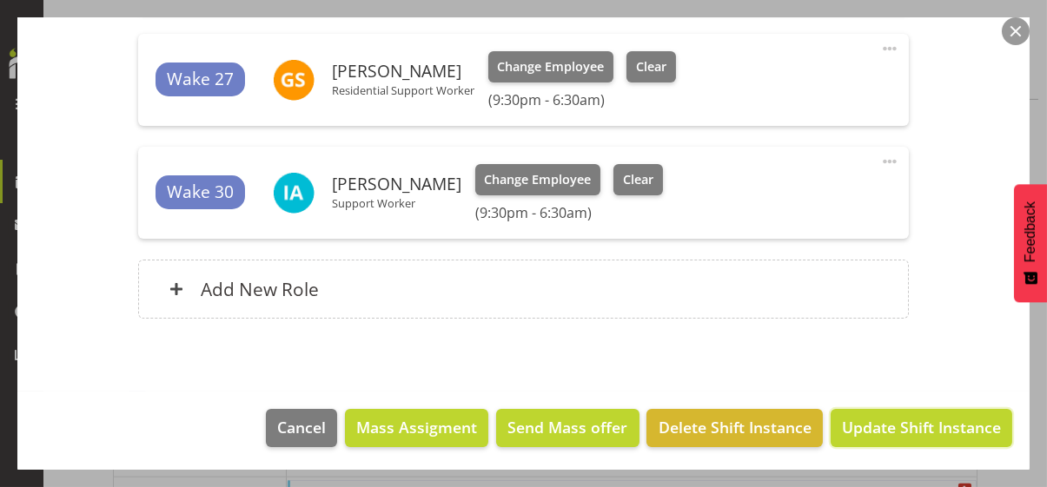
drag, startPoint x: 895, startPoint y: 422, endPoint x: 904, endPoint y: 394, distance: 29.1
click at [895, 422] on span "Update Shift Instance" at bounding box center [921, 427] width 159 height 23
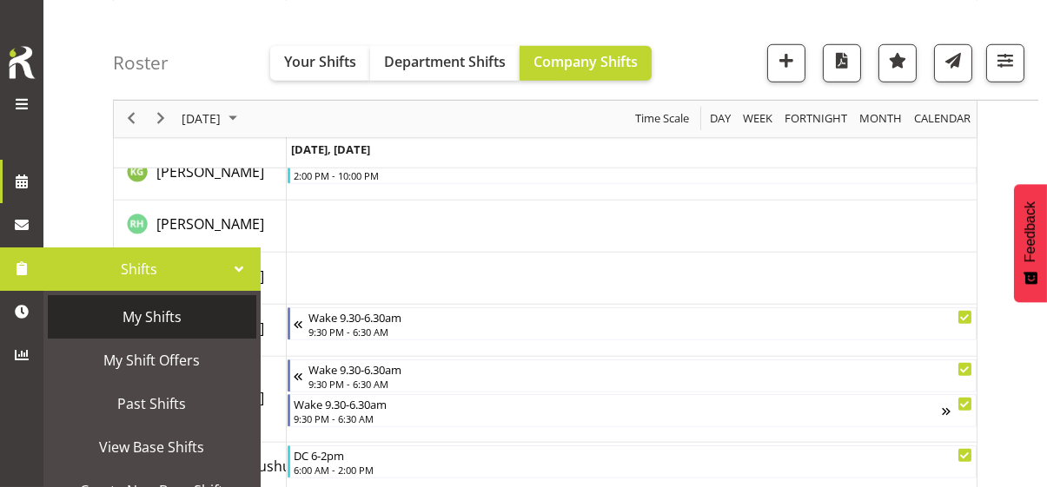
scroll to position [159, 0]
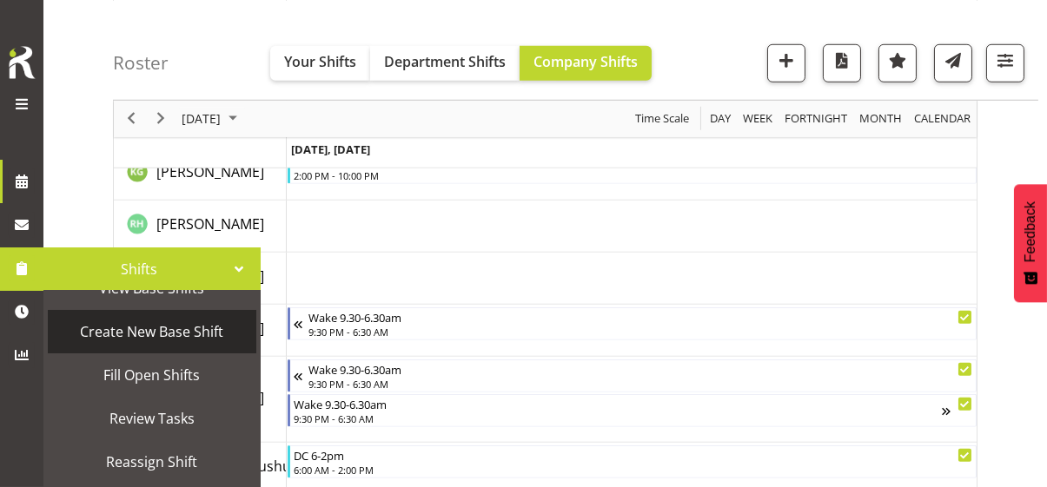
click at [116, 329] on span "Create New Base Shift" at bounding box center [151, 332] width 191 height 26
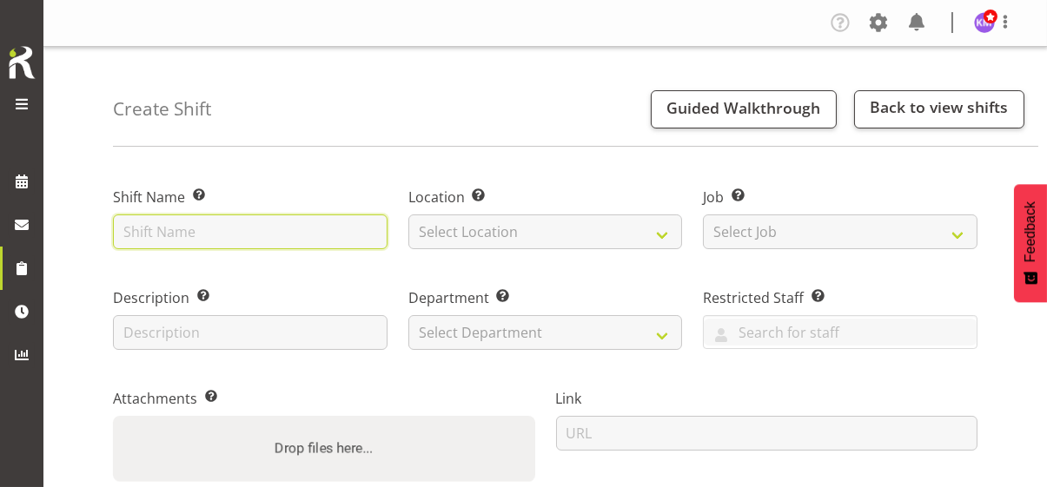
click at [196, 234] on input "text" at bounding box center [250, 232] width 274 height 35
drag, startPoint x: 248, startPoint y: 220, endPoint x: 115, endPoint y: 231, distance: 134.2
click at [116, 231] on input "DC Staff Meeting" at bounding box center [250, 232] width 274 height 35
type input "DC Staff Meeting"
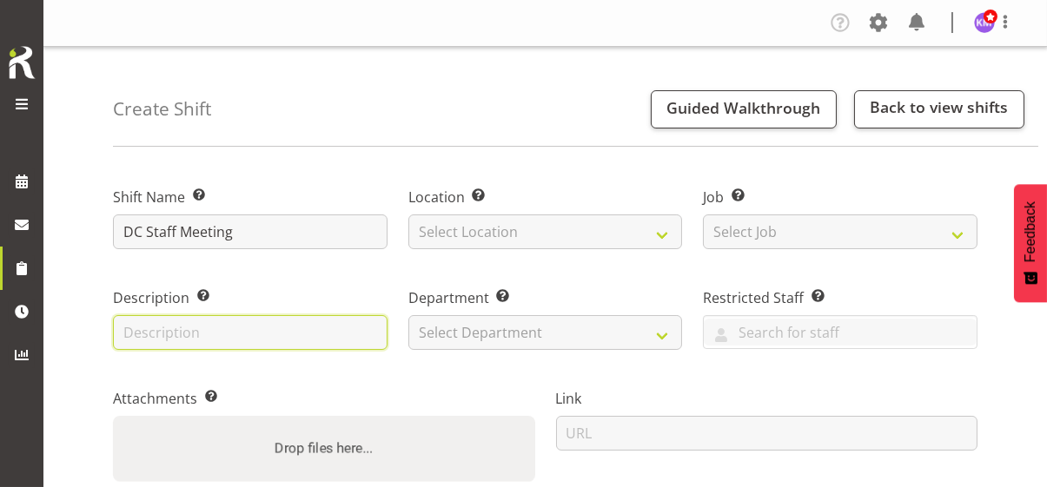
click at [190, 320] on input "text" at bounding box center [250, 332] width 274 height 35
paste input "DC Staff Meeting"
type input "DC Staff Meeting"
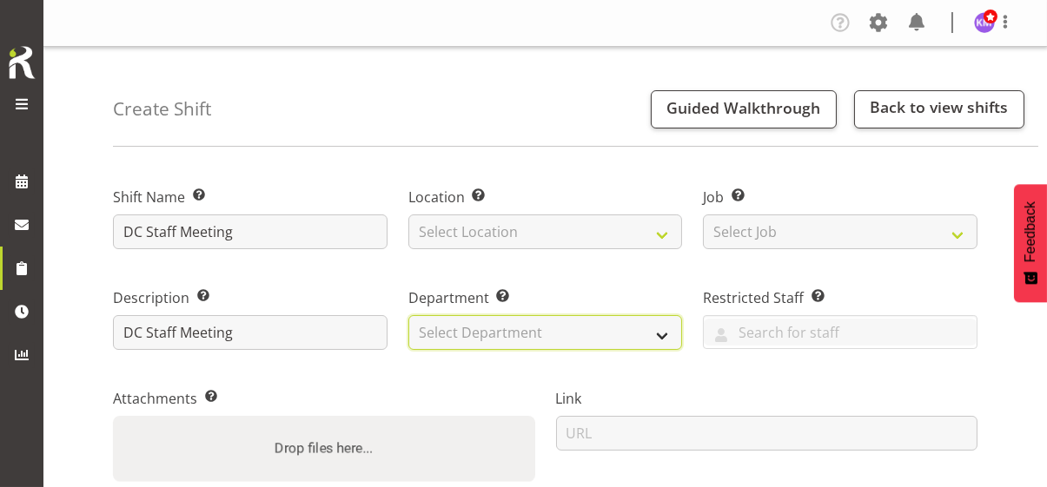
click at [460, 333] on select "Select Department Community Participation Services Residential Training" at bounding box center [545, 332] width 274 height 35
select select "562"
click at [408, 315] on select "Select Department Community Participation Services Residential Training" at bounding box center [545, 332] width 274 height 35
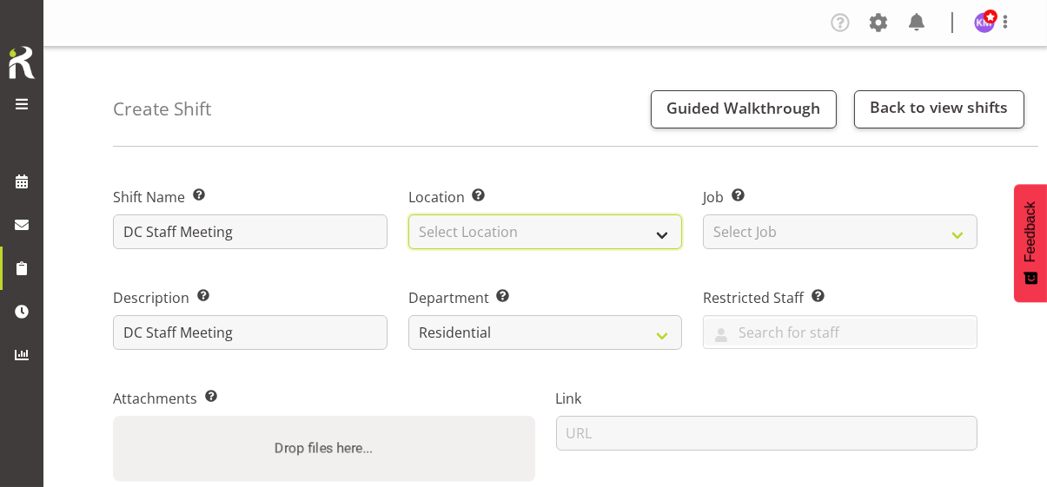
click at [486, 225] on select "Select Location Christopher House CPS Daffodil Cottage Gabriel House Hilary Hou…" at bounding box center [545, 232] width 274 height 35
select select "937"
click at [408, 215] on select "Select Location Christopher House CPS Daffodil Cottage Gabriel House Hilary Hou…" at bounding box center [545, 232] width 274 height 35
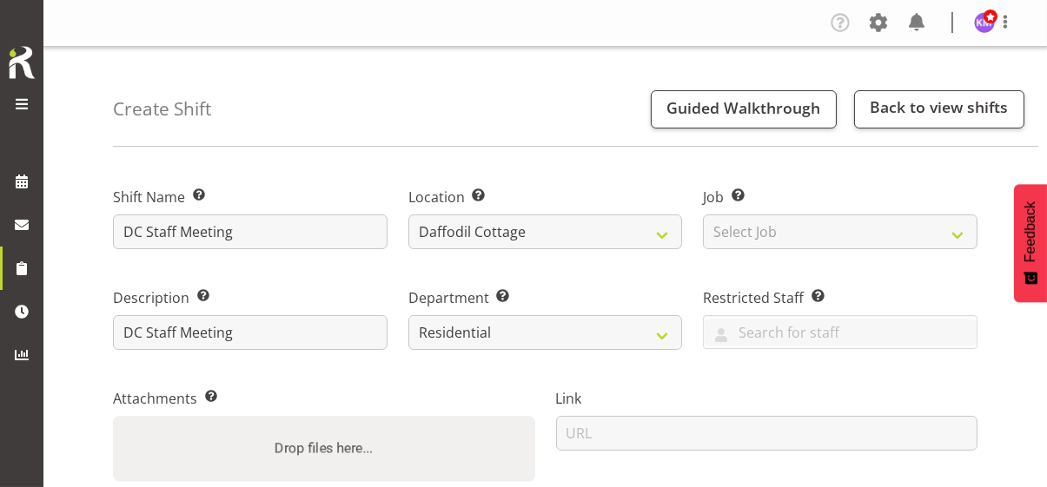
drag, startPoint x: 433, startPoint y: 389, endPoint x: 426, endPoint y: 380, distance: 10.6
click at [431, 384] on div "Attachments Add any relevant attachments to the shift (e.g. Health & Safety Pla…" at bounding box center [323, 435] width 443 height 142
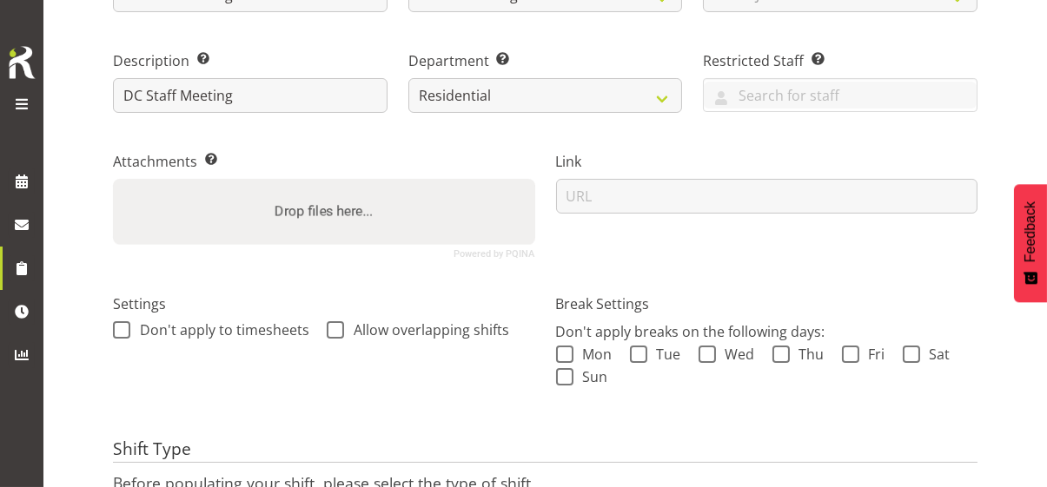
scroll to position [261, 0]
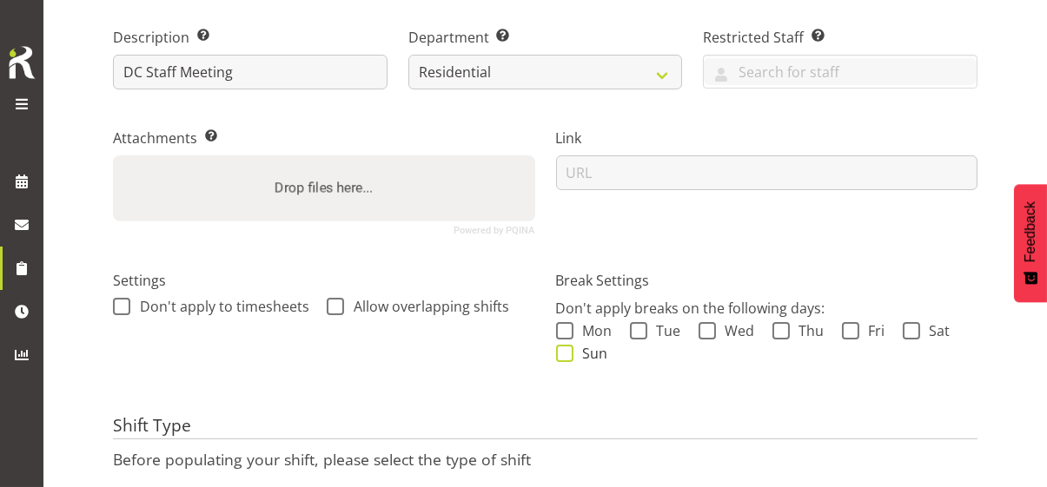
drag, startPoint x: 559, startPoint y: 332, endPoint x: 555, endPoint y: 352, distance: 20.4
click at [559, 335] on span at bounding box center [564, 330] width 17 height 17
click at [559, 335] on input "Mon" at bounding box center [561, 330] width 11 height 11
checkbox input "true"
drag, startPoint x: 559, startPoint y: 350, endPoint x: 571, endPoint y: 346, distance: 12.1
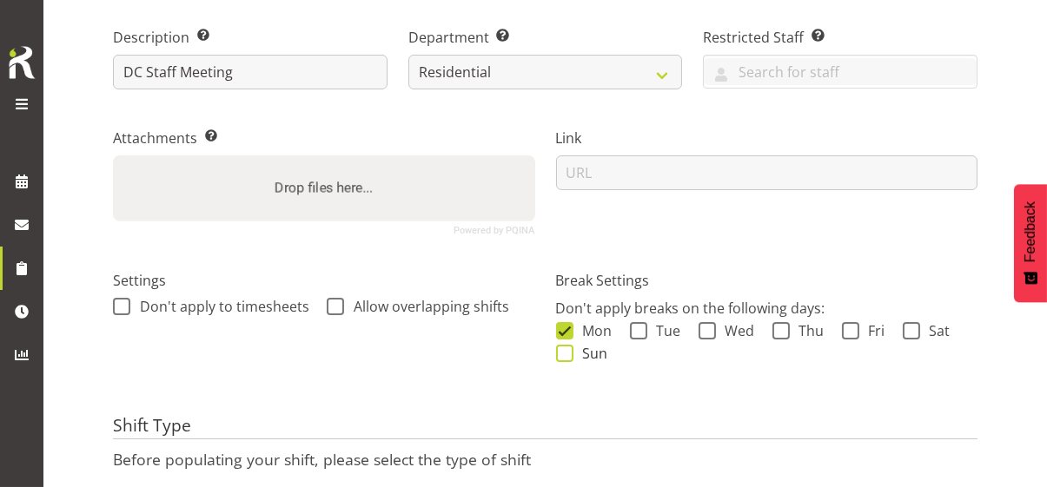
click at [566, 348] on span at bounding box center [564, 353] width 17 height 17
click at [566, 348] on input "Sun" at bounding box center [561, 352] width 11 height 11
checkbox input "true"
click at [637, 329] on span at bounding box center [638, 330] width 17 height 17
click at [637, 329] on input "Tue" at bounding box center [635, 330] width 11 height 11
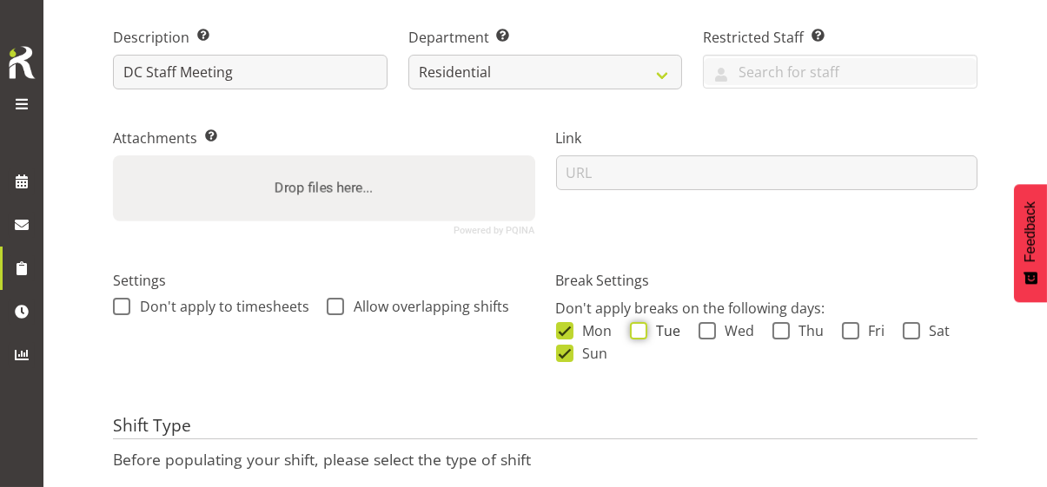
checkbox input "true"
click at [708, 334] on span at bounding box center [706, 330] width 17 height 17
click at [708, 334] on input "Wed" at bounding box center [703, 330] width 11 height 11
checkbox input "true"
click at [776, 329] on span at bounding box center [780, 330] width 17 height 17
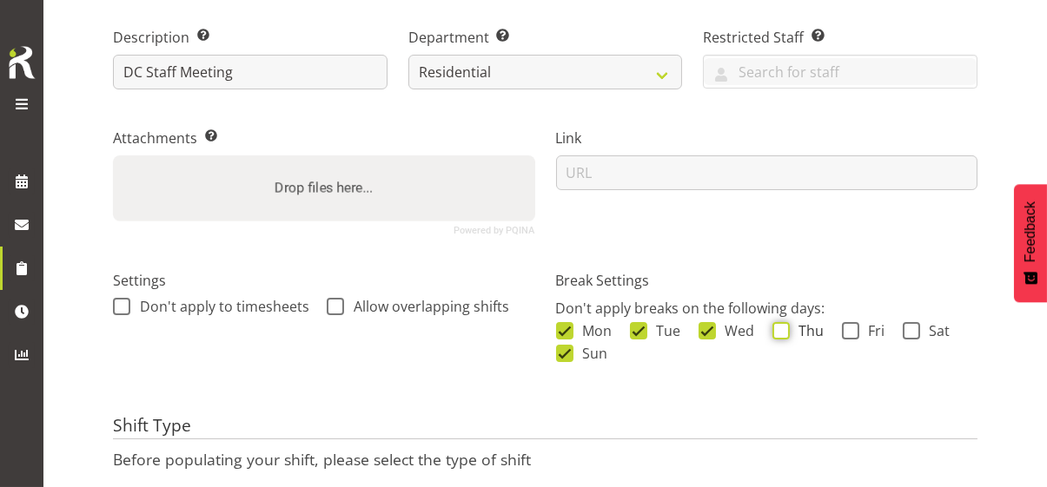
click at [776, 329] on input "Thu" at bounding box center [777, 330] width 11 height 11
checkbox input "true"
drag, startPoint x: 848, startPoint y: 332, endPoint x: 882, endPoint y: 331, distance: 33.9
click at [850, 332] on span at bounding box center [850, 330] width 17 height 17
click at [850, 332] on input "Fri" at bounding box center [847, 330] width 11 height 11
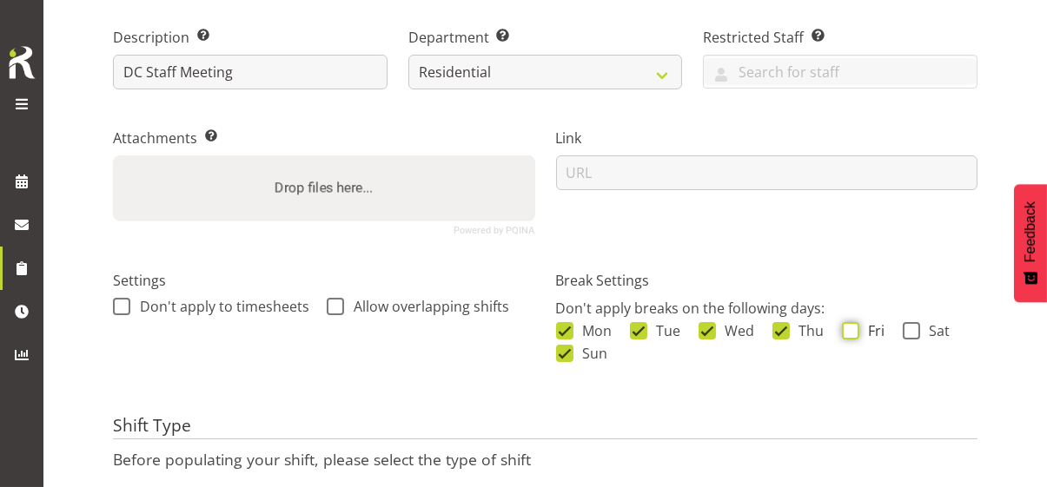
checkbox input "true"
drag, startPoint x: 914, startPoint y: 329, endPoint x: 528, endPoint y: 439, distance: 400.8
click at [907, 331] on span at bounding box center [910, 330] width 17 height 17
click at [907, 331] on input "Sat" at bounding box center [907, 330] width 11 height 11
checkbox input "true"
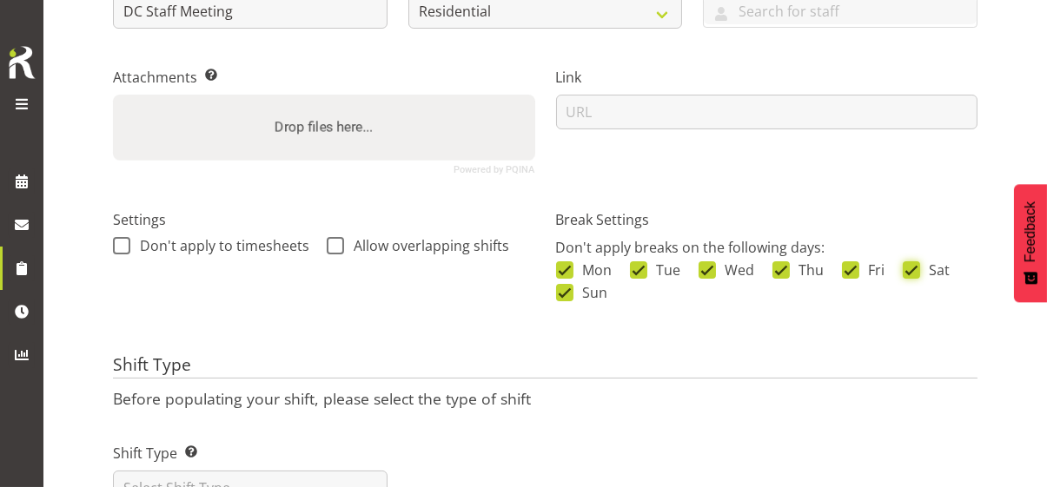
scroll to position [347, 0]
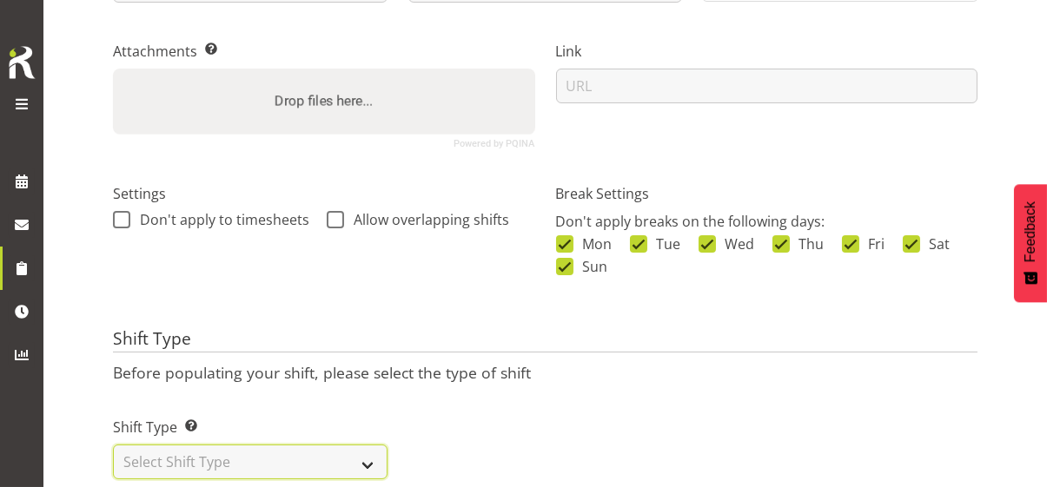
click at [214, 452] on select "Select Shift Type One Off Shift Recurring Shift Rotating Shift" at bounding box center [250, 462] width 274 height 35
select select "one_off"
click at [113, 445] on select "Select Shift Type One Off Shift Recurring Shift Rotating Shift" at bounding box center [250, 462] width 274 height 35
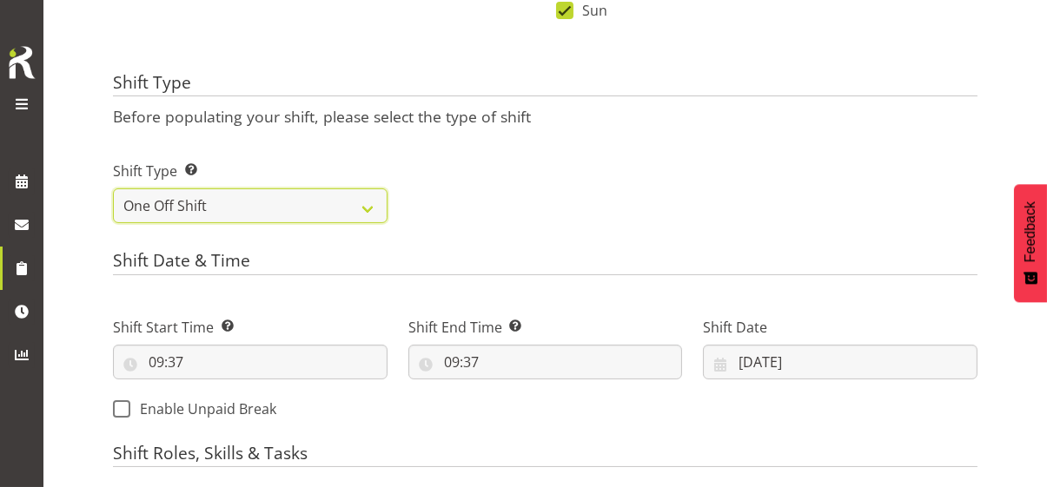
scroll to position [608, 0]
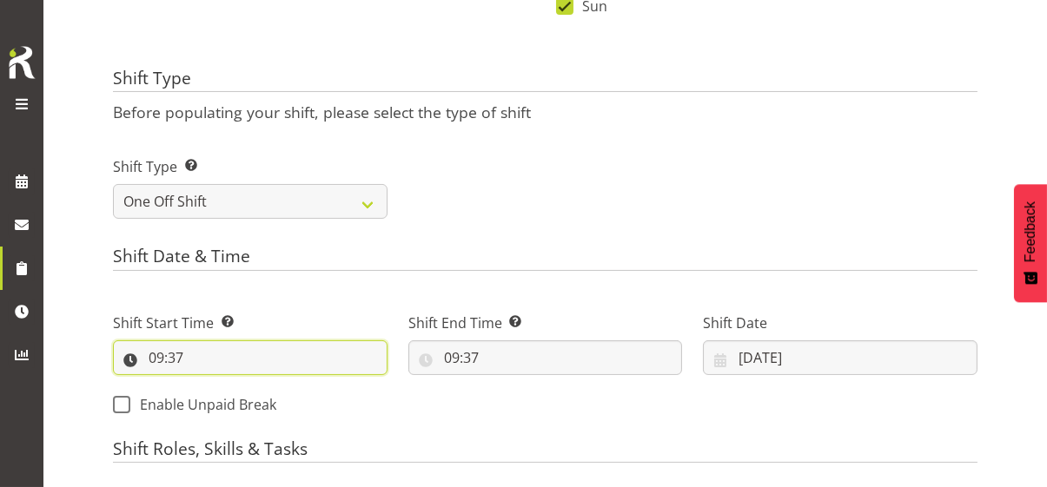
click at [162, 352] on input "09:37" at bounding box center [250, 357] width 274 height 35
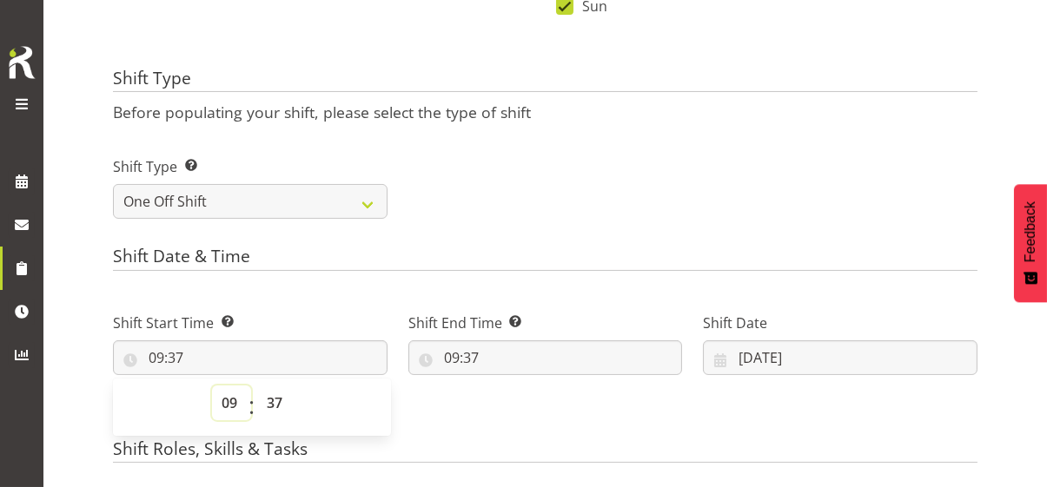
click at [225, 399] on select "00 01 02 03 04 05 06 07 08 09 10 11 12 13 14 15 16 17 18 19 20 21 22 23" at bounding box center [231, 403] width 39 height 35
select select "13"
click at [212, 386] on select "00 01 02 03 04 05 06 07 08 09 10 11 12 13 14 15 16 17 18 19 20 21 22 23" at bounding box center [231, 403] width 39 height 35
type input "13:37"
click at [273, 400] on select "00 01 02 03 04 05 06 07 08 09 10 11 12 13 14 15 16 17 18 19 20 21 22 23 24 25 2…" at bounding box center [276, 403] width 39 height 35
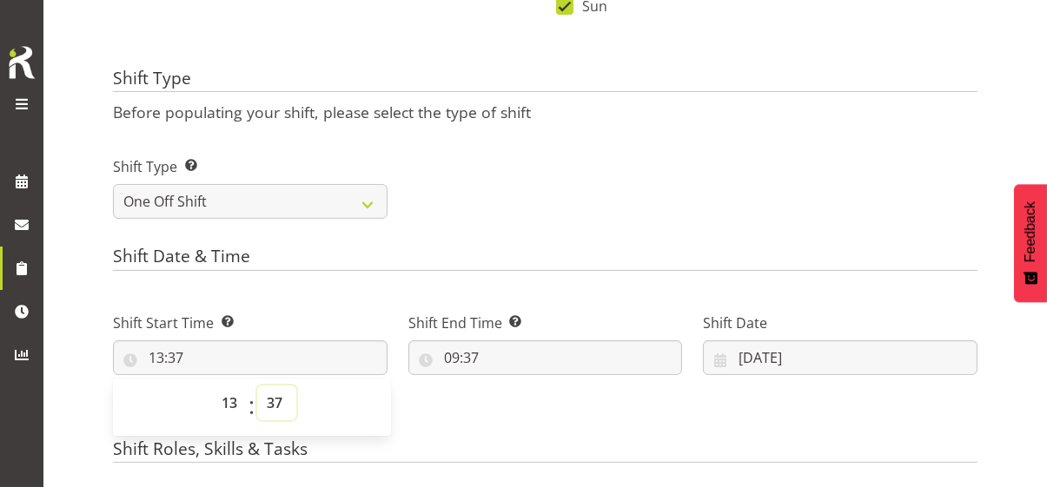
select select "0"
click at [257, 386] on select "00 01 02 03 04 05 06 07 08 09 10 11 12 13 14 15 16 17 18 19 20 21 22 23 24 25 2…" at bounding box center [276, 403] width 39 height 35
type input "13:00"
click at [408, 352] on input "09:37" at bounding box center [545, 357] width 274 height 35
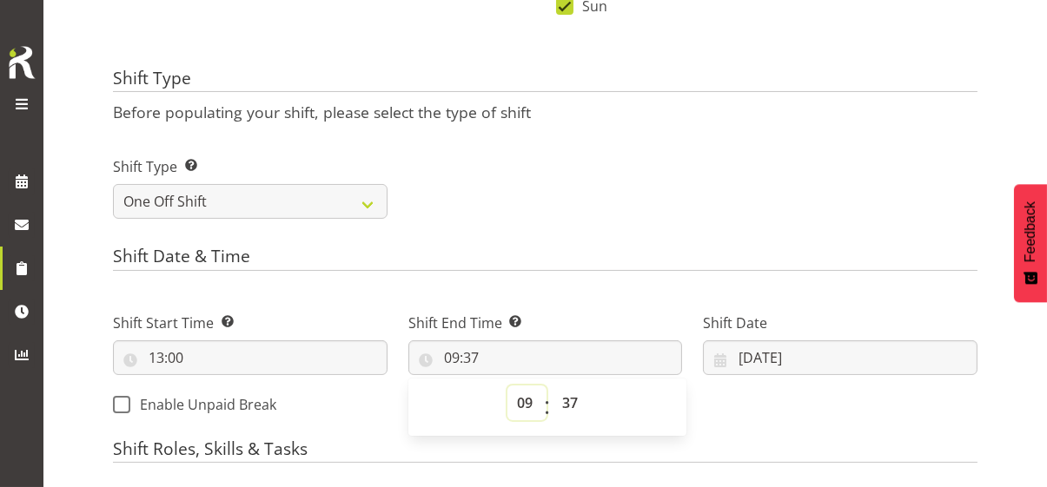
click at [507, 402] on select "00 01 02 03 04 05 06 07 08 09 10 11 12 13 14 15 16 17 18 19 20 21 22 23" at bounding box center [526, 403] width 39 height 35
select select "14"
click at [507, 386] on select "00 01 02 03 04 05 06 07 08 09 10 11 12 13 14 15 16 17 18 19 20 21 22 23" at bounding box center [526, 403] width 39 height 35
type input "14:37"
click at [552, 397] on select "00 01 02 03 04 05 06 07 08 09 10 11 12 13 14 15 16 17 18 19 20 21 22 23 24 25 2…" at bounding box center [571, 403] width 39 height 35
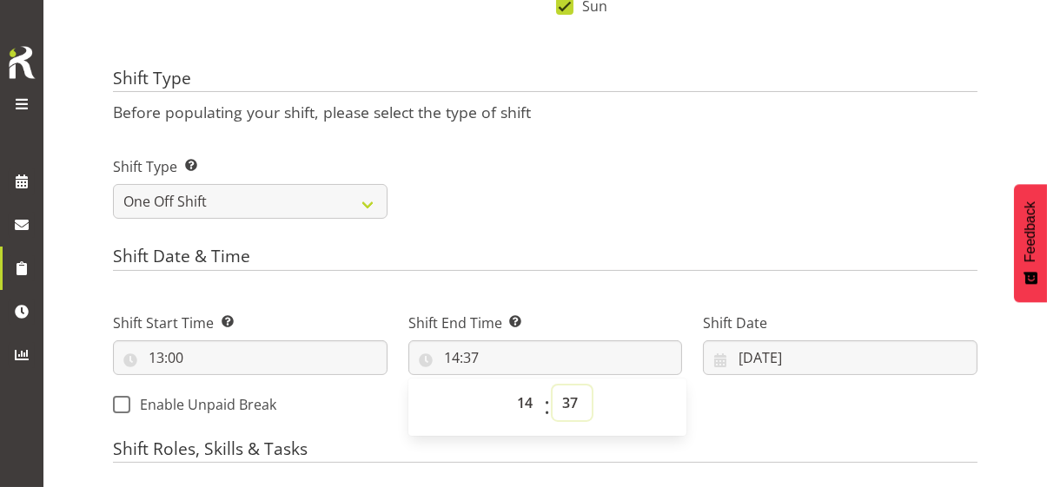
select select "0"
type input "14:00"
click at [528, 282] on div "Shift Date & Time Shift Start Time Set the time of the day you wish this shift …" at bounding box center [545, 338] width 864 height 182
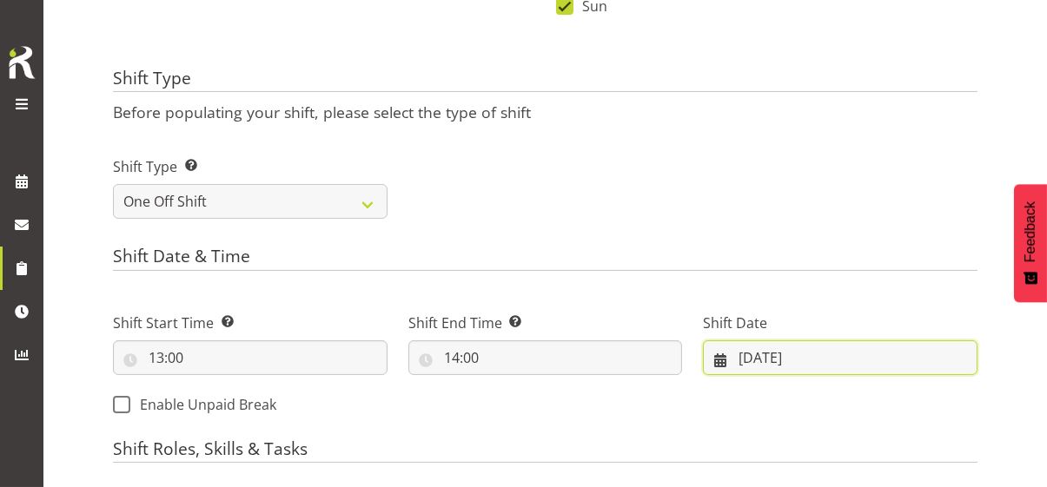
click at [703, 356] on input "23/08/2025" at bounding box center [840, 357] width 274 height 35
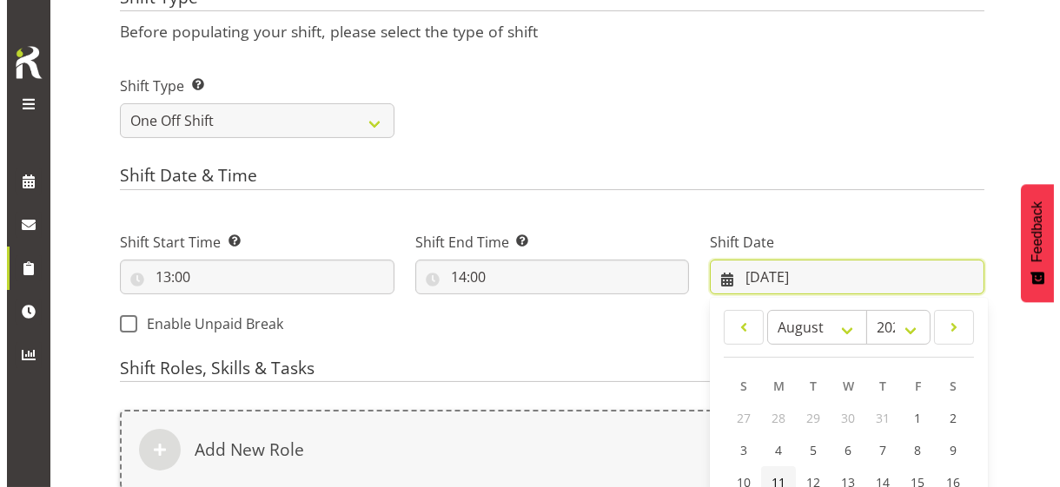
scroll to position [782, 0]
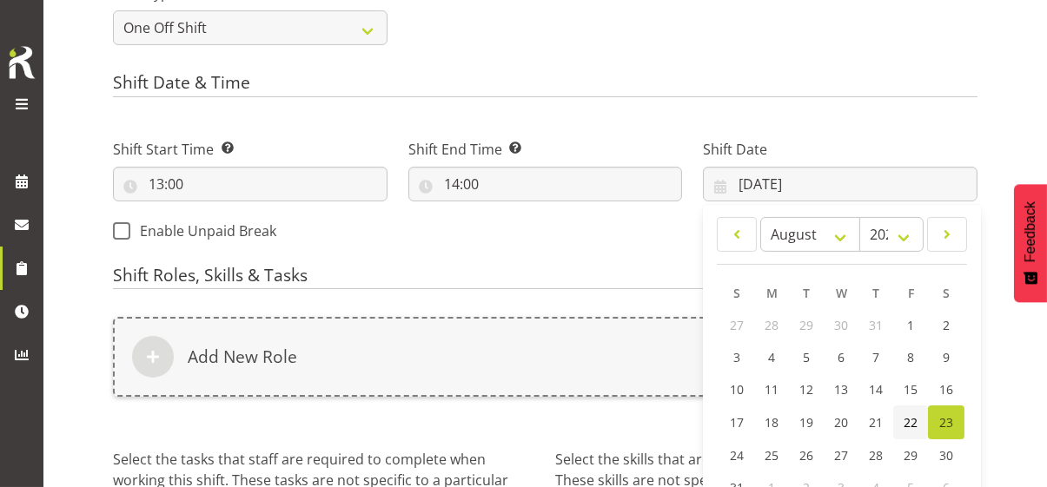
click at [903, 418] on span "22" at bounding box center [910, 422] width 14 height 17
type input "22/08/2025"
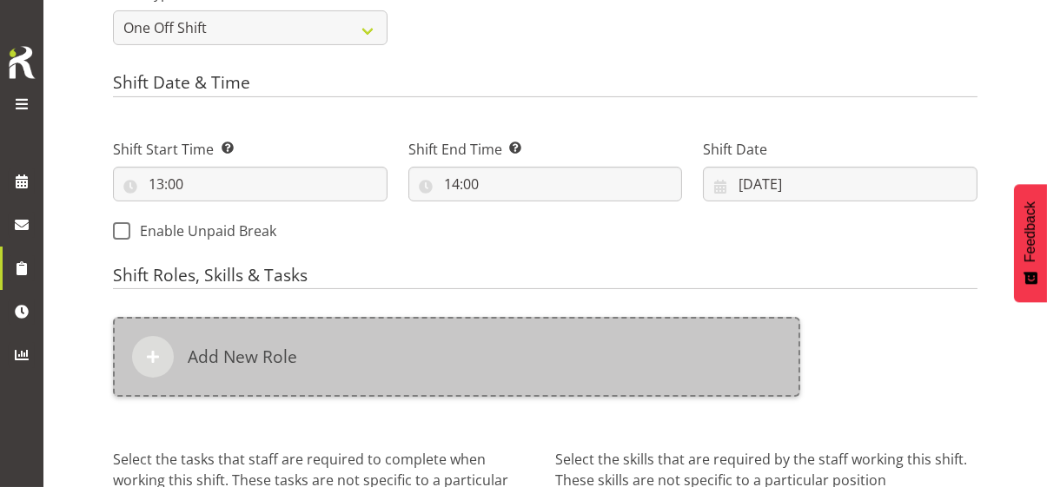
click at [353, 342] on div "Add New Role" at bounding box center [456, 357] width 687 height 80
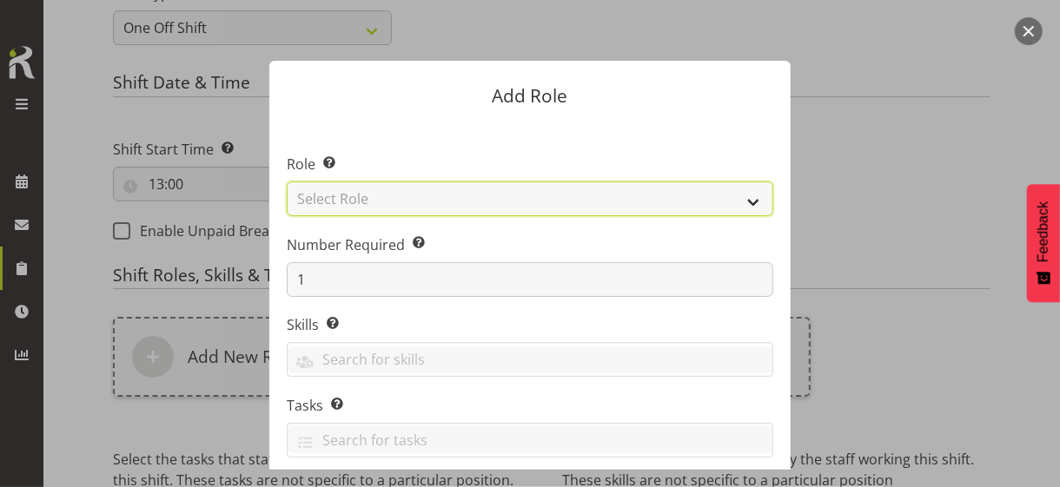
click at [360, 203] on select "Select Role CP House Leader Support Staff Wake" at bounding box center [530, 199] width 486 height 35
select select "1091"
click at [287, 182] on select "Select Role CP House Leader Support Staff Wake" at bounding box center [530, 199] width 486 height 35
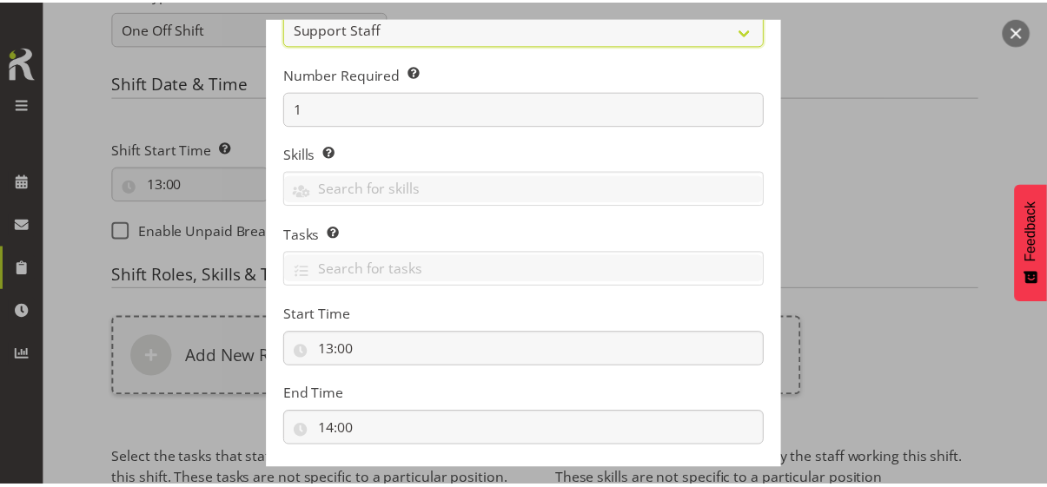
scroll to position [264, 0]
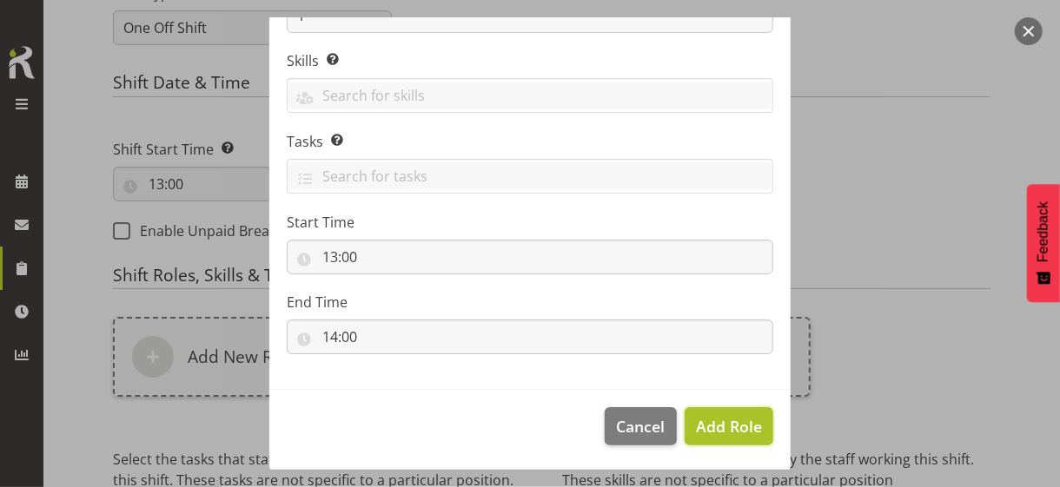
click at [711, 419] on span "Add Role" at bounding box center [729, 426] width 66 height 21
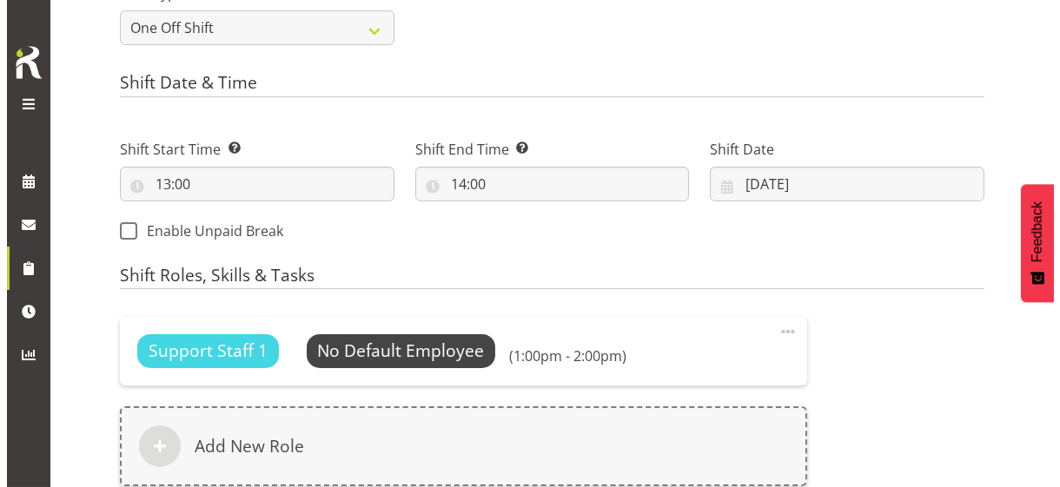
scroll to position [1037, 0]
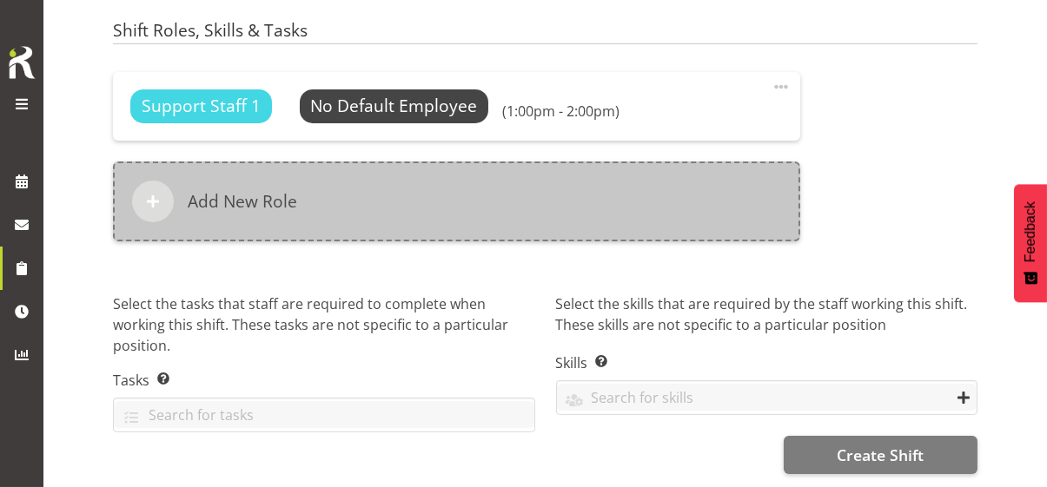
click at [332, 197] on div "Add New Role" at bounding box center [456, 202] width 687 height 80
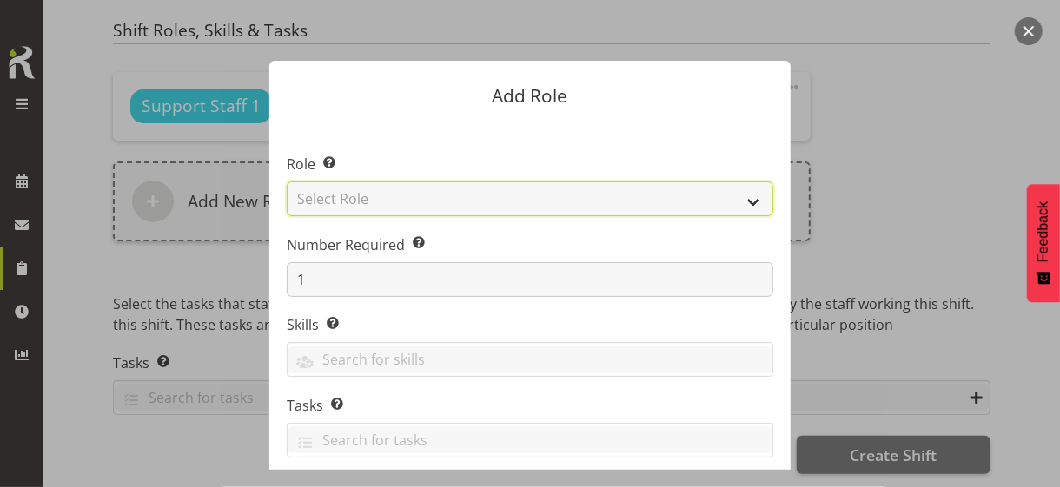
click at [346, 195] on select "Select Role CP House Leader Support Staff Wake" at bounding box center [530, 199] width 486 height 35
select select "1091"
click at [287, 182] on select "Select Role CP House Leader Support Staff Wake" at bounding box center [530, 199] width 486 height 35
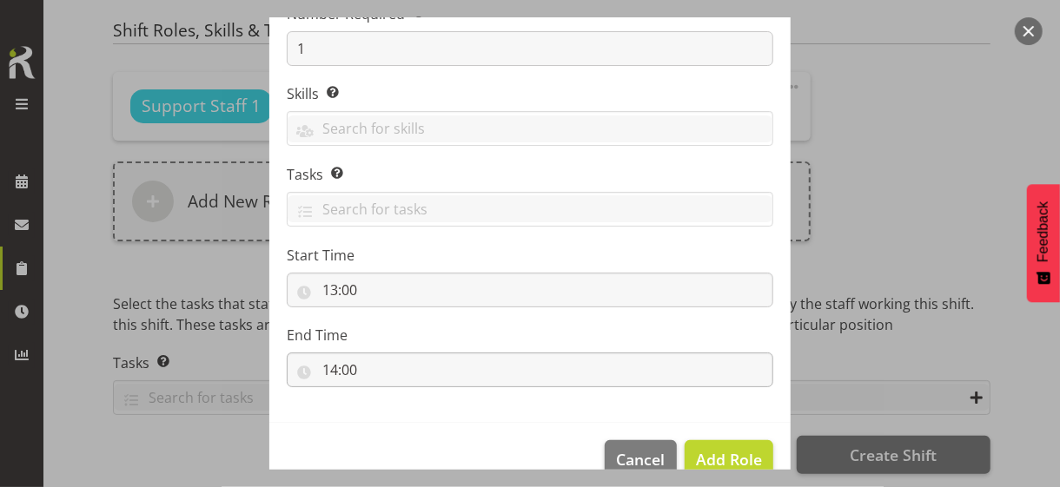
scroll to position [261, 0]
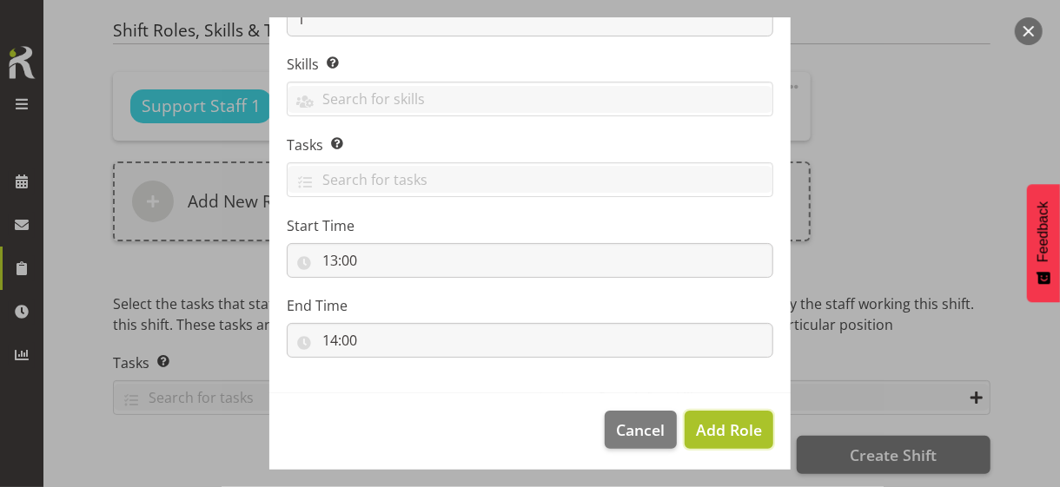
click at [708, 426] on span "Add Role" at bounding box center [729, 429] width 66 height 21
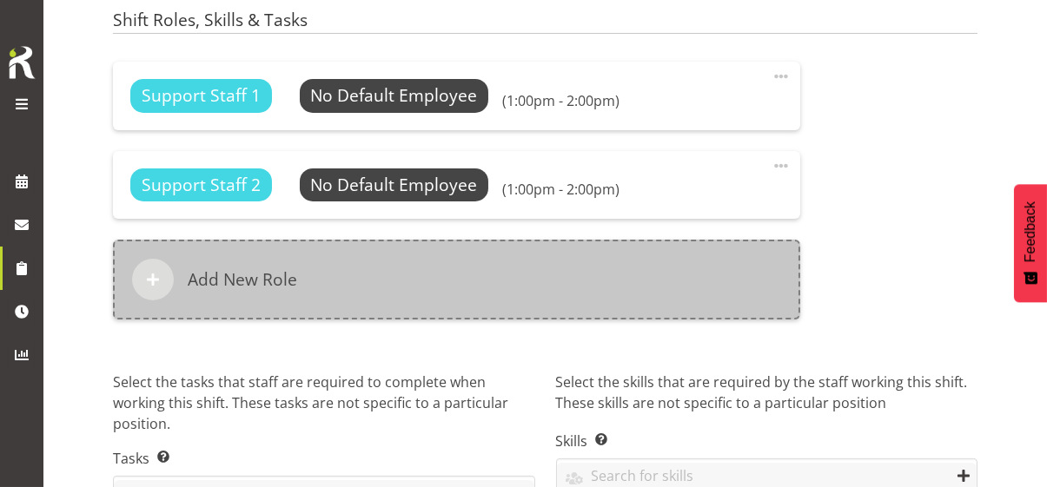
click at [359, 279] on div "Add New Role" at bounding box center [456, 280] width 687 height 80
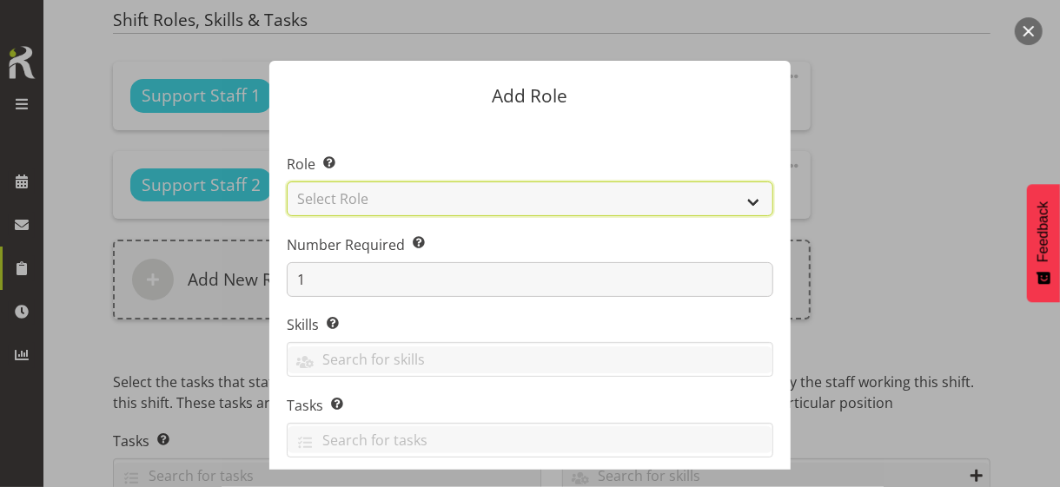
click at [341, 196] on select "Select Role CP House Leader Support Staff Wake" at bounding box center [530, 199] width 486 height 35
select select "1091"
click at [287, 182] on select "Select Role CP House Leader Support Staff Wake" at bounding box center [530, 199] width 486 height 35
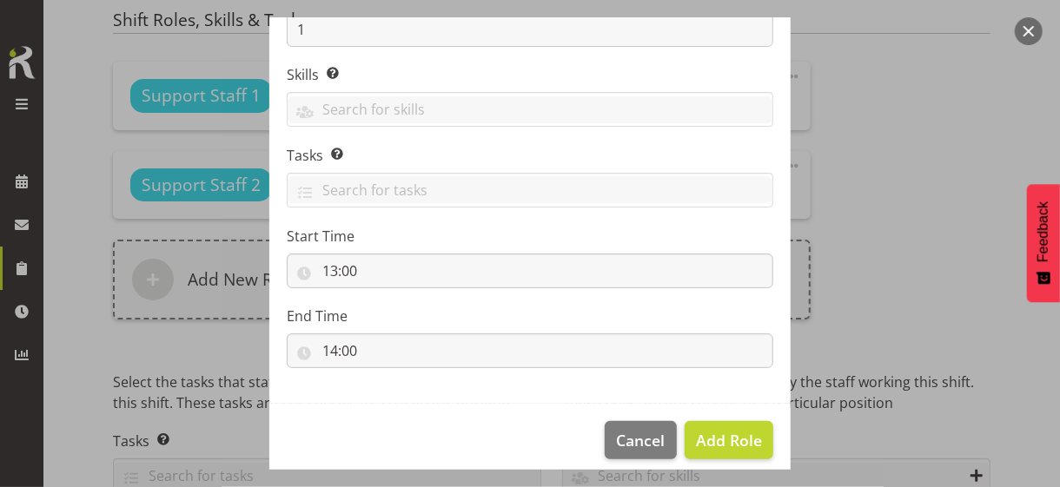
scroll to position [264, 0]
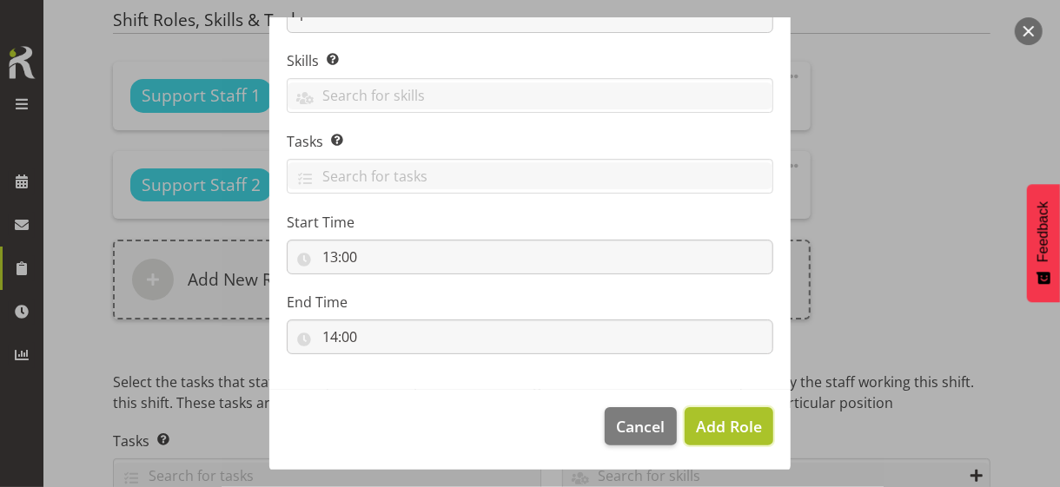
click at [709, 424] on span "Add Role" at bounding box center [729, 426] width 66 height 21
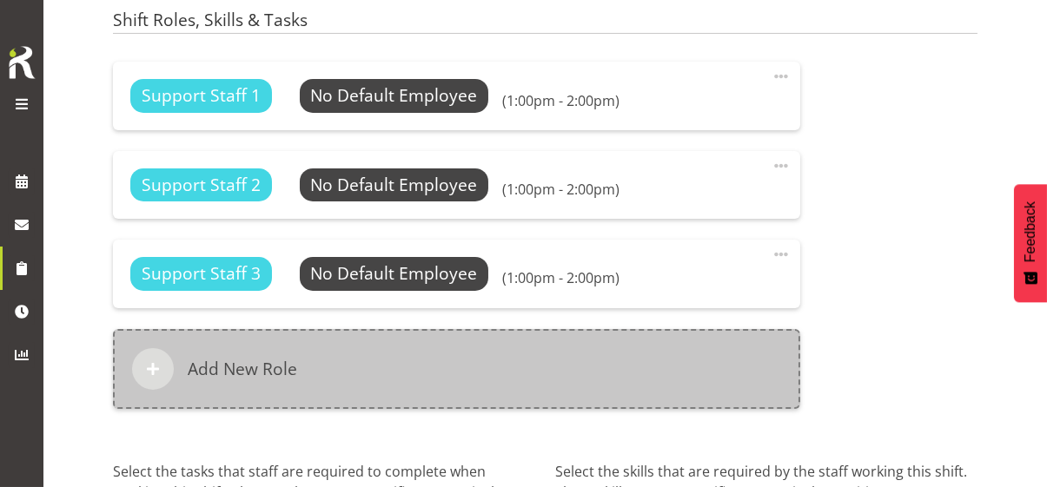
click at [406, 373] on div "Add New Role" at bounding box center [456, 369] width 687 height 80
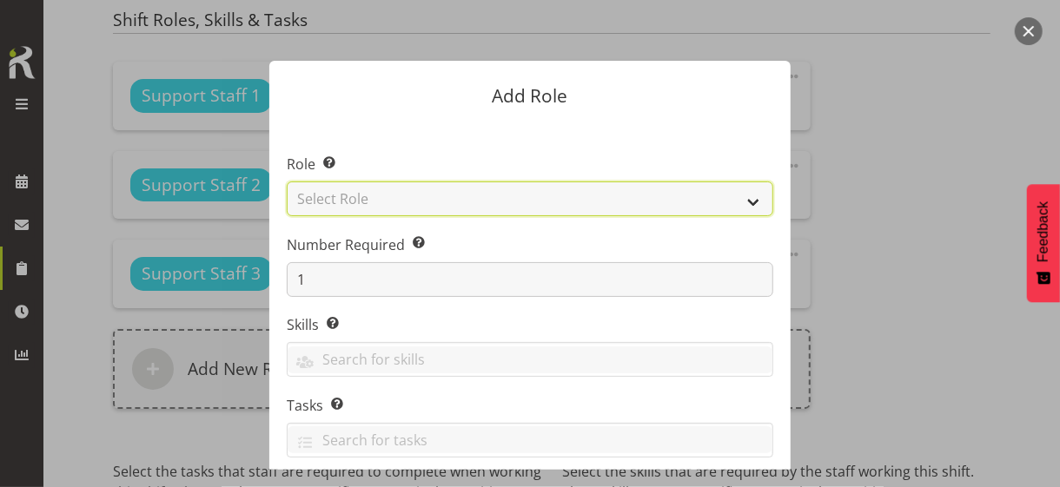
click at [360, 200] on select "Select Role CP House Leader Support Staff Wake" at bounding box center [530, 199] width 486 height 35
select select "1091"
click at [287, 182] on select "Select Role CP House Leader Support Staff Wake" at bounding box center [530, 199] width 486 height 35
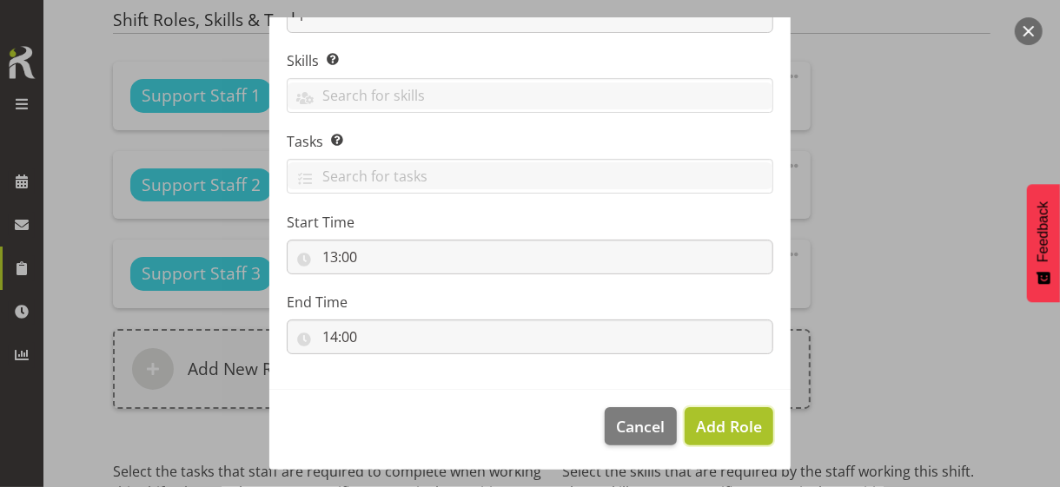
click at [710, 422] on span "Add Role" at bounding box center [729, 426] width 66 height 21
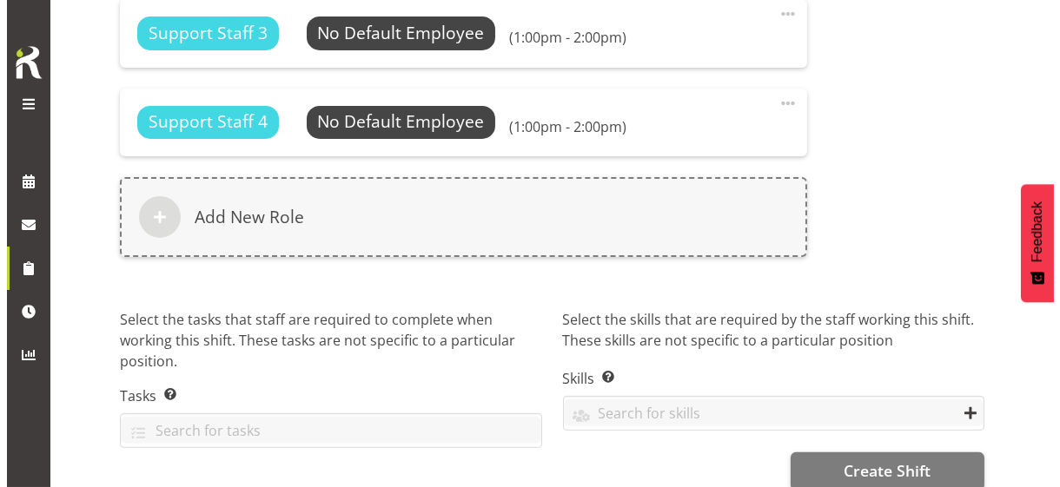
scroll to position [1298, 0]
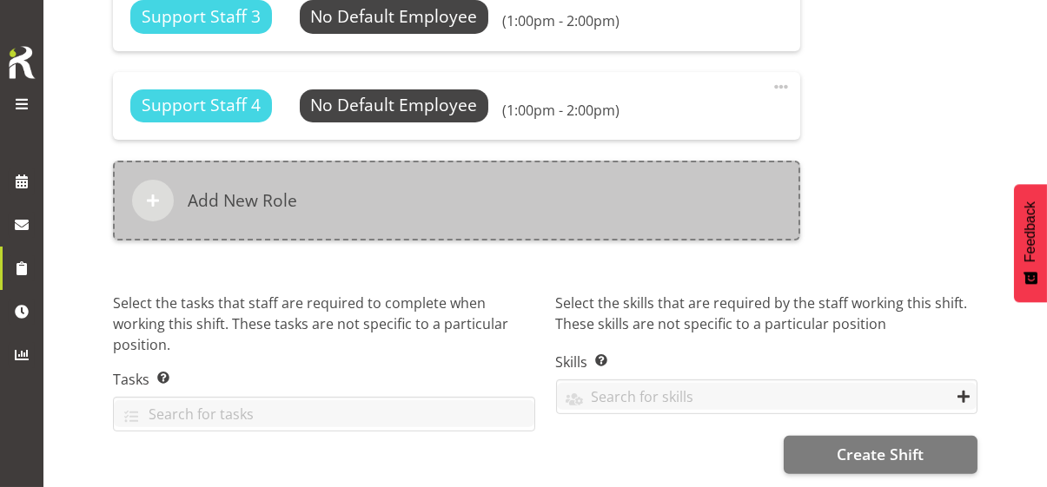
click at [376, 201] on div "Add New Role" at bounding box center [456, 201] width 687 height 80
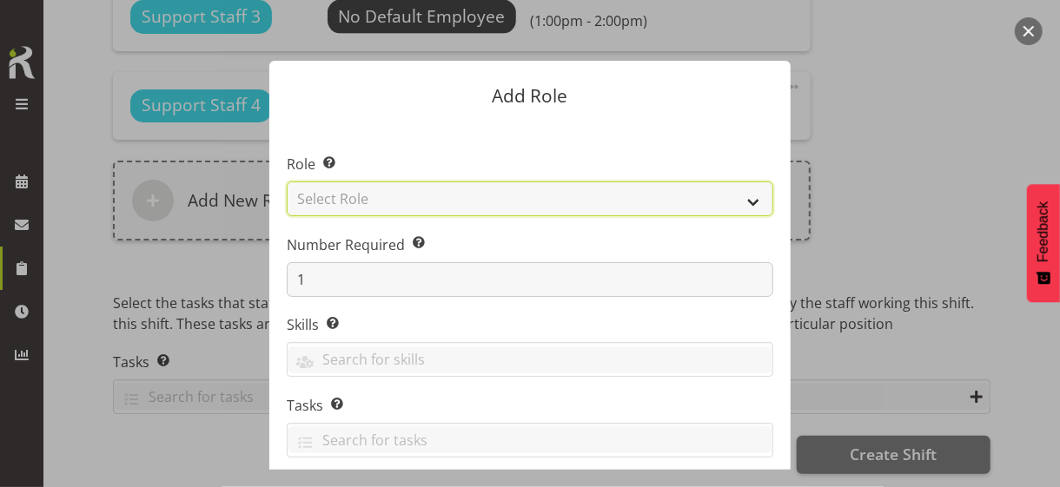
click at [376, 199] on select "Select Role CP House Leader Support Staff Wake" at bounding box center [530, 199] width 486 height 35
select select "1091"
click at [287, 182] on select "Select Role CP House Leader Support Staff Wake" at bounding box center [530, 199] width 486 height 35
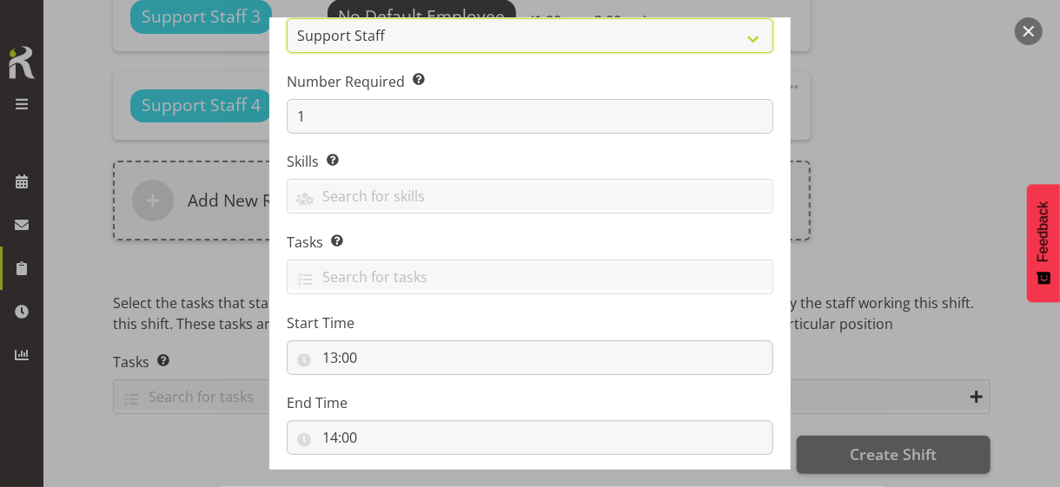
scroll to position [264, 0]
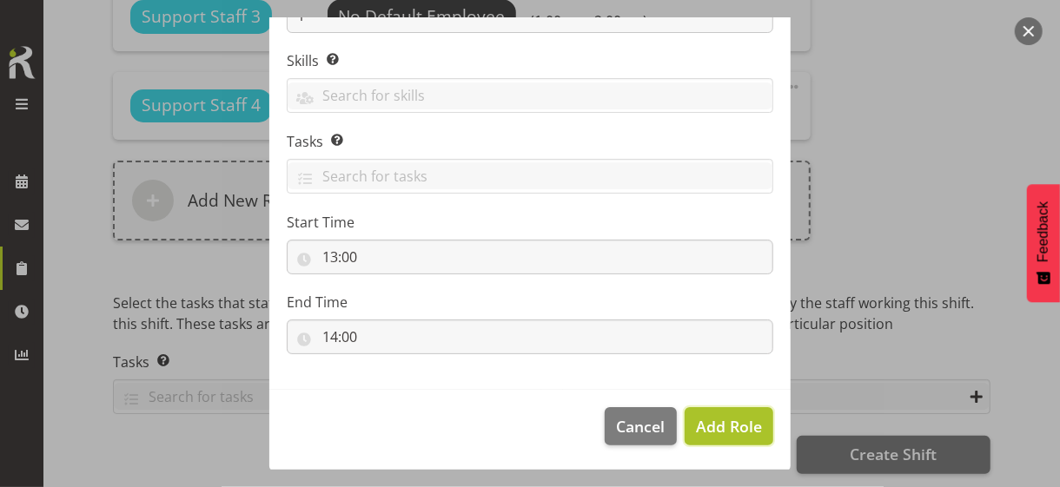
drag, startPoint x: 711, startPoint y: 436, endPoint x: 702, endPoint y: 426, distance: 13.5
click at [710, 434] on button "Add Role" at bounding box center [728, 426] width 89 height 38
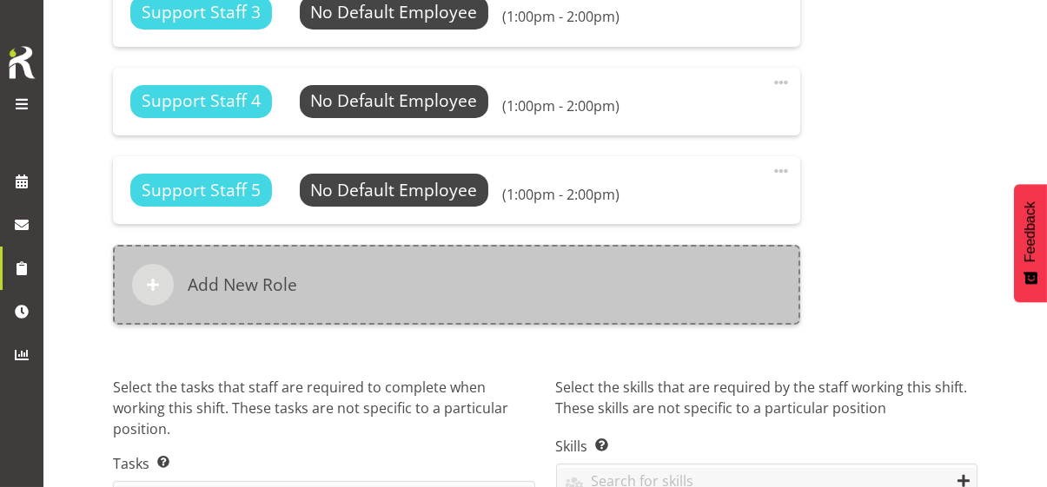
click at [465, 293] on div "Add New Role" at bounding box center [456, 285] width 687 height 80
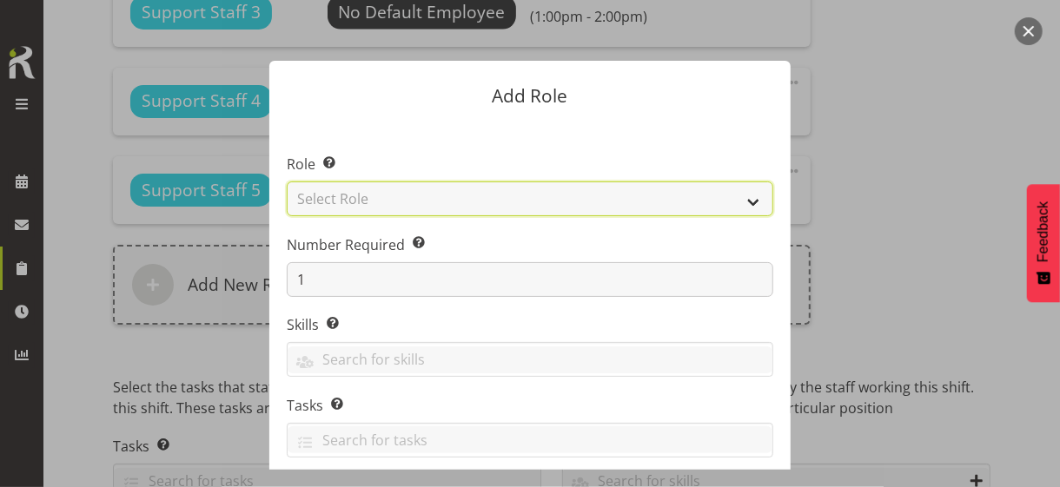
click at [391, 198] on select "Select Role CP House Leader Support Staff Wake" at bounding box center [530, 199] width 486 height 35
select select "1091"
click at [287, 182] on select "Select Role CP House Leader Support Staff Wake" at bounding box center [530, 199] width 486 height 35
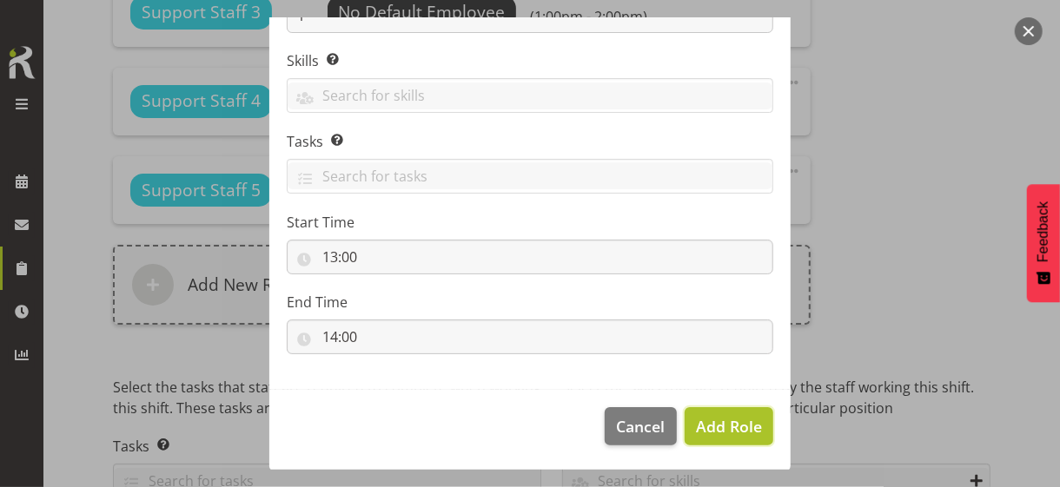
click at [714, 422] on span "Add Role" at bounding box center [729, 426] width 66 height 21
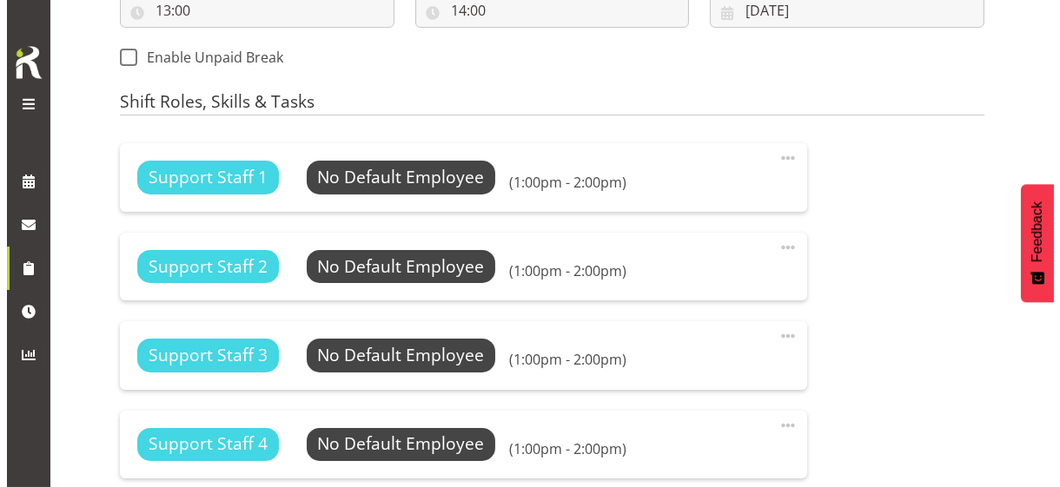
scroll to position [951, 0]
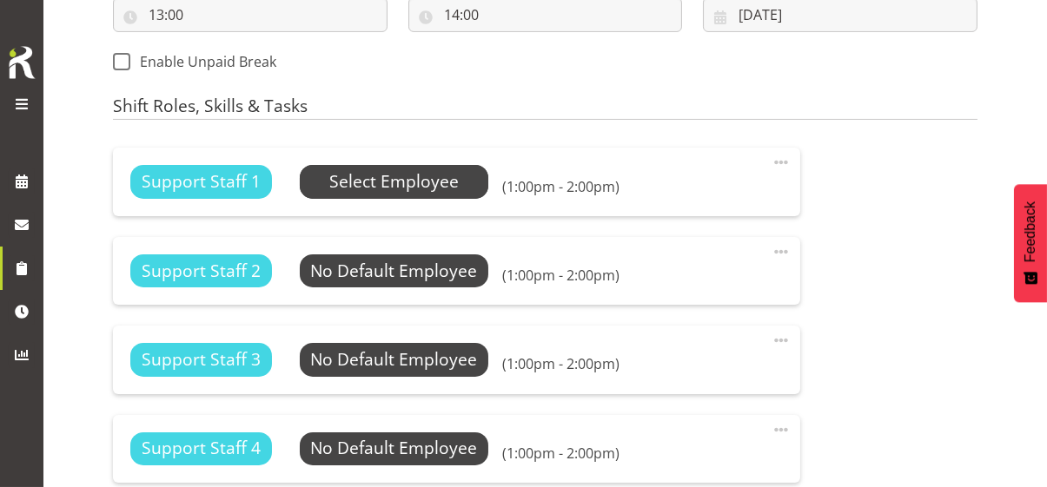
click at [419, 184] on span "Select Employee" at bounding box center [393, 181] width 129 height 25
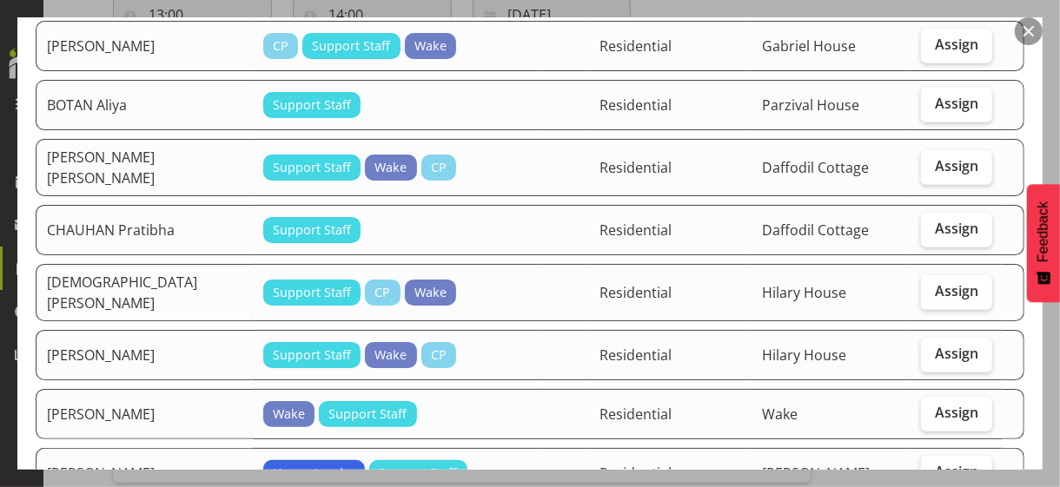
scroll to position [521, 0]
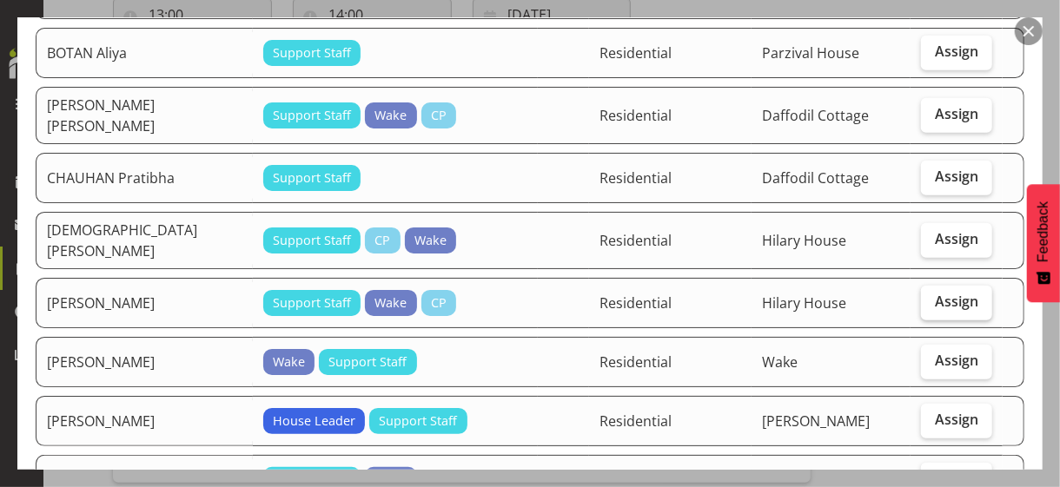
drag, startPoint x: 939, startPoint y: 276, endPoint x: 912, endPoint y: 308, distance: 41.9
click at [937, 293] on span "Assign" at bounding box center [956, 301] width 43 height 17
click at [932, 296] on input "Assign" at bounding box center [926, 301] width 11 height 11
checkbox input "true"
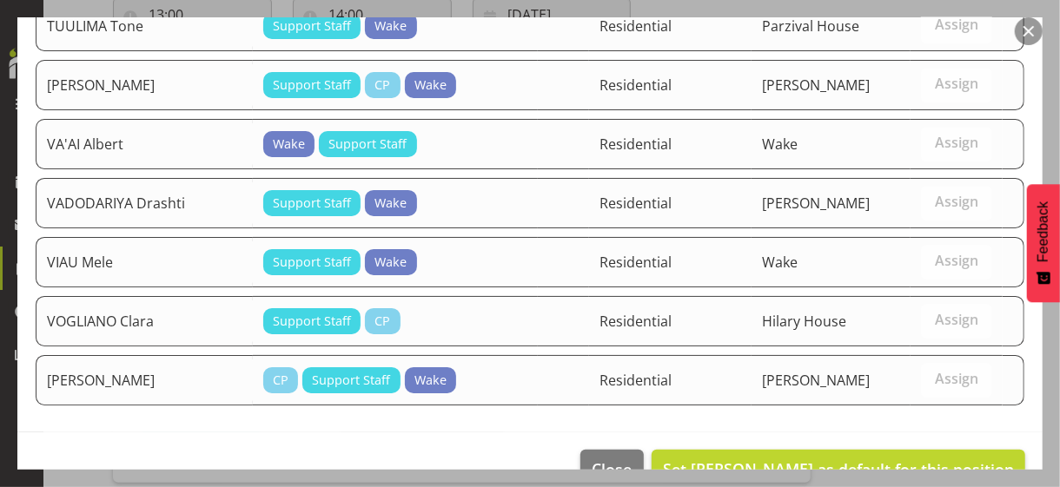
scroll to position [2741, 0]
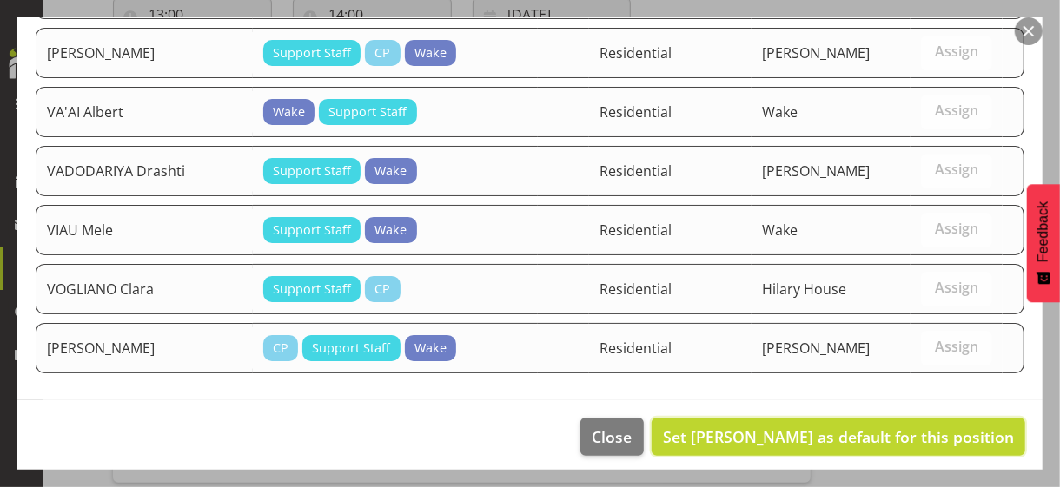
drag, startPoint x: 875, startPoint y: 426, endPoint x: 852, endPoint y: 423, distance: 23.7
click at [869, 426] on span "Set DEQUINA Kaye as default for this position" at bounding box center [838, 436] width 351 height 21
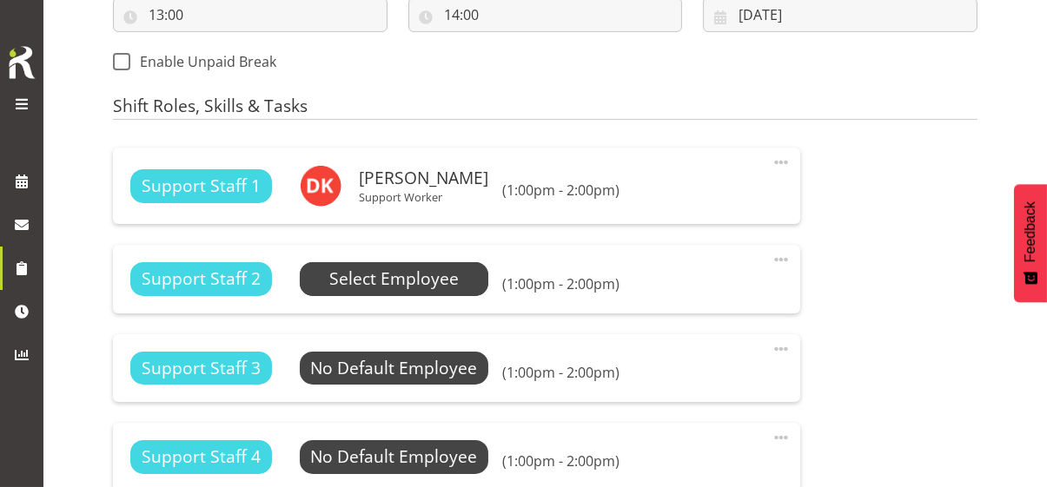
click at [393, 281] on span "Select Employee" at bounding box center [393, 279] width 129 height 25
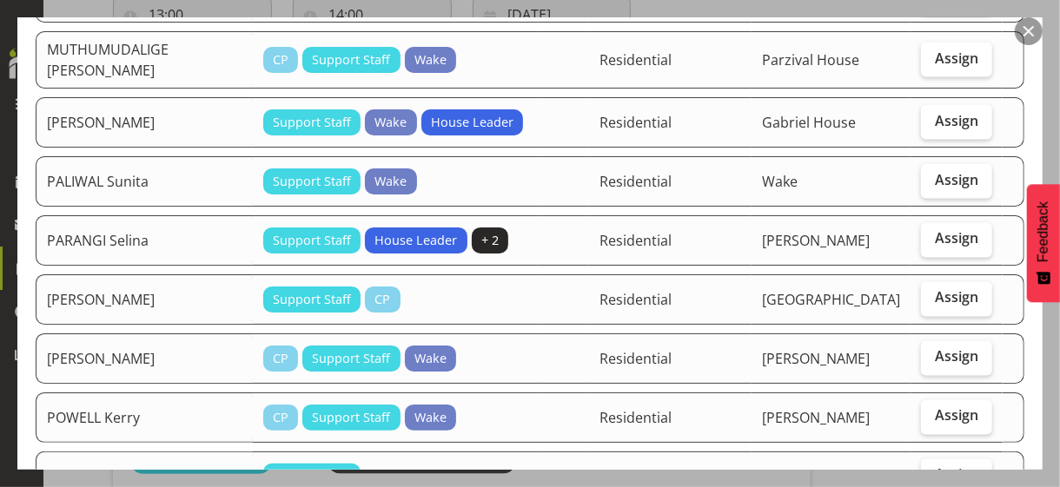
scroll to position [1563, 0]
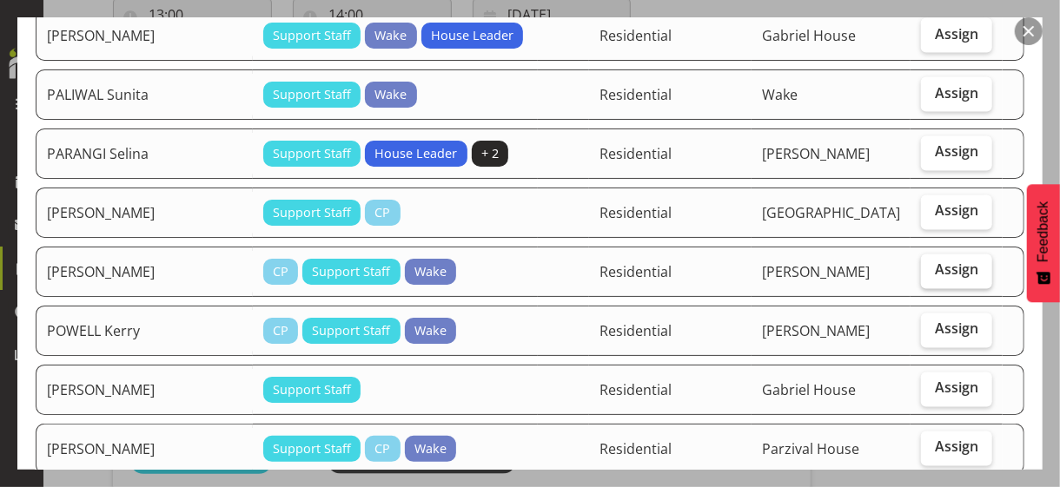
click at [936, 263] on span "Assign" at bounding box center [956, 269] width 43 height 17
click at [932, 265] on input "Assign" at bounding box center [926, 270] width 11 height 11
checkbox input "true"
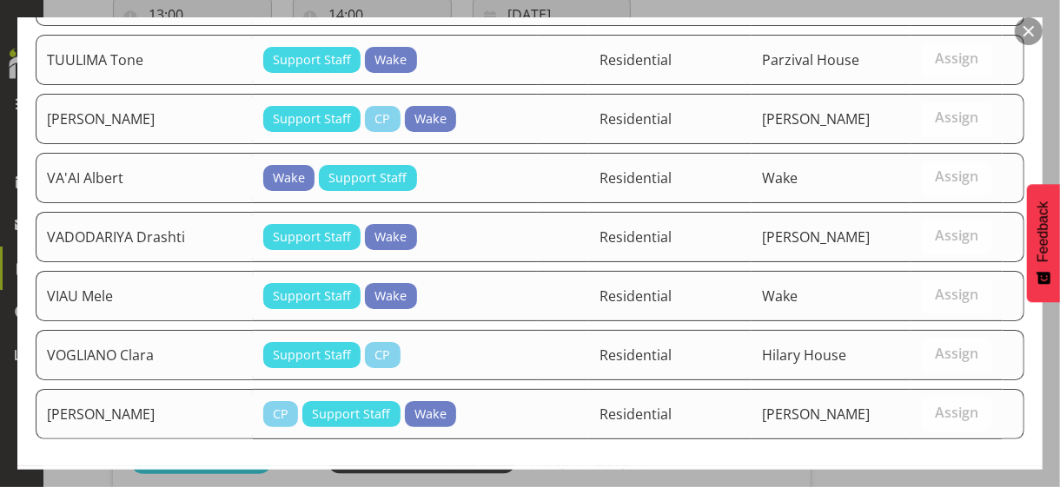
scroll to position [2682, 0]
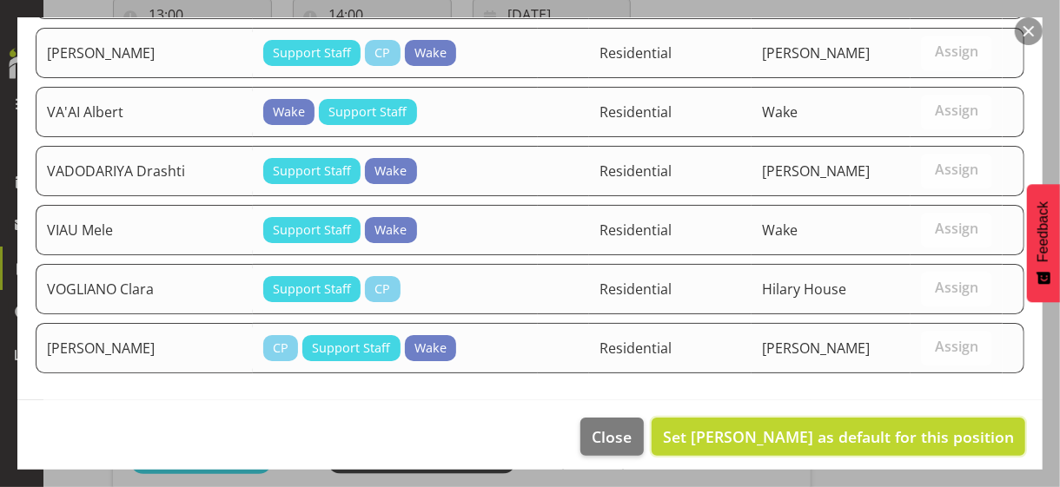
drag, startPoint x: 888, startPoint y: 426, endPoint x: 855, endPoint y: 430, distance: 33.3
click at [885, 426] on span "Set PATEL Dhaval as default for this position" at bounding box center [838, 436] width 351 height 21
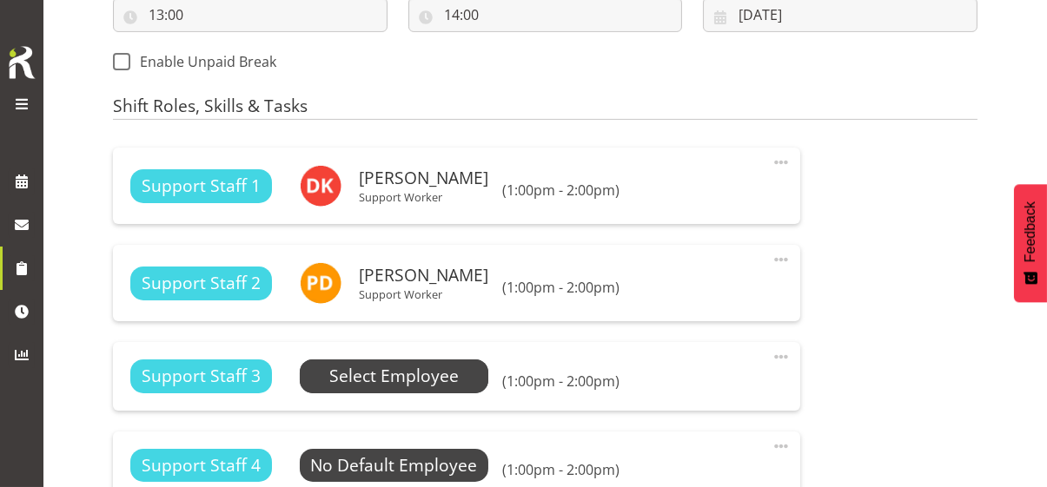
click at [435, 372] on span "Select Employee" at bounding box center [393, 376] width 129 height 25
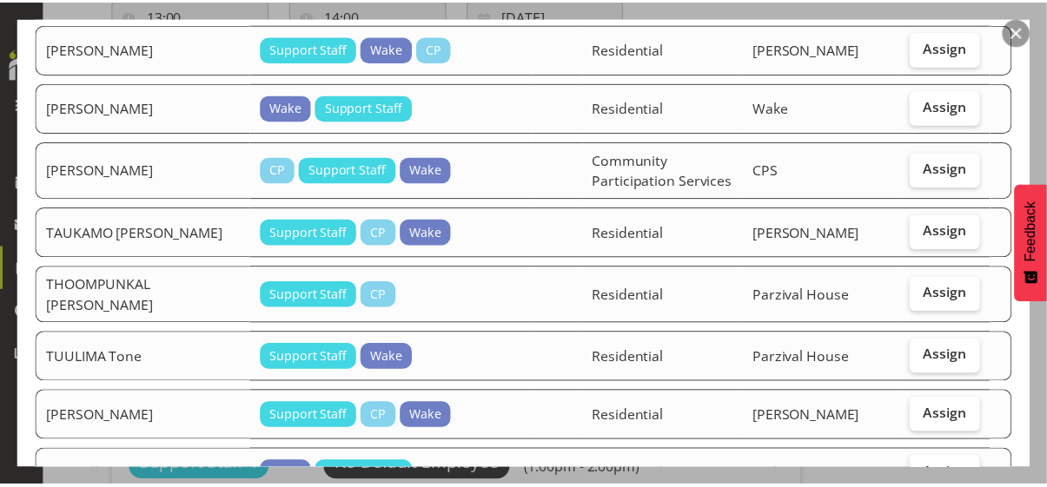
scroll to position [2258, 0]
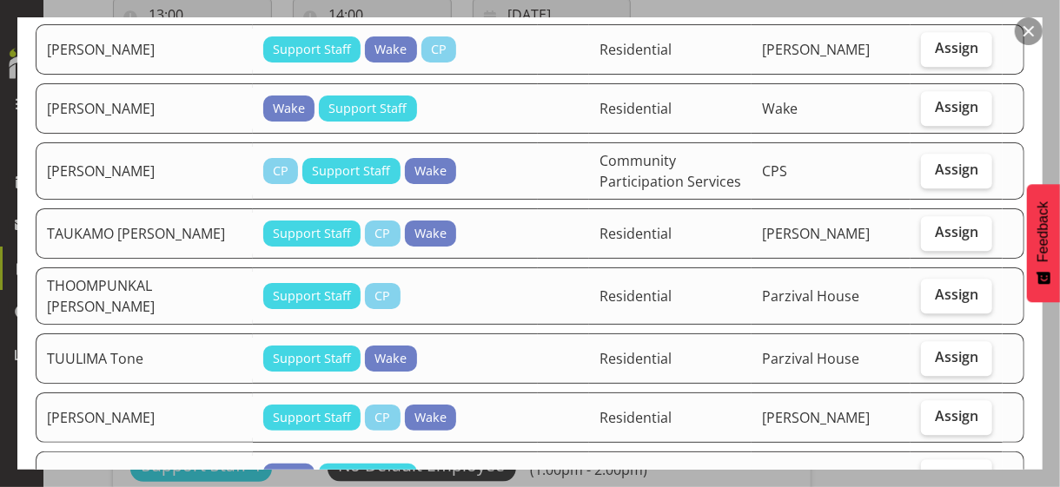
click at [1021, 33] on button "button" at bounding box center [1028, 31] width 28 height 28
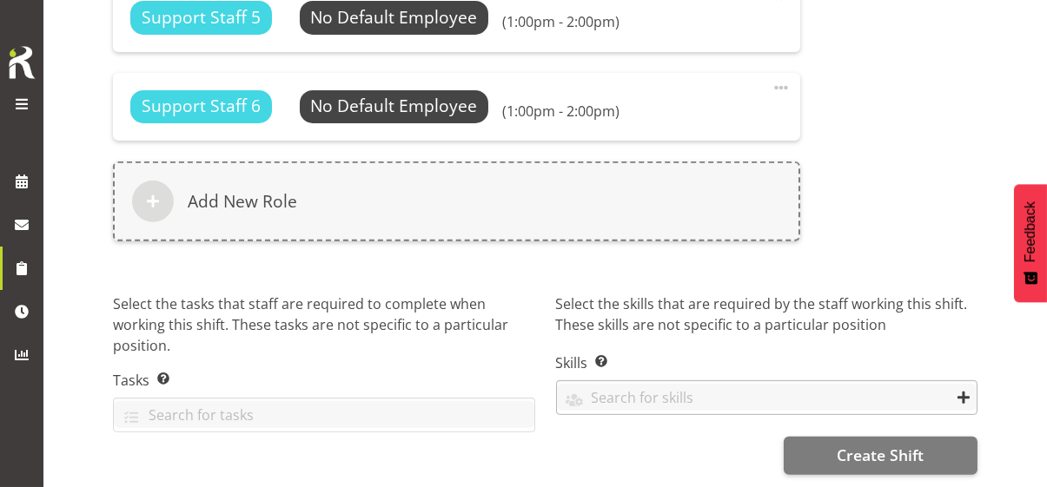
scroll to position [1499, 0]
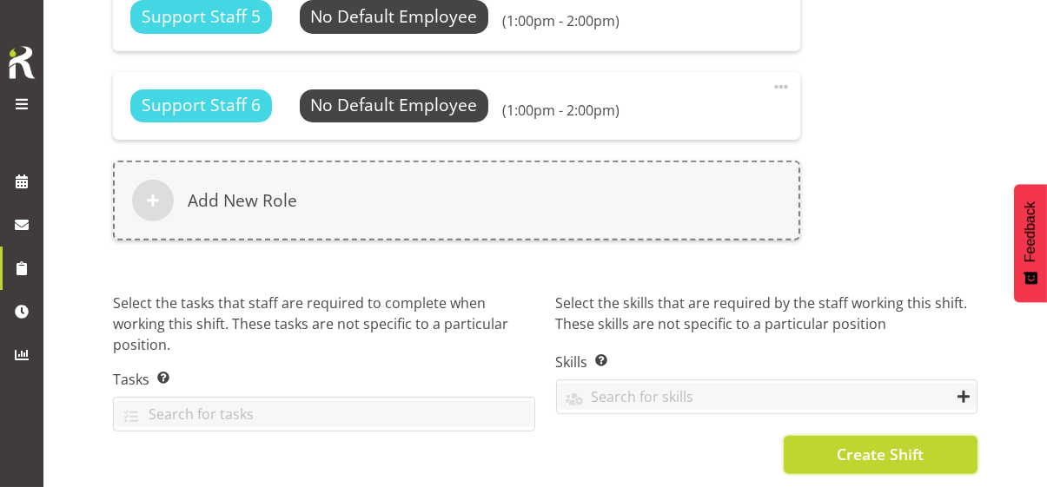
click at [881, 443] on span "Create Shift" at bounding box center [879, 454] width 87 height 23
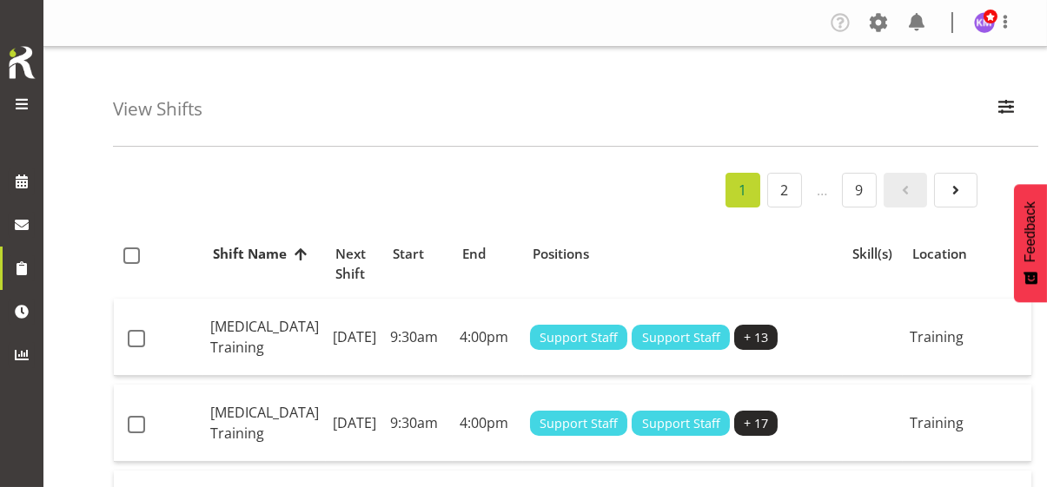
click at [22, 98] on span at bounding box center [21, 104] width 21 height 21
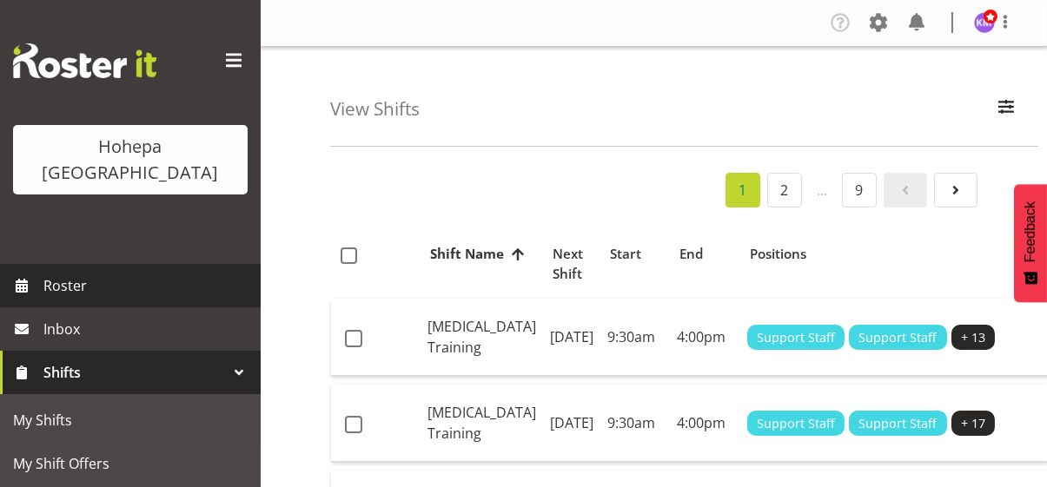
click at [113, 273] on span "Roster" at bounding box center [147, 286] width 208 height 26
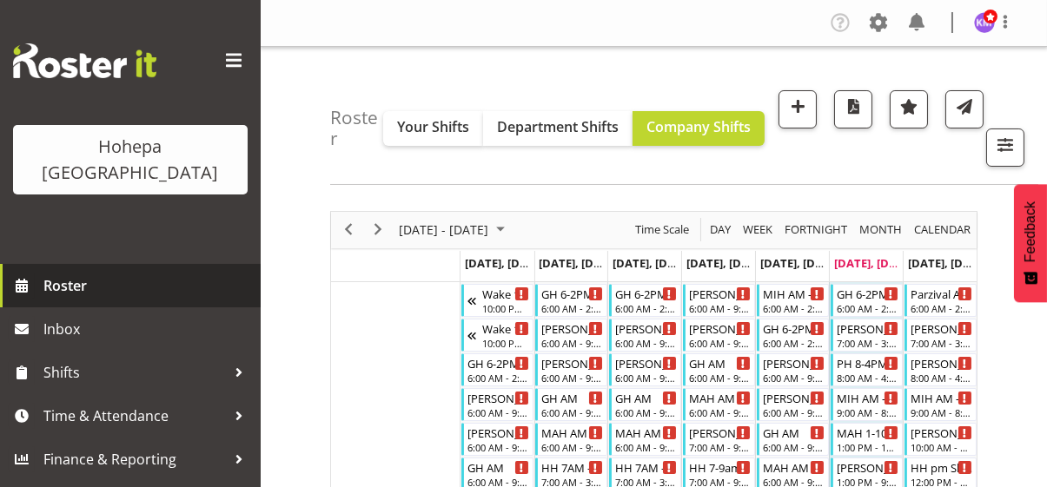
click at [87, 273] on span "Roster" at bounding box center [147, 286] width 208 height 26
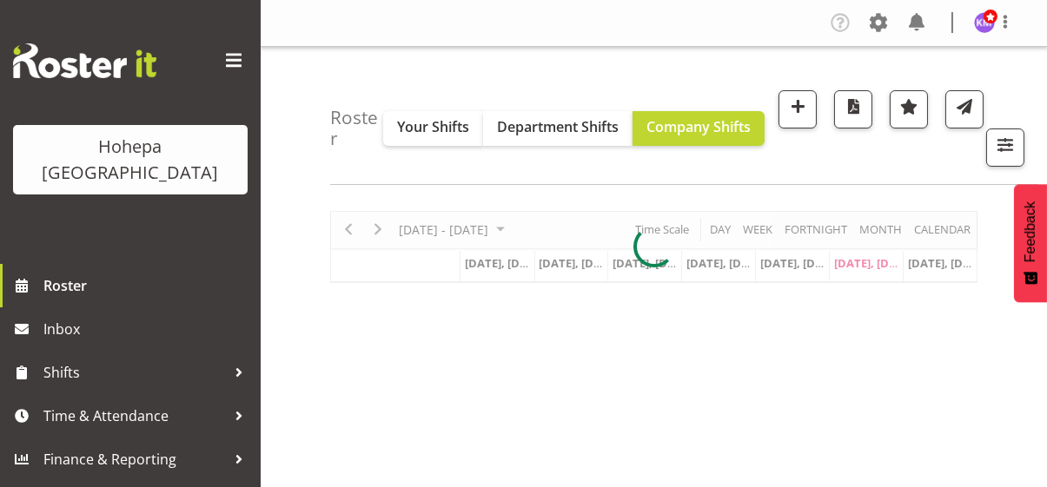
click at [291, 191] on div "Roster Your Shifts Department Shifts Company Shifts All Locations Clear [PERSON…" at bounding box center [654, 470] width 786 height 846
click at [238, 62] on span at bounding box center [234, 61] width 28 height 28
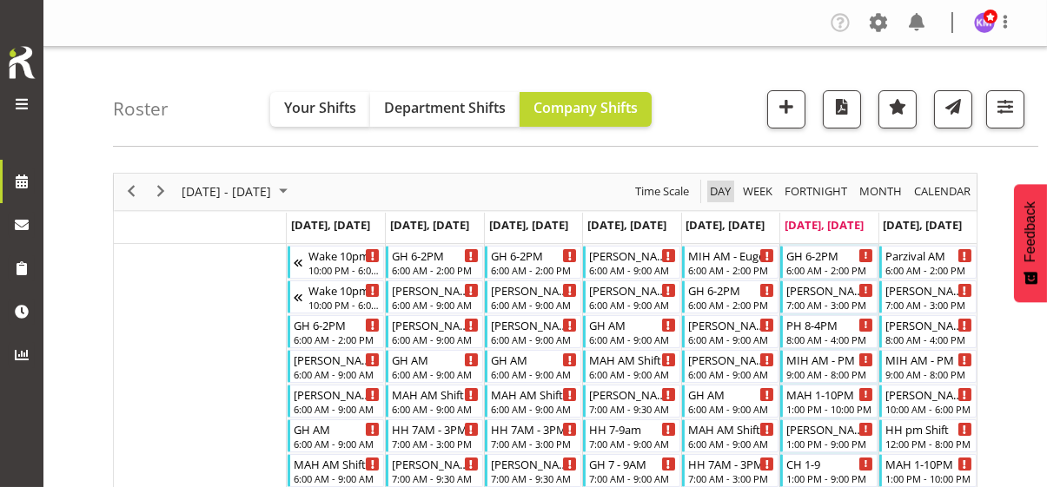
click at [717, 191] on span "Day" at bounding box center [720, 192] width 24 height 22
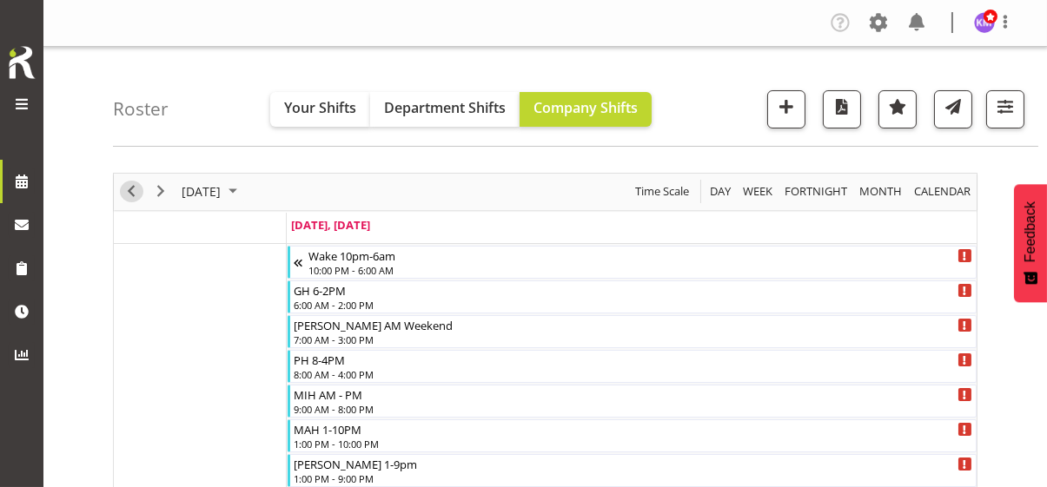
click at [127, 193] on span "Previous" at bounding box center [131, 192] width 21 height 22
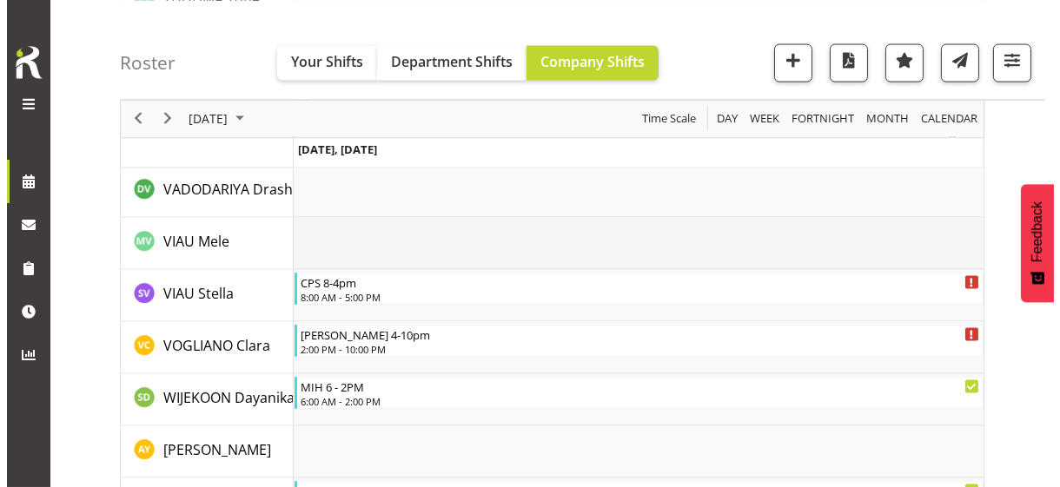
scroll to position [5790, 0]
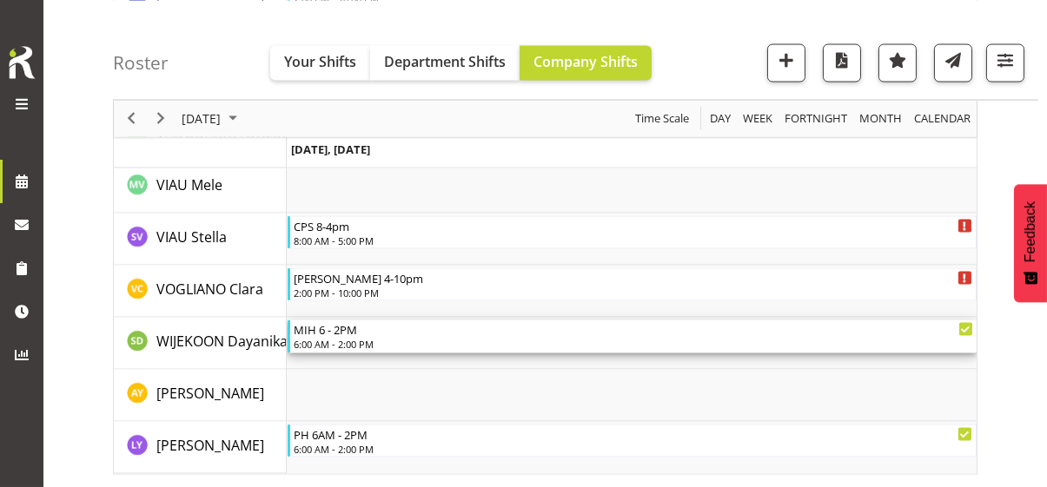
click at [340, 337] on div "6:00 AM - 2:00 PM" at bounding box center [633, 344] width 679 height 14
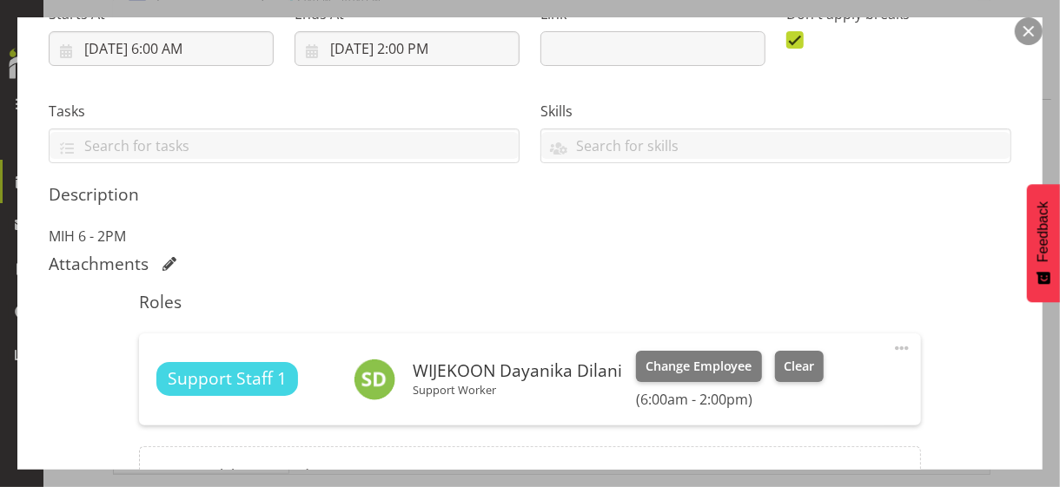
scroll to position [347, 0]
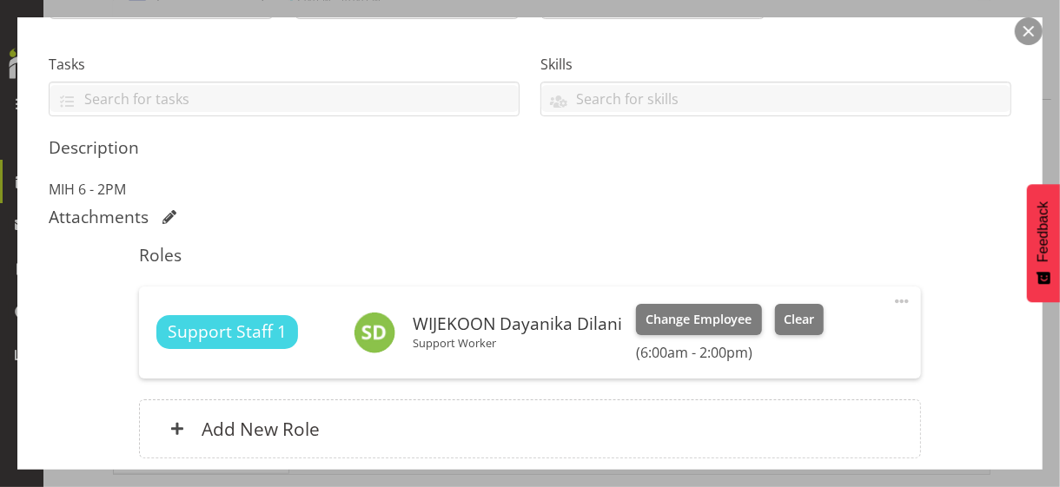
click at [891, 294] on span at bounding box center [901, 301] width 21 height 21
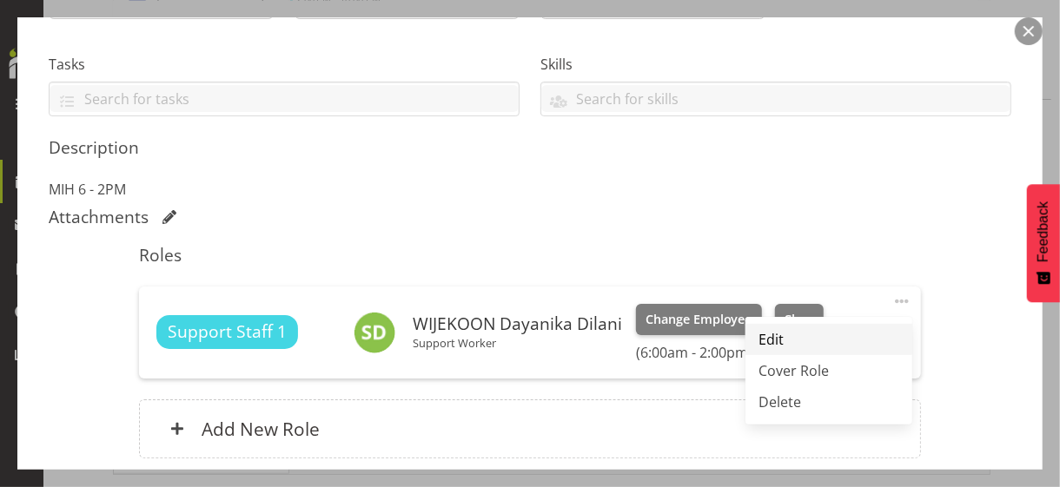
click at [770, 334] on link "Edit" at bounding box center [828, 339] width 167 height 31
select select "7"
select select "2025"
select select "14"
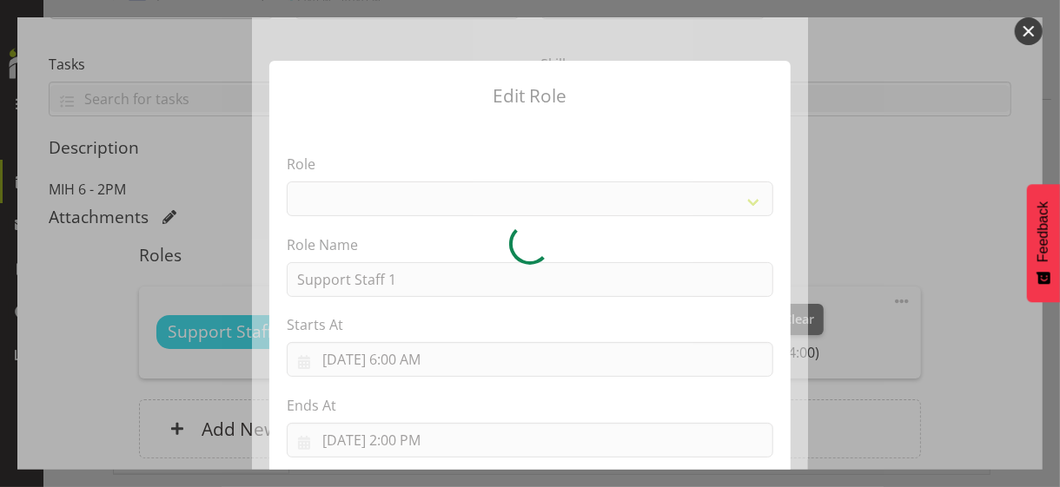
select select "1091"
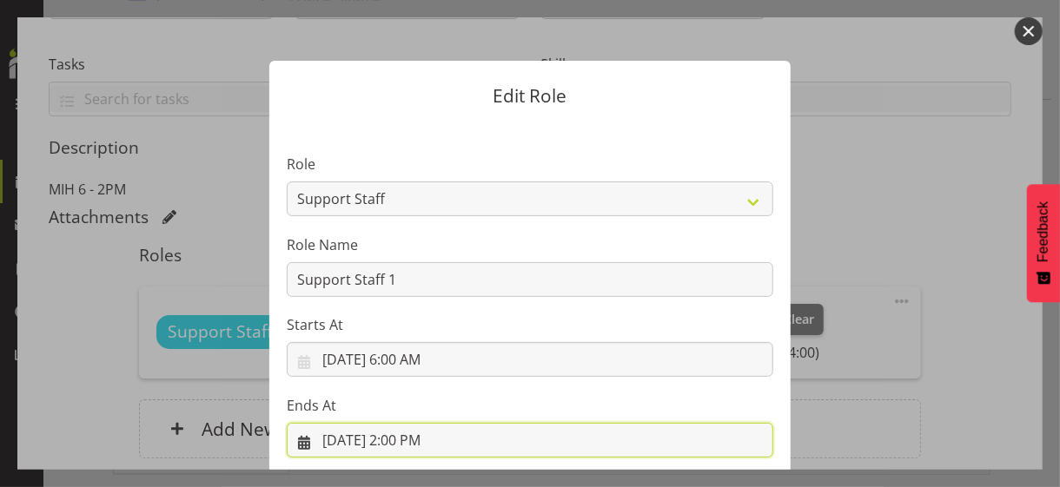
click at [403, 442] on input "[DATE] 2:00 PM" at bounding box center [530, 440] width 486 height 35
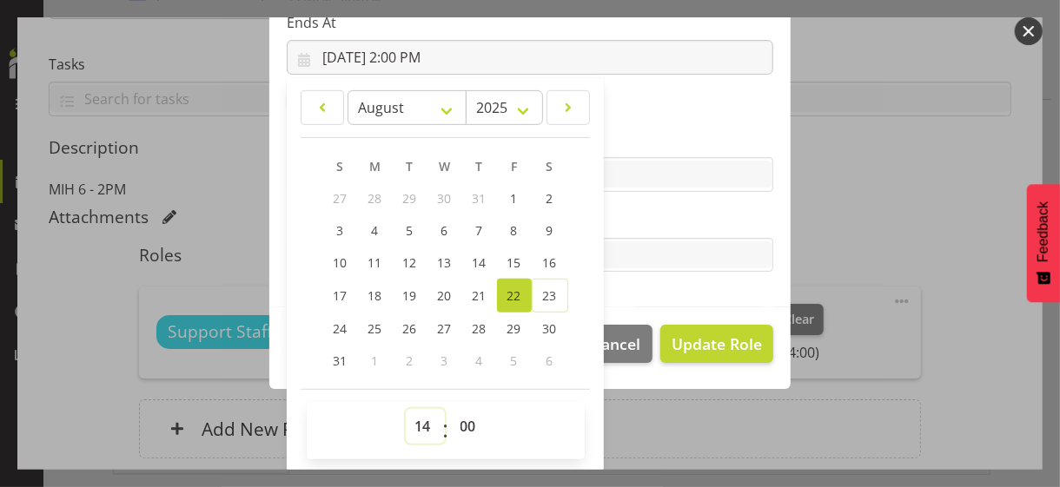
drag, startPoint x: 412, startPoint y: 422, endPoint x: 416, endPoint y: 409, distance: 13.7
click at [412, 421] on select "00 01 02 03 04 05 06 07 08 09 10 11 12 13 14 15 16 17 18 19 20 21 22 23" at bounding box center [425, 426] width 39 height 35
select select "13"
click at [406, 409] on select "00 01 02 03 04 05 06 07 08 09 10 11 12 13 14 15 16 17 18 19 20 21 22 23" at bounding box center [425, 426] width 39 height 35
type input "[DATE] 1:00 PM"
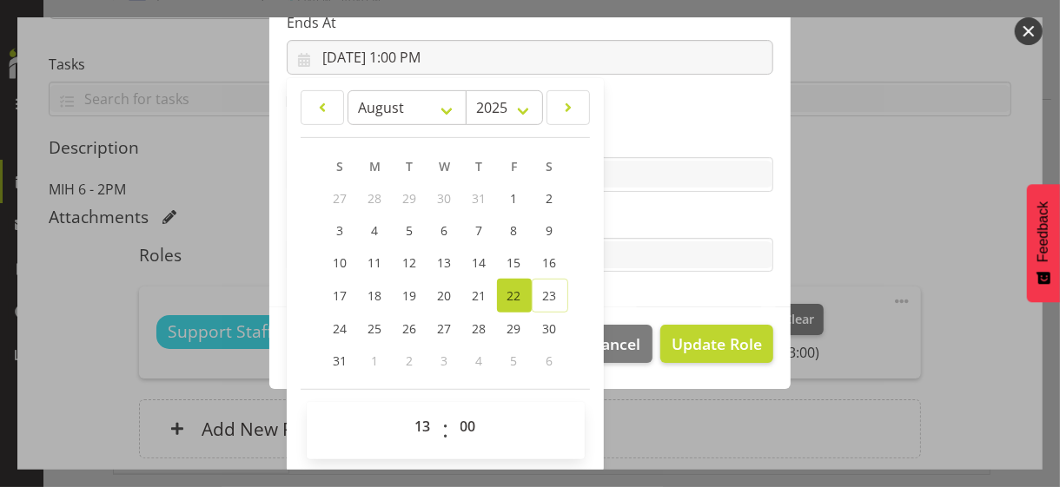
click at [634, 219] on label "Tasks" at bounding box center [530, 220] width 486 height 21
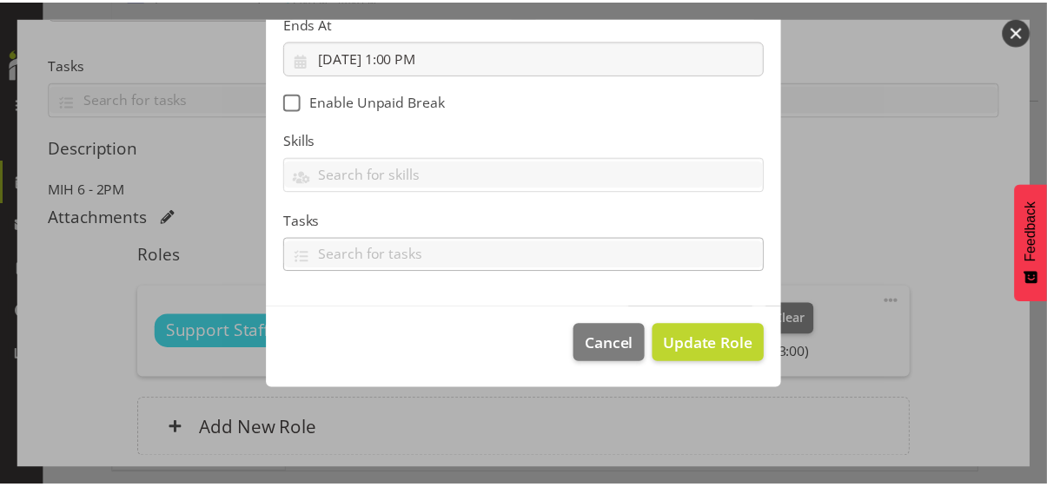
scroll to position [301, 0]
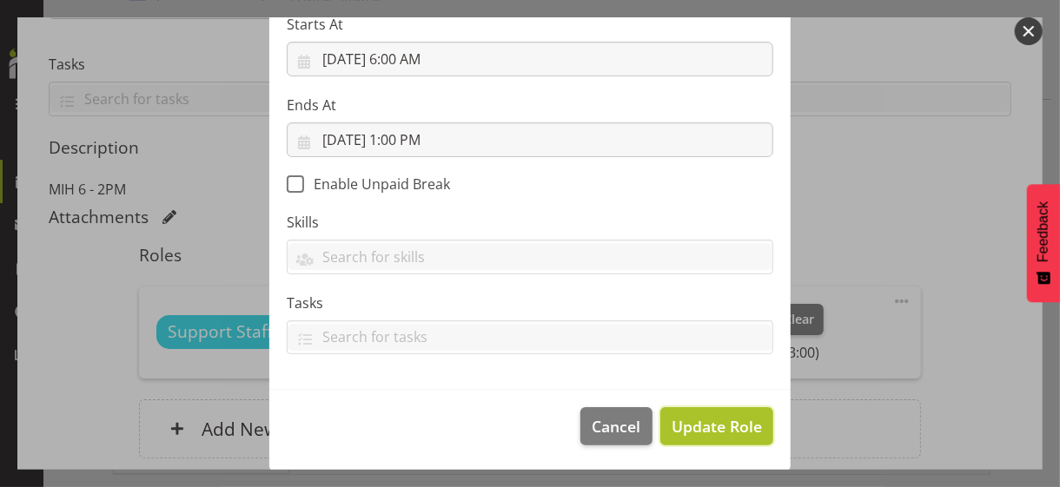
click at [687, 421] on span "Update Role" at bounding box center [716, 426] width 90 height 23
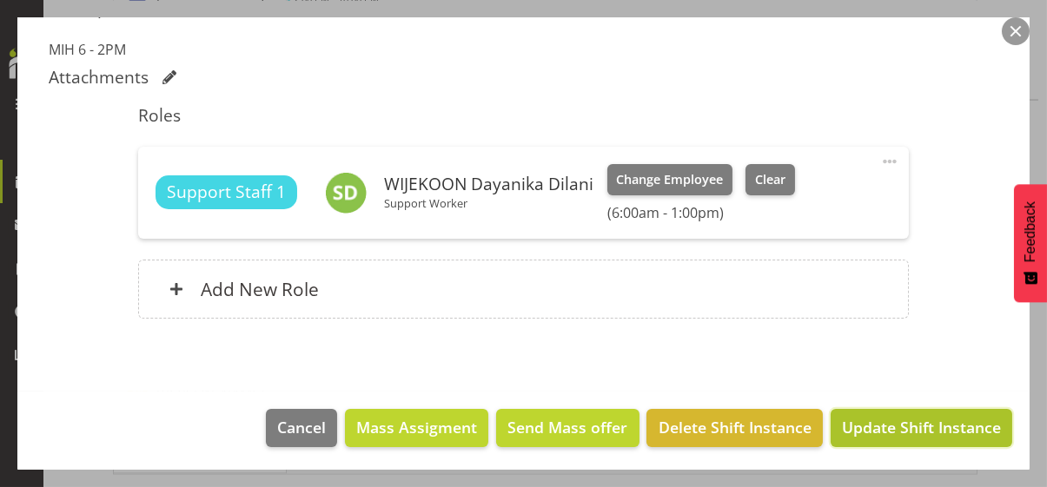
click at [869, 422] on span "Update Shift Instance" at bounding box center [921, 427] width 159 height 23
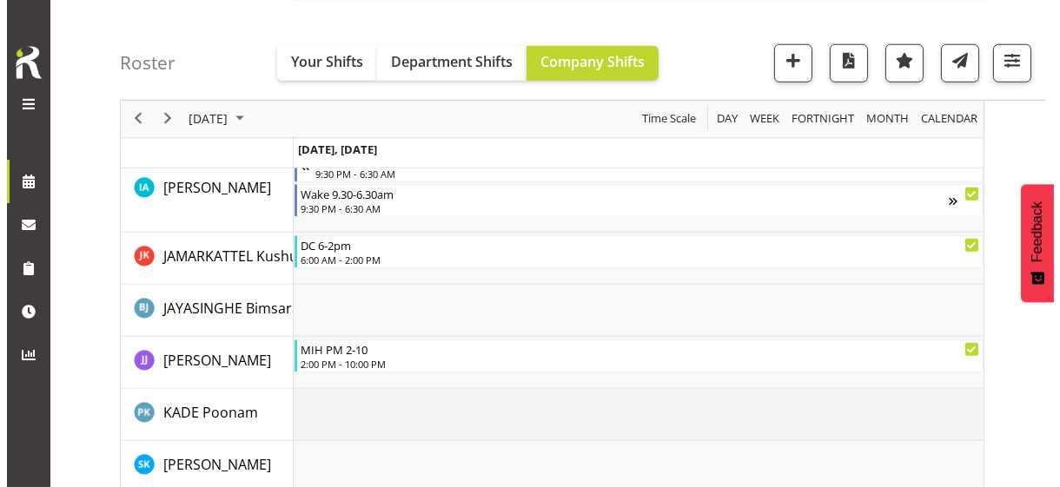
scroll to position [2976, 0]
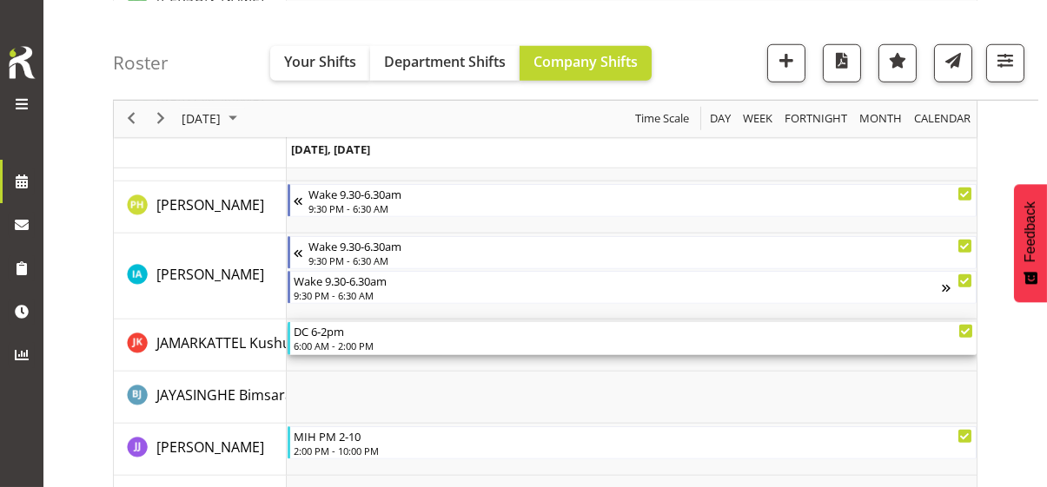
click at [326, 343] on div "6:00 AM - 2:00 PM" at bounding box center [633, 346] width 679 height 14
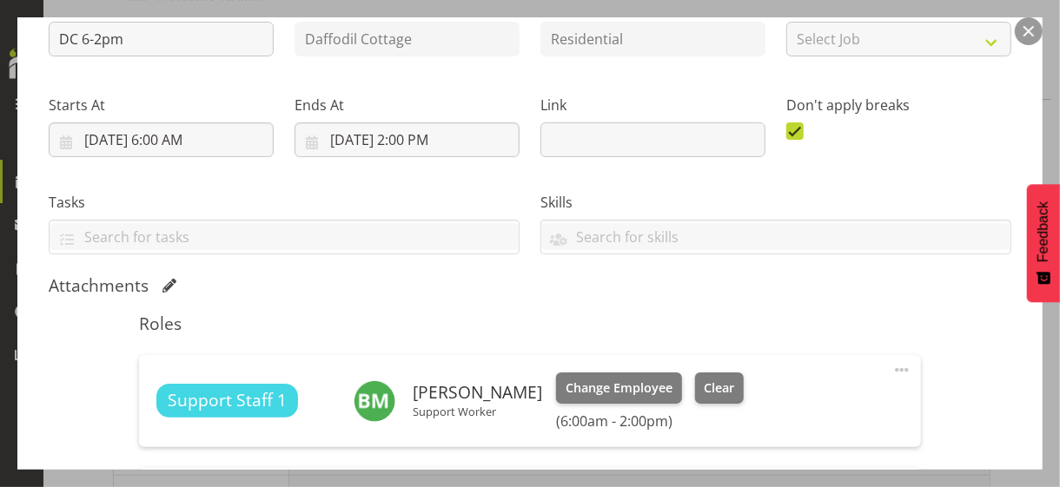
scroll to position [434, 0]
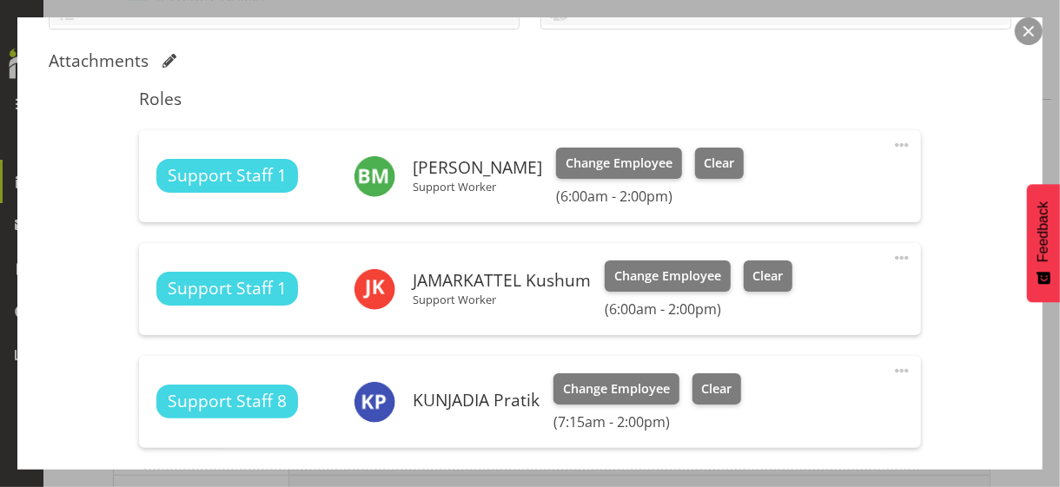
click at [891, 254] on span at bounding box center [901, 258] width 21 height 21
click at [770, 291] on link "Edit" at bounding box center [828, 296] width 167 height 31
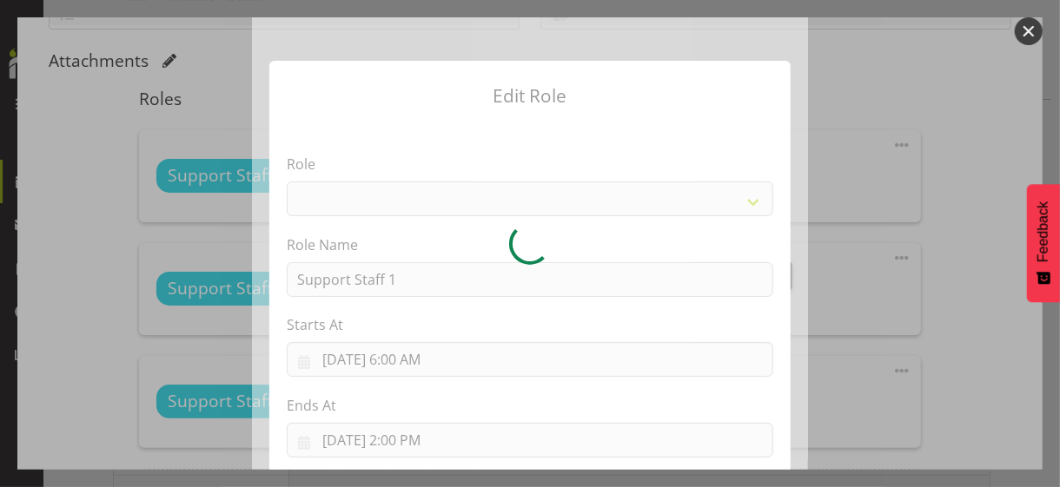
select select "1091"
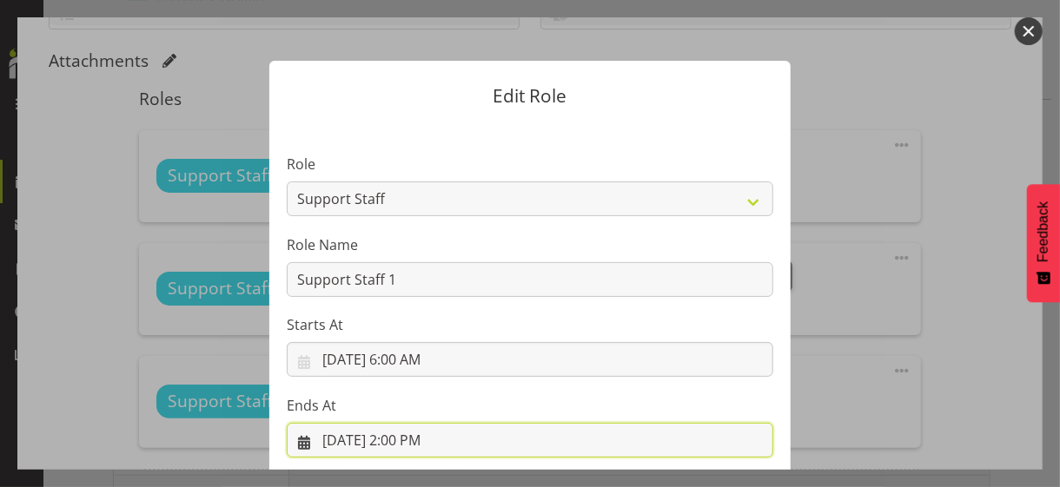
click at [396, 439] on input "[DATE] 2:00 PM" at bounding box center [530, 440] width 486 height 35
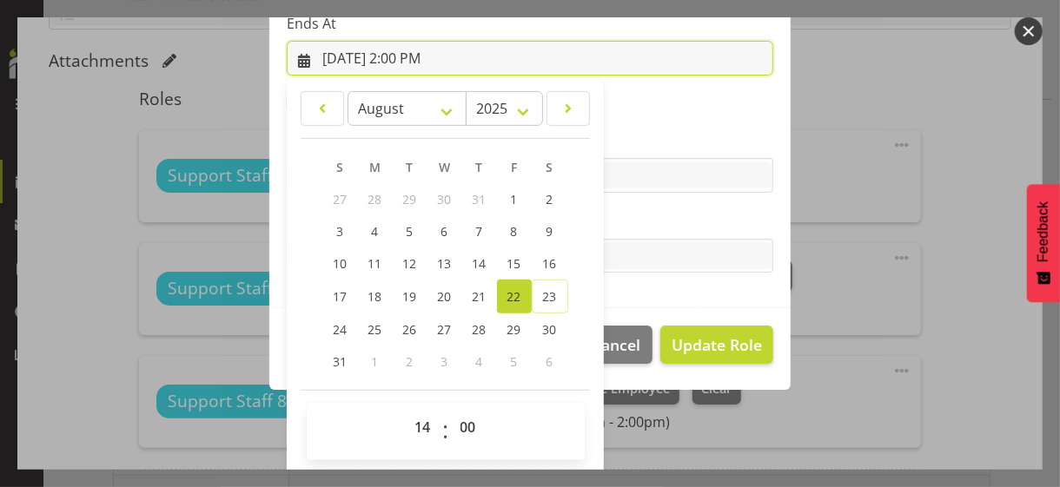
scroll to position [383, 0]
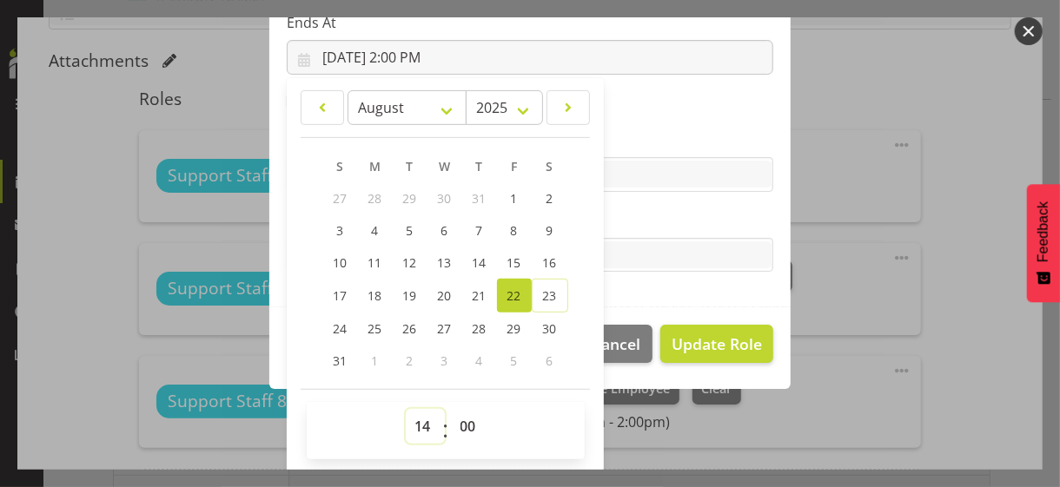
drag, startPoint x: 411, startPoint y: 426, endPoint x: 414, endPoint y: 410, distance: 16.9
click at [413, 419] on select "00 01 02 03 04 05 06 07 08 09 10 11 12 13 14 15 16 17 18 19 20 21 22 23" at bounding box center [425, 426] width 39 height 35
select select "13"
click at [406, 409] on select "00 01 02 03 04 05 06 07 08 09 10 11 12 13 14 15 16 17 18 19 20 21 22 23" at bounding box center [425, 426] width 39 height 35
type input "[DATE] 1:00 PM"
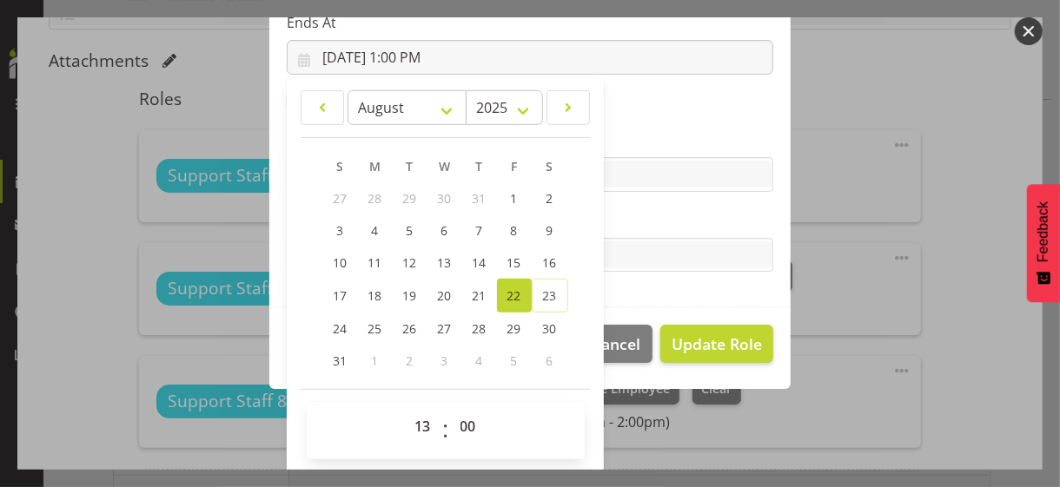
drag, startPoint x: 655, startPoint y: 211, endPoint x: 661, endPoint y: 229, distance: 19.2
click at [656, 213] on label "Tasks" at bounding box center [530, 220] width 486 height 21
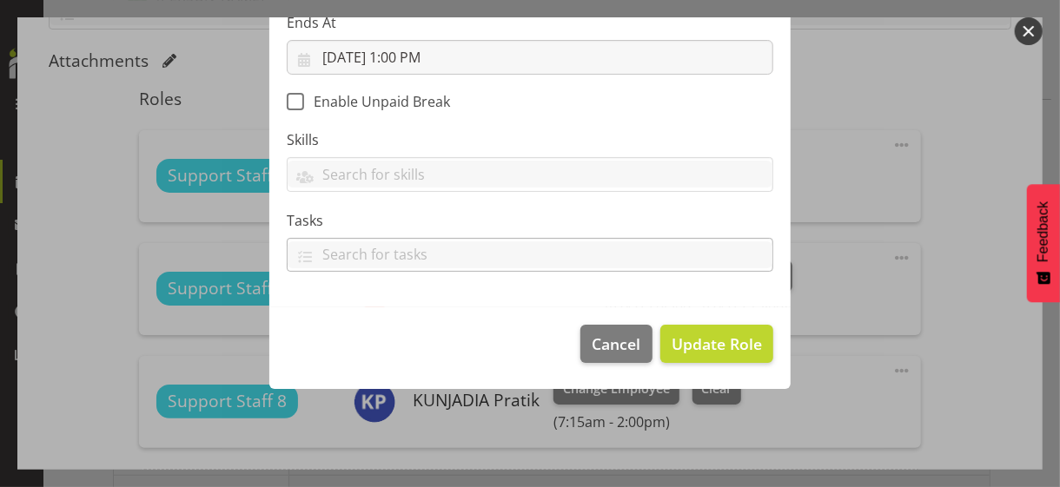
scroll to position [301, 0]
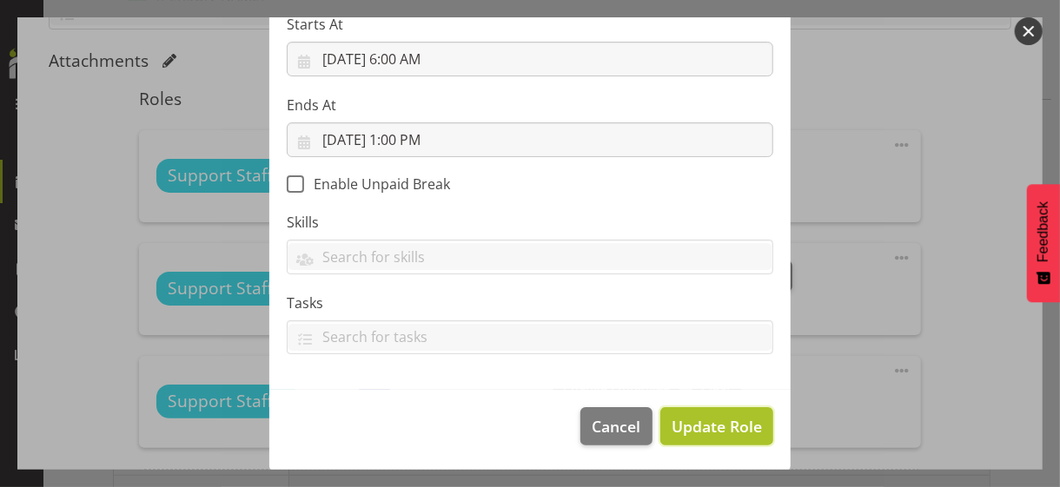
click at [690, 420] on span "Update Role" at bounding box center [716, 426] width 90 height 23
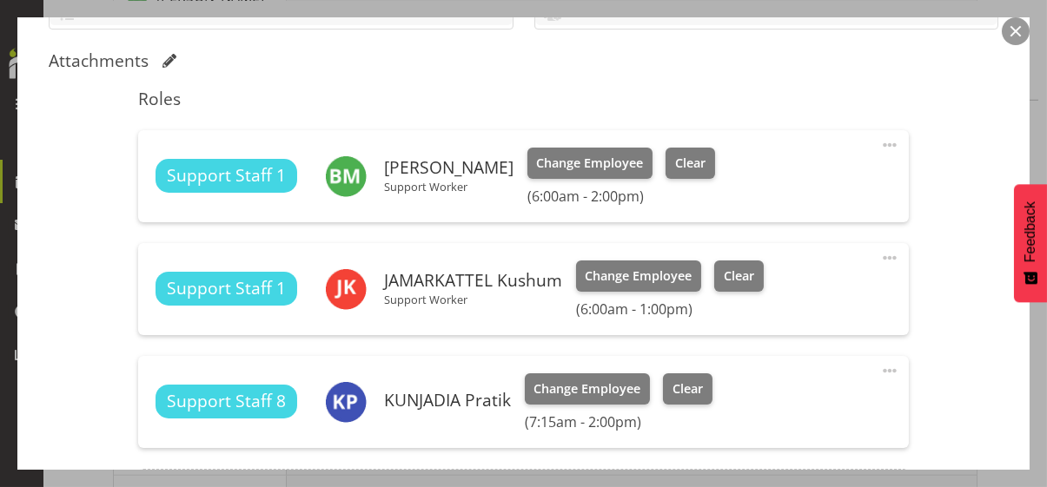
click at [879, 140] on span at bounding box center [889, 145] width 21 height 21
click at [760, 182] on link "Edit" at bounding box center [816, 183] width 167 height 31
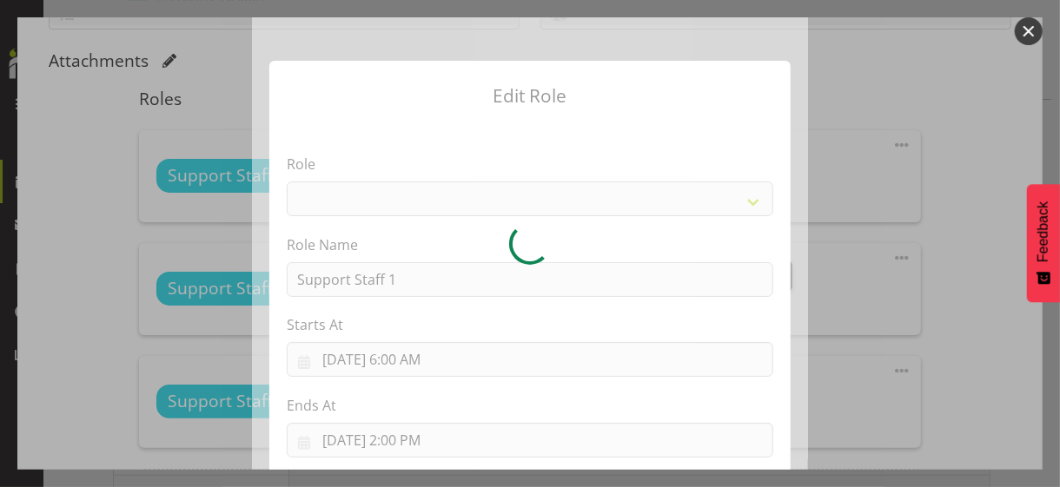
select select "1091"
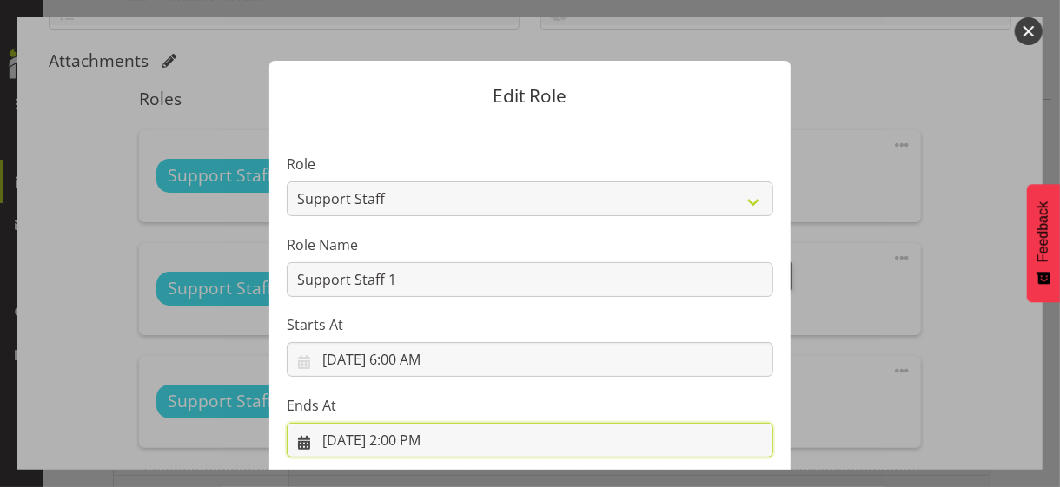
click at [397, 437] on input "[DATE] 2:00 PM" at bounding box center [530, 440] width 486 height 35
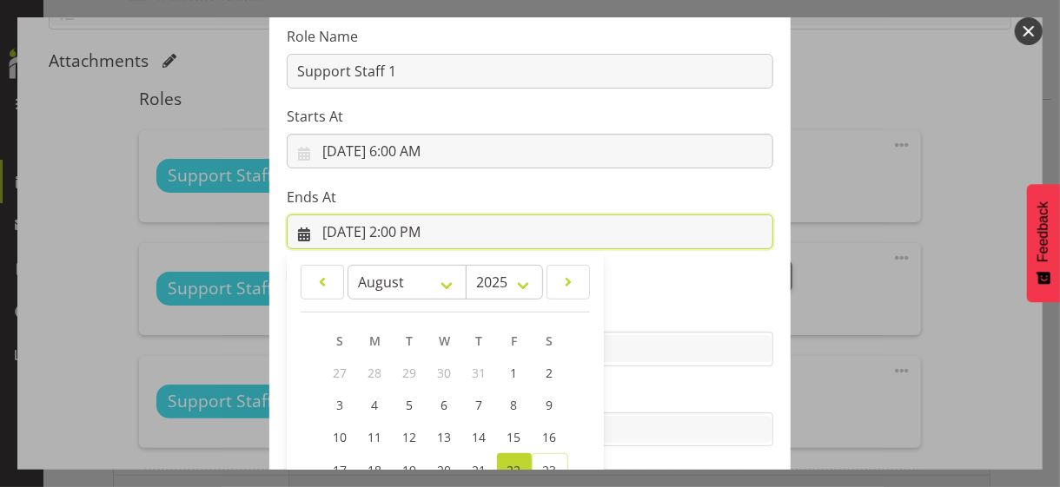
scroll to position [383, 0]
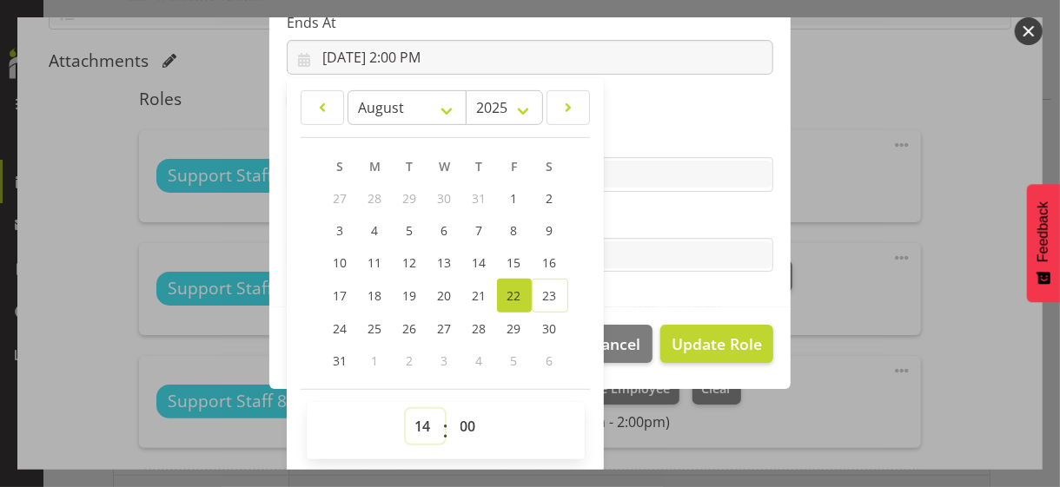
click at [419, 413] on select "00 01 02 03 04 05 06 07 08 09 10 11 12 13 14 15 16 17 18 19 20 21 22 23" at bounding box center [425, 426] width 39 height 35
select select "13"
click at [406, 409] on select "00 01 02 03 04 05 06 07 08 09 10 11 12 13 14 15 16 17 18 19 20 21 22 23" at bounding box center [425, 426] width 39 height 35
type input "[DATE] 1:00 PM"
drag, startPoint x: 630, startPoint y: 214, endPoint x: 649, endPoint y: 228, distance: 23.6
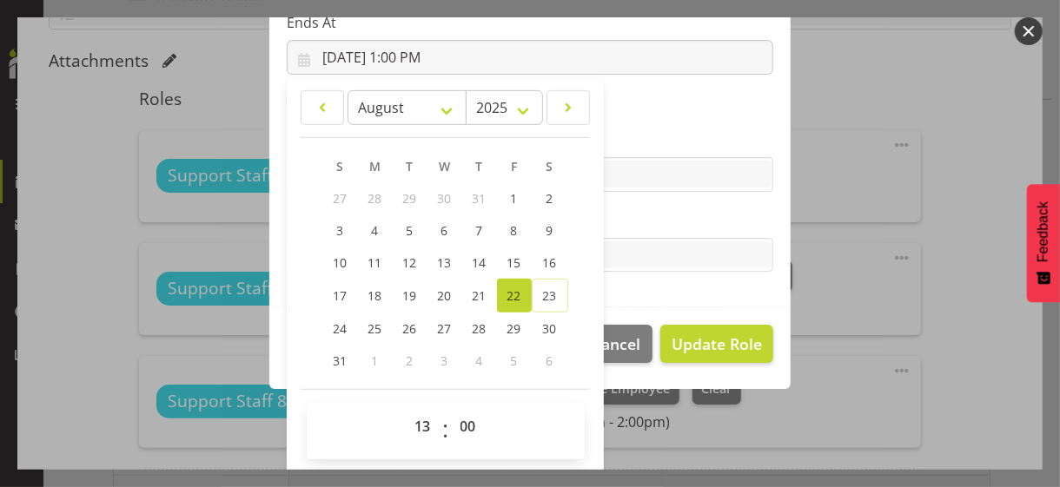
click at [632, 217] on label "Tasks" at bounding box center [530, 220] width 486 height 21
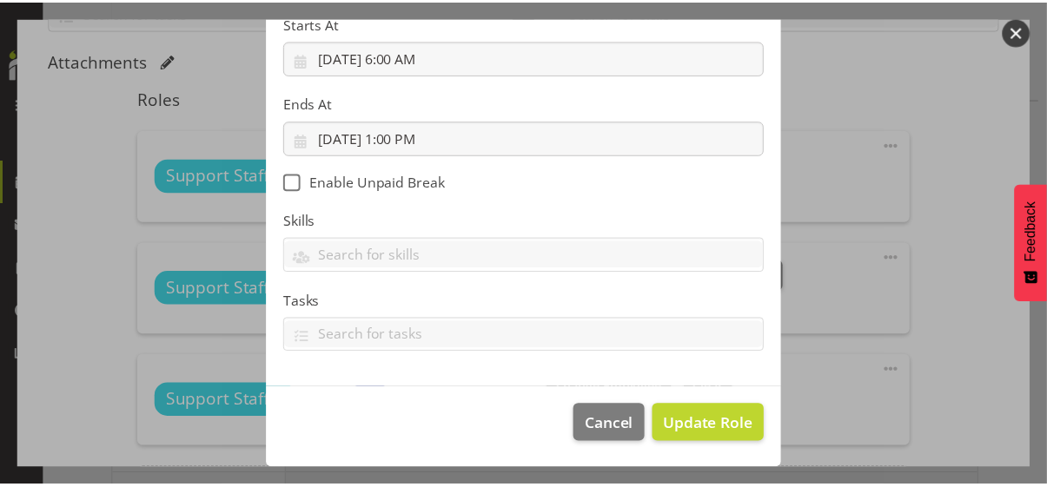
scroll to position [301, 0]
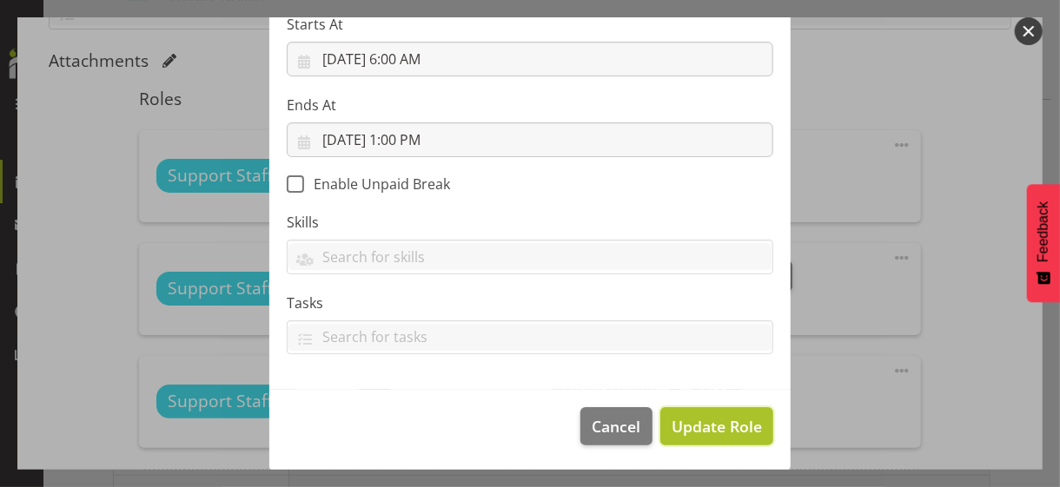
click at [685, 421] on span "Update Role" at bounding box center [716, 426] width 90 height 23
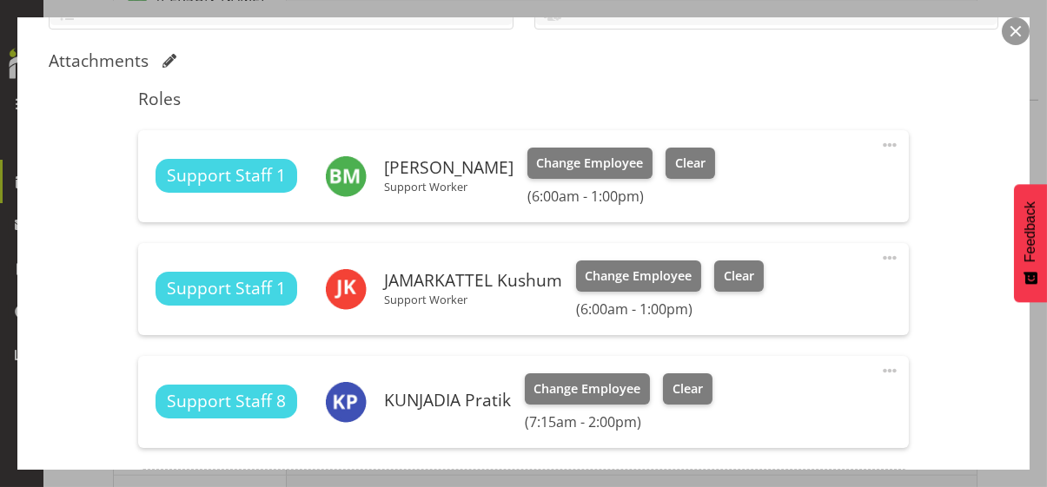
click at [927, 371] on div "Shift Instance Name DC 6-2pm Location [GEOGRAPHIC_DATA] Cottage Department Resi…" at bounding box center [523, 152] width 949 height 794
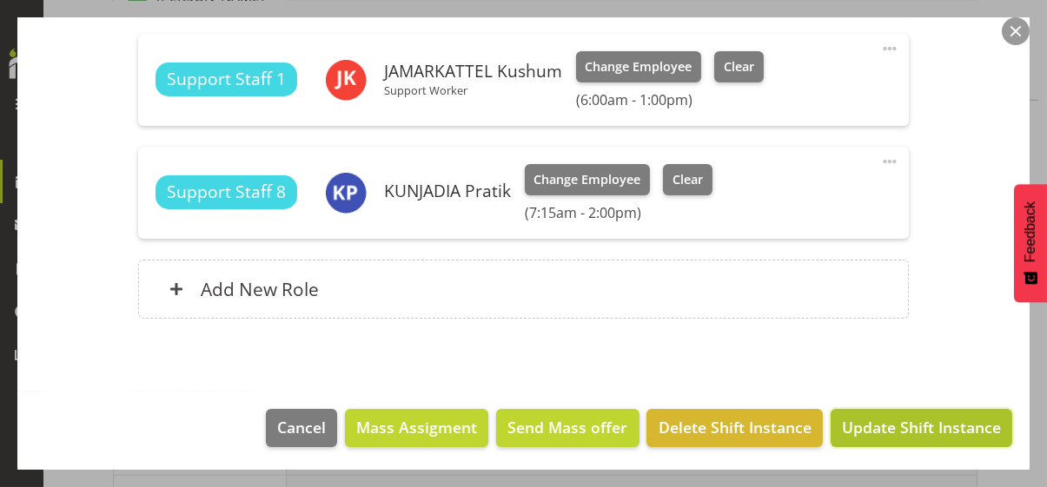
click at [886, 428] on span "Update Shift Instance" at bounding box center [921, 427] width 159 height 23
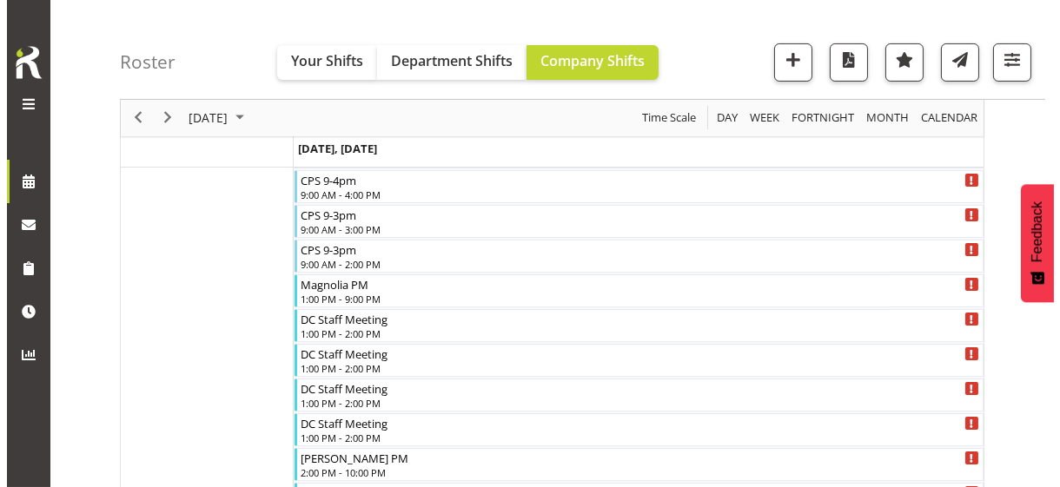
scroll to position [979, 0]
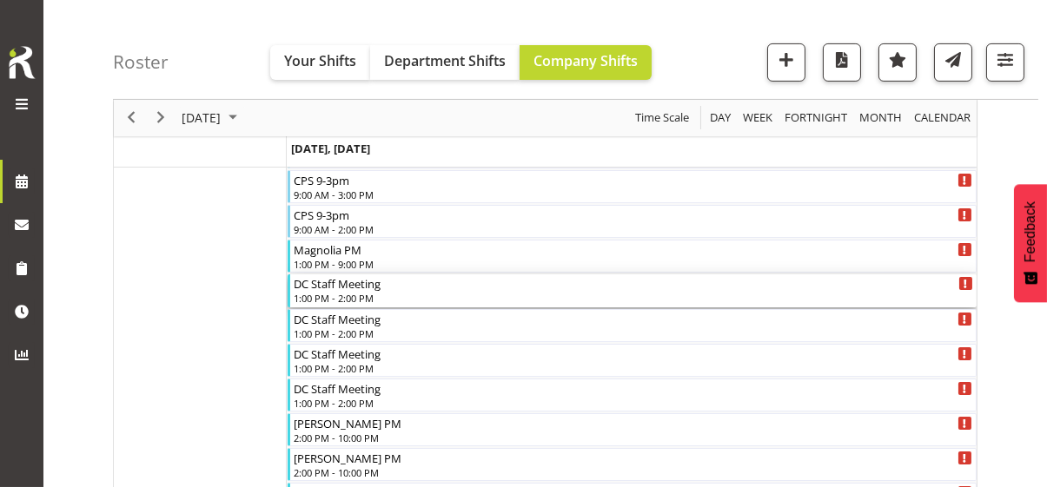
click at [343, 294] on div "1:00 PM - 2:00 PM" at bounding box center [633, 298] width 679 height 14
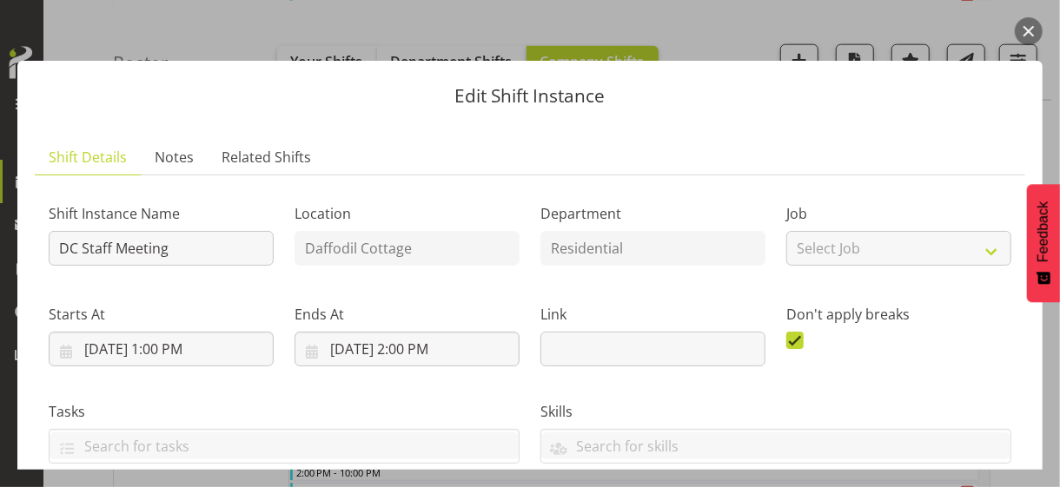
scroll to position [521, 0]
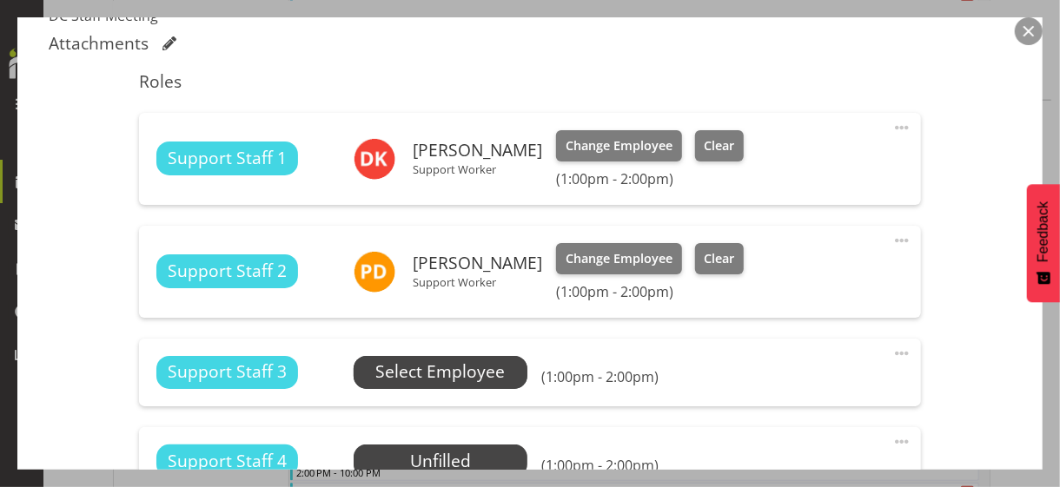
click at [433, 373] on span "Select Employee" at bounding box center [439, 372] width 129 height 25
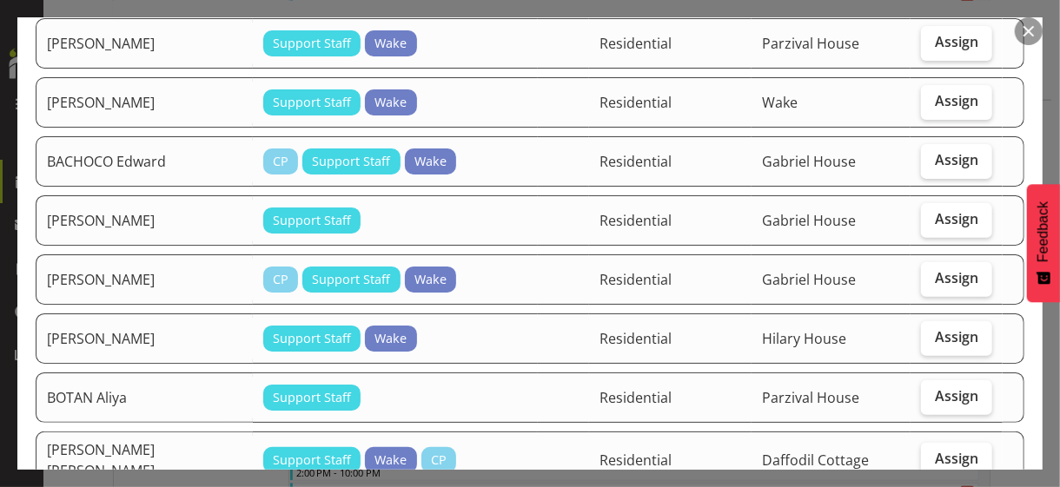
scroll to position [261, 0]
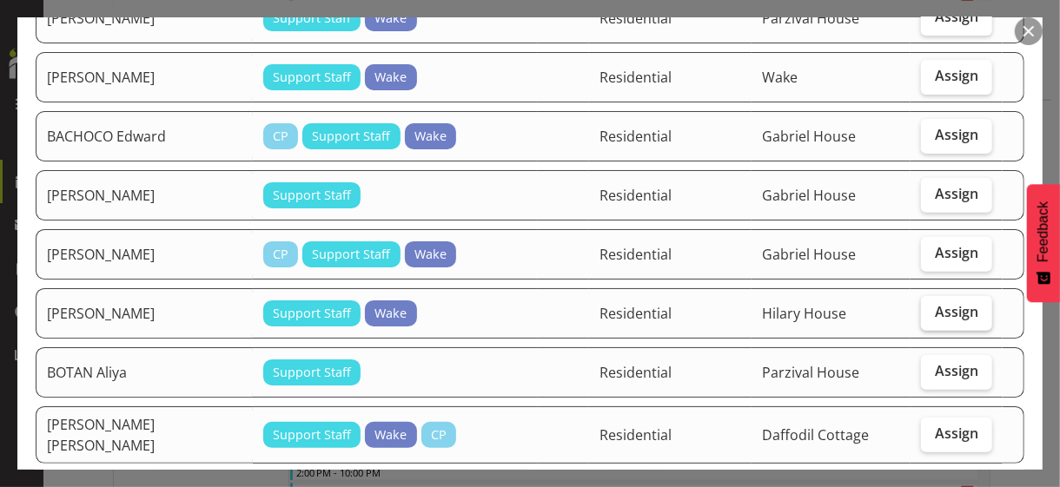
click at [939, 307] on span "Assign" at bounding box center [956, 311] width 43 height 17
click at [932, 307] on input "Assign" at bounding box center [926, 312] width 11 height 11
checkbox input "true"
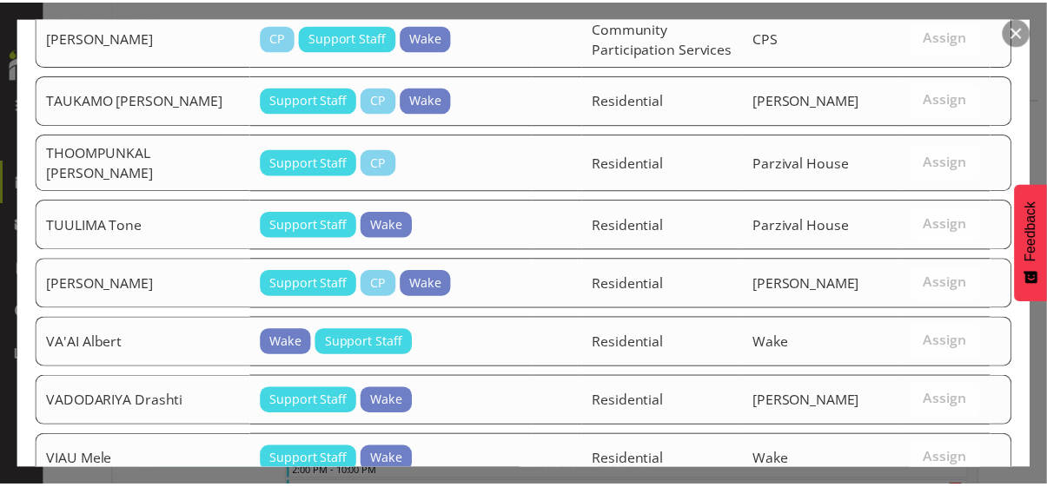
scroll to position [2779, 0]
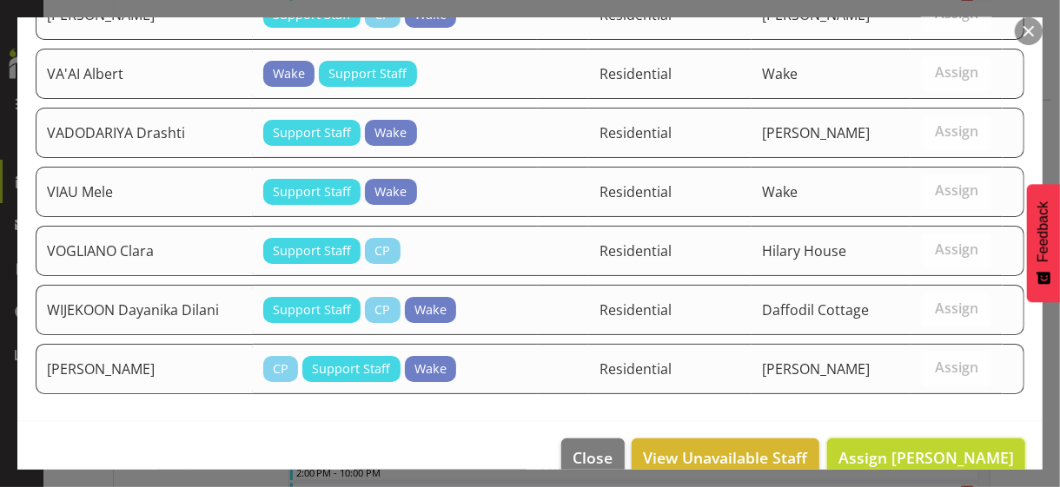
drag, startPoint x: 904, startPoint y: 439, endPoint x: 728, endPoint y: 453, distance: 176.9
click at [902, 447] on span "Assign [PERSON_NAME]" at bounding box center [925, 457] width 175 height 21
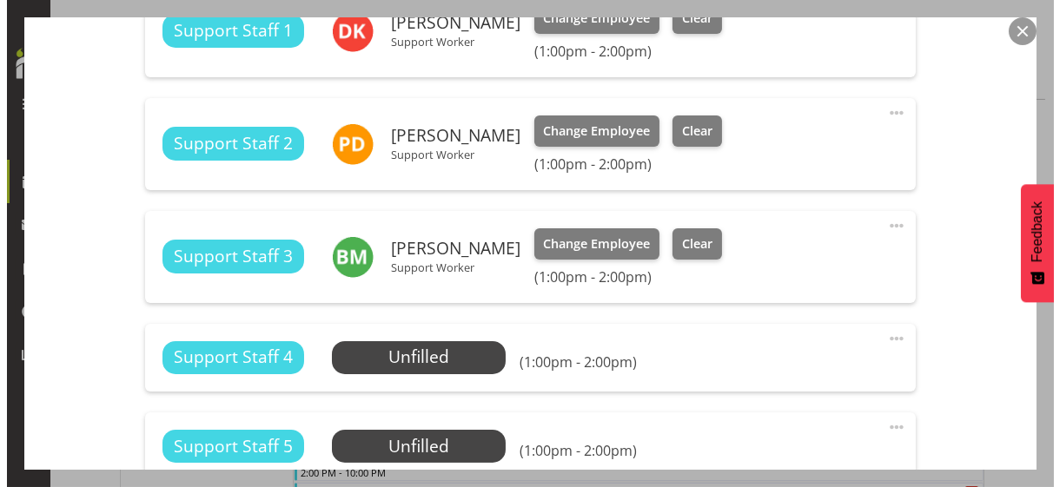
scroll to position [695, 0]
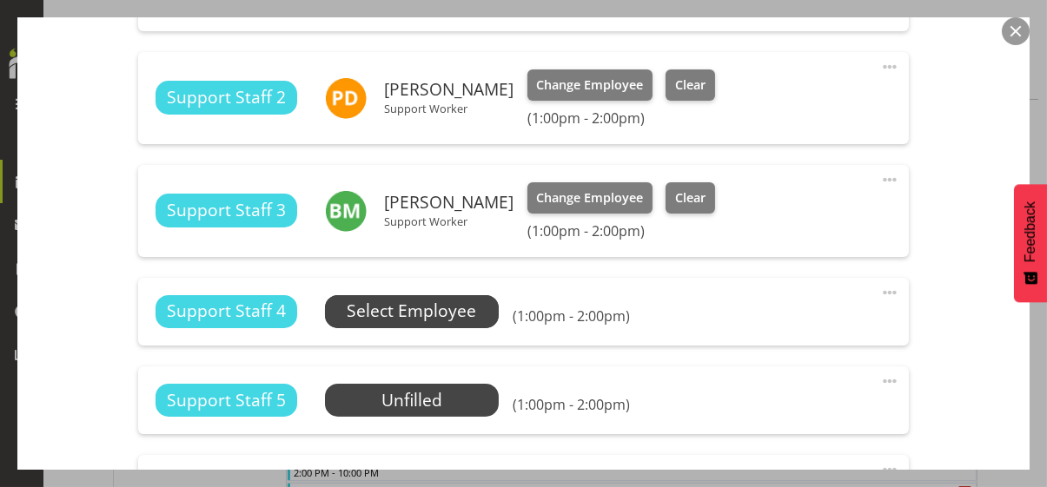
click at [433, 312] on span "Select Employee" at bounding box center [411, 311] width 129 height 25
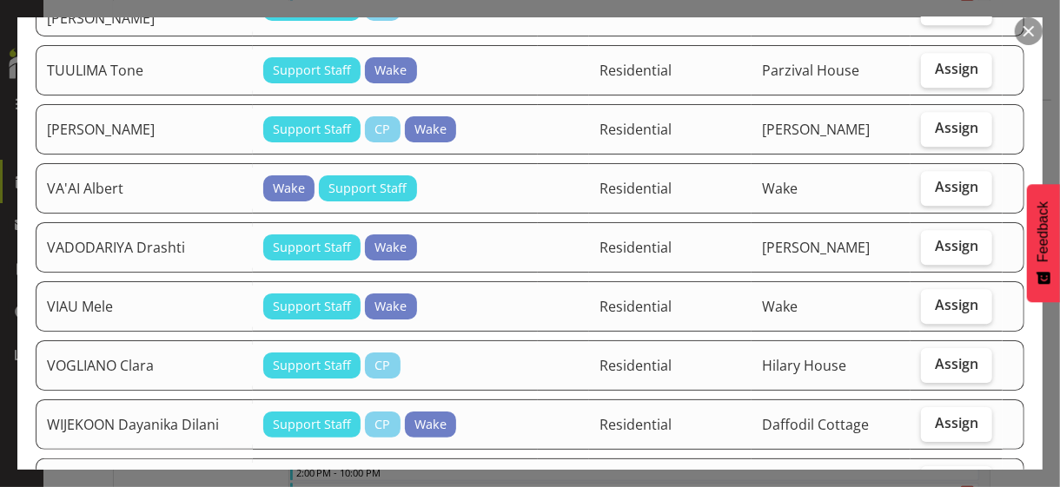
scroll to position [2733, 0]
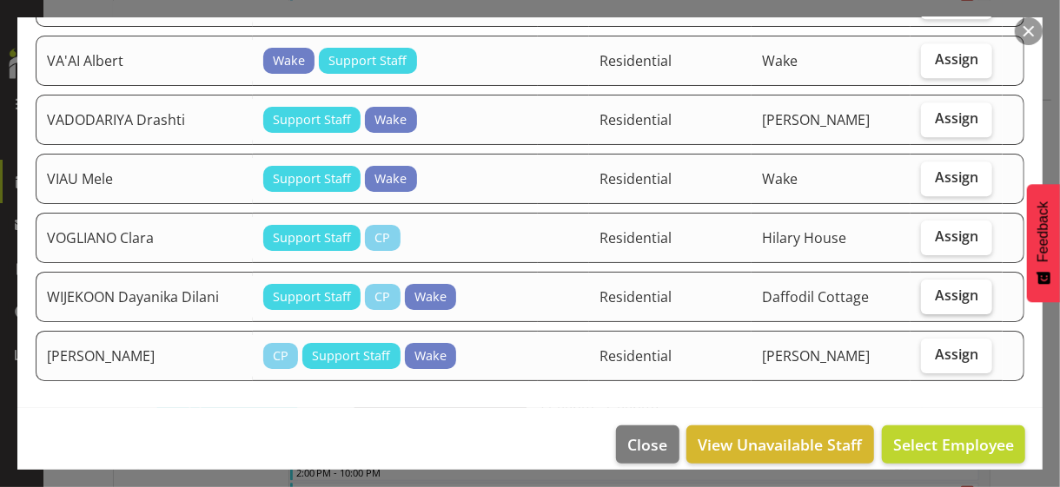
drag, startPoint x: 930, startPoint y: 279, endPoint x: 930, endPoint y: 294, distance: 14.8
click at [935, 287] on span "Assign" at bounding box center [956, 295] width 43 height 17
click at [929, 290] on input "Assign" at bounding box center [926, 295] width 11 height 11
checkbox input "true"
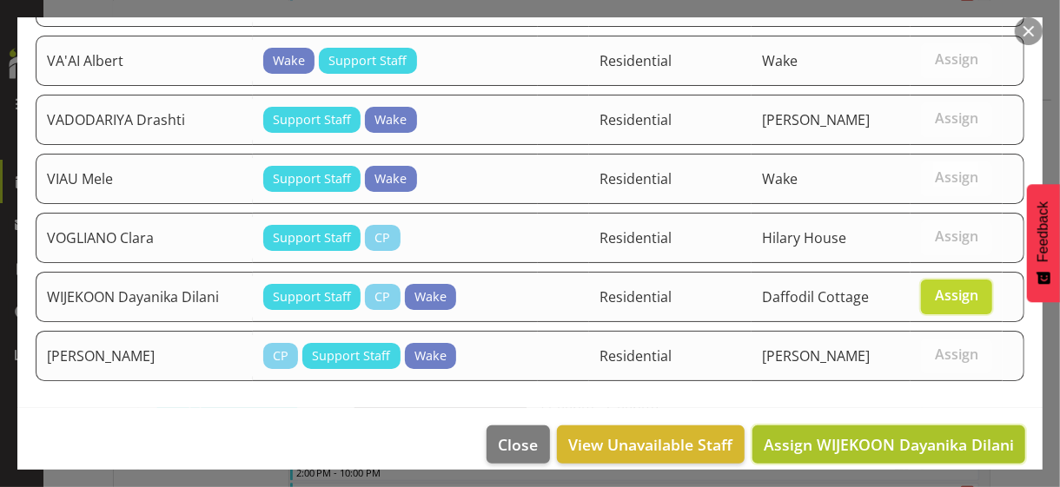
click at [914, 434] on span "Assign WIJEKOON Dayanika Dilani" at bounding box center [888, 444] width 250 height 21
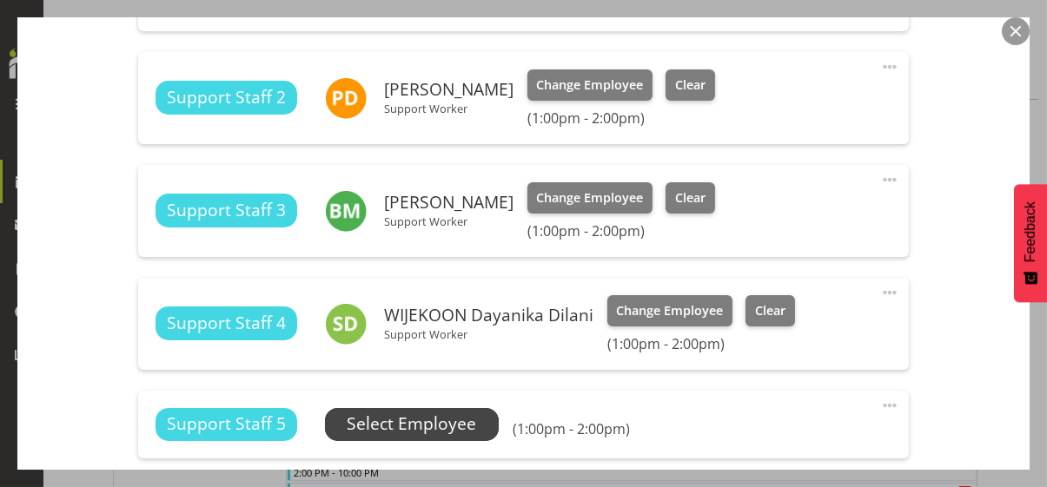
click at [436, 422] on span "Select Employee" at bounding box center [411, 424] width 129 height 25
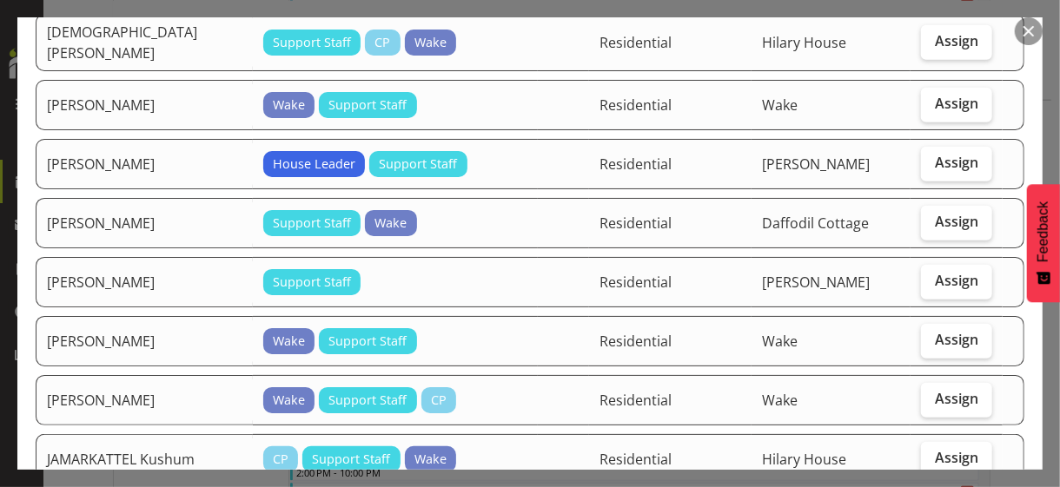
scroll to position [782, 0]
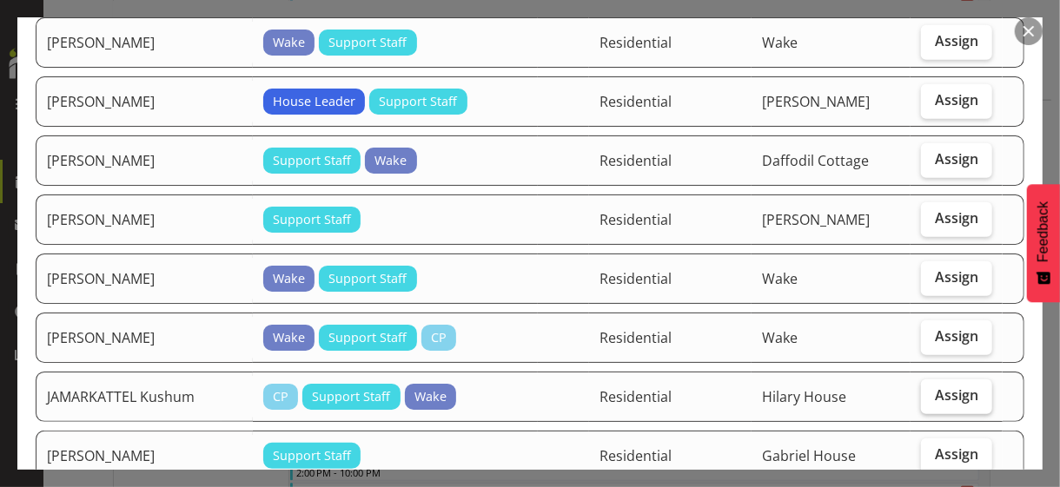
click at [944, 386] on span "Assign" at bounding box center [956, 394] width 43 height 17
click at [932, 390] on input "Assign" at bounding box center [926, 395] width 11 height 11
checkbox input "true"
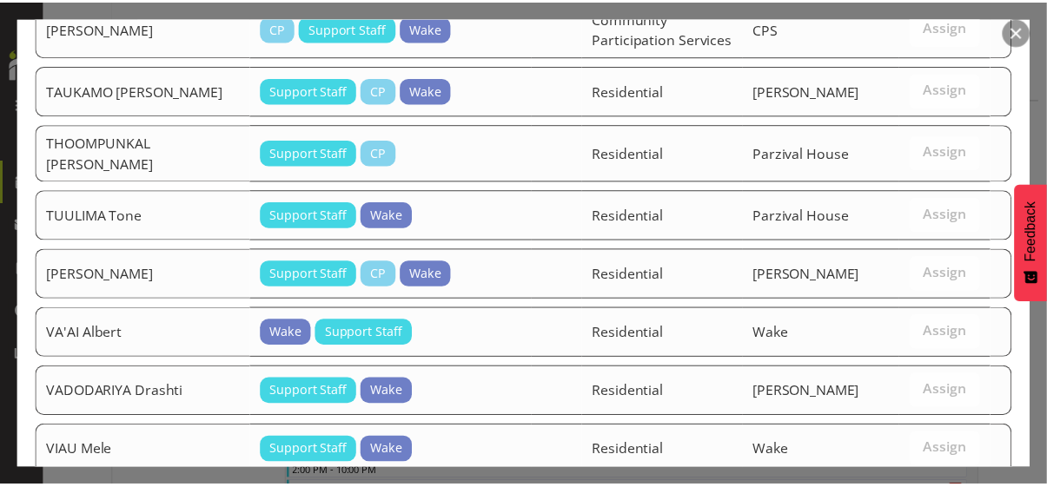
scroll to position [2676, 0]
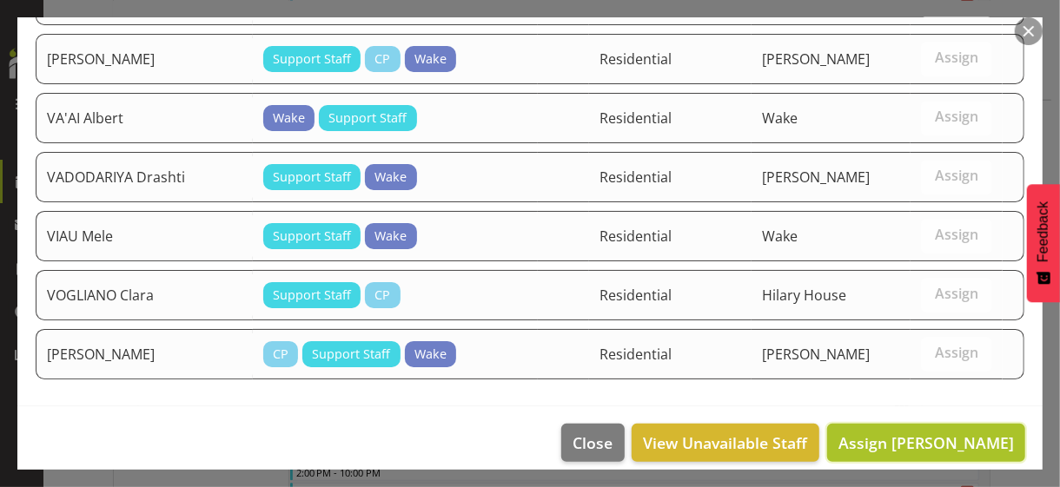
click at [882, 433] on span "Assign [PERSON_NAME]" at bounding box center [925, 443] width 175 height 21
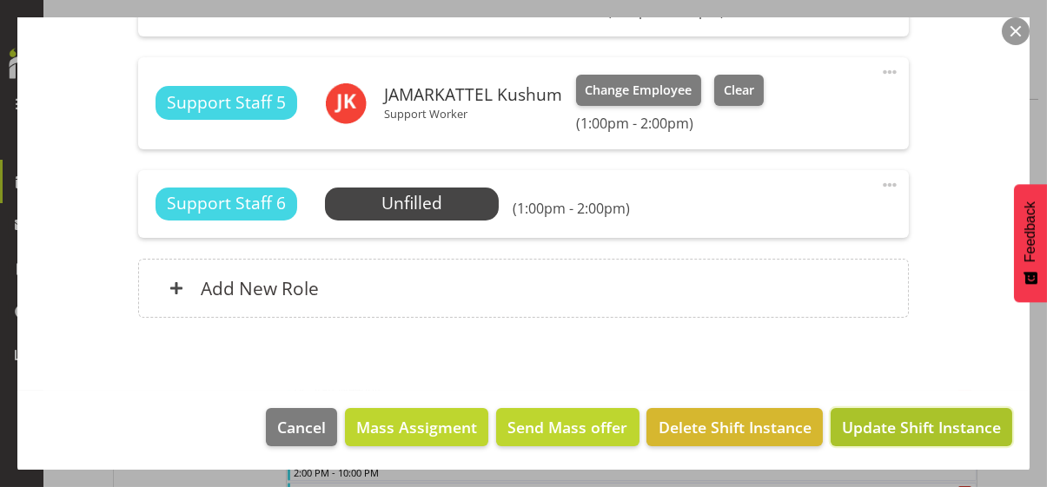
click at [882, 428] on span "Update Shift Instance" at bounding box center [921, 427] width 159 height 23
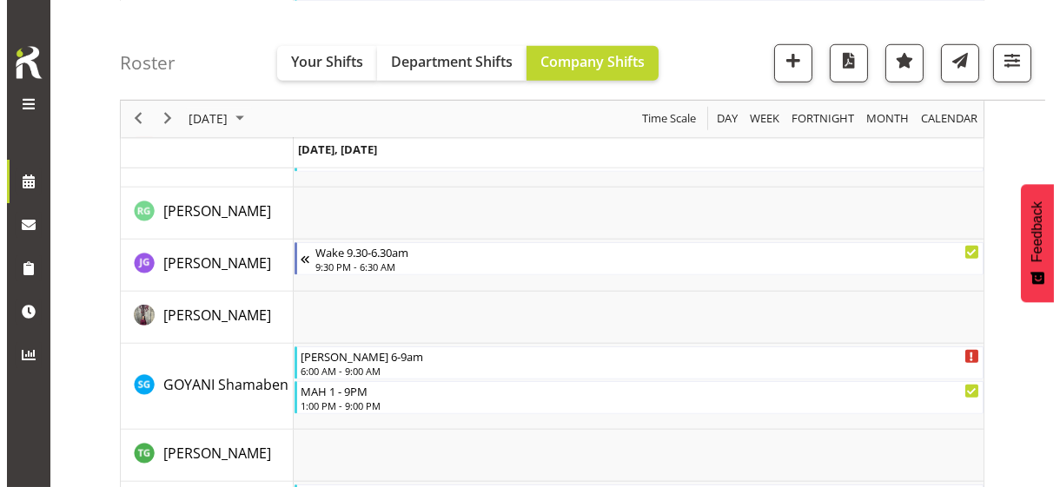
scroll to position [2487, 0]
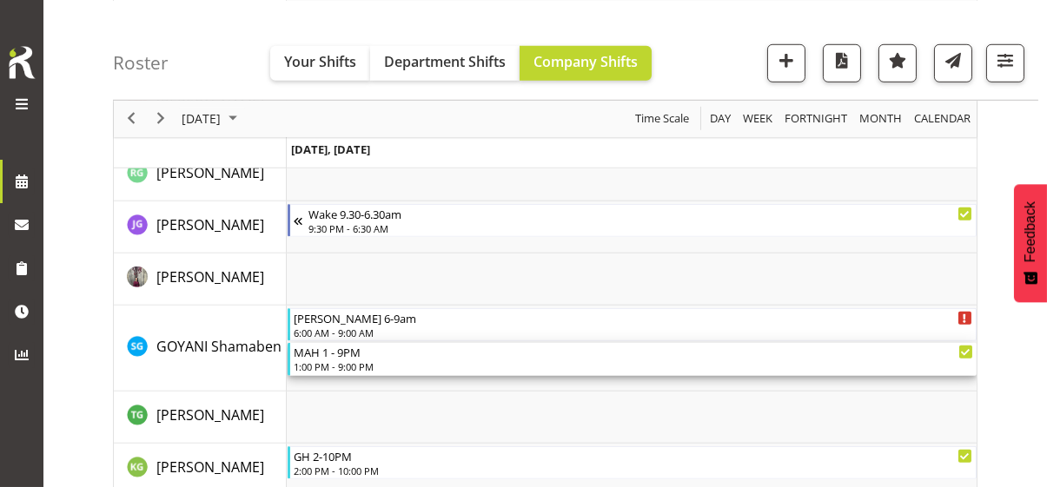
click at [329, 361] on div "1:00 PM - 9:00 PM" at bounding box center [633, 367] width 679 height 14
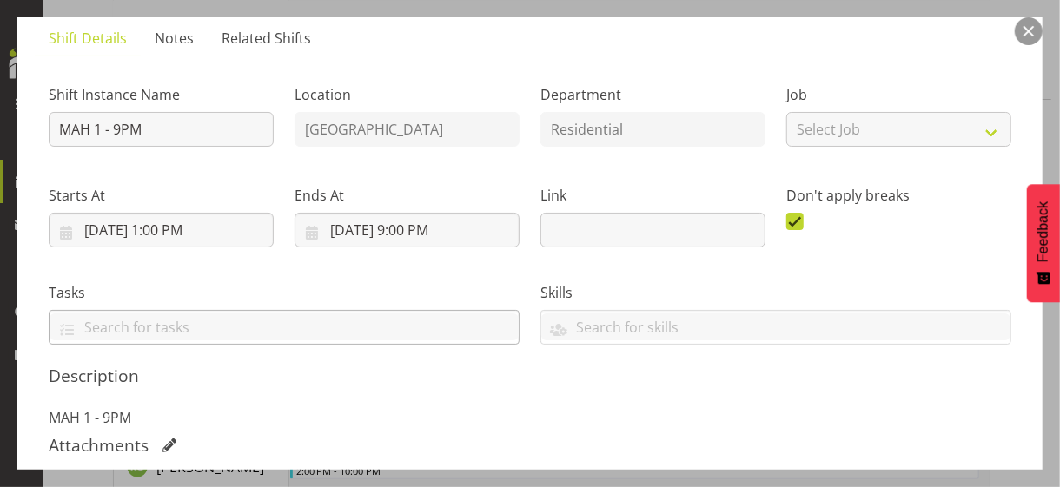
scroll to position [347, 0]
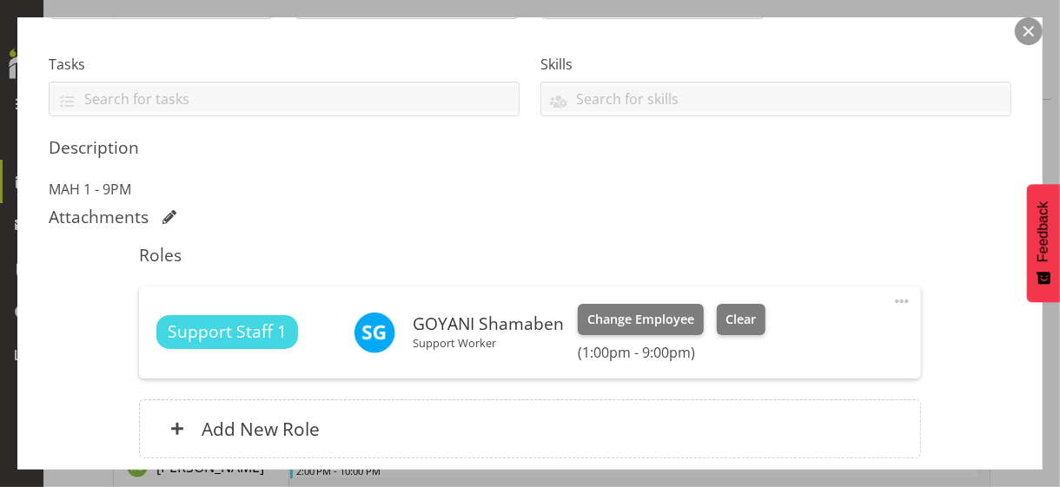
click at [891, 299] on span at bounding box center [901, 301] width 21 height 21
click at [750, 336] on link "Edit" at bounding box center [828, 339] width 167 height 31
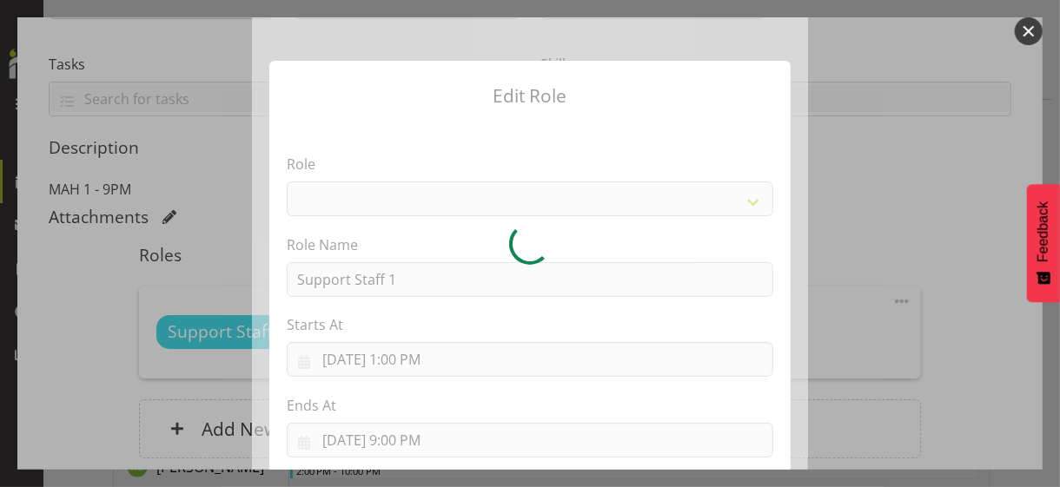
select select "1091"
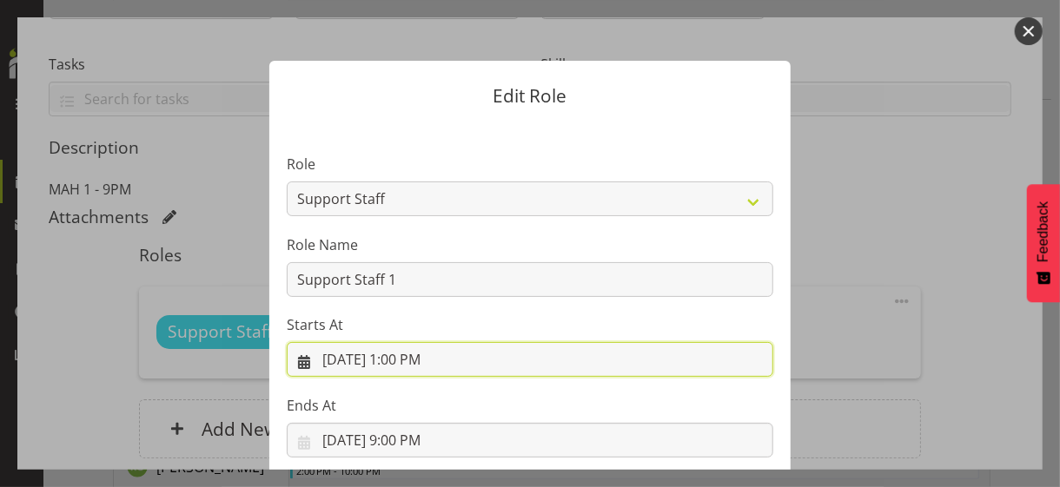
click at [400, 358] on input "[DATE] 1:00 PM" at bounding box center [530, 359] width 486 height 35
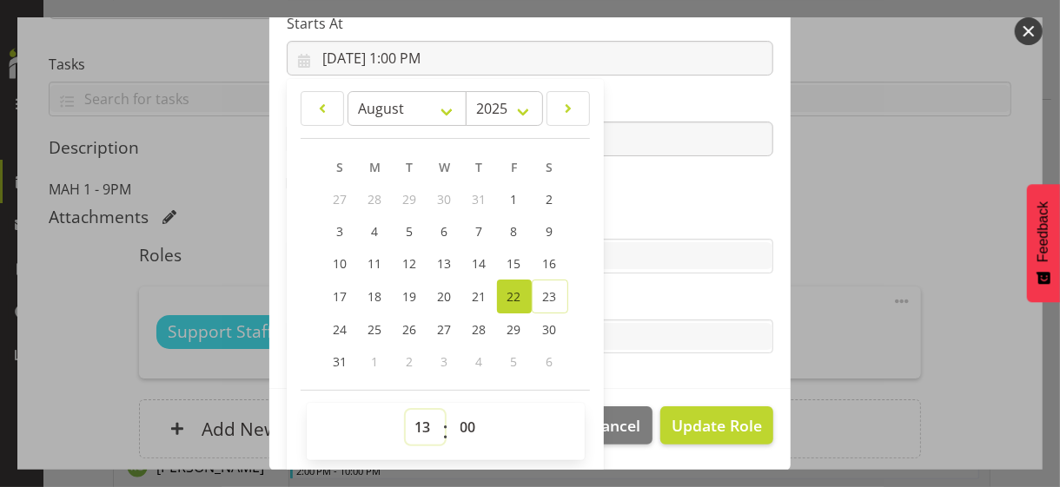
drag, startPoint x: 411, startPoint y: 423, endPoint x: 411, endPoint y: 409, distance: 13.9
click at [409, 418] on select "00 01 02 03 04 05 06 07 08 09 10 11 12 13 14 15 16 17 18 19 20 21 22 23" at bounding box center [425, 427] width 39 height 35
select select "14"
click at [406, 410] on select "00 01 02 03 04 05 06 07 08 09 10 11 12 13 14 15 16 17 18 19 20 21 22 23" at bounding box center [425, 427] width 39 height 35
type input "[DATE] 2:00 PM"
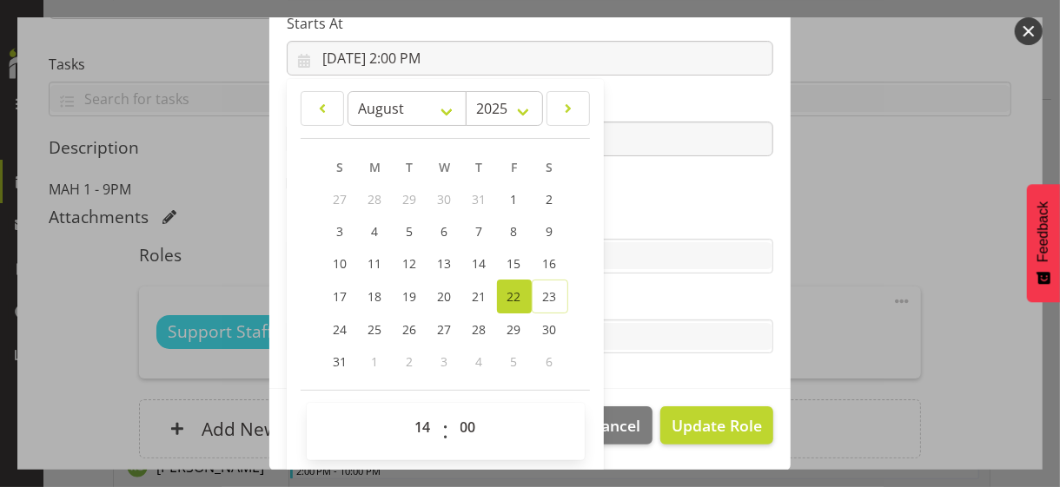
drag, startPoint x: 634, startPoint y: 215, endPoint x: 651, endPoint y: 225, distance: 19.8
click at [636, 215] on label "Skills" at bounding box center [530, 221] width 486 height 21
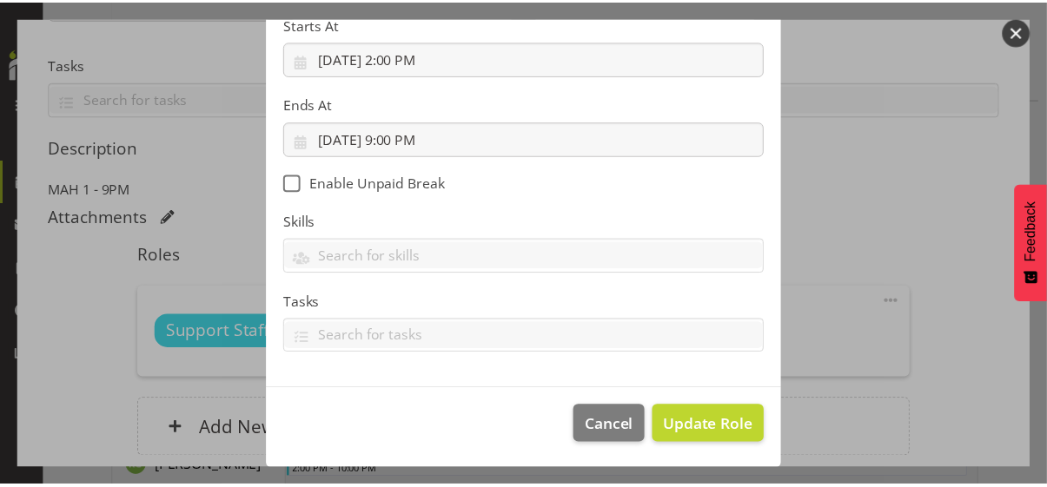
scroll to position [301, 0]
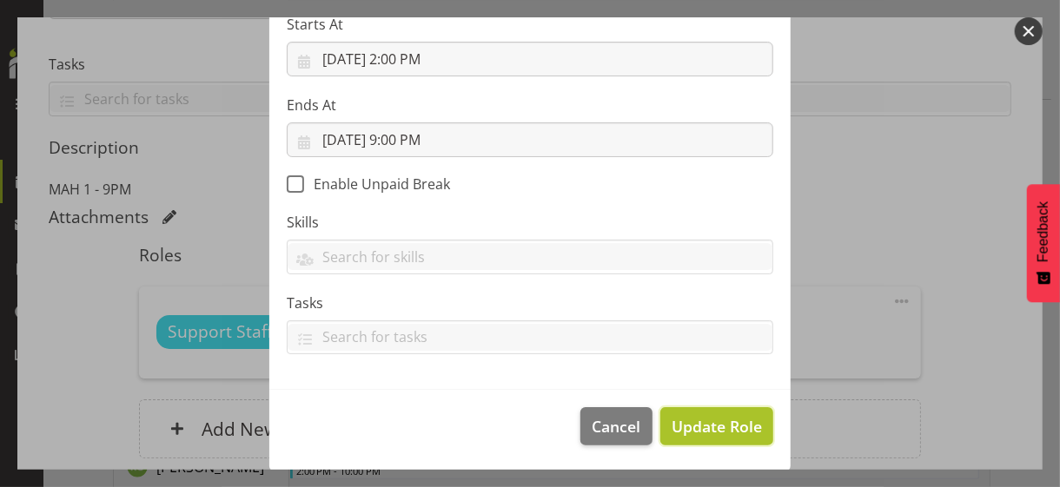
click at [705, 420] on span "Update Role" at bounding box center [716, 426] width 90 height 23
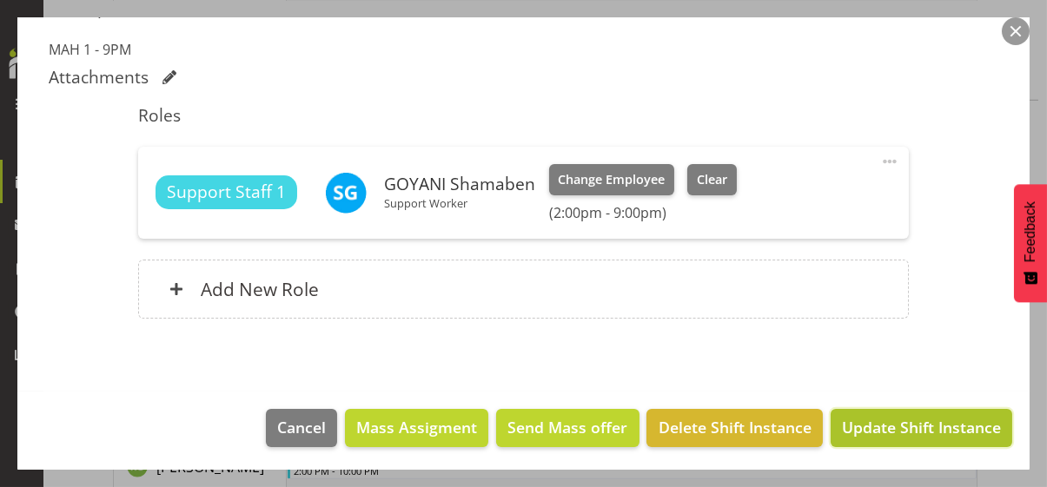
click at [874, 423] on span "Update Shift Instance" at bounding box center [921, 427] width 159 height 23
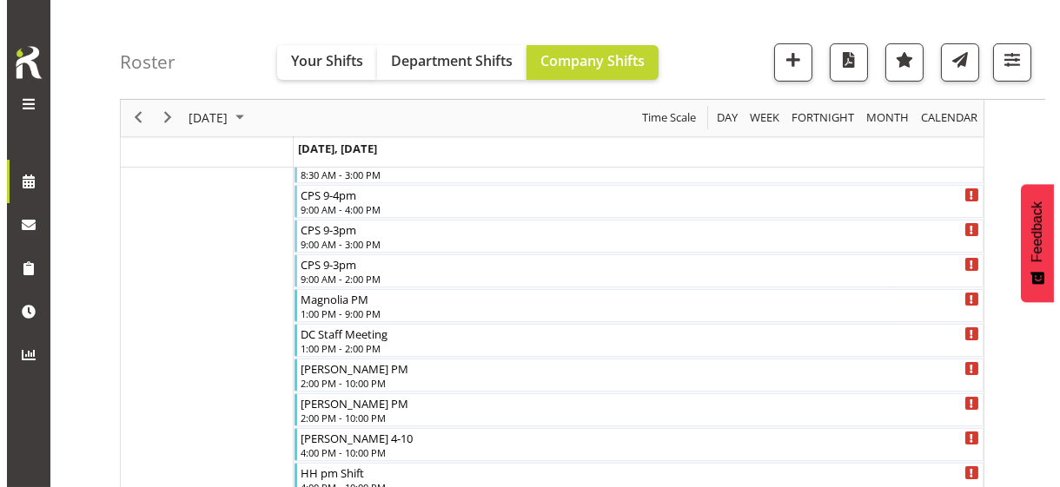
scroll to position [1011, 0]
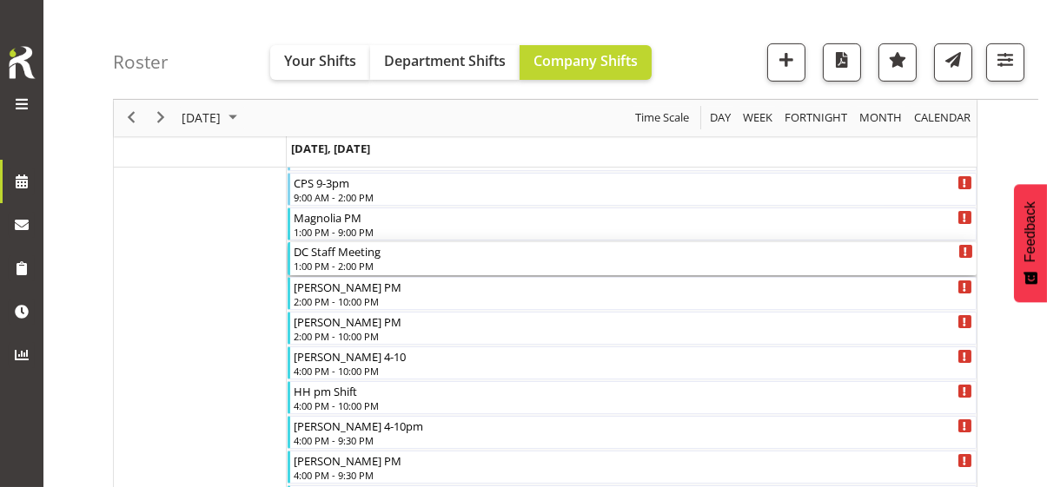
click at [343, 264] on div "1:00 PM - 2:00 PM" at bounding box center [633, 266] width 679 height 14
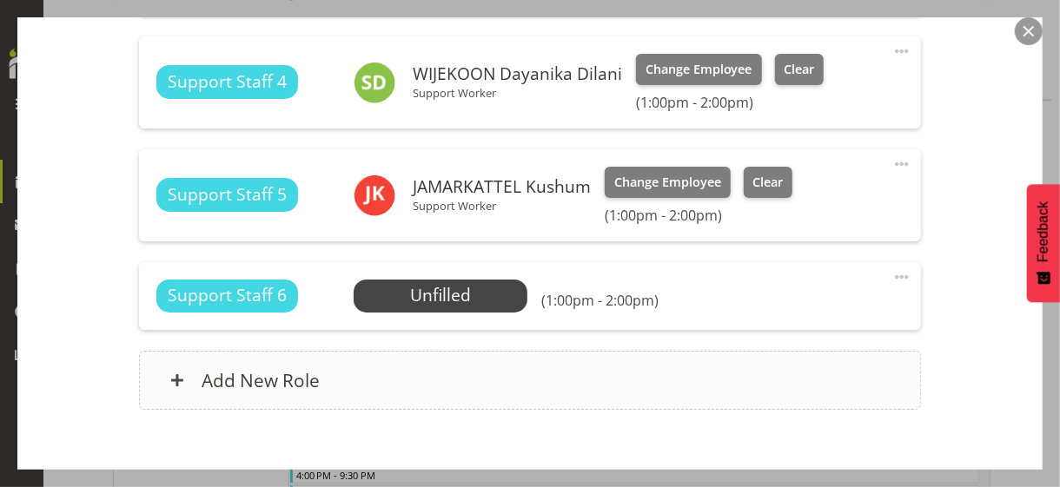
scroll to position [1028, 0]
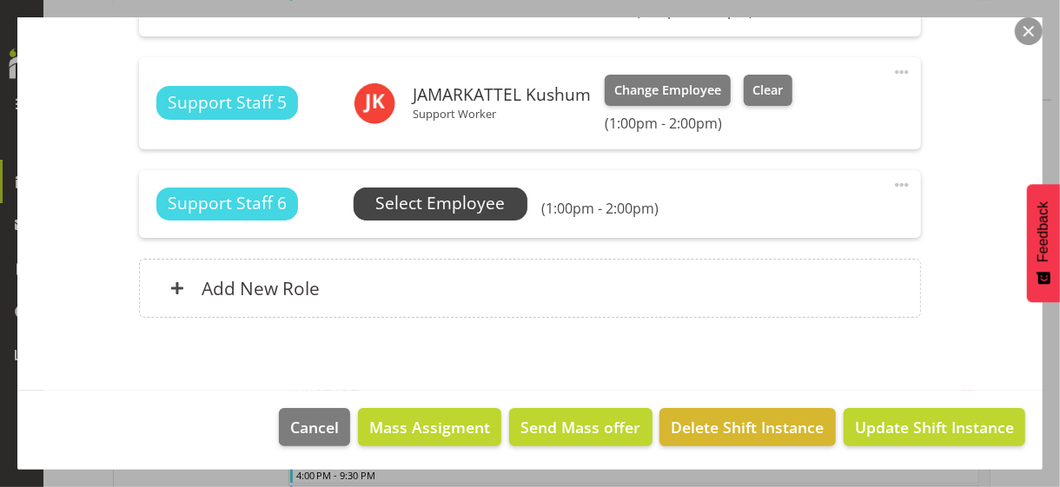
click at [442, 211] on span "Select Employee" at bounding box center [439, 203] width 129 height 25
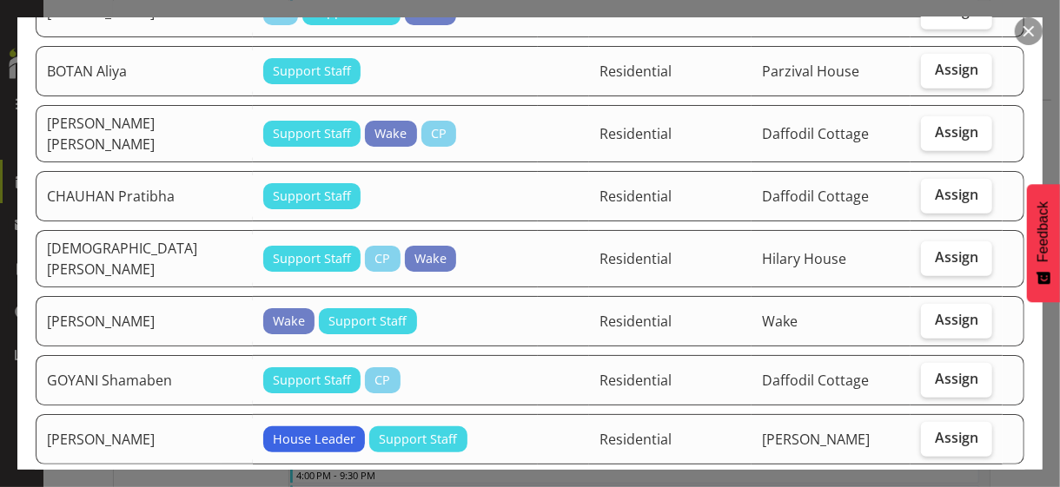
scroll to position [521, 0]
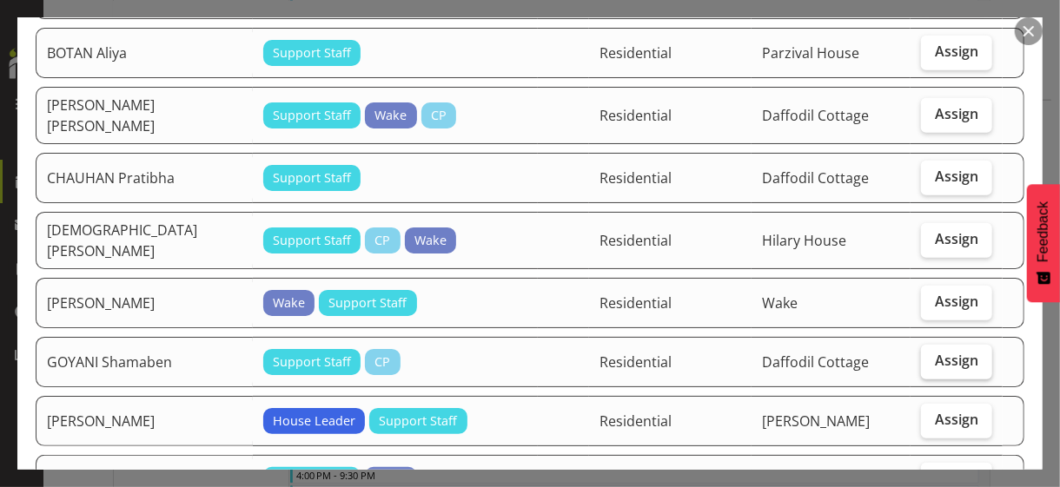
click at [944, 352] on span "Assign" at bounding box center [956, 360] width 43 height 17
click at [932, 355] on input "Assign" at bounding box center [926, 360] width 11 height 11
checkbox input "true"
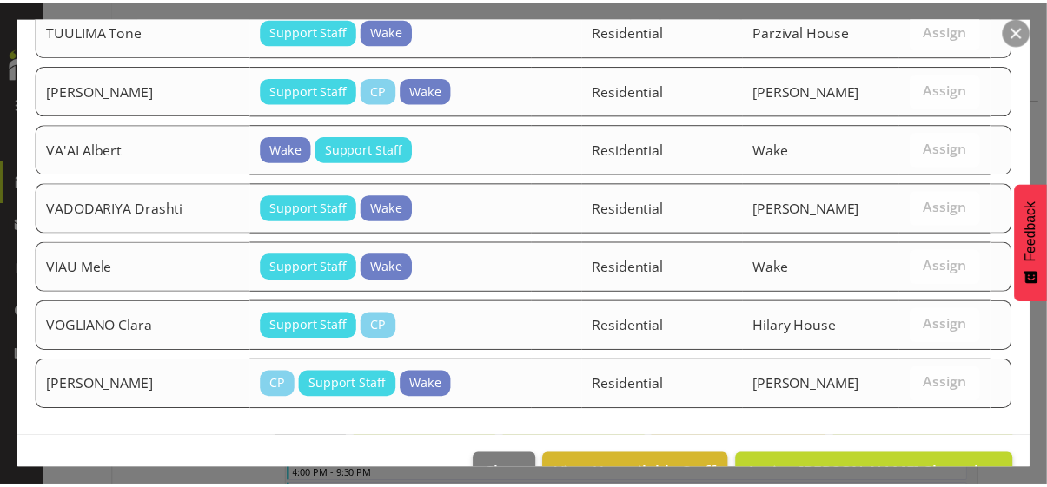
scroll to position [2676, 0]
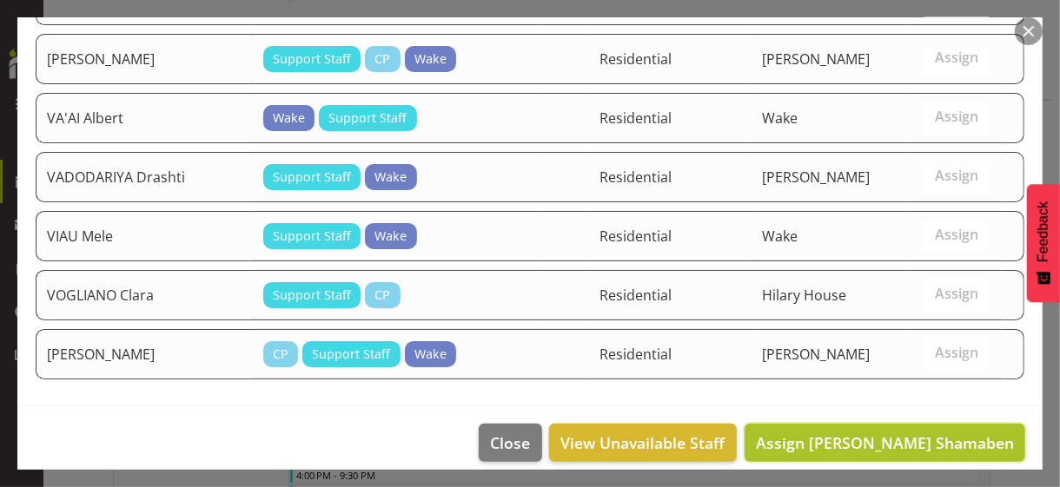
click at [897, 433] on span "Assign [PERSON_NAME] Shamaben" at bounding box center [885, 443] width 258 height 21
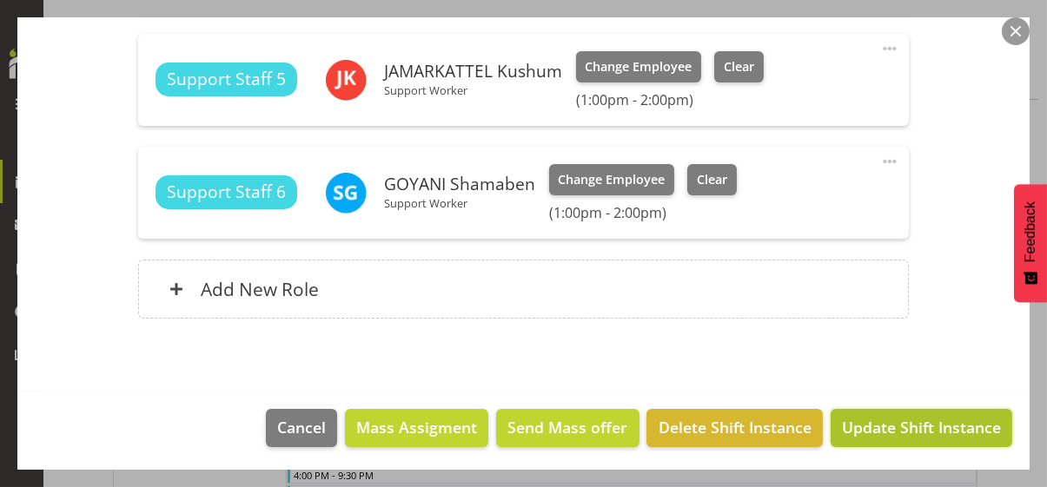
click at [894, 422] on span "Update Shift Instance" at bounding box center [921, 427] width 159 height 23
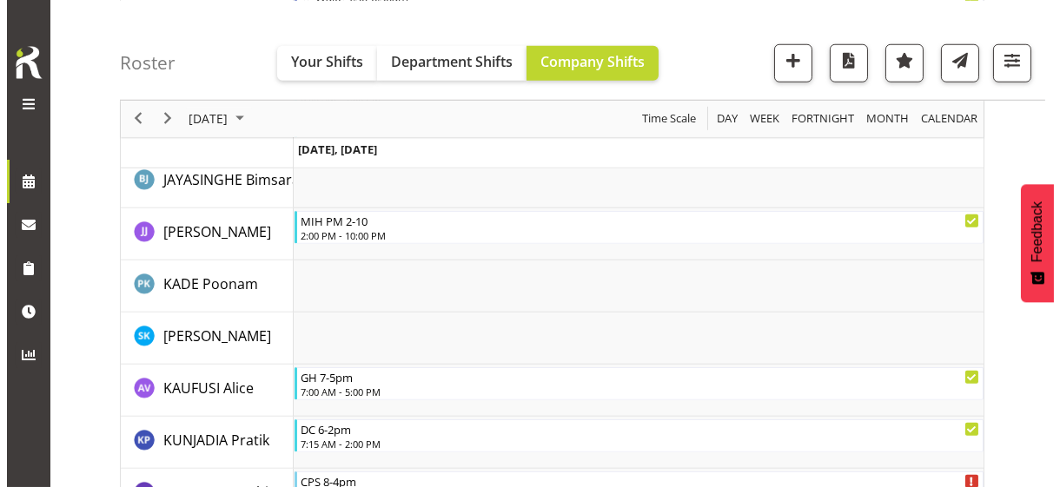
scroll to position [3005, 0]
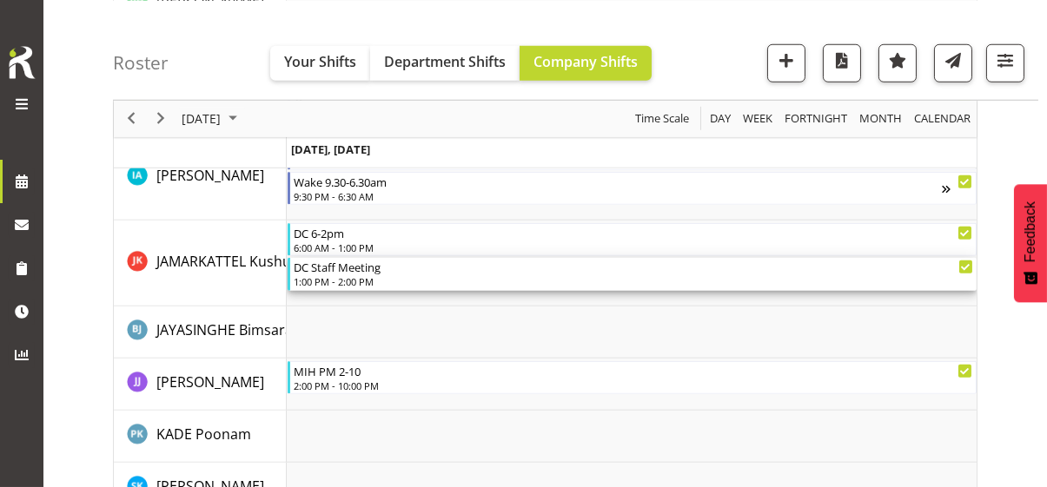
click at [331, 279] on div "1:00 PM - 2:00 PM" at bounding box center [633, 281] width 679 height 14
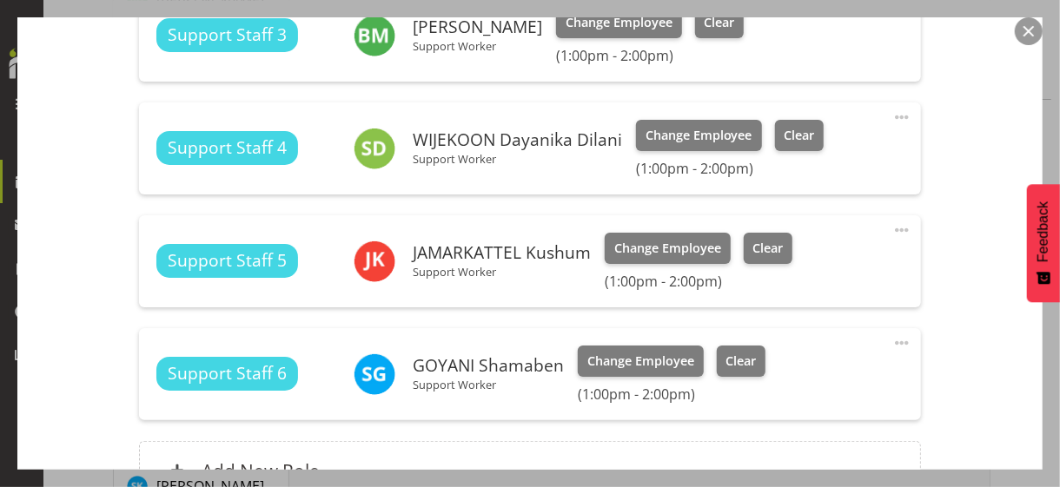
scroll to position [955, 0]
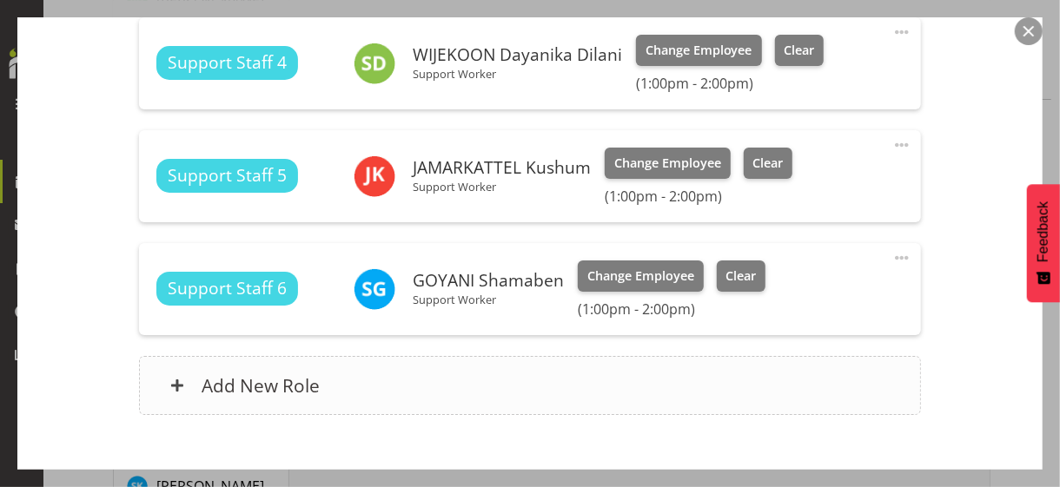
click at [369, 386] on div "Add New Role" at bounding box center [529, 385] width 781 height 59
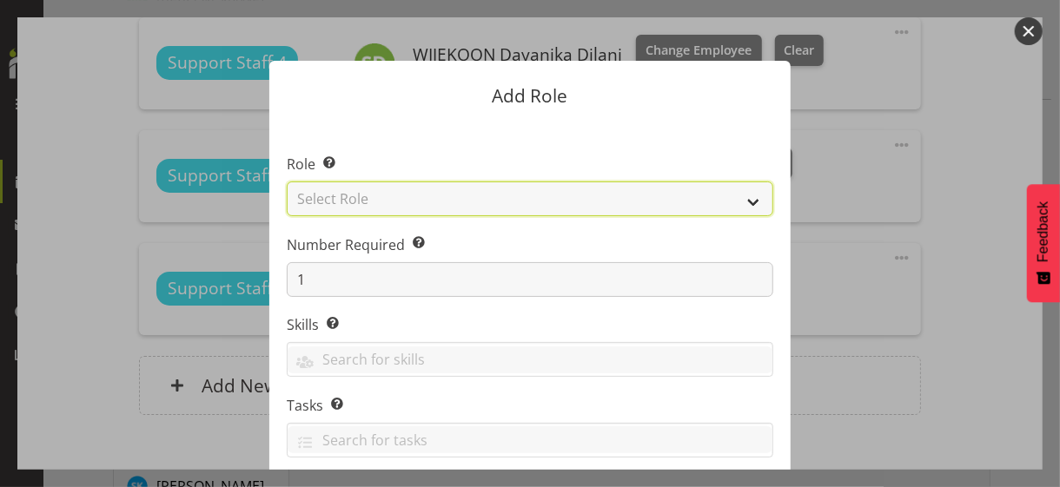
click at [385, 197] on select "Select Role CP House Leader Support Staff Wake" at bounding box center [530, 199] width 486 height 35
select select "1091"
click at [287, 182] on select "Select Role CP House Leader Support Staff Wake" at bounding box center [530, 199] width 486 height 35
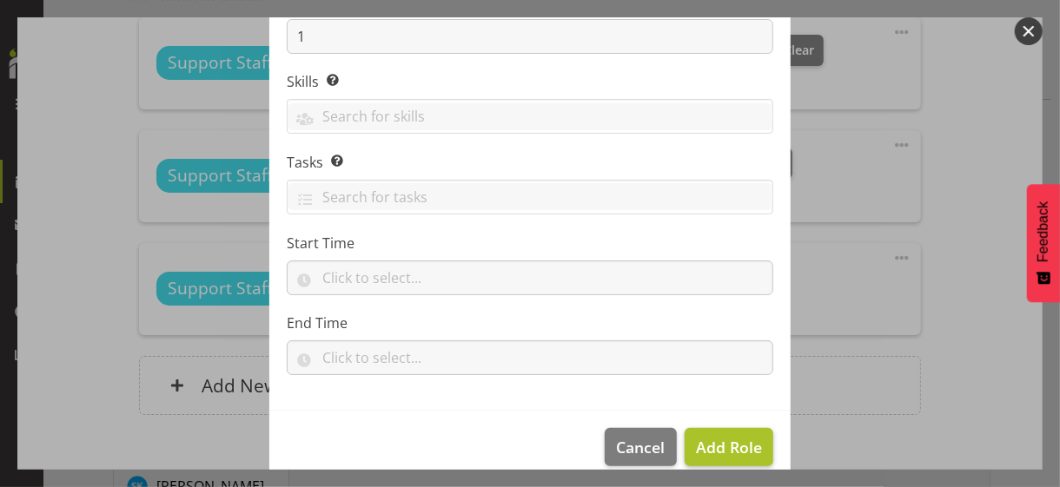
scroll to position [264, 0]
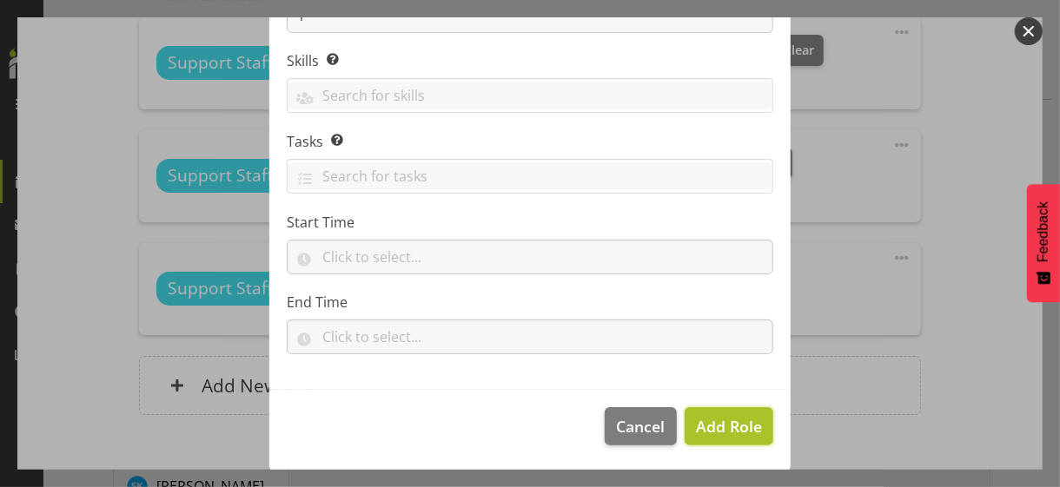
click at [701, 416] on span "Add Role" at bounding box center [729, 426] width 66 height 21
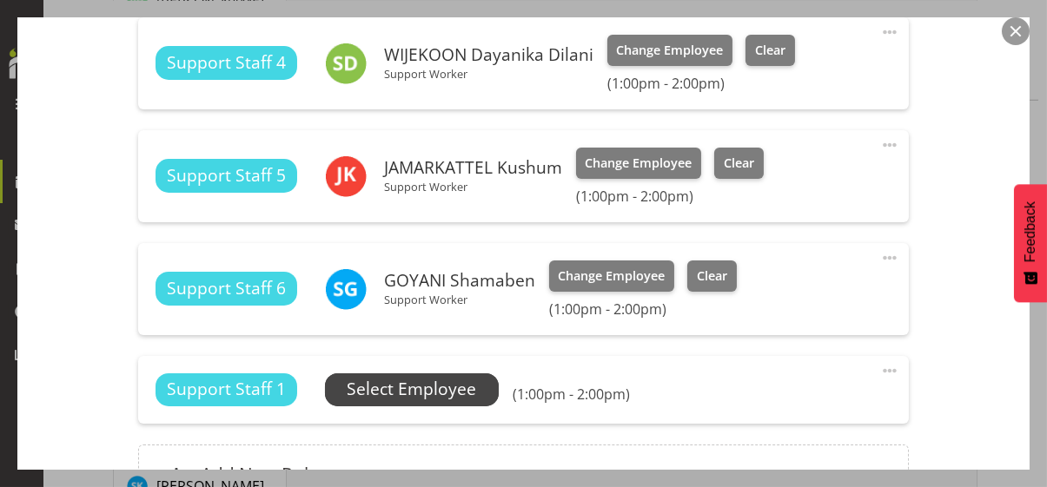
click at [427, 394] on span "Select Employee" at bounding box center [411, 389] width 129 height 25
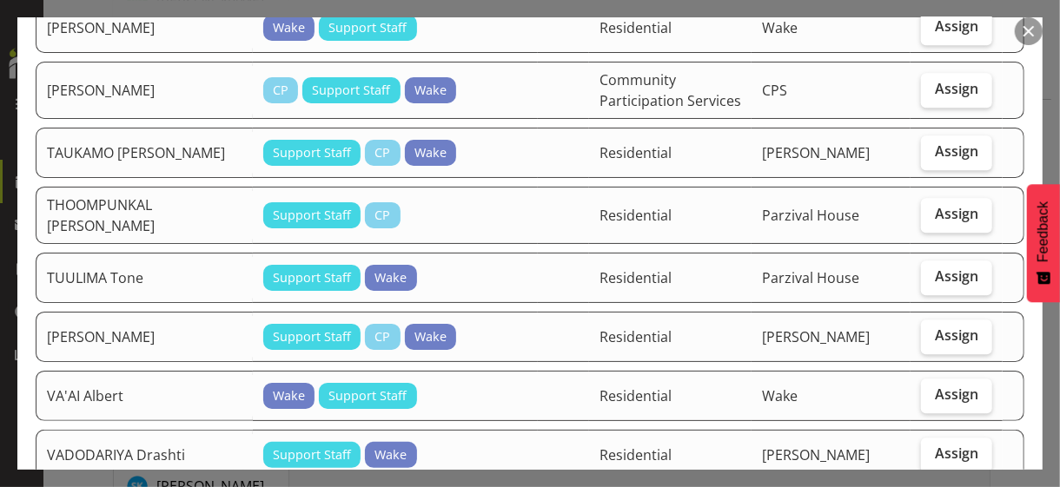
scroll to position [2345, 0]
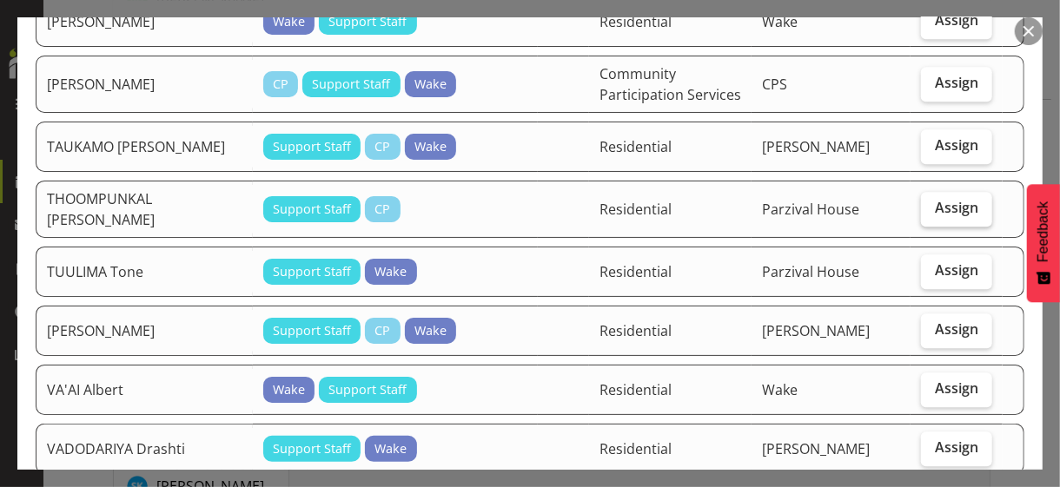
click at [936, 201] on span "Assign" at bounding box center [956, 207] width 43 height 17
click at [932, 202] on input "Assign" at bounding box center [926, 207] width 11 height 11
checkbox input "true"
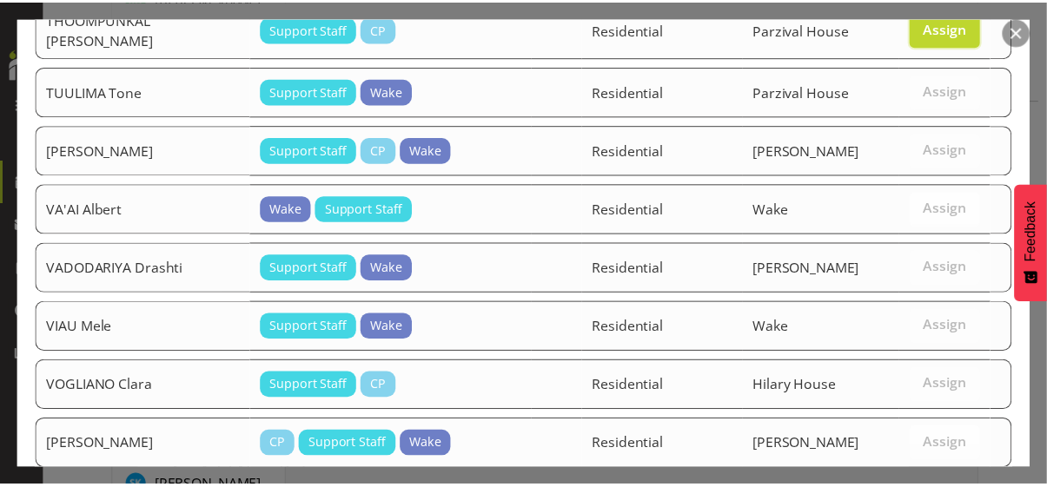
scroll to position [2618, 0]
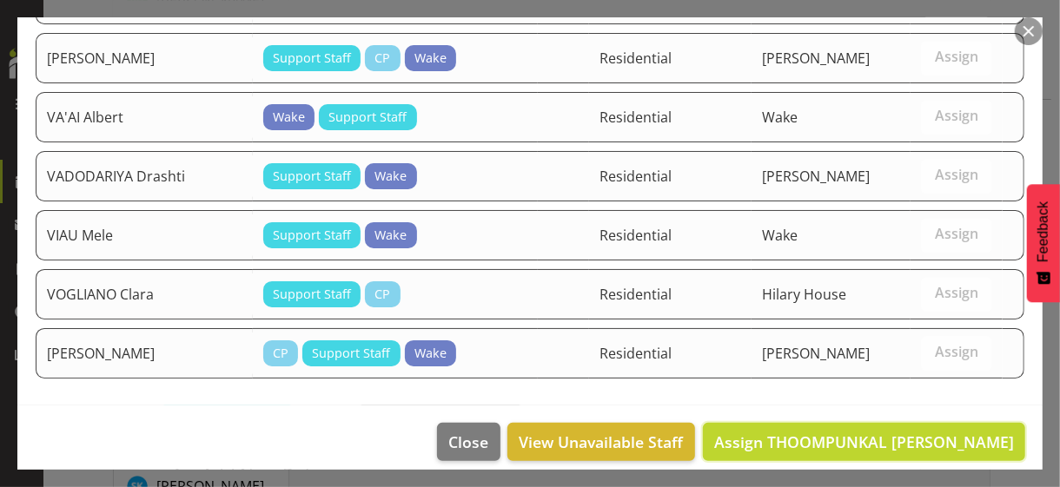
click at [891, 432] on span "Assign THOOMPUNKAL [PERSON_NAME]" at bounding box center [864, 442] width 300 height 21
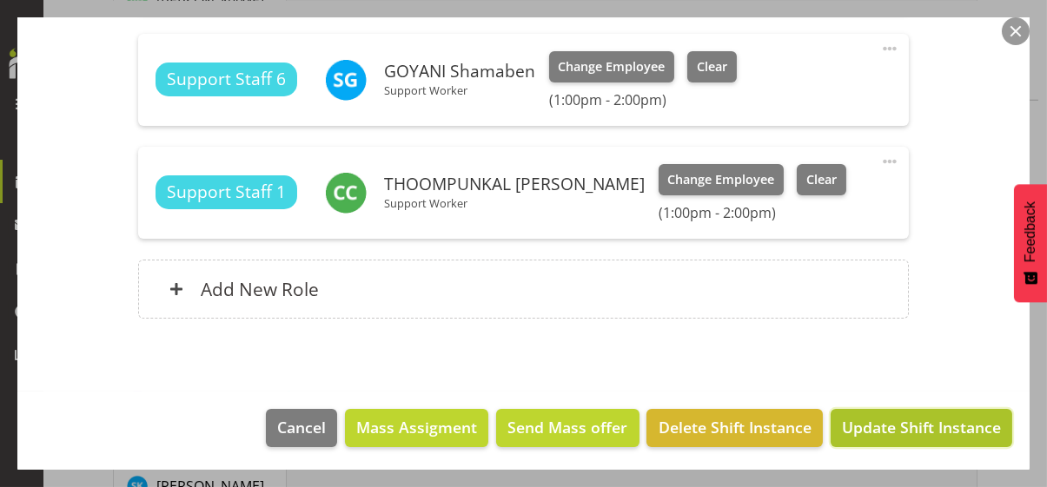
click at [891, 423] on span "Update Shift Instance" at bounding box center [921, 427] width 159 height 23
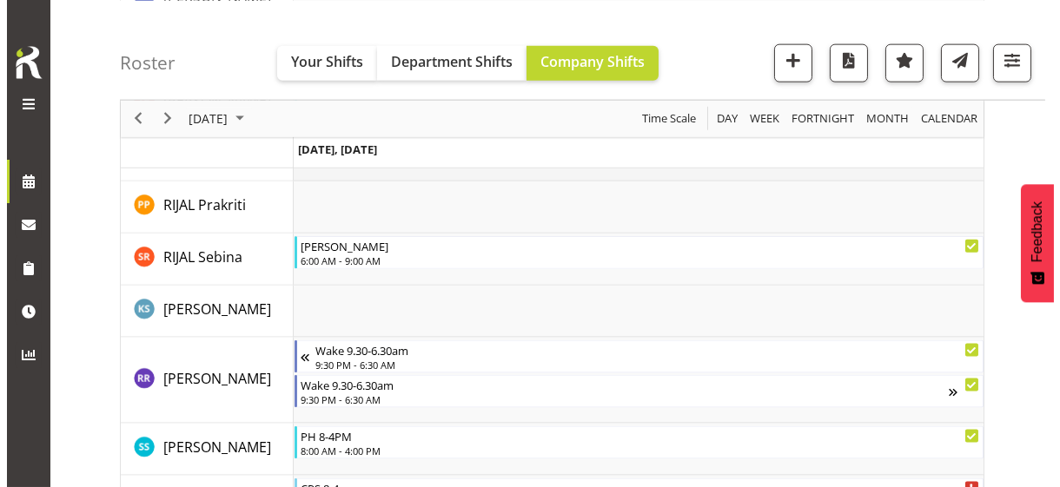
scroll to position [4742, 0]
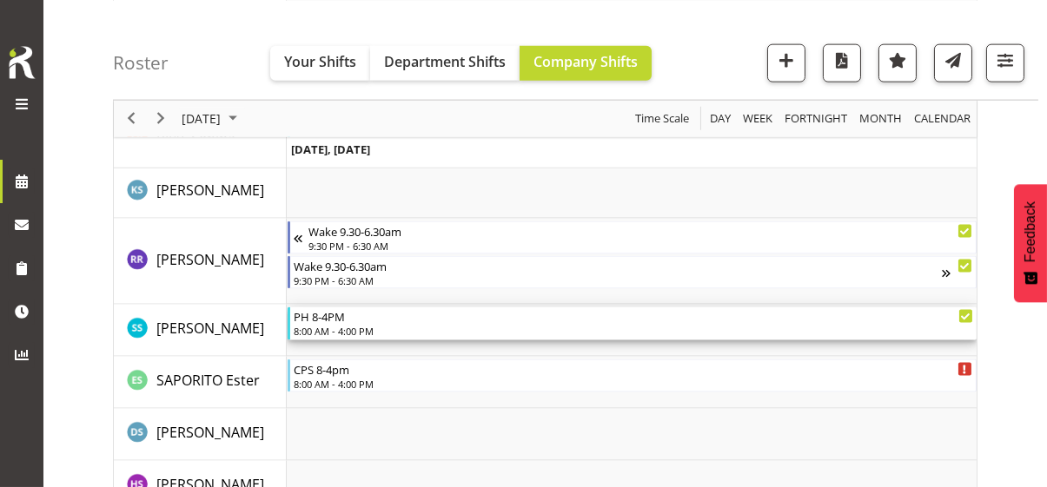
click at [347, 328] on div "8:00 AM - 4:00 PM" at bounding box center [633, 331] width 679 height 14
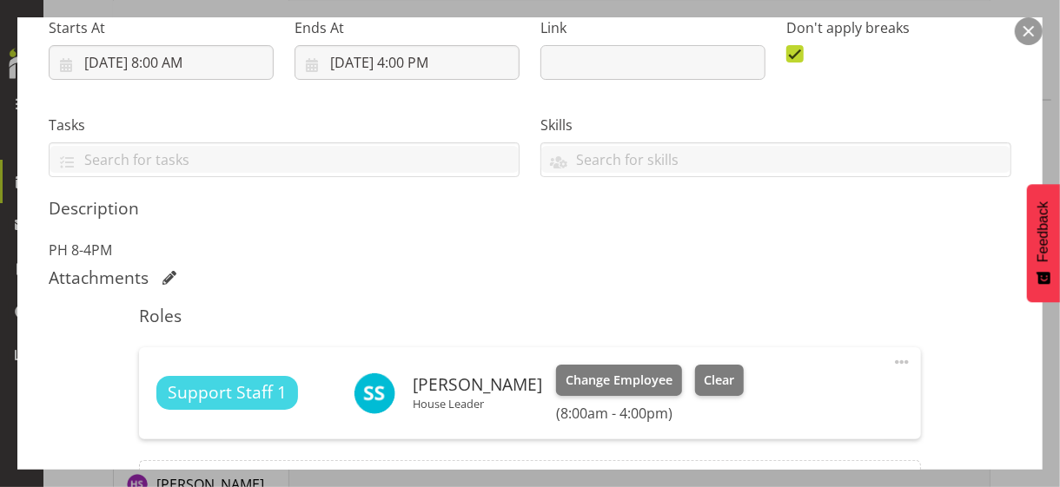
scroll to position [347, 0]
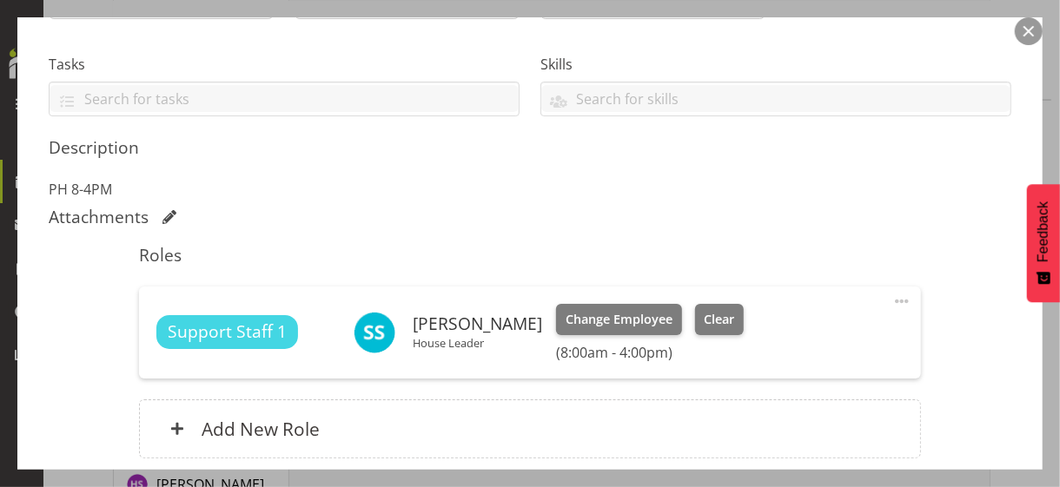
click at [891, 298] on span at bounding box center [901, 301] width 21 height 21
click at [765, 332] on link "Edit" at bounding box center [828, 339] width 167 height 31
select select "7"
select select "2025"
select select "8"
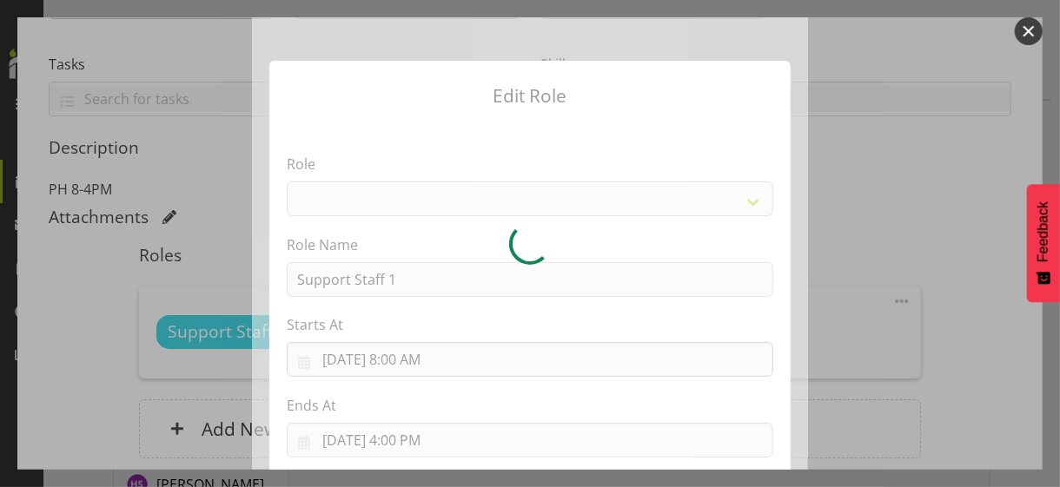
select select "1091"
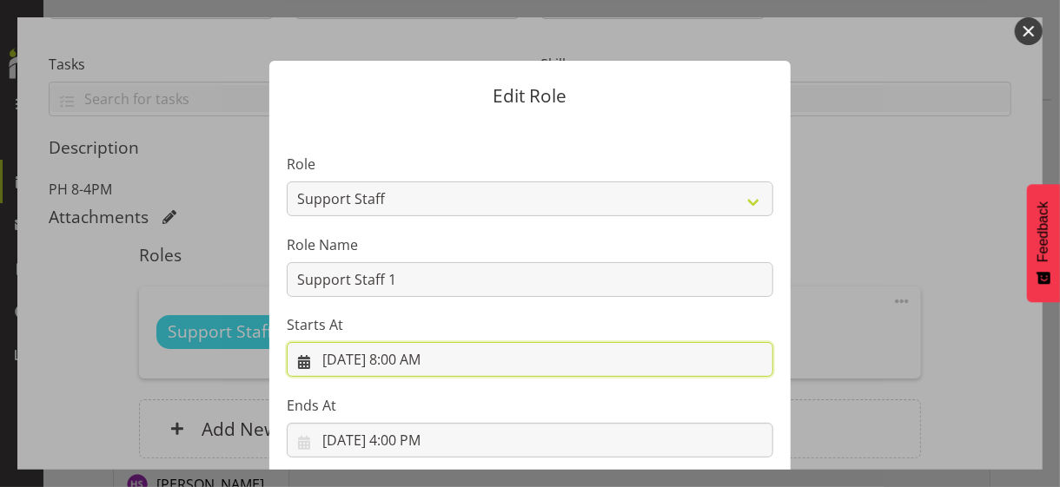
click at [403, 361] on input "[DATE] 8:00 AM" at bounding box center [530, 359] width 486 height 35
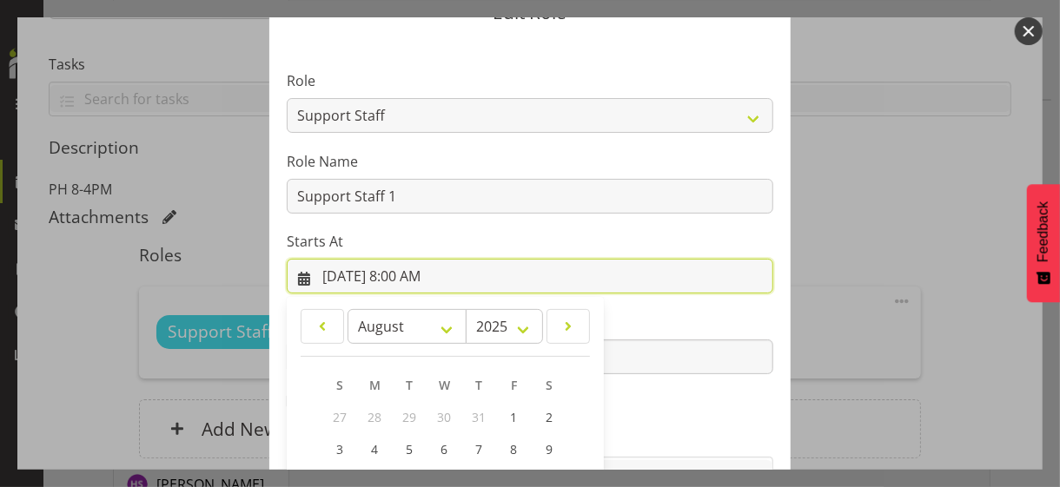
scroll to position [301, 0]
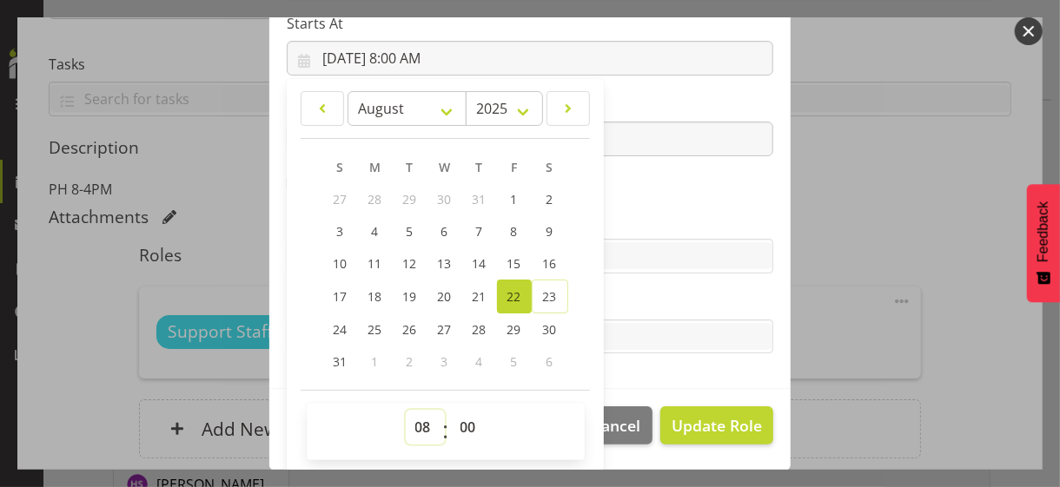
click at [412, 415] on select "00 01 02 03 04 05 06 07 08 09 10 11 12 13 14 15 16 17 18 19 20 21 22 23" at bounding box center [425, 427] width 39 height 35
select select "9"
click at [406, 410] on select "00 01 02 03 04 05 06 07 08 09 10 11 12 13 14 15 16 17 18 19 20 21 22 23" at bounding box center [425, 427] width 39 height 35
type input "[DATE] 9:00 AM"
click at [639, 198] on section "Role CP House Leader Support Staff Wake Role Name Support Staff 1 Starts At [DA…" at bounding box center [529, 105] width 521 height 568
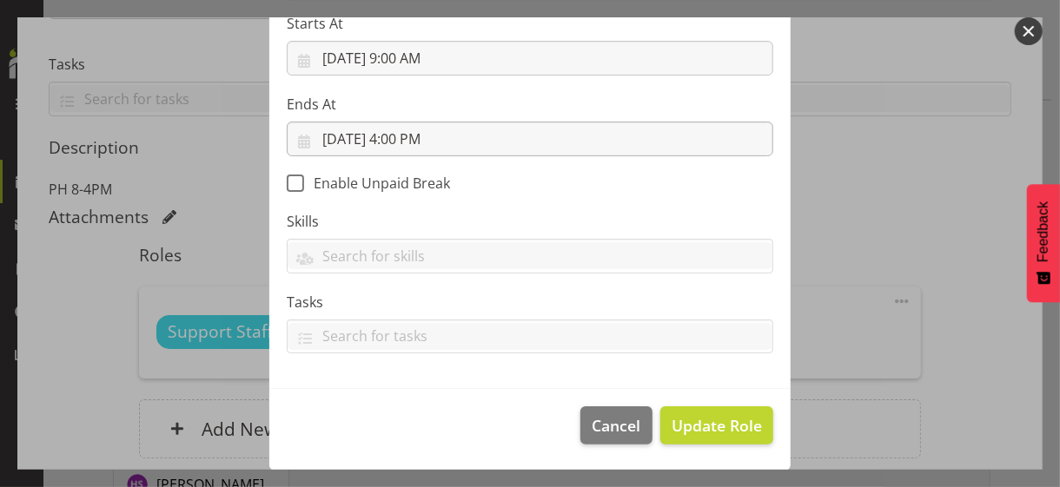
scroll to position [301, 0]
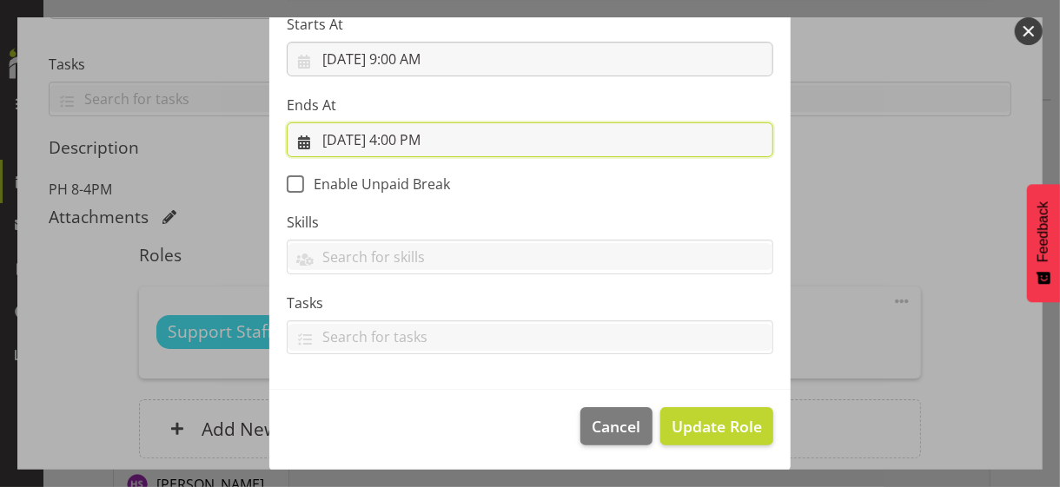
click at [406, 135] on input "[DATE] 4:00 PM" at bounding box center [530, 139] width 486 height 35
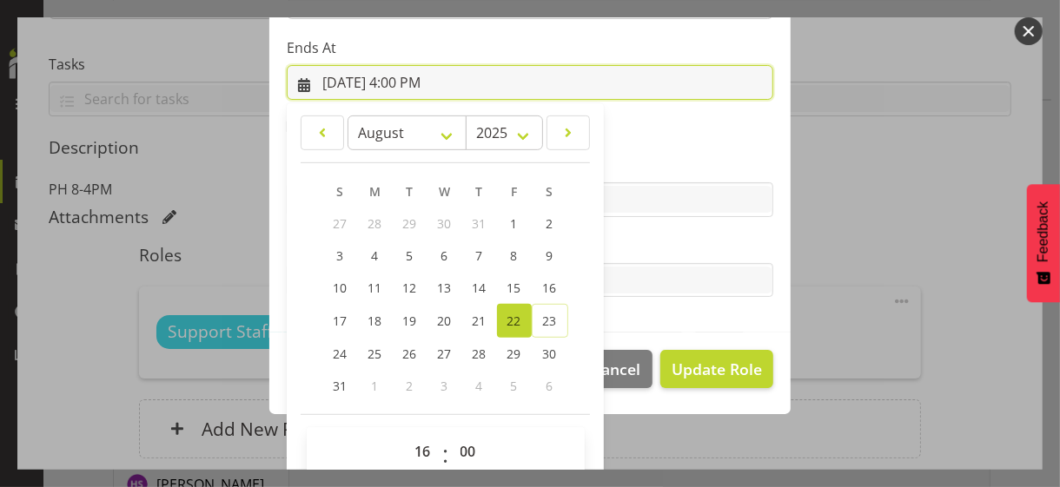
scroll to position [383, 0]
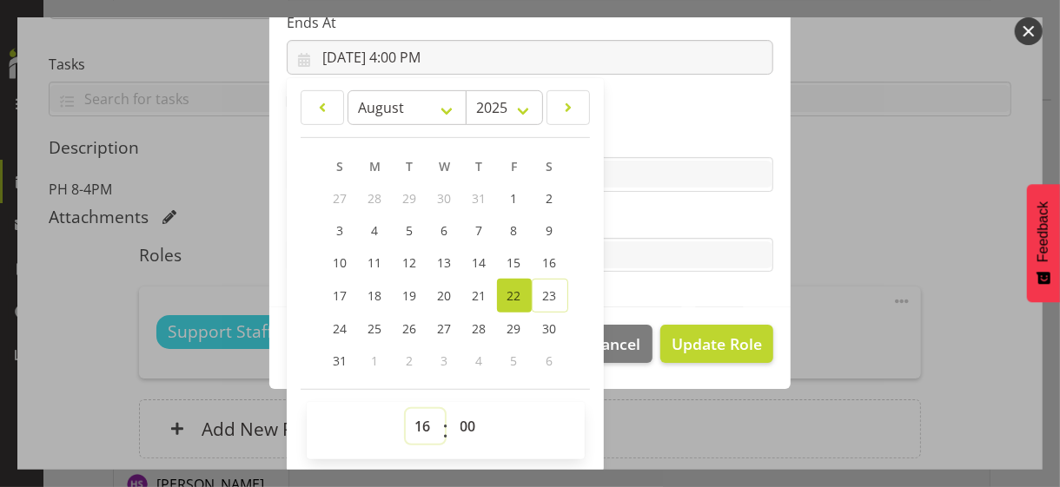
click at [416, 416] on select "00 01 02 03 04 05 06 07 08 09 10 11 12 13 14 15 16 17 18 19 20 21 22 23" at bounding box center [425, 426] width 39 height 35
select select "19"
click at [406, 409] on select "00 01 02 03 04 05 06 07 08 09 10 11 12 13 14 15 16 17 18 19 20 21 22 23" at bounding box center [425, 426] width 39 height 35
type input "[DATE] 7:00 PM"
click at [452, 421] on select "00 01 02 03 04 05 06 07 08 09 10 11 12 13 14 15 16 17 18 19 20 21 22 23 24 25 2…" at bounding box center [470, 426] width 39 height 35
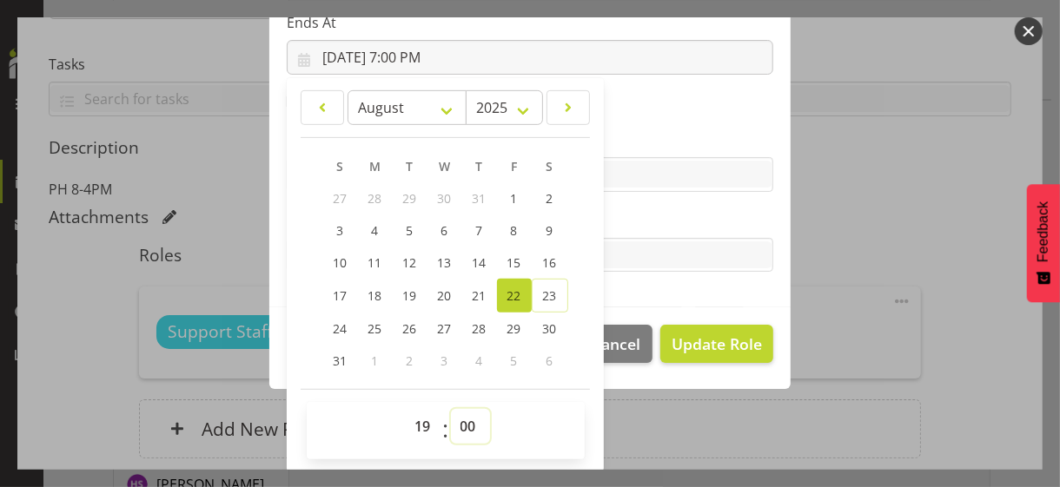
select select "30"
click at [451, 409] on select "00 01 02 03 04 05 06 07 08 09 10 11 12 13 14 15 16 17 18 19 20 21 22 23 24 25 2…" at bounding box center [470, 426] width 39 height 35
type input "[DATE] 7:30 PM"
click at [618, 217] on label "Tasks" at bounding box center [530, 220] width 486 height 21
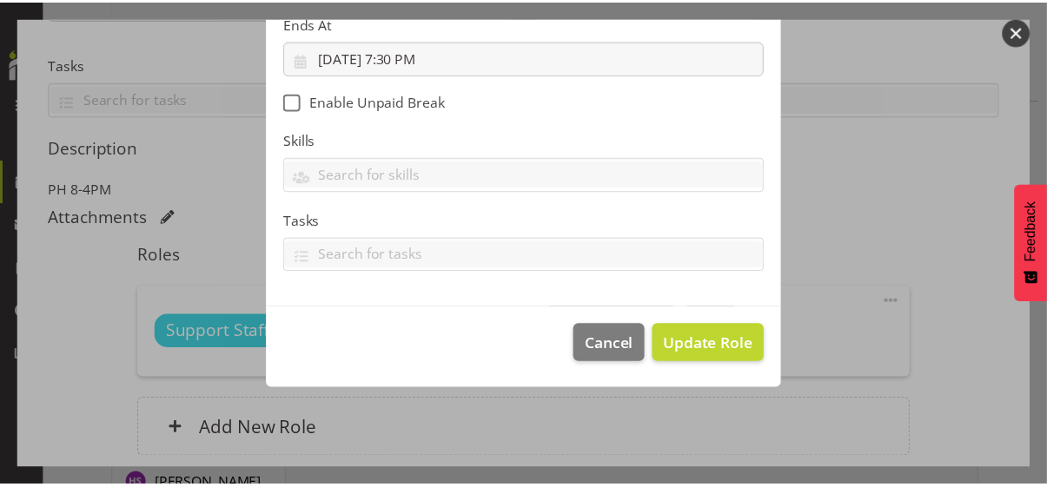
scroll to position [301, 0]
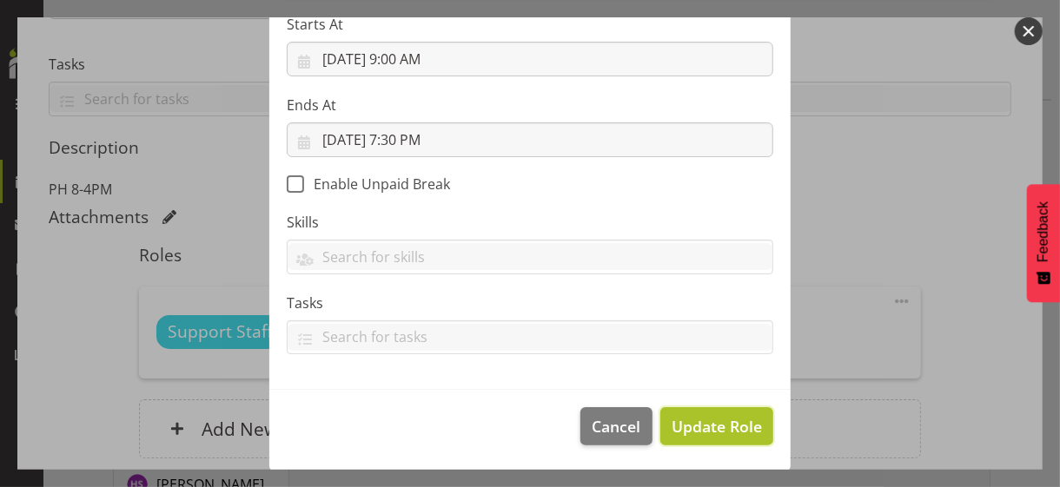
click at [718, 422] on span "Update Role" at bounding box center [716, 426] width 90 height 23
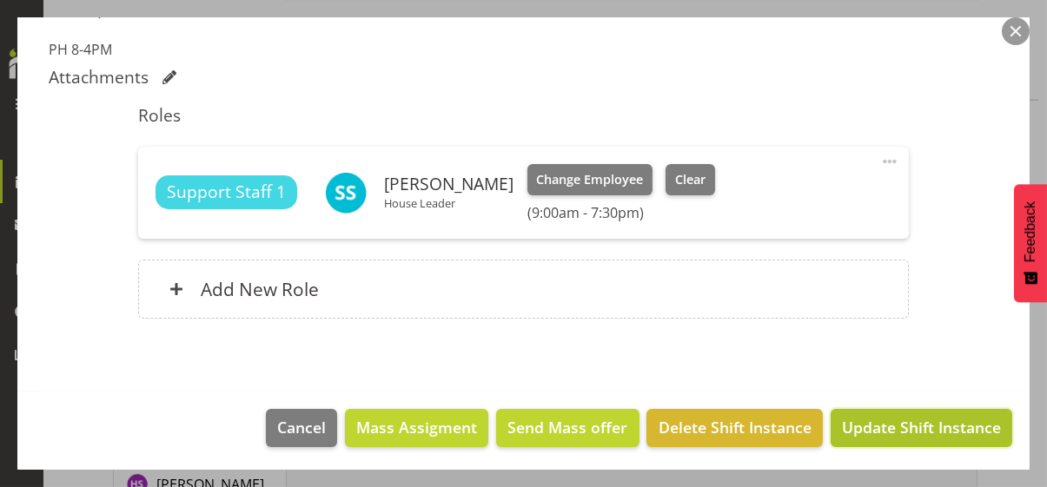
click at [868, 428] on span "Update Shift Instance" at bounding box center [921, 427] width 159 height 23
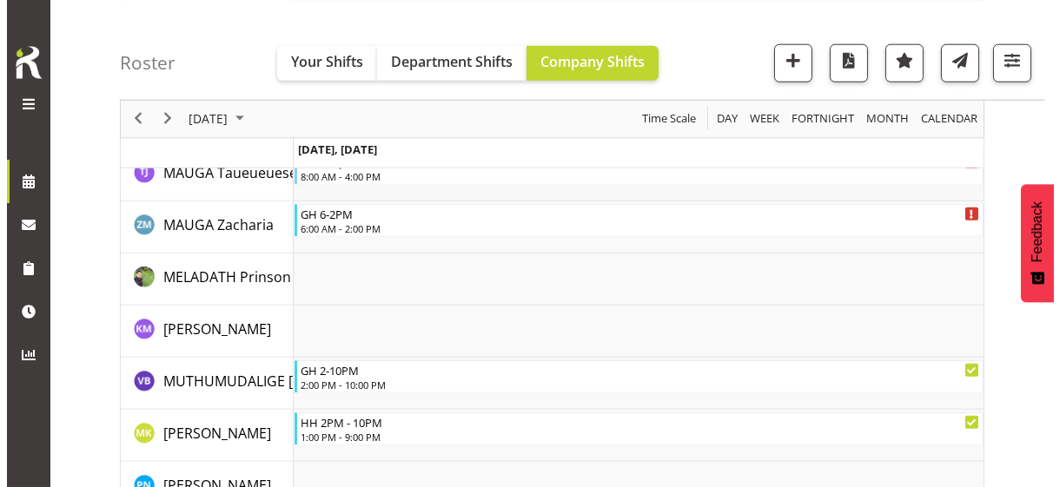
scroll to position [3961, 0]
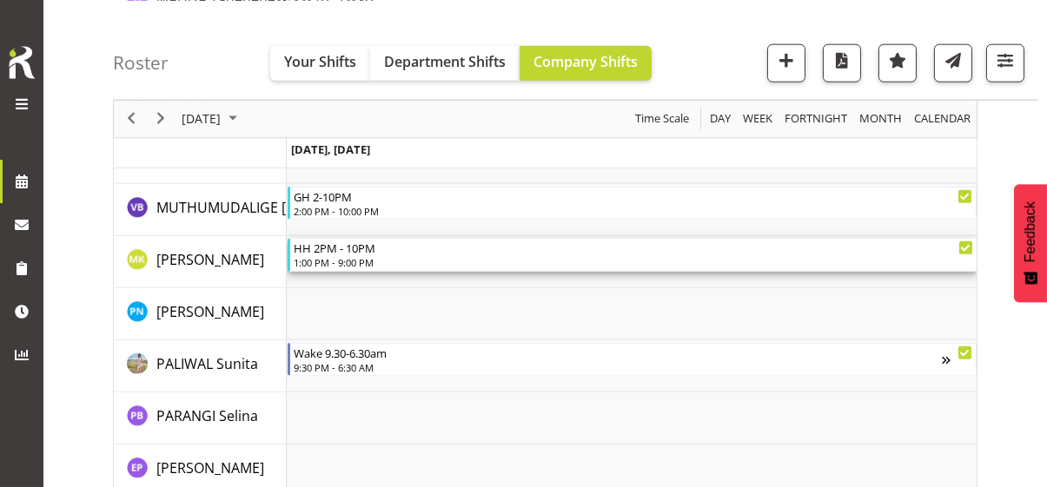
click at [334, 259] on div "1:00 PM - 9:00 PM" at bounding box center [633, 262] width 679 height 14
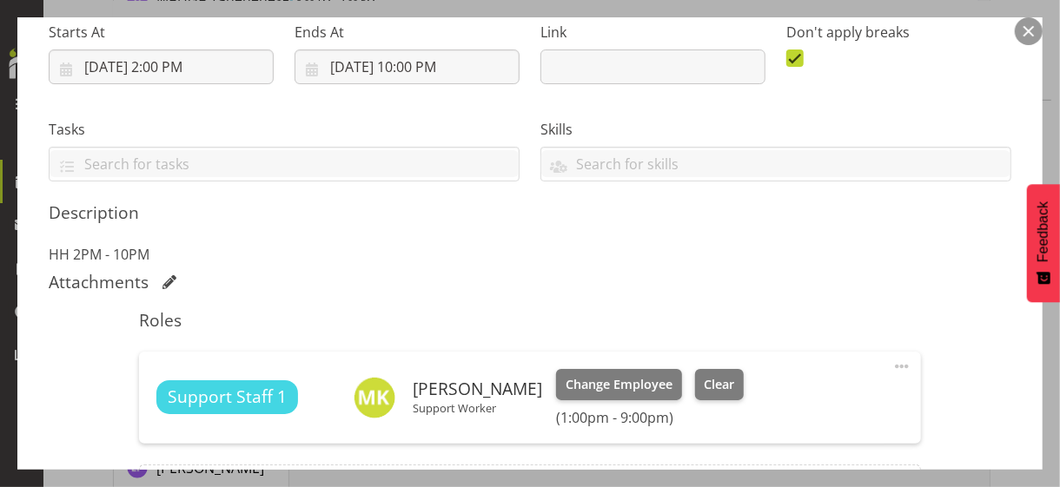
scroll to position [434, 0]
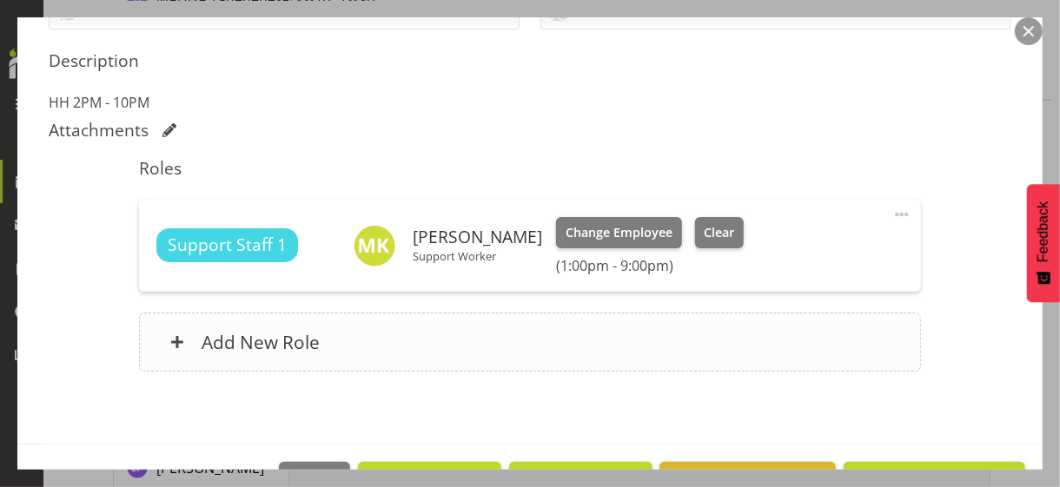
click at [330, 340] on div "Add New Role" at bounding box center [529, 342] width 781 height 59
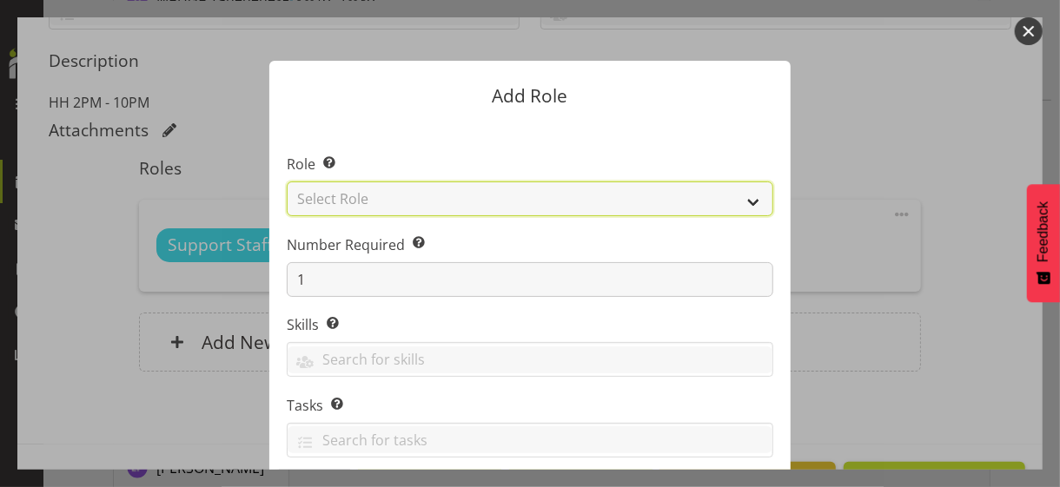
click at [341, 199] on select "Select Role CP House Leader Support Staff Wake" at bounding box center [530, 199] width 486 height 35
select select "1091"
click at [287, 182] on select "Select Role CP House Leader Support Staff Wake" at bounding box center [530, 199] width 486 height 35
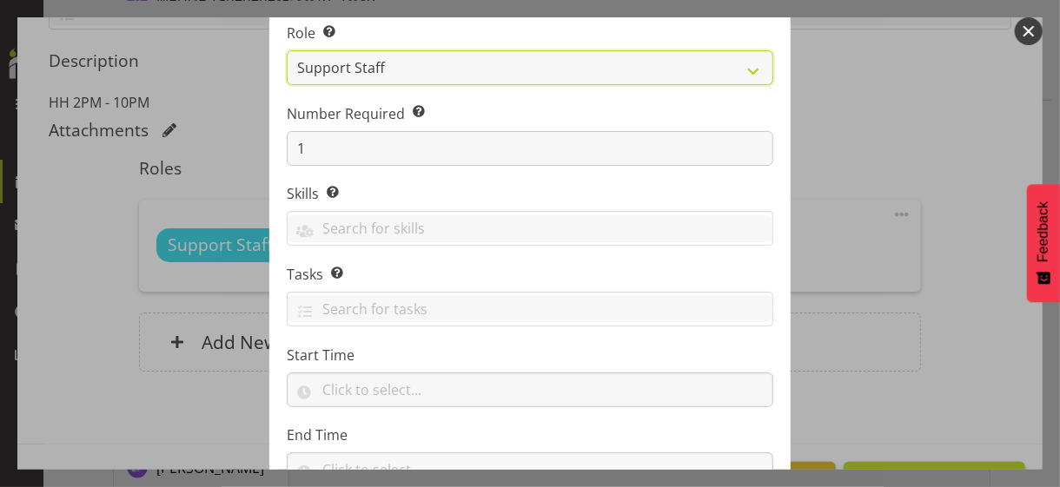
scroll to position [264, 0]
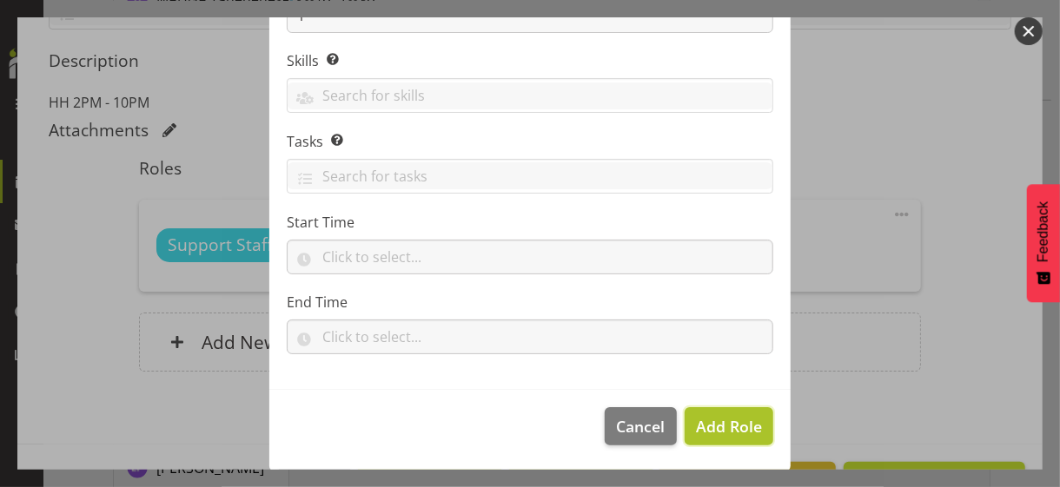
click at [722, 416] on span "Add Role" at bounding box center [729, 426] width 66 height 21
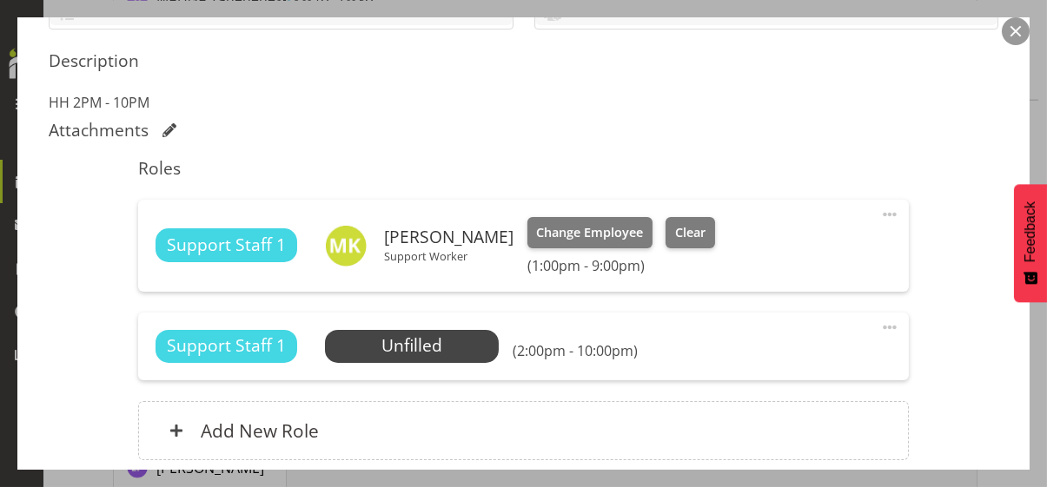
click at [879, 323] on span at bounding box center [889, 327] width 21 height 21
click at [757, 363] on link "Edit" at bounding box center [816, 365] width 167 height 31
select select "7"
select select "2025"
select select "14"
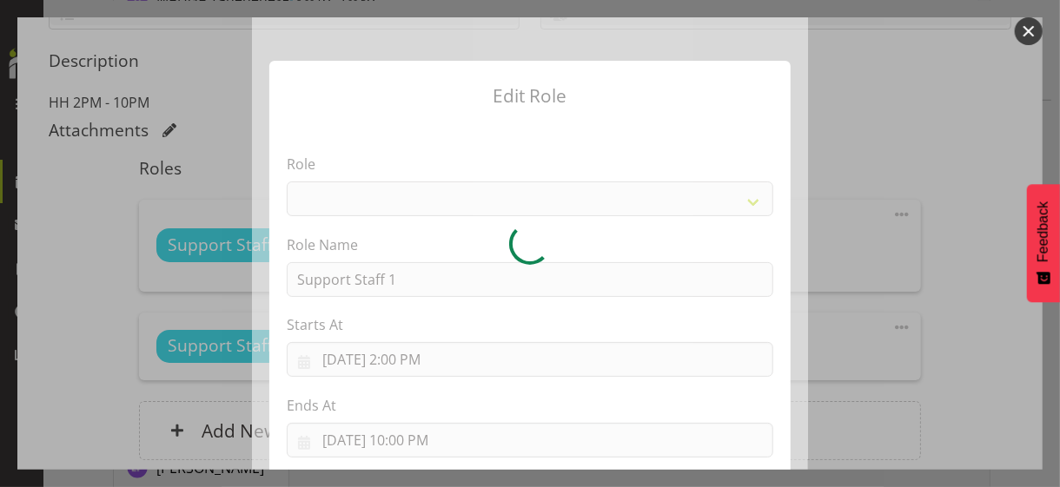
select select "1091"
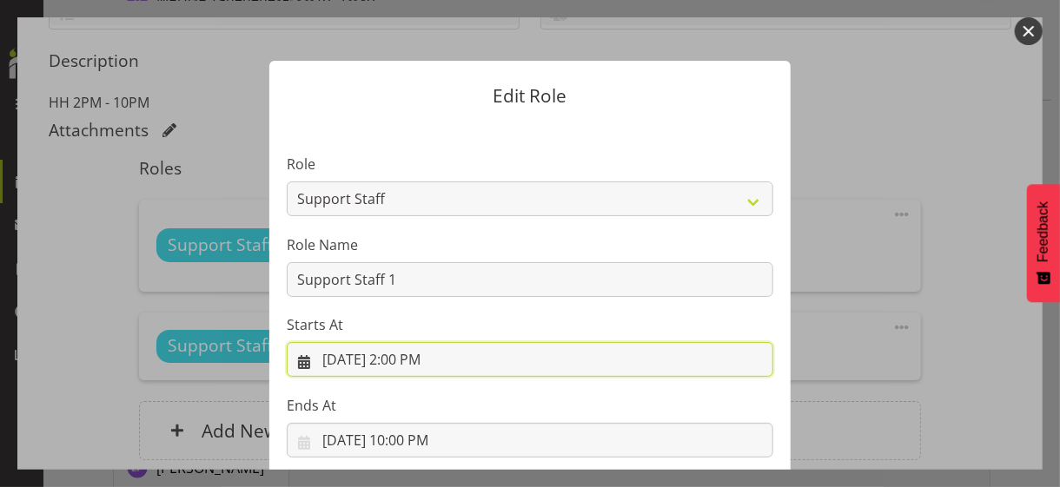
click at [403, 361] on input "[DATE] 2:00 PM" at bounding box center [530, 359] width 486 height 35
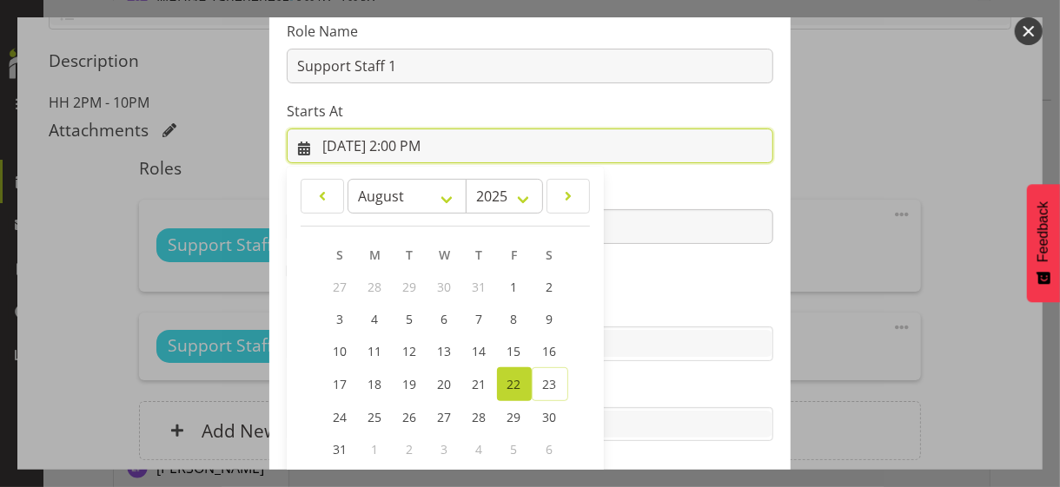
scroll to position [301, 0]
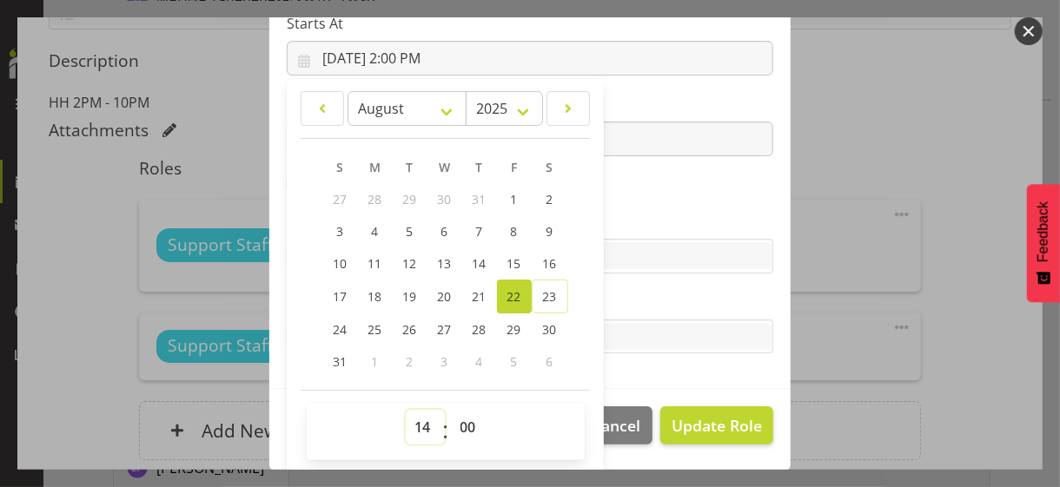
drag, startPoint x: 411, startPoint y: 419, endPoint x: 414, endPoint y: 409, distance: 11.0
click at [412, 413] on select "00 01 02 03 04 05 06 07 08 09 10 11 12 13 14 15 16 17 18 19 20 21 22 23" at bounding box center [425, 427] width 39 height 35
select select "7"
click at [406, 410] on select "00 01 02 03 04 05 06 07 08 09 10 11 12 13 14 15 16 17 18 19 20 21 22 23" at bounding box center [425, 427] width 39 height 35
type input "[DATE] 7:00 AM"
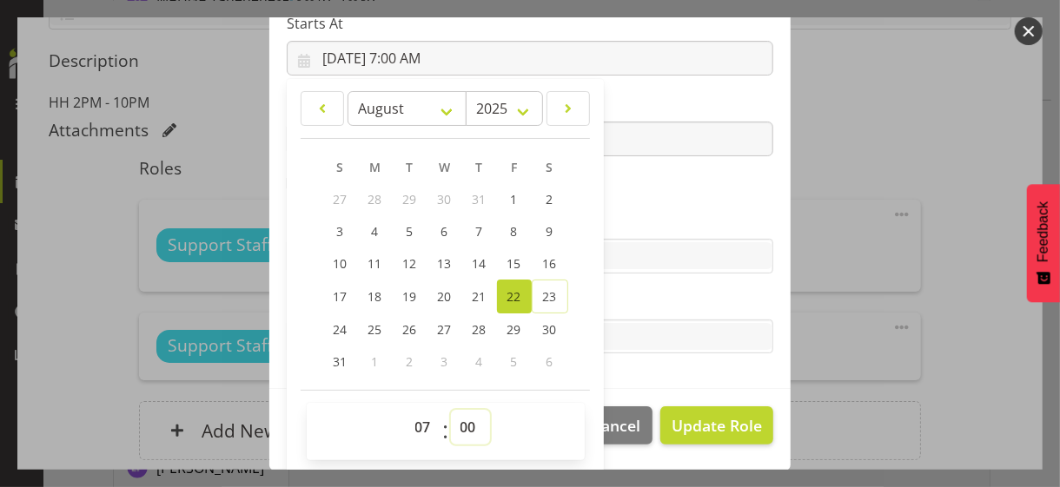
drag, startPoint x: 454, startPoint y: 426, endPoint x: 456, endPoint y: 410, distance: 15.7
click at [454, 424] on select "00 01 02 03 04 05 06 07 08 09 10 11 12 13 14 15 16 17 18 19 20 21 22 23 24 25 2…" at bounding box center [470, 427] width 39 height 35
select select "45"
click at [451, 410] on select "00 01 02 03 04 05 06 07 08 09 10 11 12 13 14 15 16 17 18 19 20 21 22 23 24 25 2…" at bounding box center [470, 427] width 39 height 35
type input "[DATE] 7:45 AM"
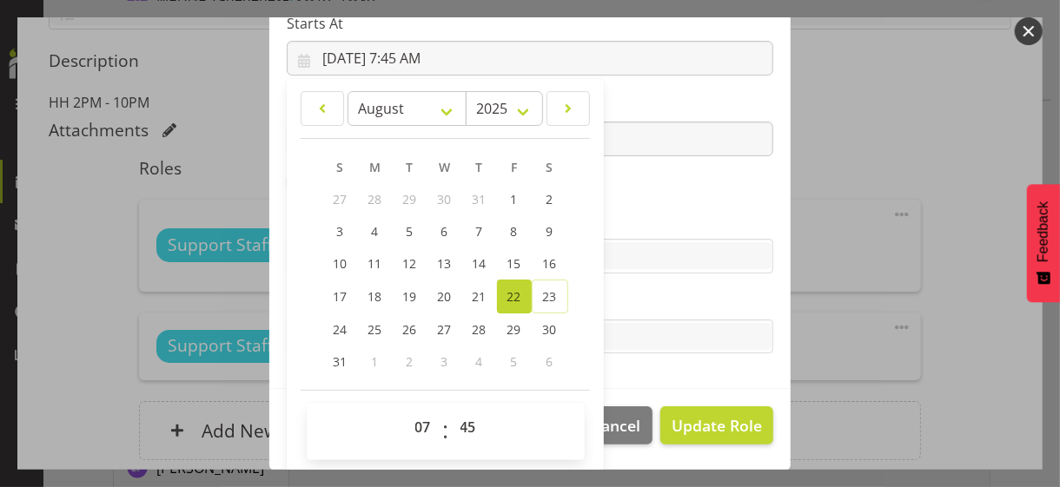
click at [623, 213] on label "Skills" at bounding box center [530, 221] width 486 height 21
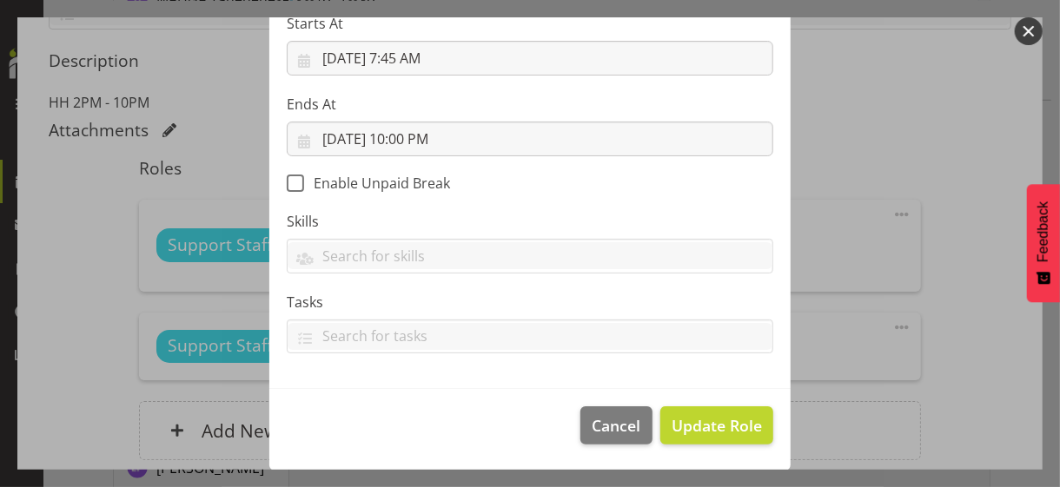
scroll to position [301, 0]
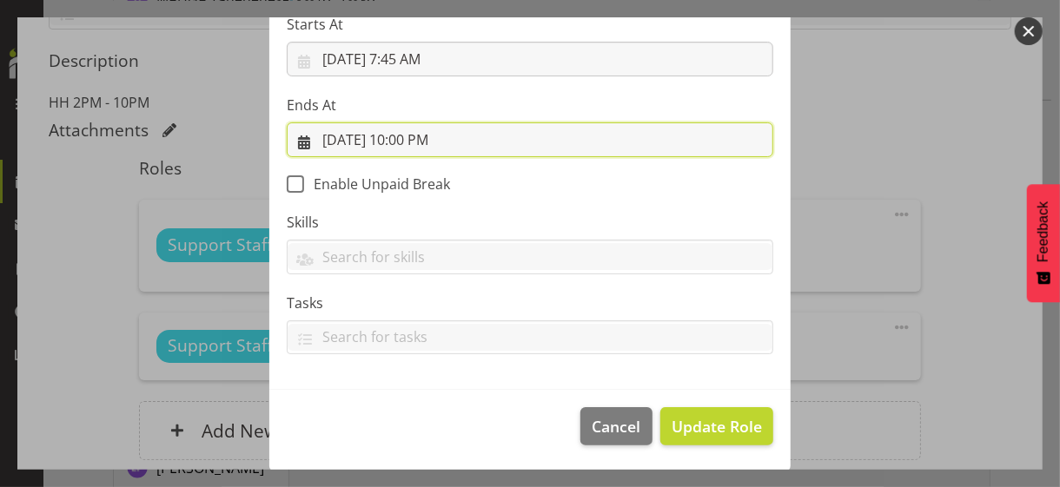
click at [401, 139] on input "[DATE] 10:00 PM" at bounding box center [530, 139] width 486 height 35
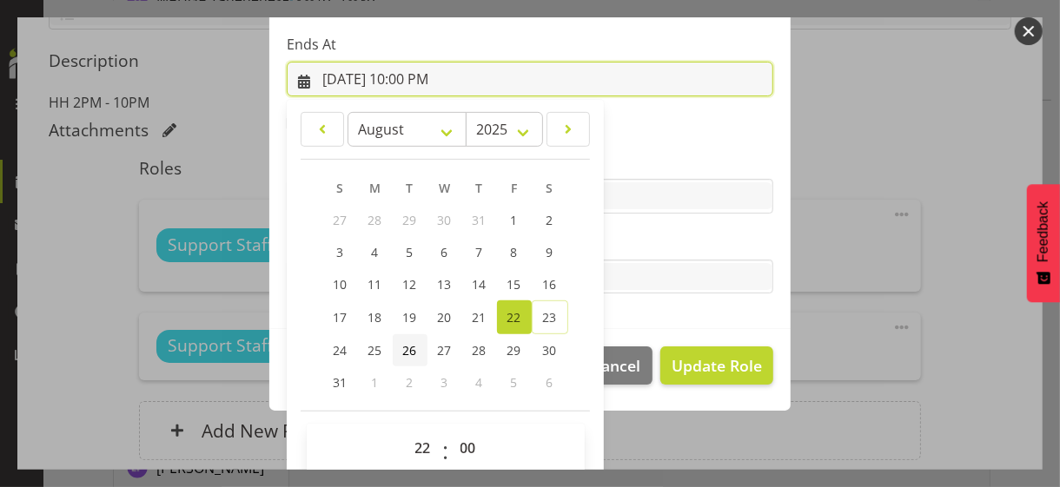
scroll to position [383, 0]
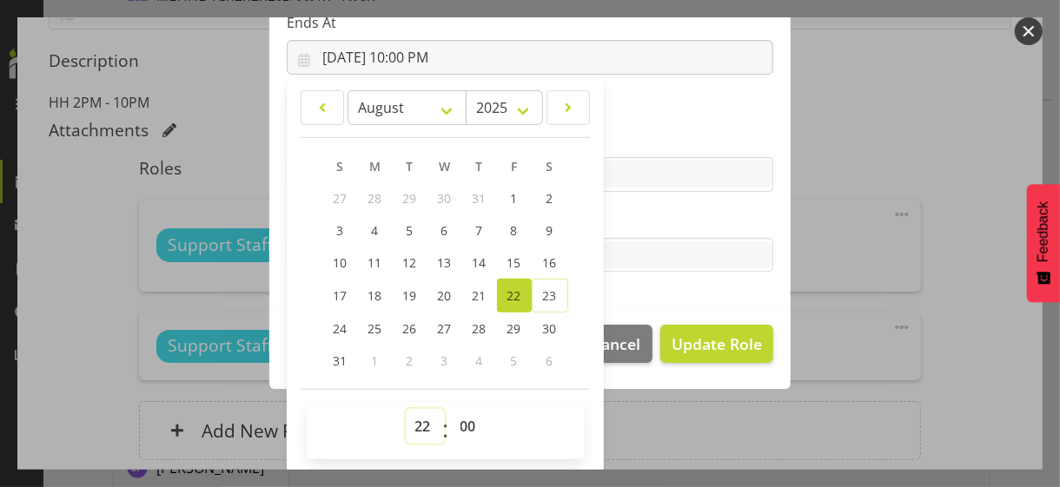
click at [412, 420] on select "00 01 02 03 04 05 06 07 08 09 10 11 12 13 14 15 16 17 18 19 20 21 22 23" at bounding box center [425, 426] width 39 height 35
select select "21"
click at [406, 409] on select "00 01 02 03 04 05 06 07 08 09 10 11 12 13 14 15 16 17 18 19 20 21 22 23" at bounding box center [425, 426] width 39 height 35
type input "[DATE] 9:00 PM"
drag, startPoint x: 636, startPoint y: 216, endPoint x: 643, endPoint y: 223, distance: 9.8
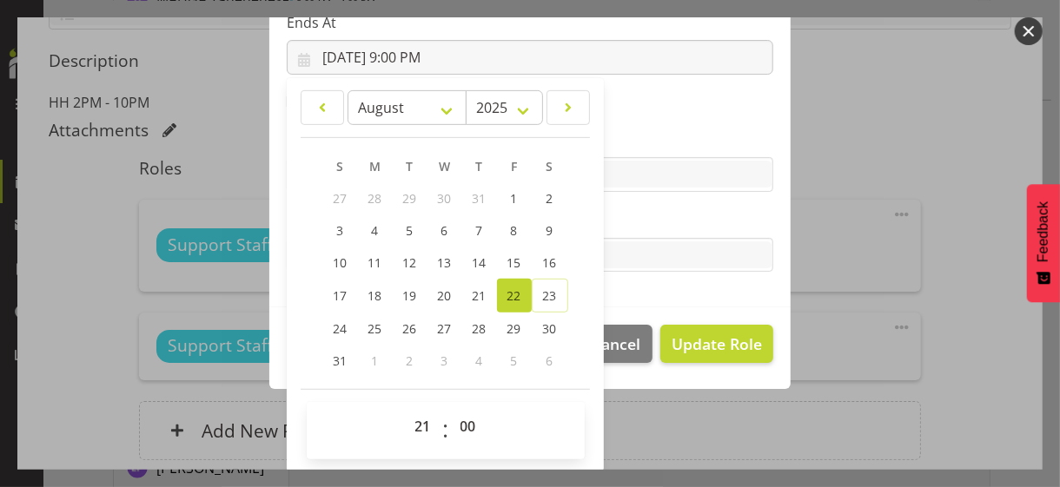
click at [637, 216] on label "Tasks" at bounding box center [530, 220] width 486 height 21
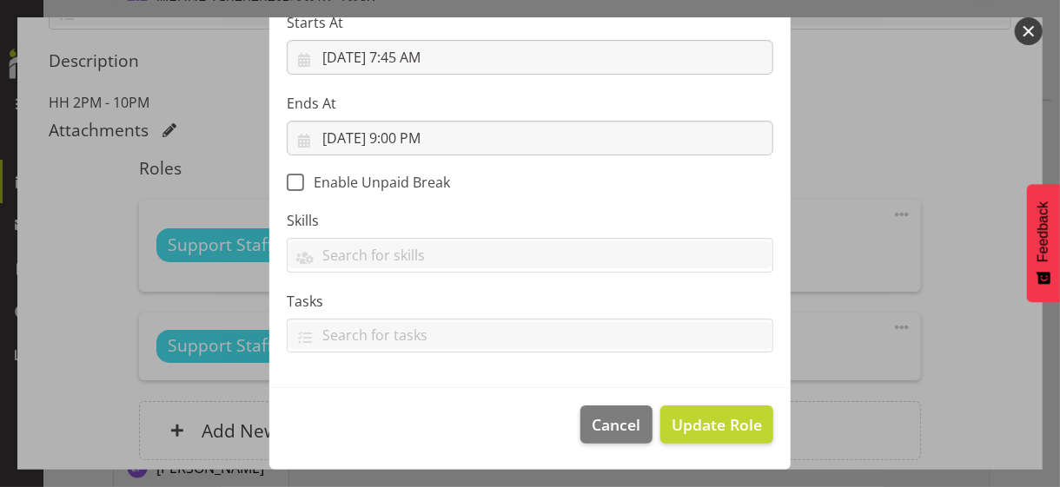
scroll to position [301, 0]
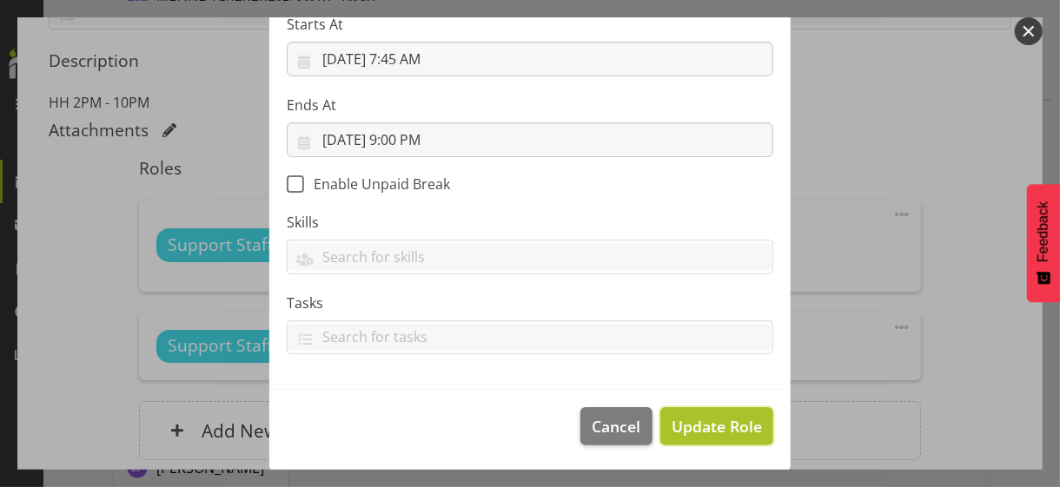
click at [698, 424] on span "Update Role" at bounding box center [716, 426] width 90 height 23
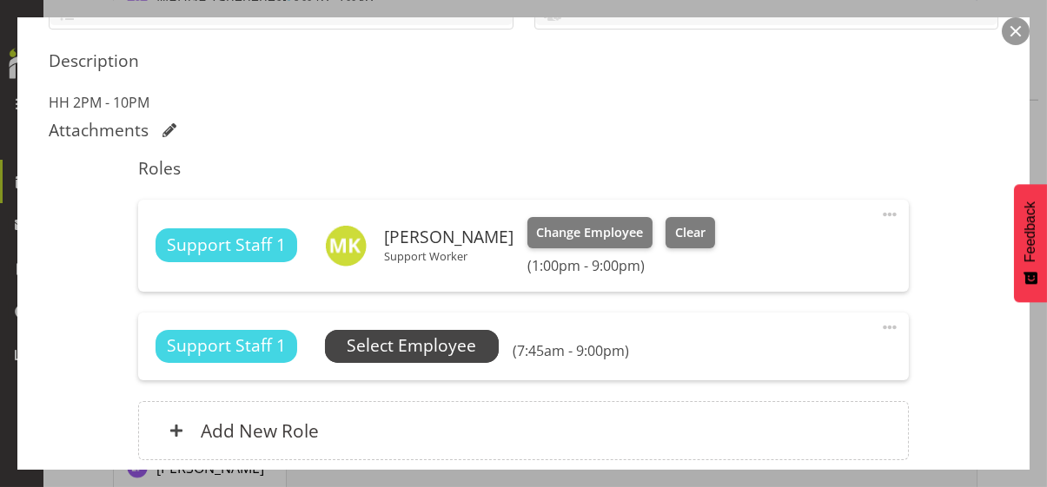
click at [466, 344] on span "Select Employee" at bounding box center [411, 346] width 129 height 25
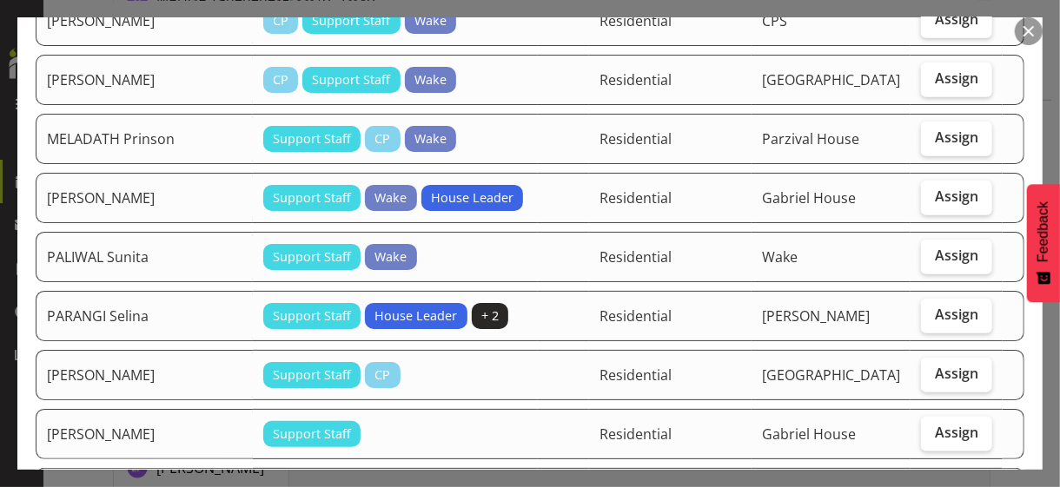
scroll to position [869, 0]
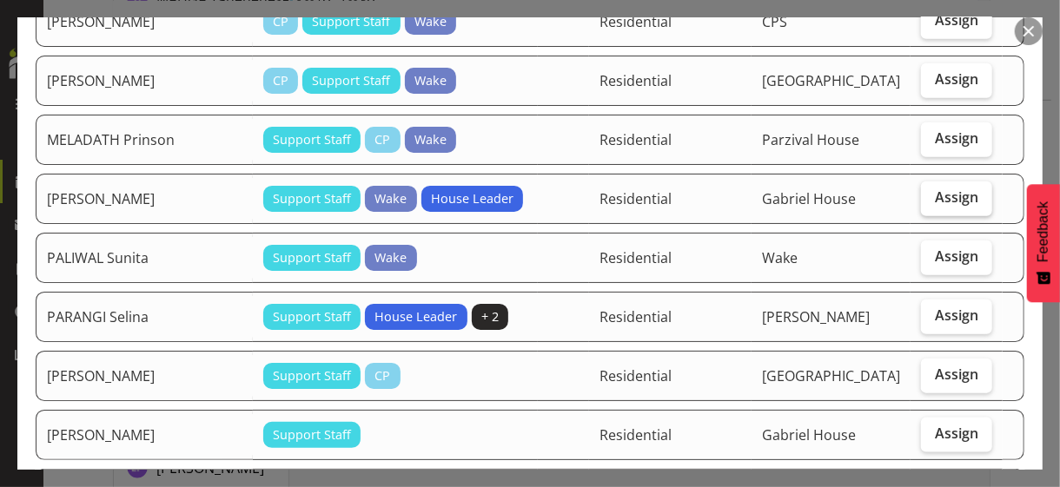
click at [943, 191] on span "Assign" at bounding box center [956, 196] width 43 height 17
click at [932, 192] on input "Assign" at bounding box center [926, 197] width 11 height 11
checkbox input "true"
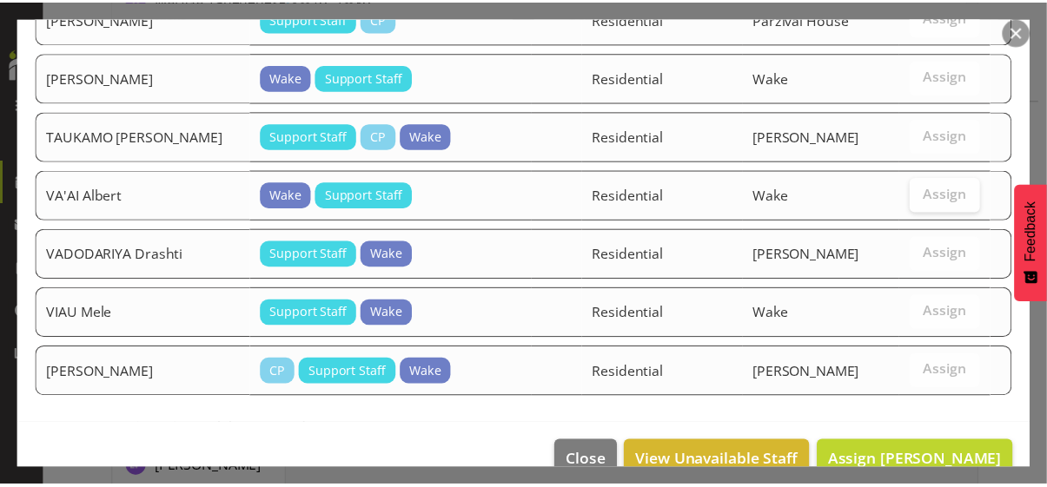
scroll to position [1661, 0]
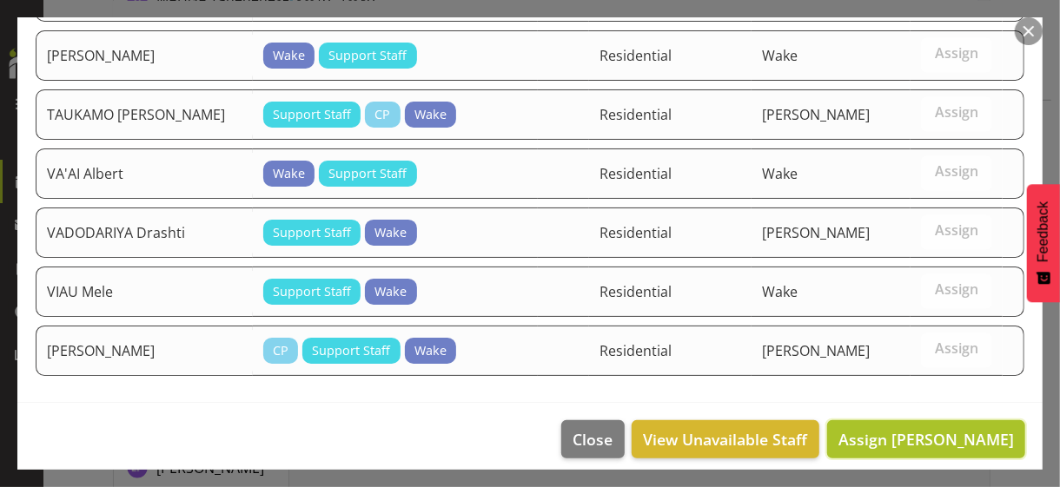
click at [908, 429] on span "Assign [PERSON_NAME]" at bounding box center [925, 439] width 175 height 21
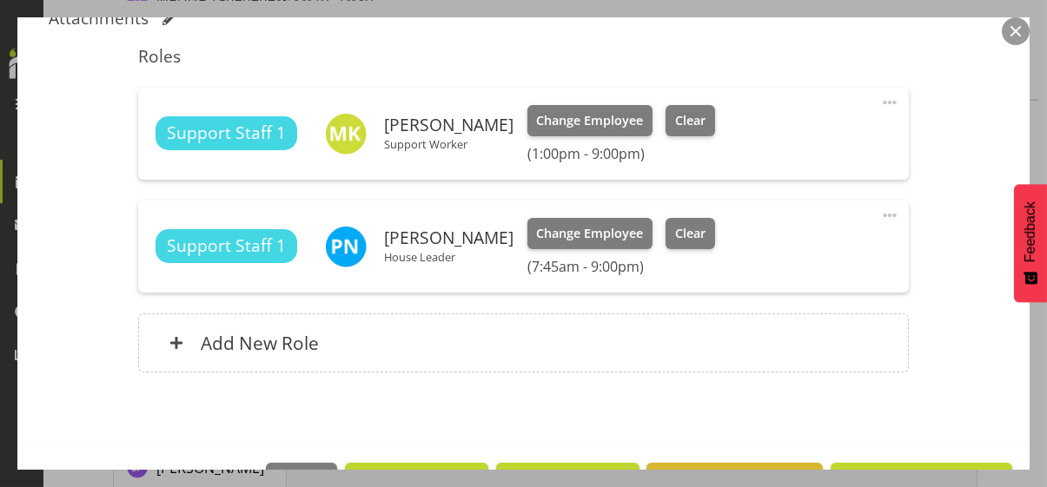
scroll to position [600, 0]
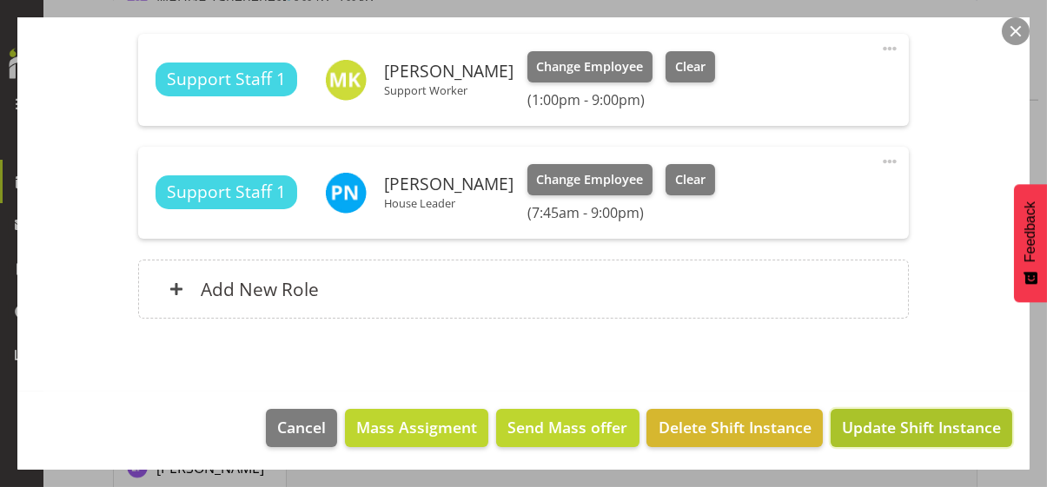
click at [897, 425] on span "Update Shift Instance" at bounding box center [921, 427] width 159 height 23
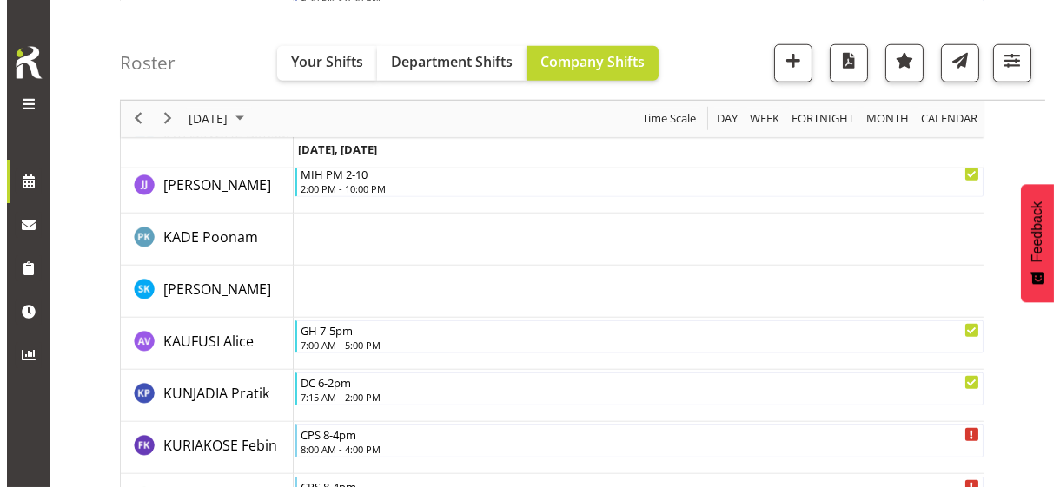
scroll to position [3121, 0]
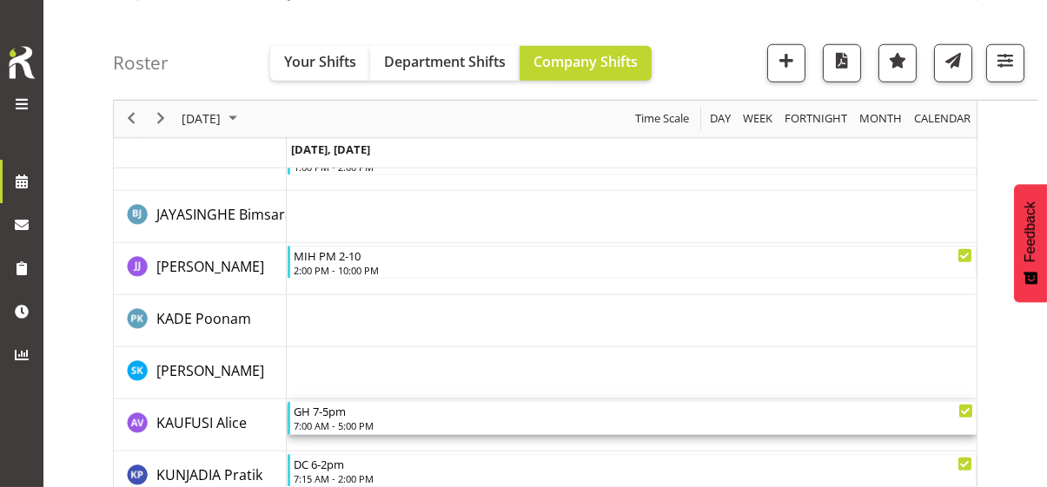
click at [350, 414] on div "GH 7-5pm" at bounding box center [633, 410] width 679 height 17
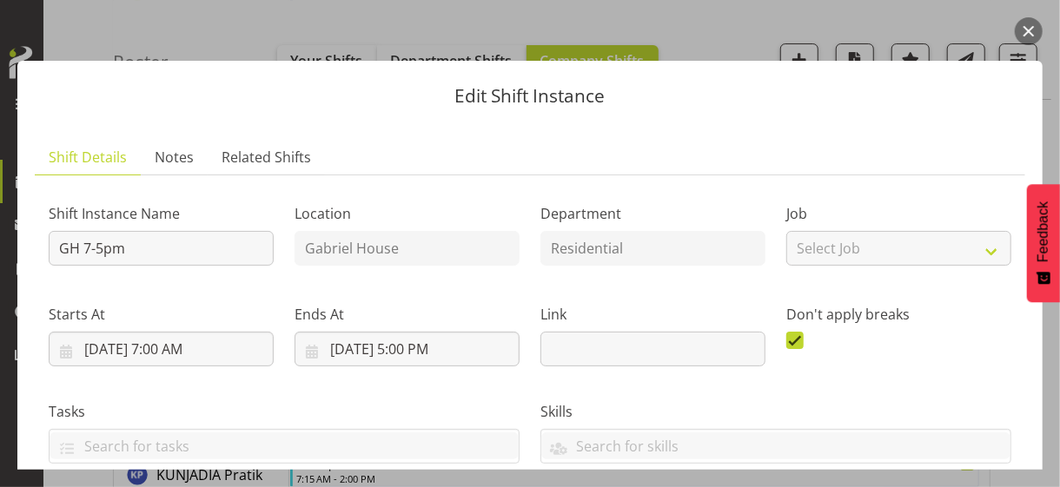
scroll to position [434, 0]
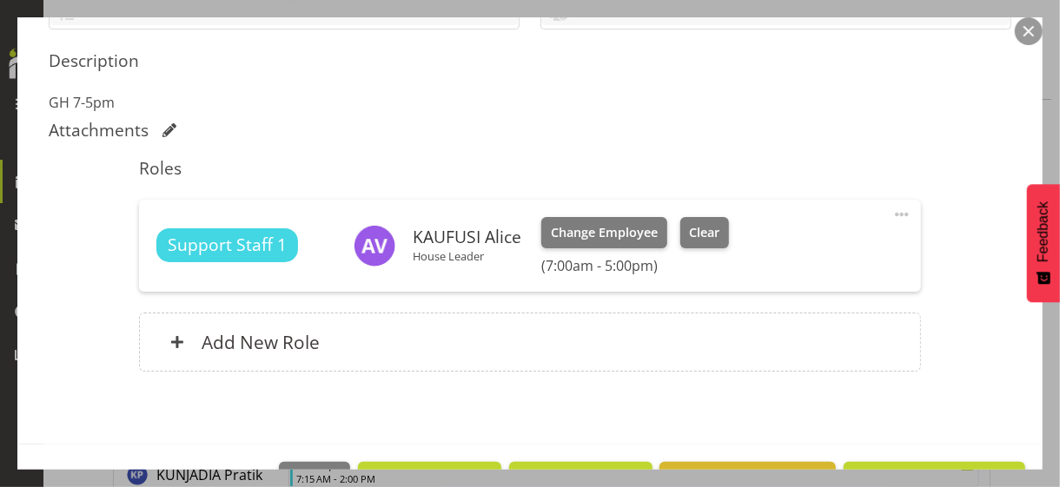
click at [892, 211] on span at bounding box center [901, 214] width 21 height 21
click at [771, 247] on link "Edit" at bounding box center [828, 252] width 167 height 31
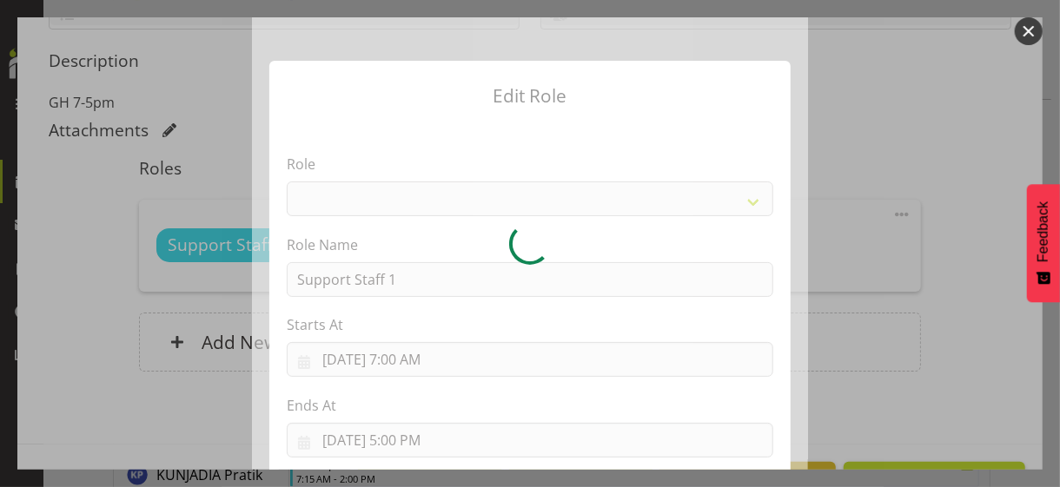
select select "1091"
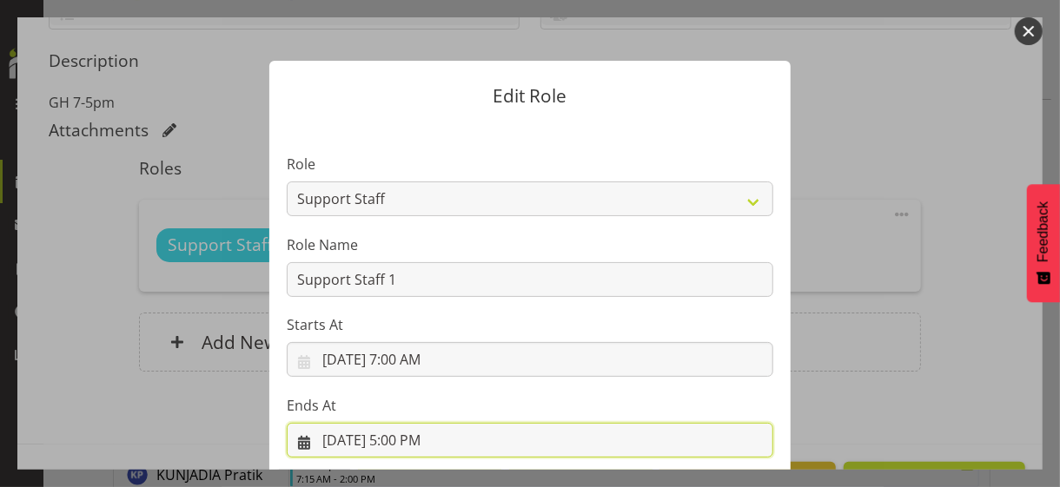
click at [407, 443] on input "[DATE] 5:00 PM" at bounding box center [530, 440] width 486 height 35
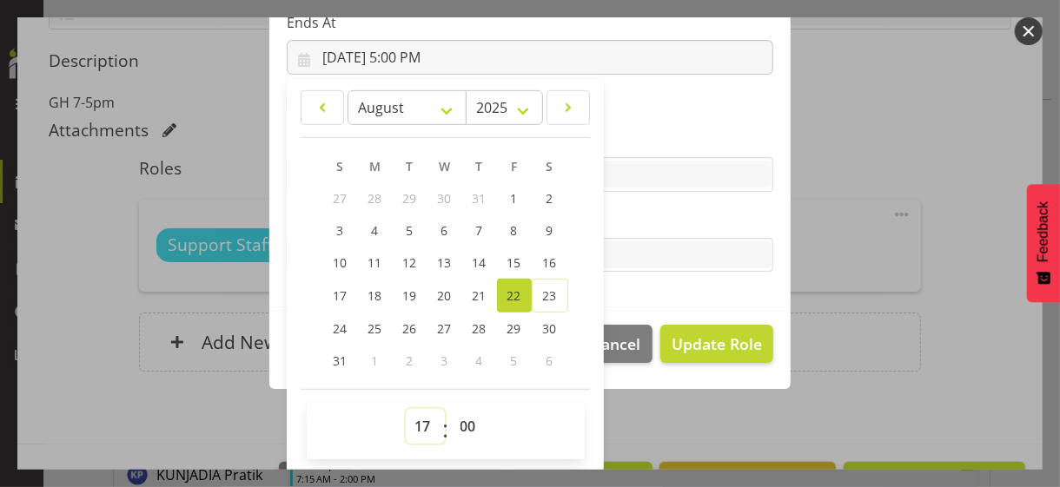
click at [418, 423] on select "00 01 02 03 04 05 06 07 08 09 10 11 12 13 14 15 16 17 18 19 20 21 22 23" at bounding box center [425, 426] width 39 height 35
select select "20"
click at [406, 409] on select "00 01 02 03 04 05 06 07 08 09 10 11 12 13 14 15 16 17 18 19 20 21 22 23" at bounding box center [425, 426] width 39 height 35
type input "[DATE] 8:00 PM"
click at [637, 217] on label "Tasks" at bounding box center [530, 220] width 486 height 21
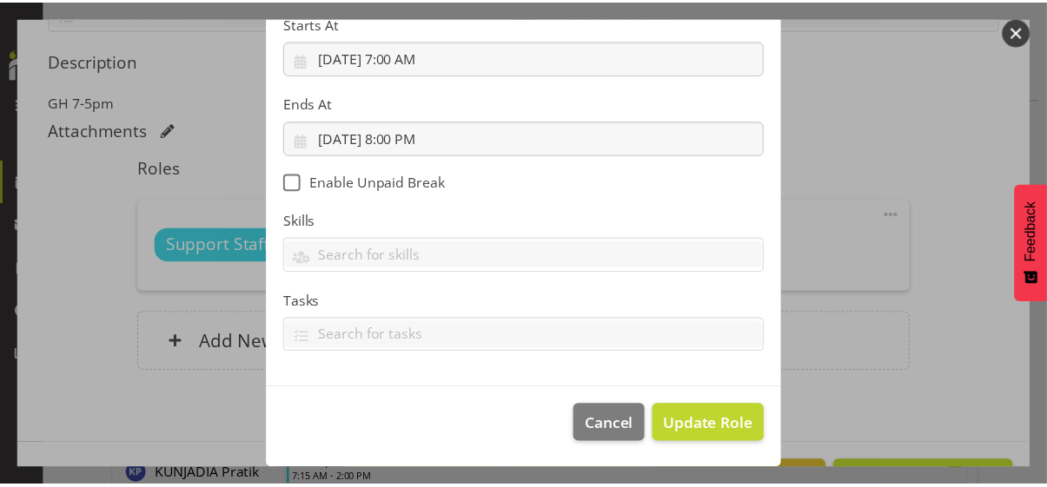
scroll to position [301, 0]
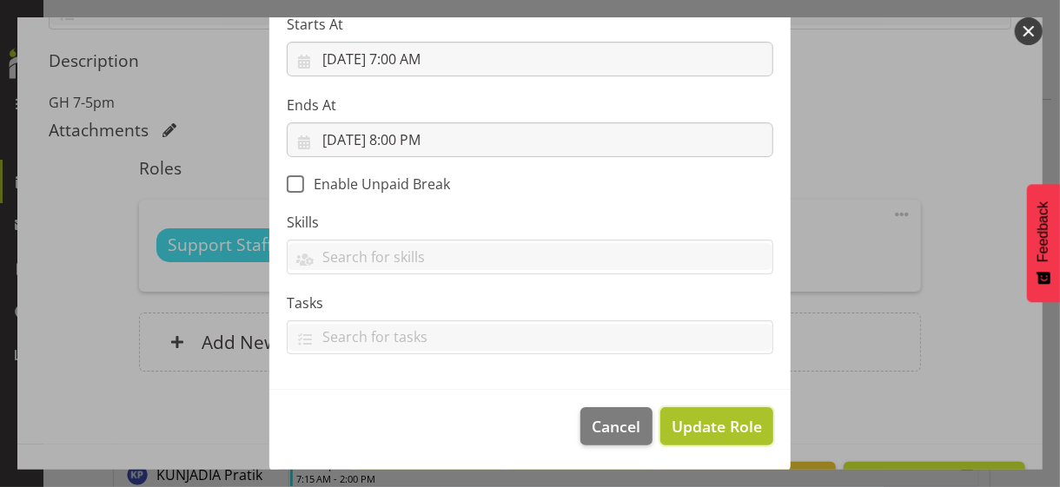
click at [702, 427] on span "Update Role" at bounding box center [716, 426] width 90 height 23
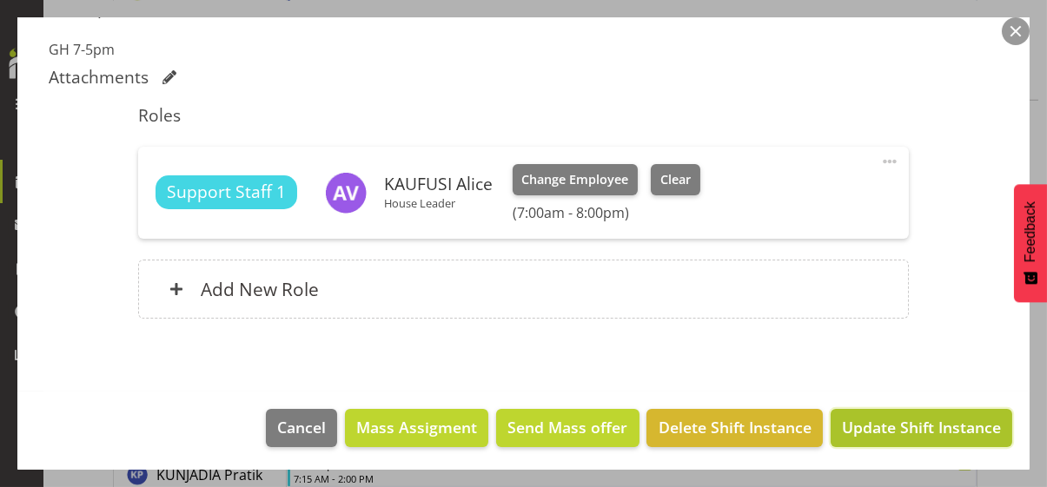
click at [887, 424] on span "Update Shift Instance" at bounding box center [921, 427] width 159 height 23
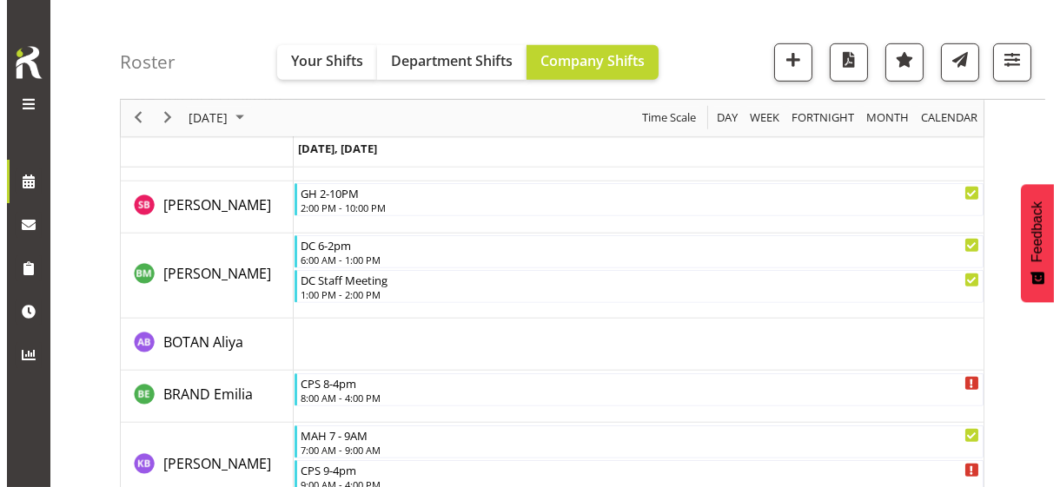
scroll to position [1731, 0]
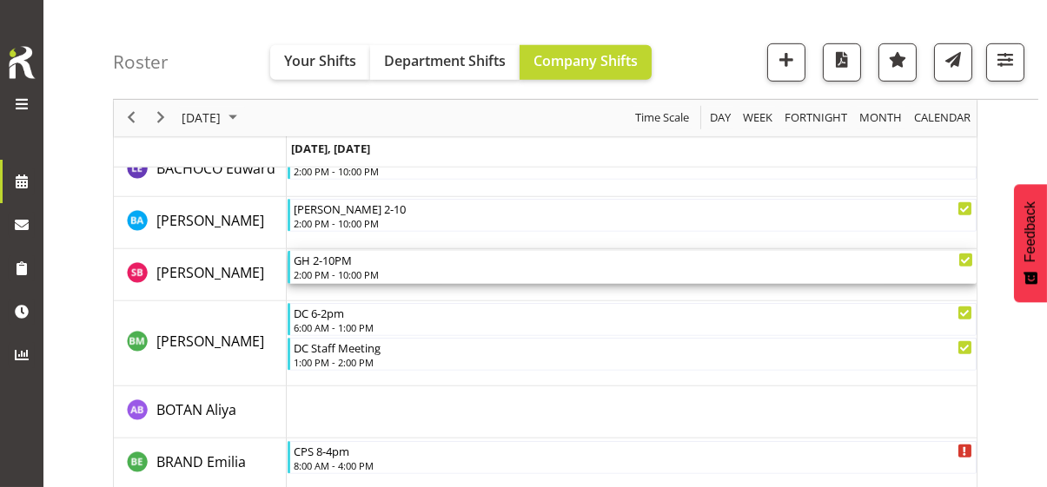
click at [348, 268] on div "2:00 PM - 10:00 PM" at bounding box center [633, 275] width 679 height 14
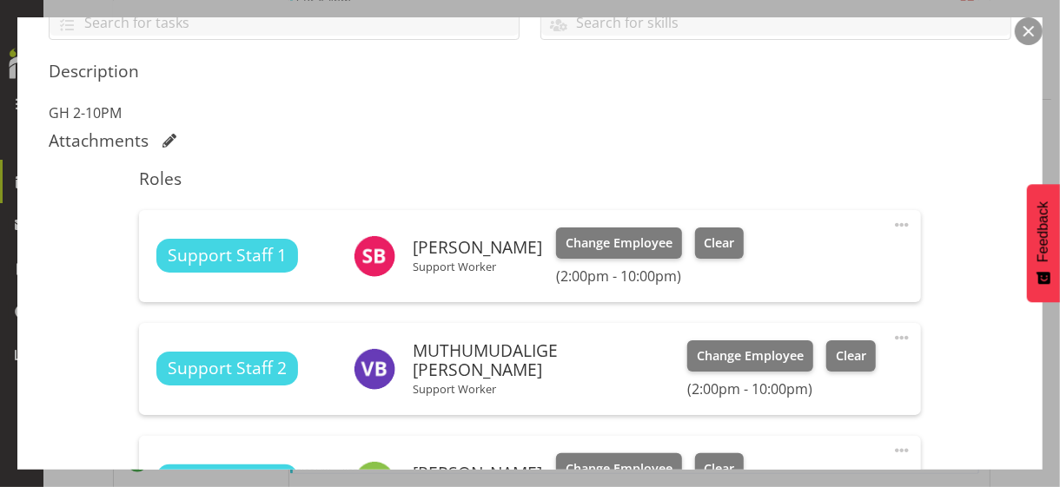
scroll to position [434, 0]
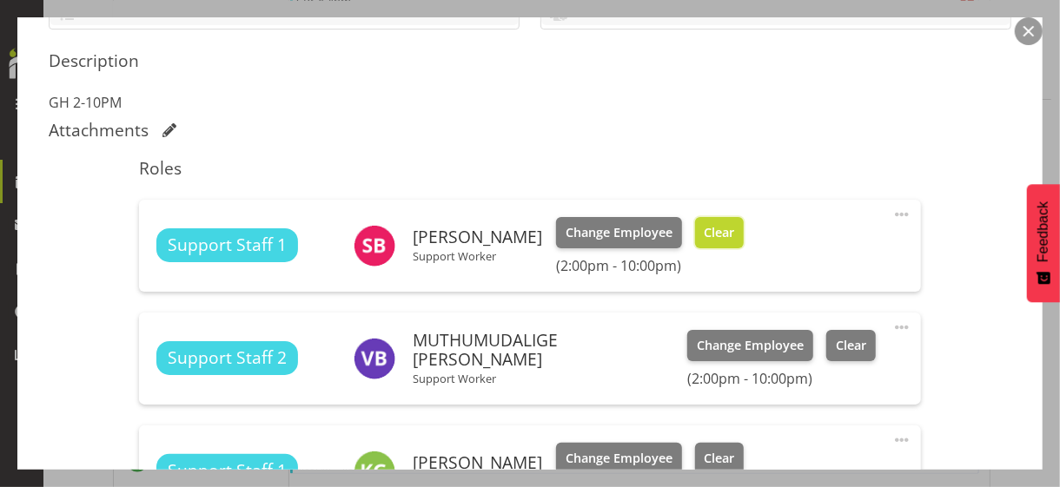
click at [734, 235] on span "Clear" at bounding box center [718, 232] width 30 height 19
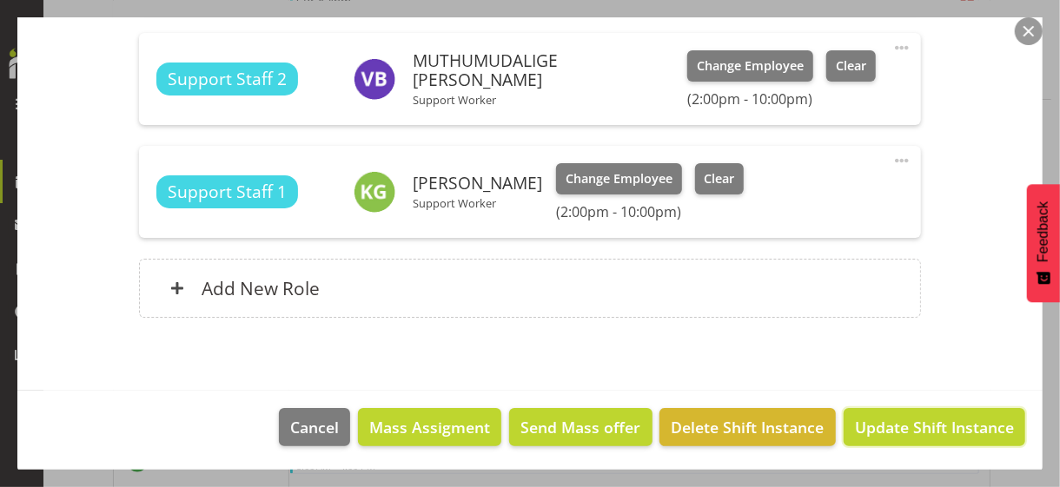
click at [881, 425] on span "Update Shift Instance" at bounding box center [934, 427] width 159 height 23
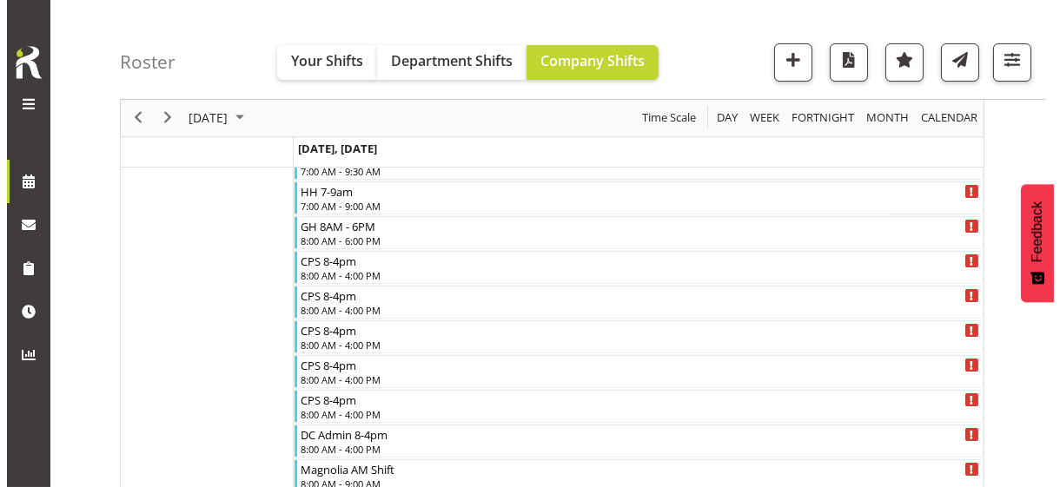
scroll to position [1766, 0]
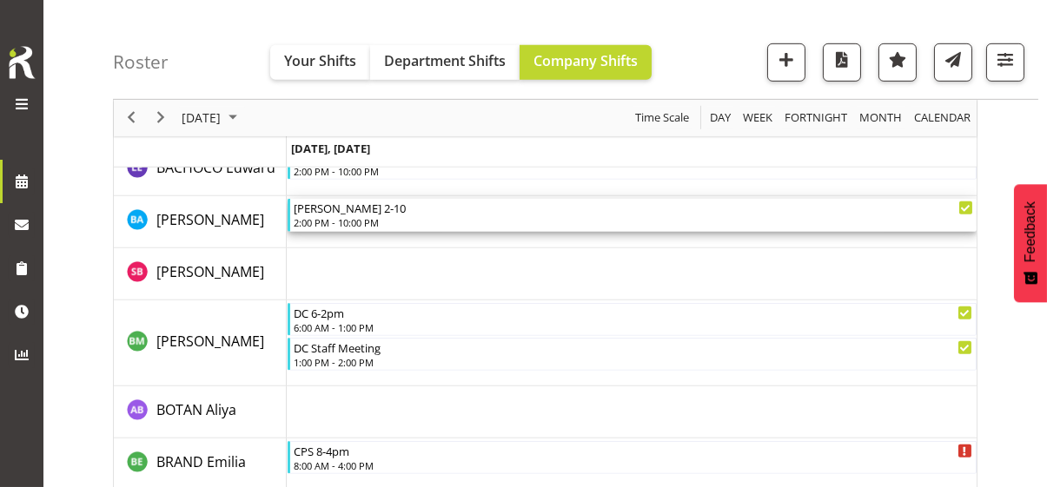
click at [346, 217] on div "2:00 PM - 10:00 PM" at bounding box center [633, 222] width 679 height 14
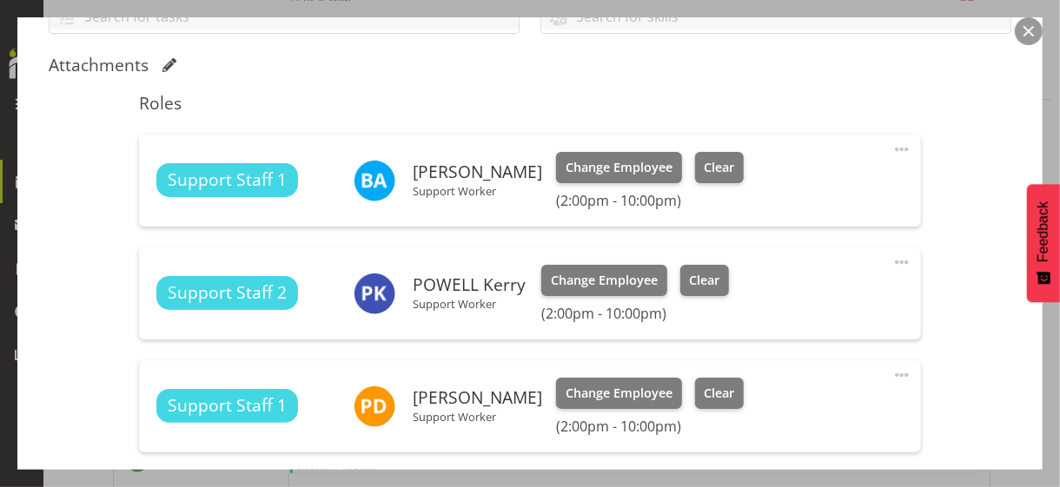
scroll to position [434, 0]
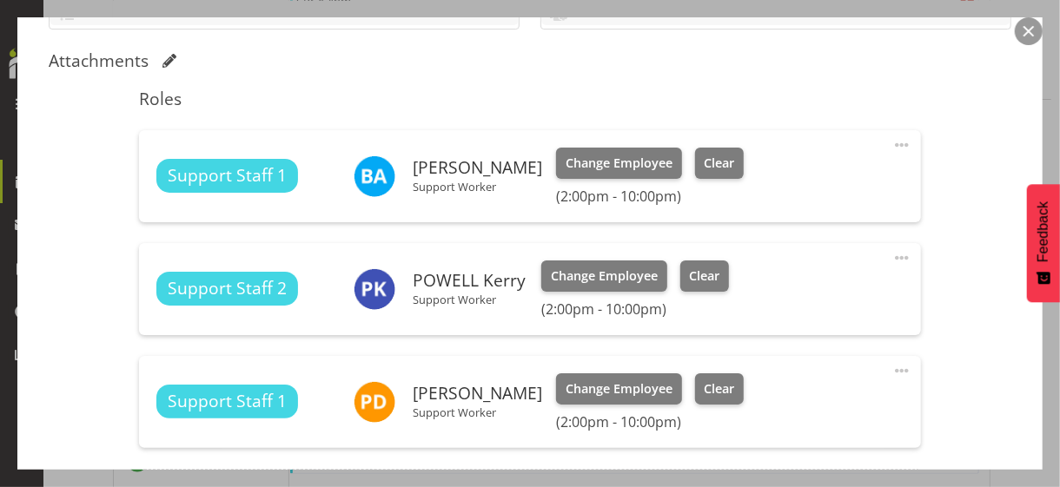
click at [891, 142] on span at bounding box center [901, 145] width 21 height 21
click at [792, 176] on link "Edit" at bounding box center [828, 183] width 167 height 31
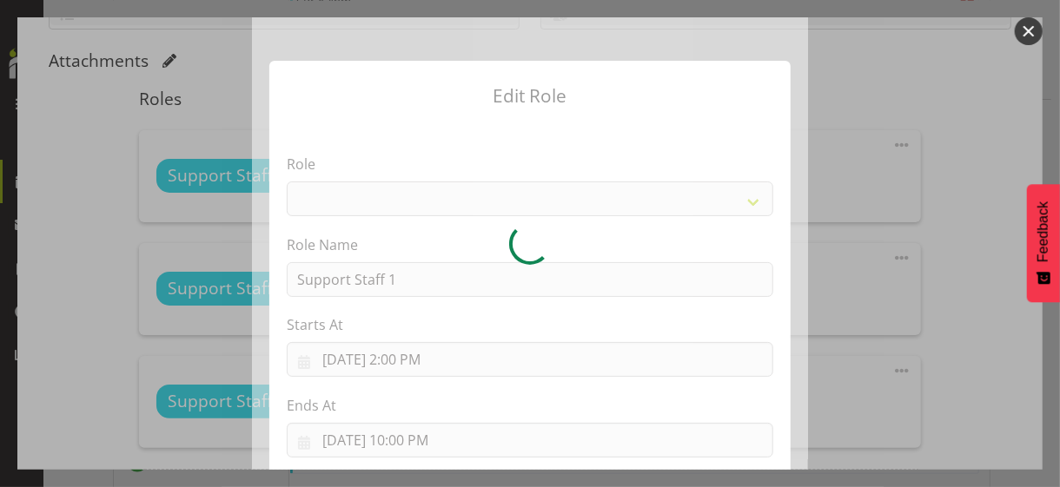
select select "1091"
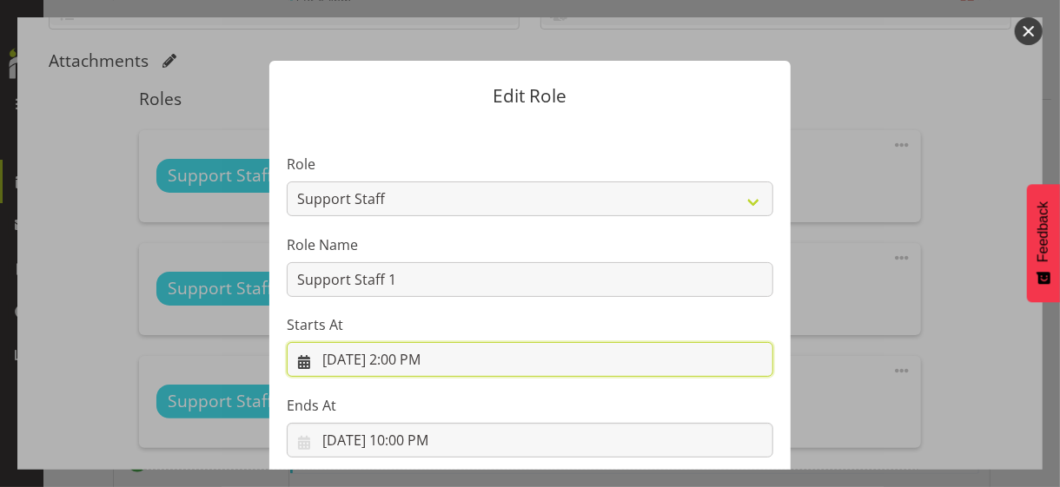
click at [405, 358] on input "[DATE] 2:00 PM" at bounding box center [530, 359] width 486 height 35
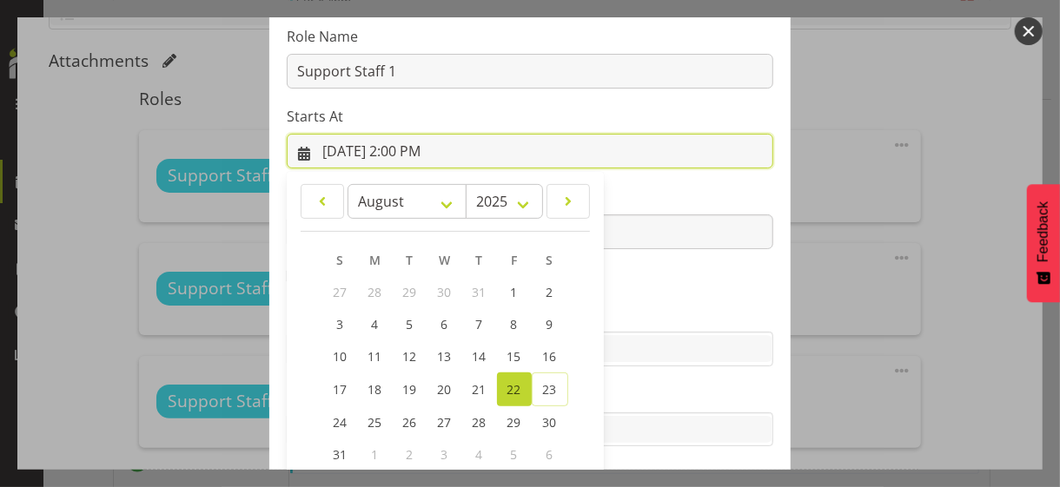
scroll to position [301, 0]
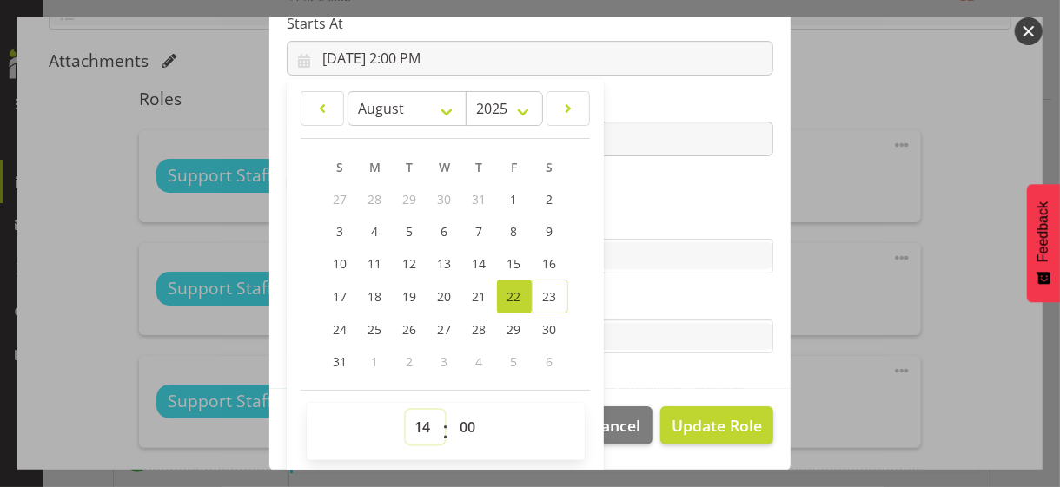
drag, startPoint x: 415, startPoint y: 425, endPoint x: 412, endPoint y: 415, distance: 10.2
click at [413, 421] on select "00 01 02 03 04 05 06 07 08 09 10 11 12 13 14 15 16 17 18 19 20 21 22 23" at bounding box center [425, 427] width 39 height 35
select select "13"
click at [406, 410] on select "00 01 02 03 04 05 06 07 08 09 10 11 12 13 14 15 16 17 18 19 20 21 22 23" at bounding box center [425, 427] width 39 height 35
type input "[DATE] 1:00 PM"
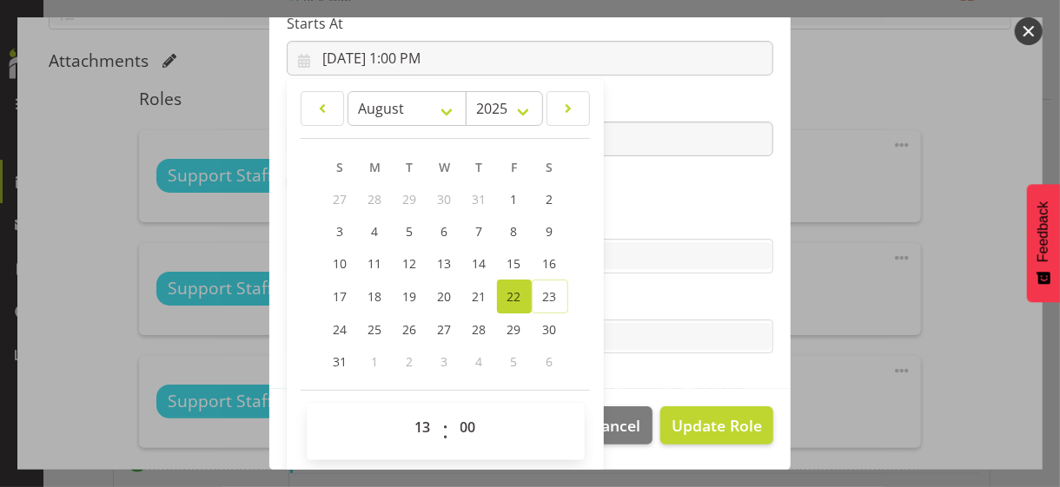
drag, startPoint x: 677, startPoint y: 208, endPoint x: 679, endPoint y: 232, distance: 23.5
click at [677, 208] on section "Role CP House Leader Support Staff Wake Role Name Support Staff 1 Starts At [DA…" at bounding box center [529, 105] width 521 height 568
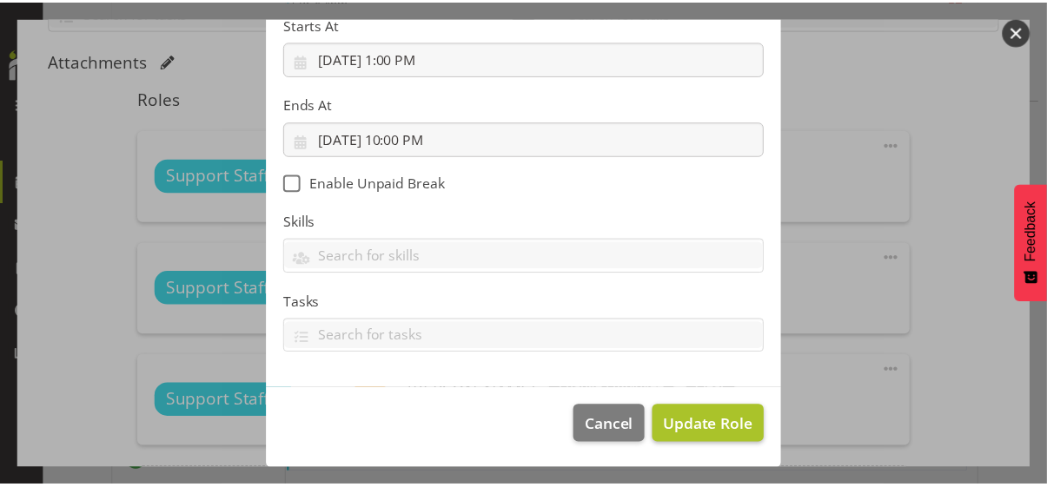
scroll to position [301, 0]
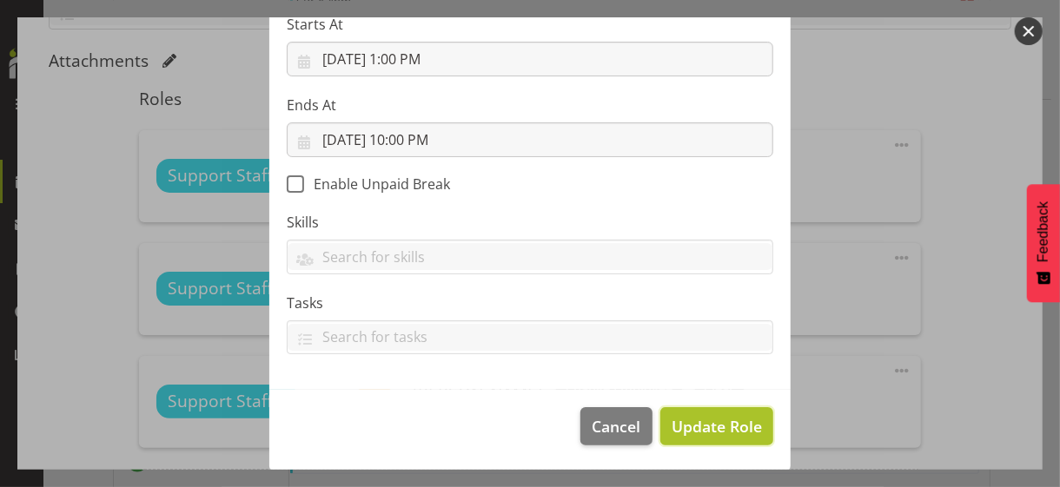
click at [700, 430] on span "Update Role" at bounding box center [716, 426] width 90 height 23
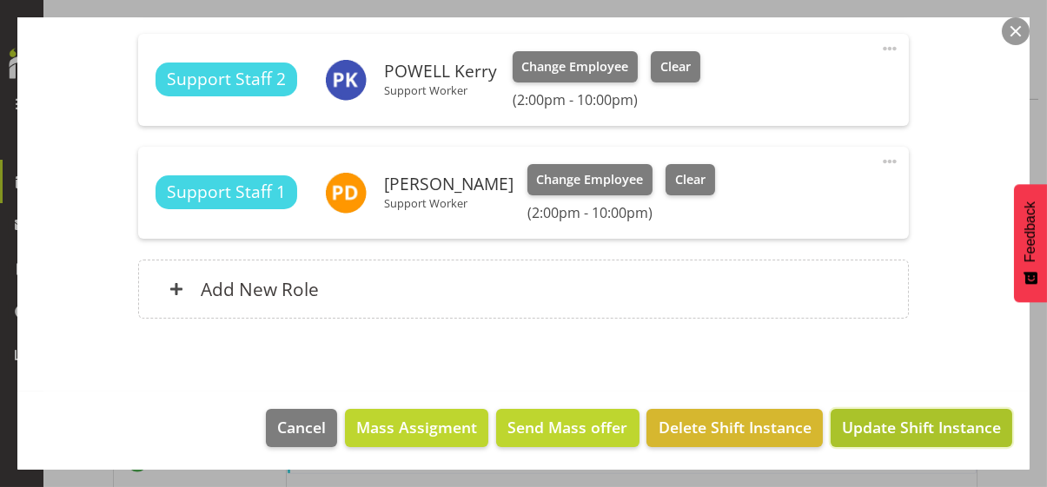
click at [911, 424] on span "Update Shift Instance" at bounding box center [921, 427] width 159 height 23
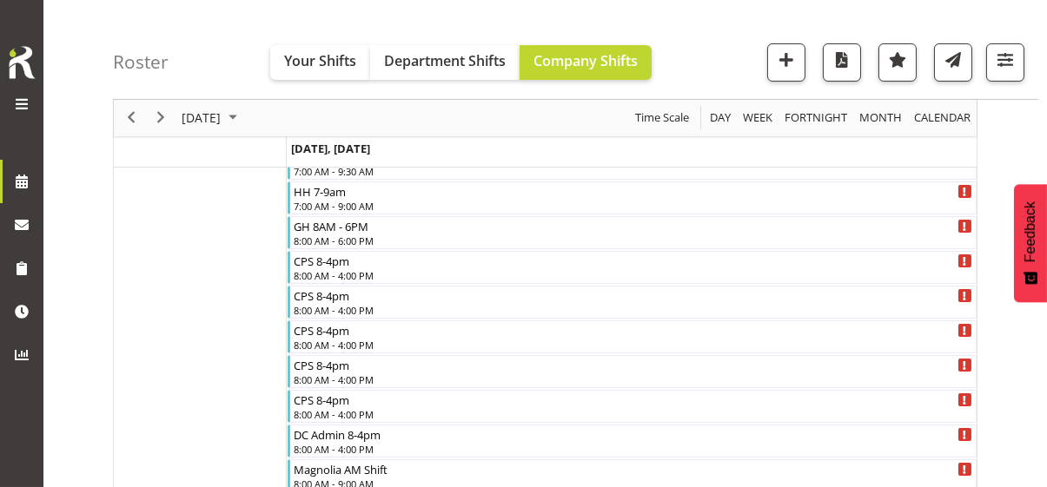
scroll to position [1766, 0]
